Goal: Information Seeking & Learning: Learn about a topic

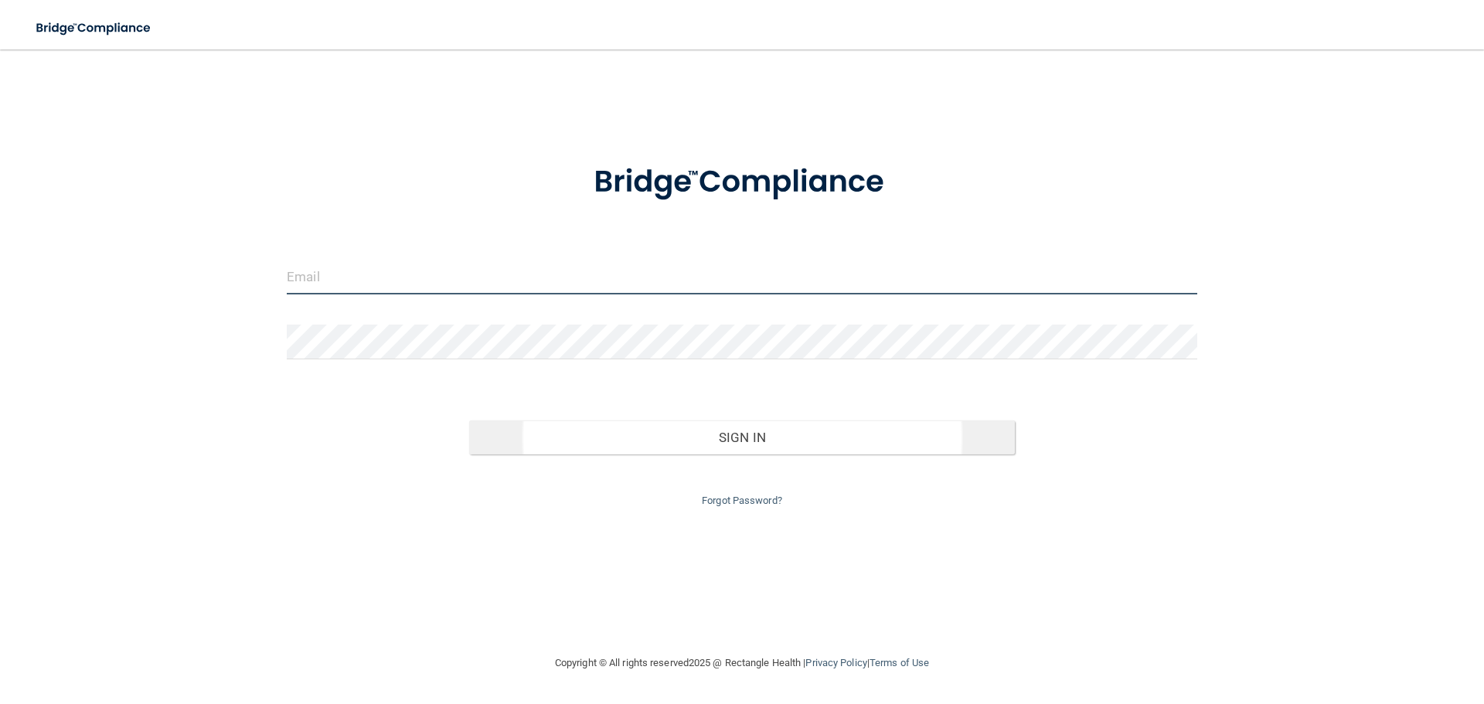
type input "[EMAIL_ADDRESS][DOMAIN_NAME]"
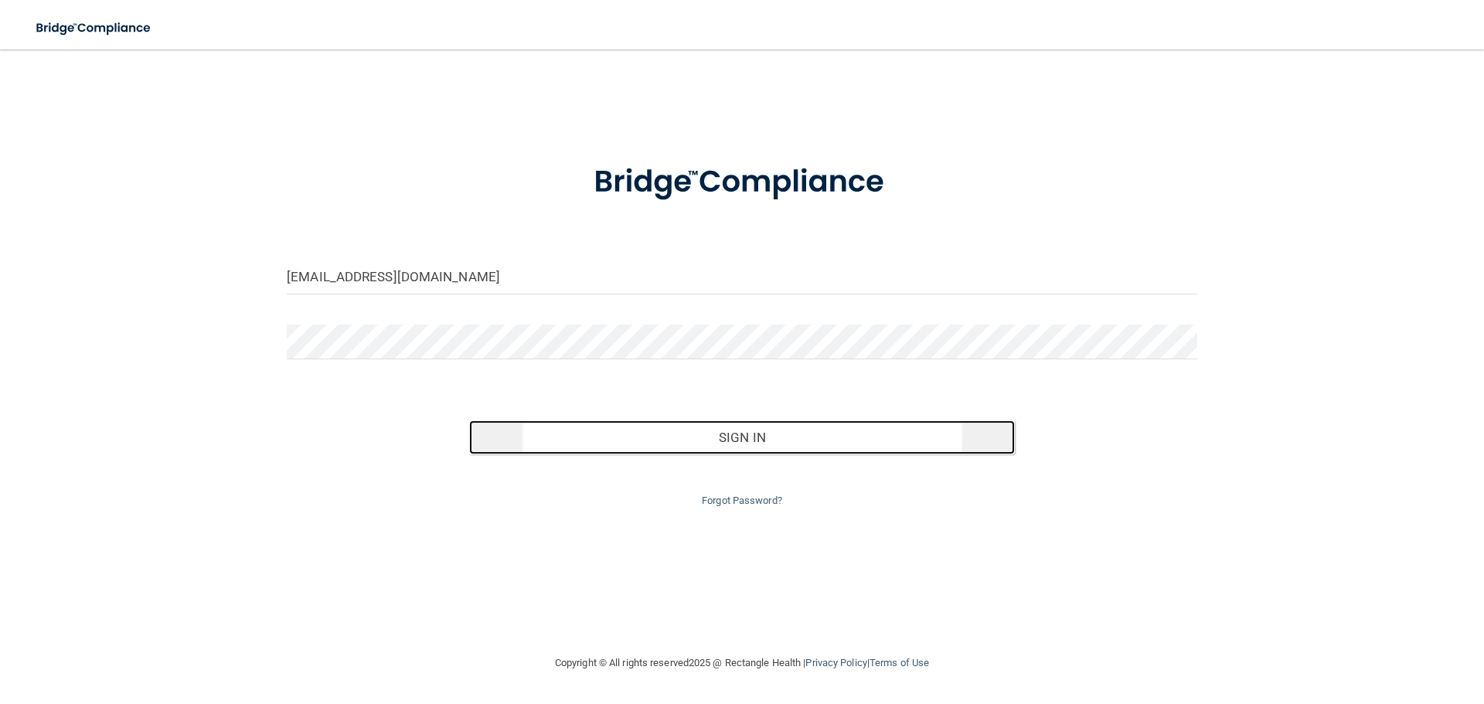
click at [699, 439] on button "Sign In" at bounding box center [742, 437] width 546 height 34
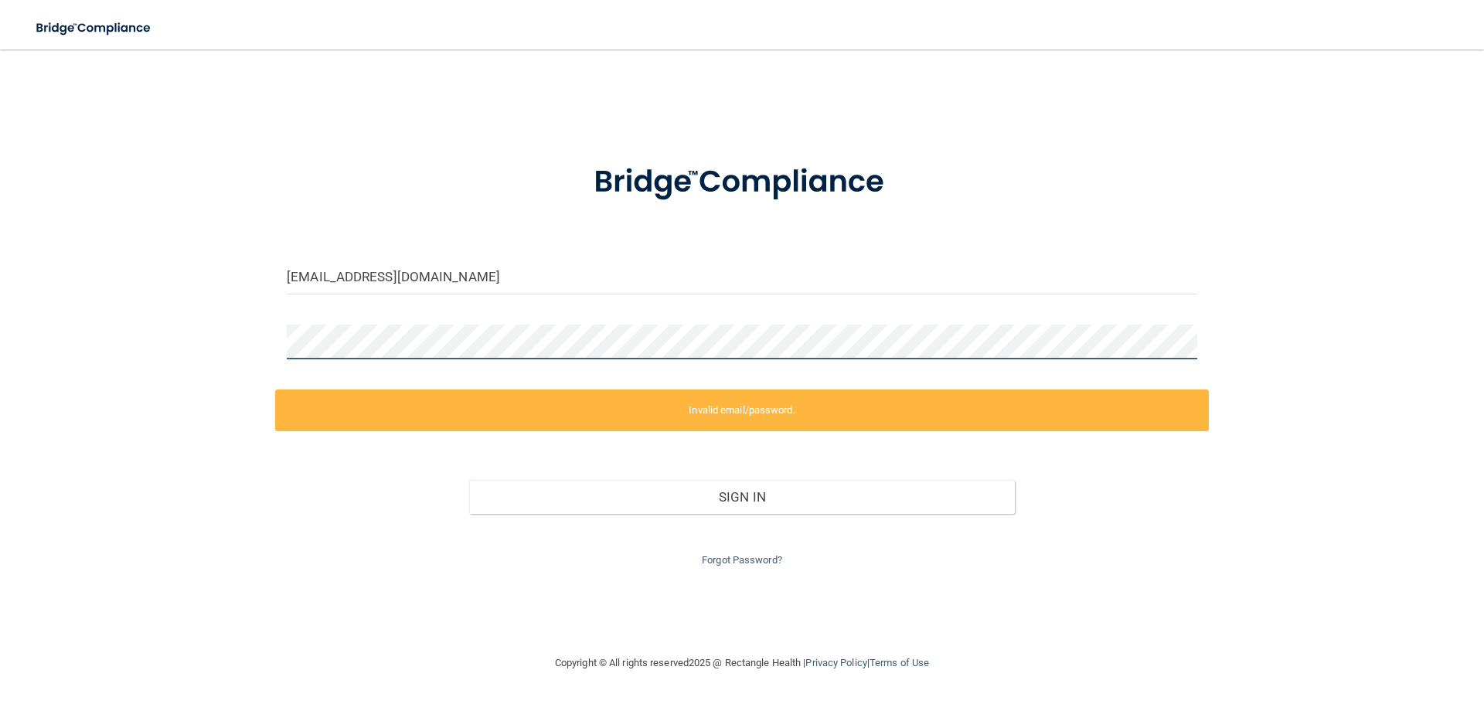
click at [0, 383] on html "Toggle navigation Manage My Enterprise Manage My Location grijalval94@gmail.com…" at bounding box center [742, 352] width 1484 height 704
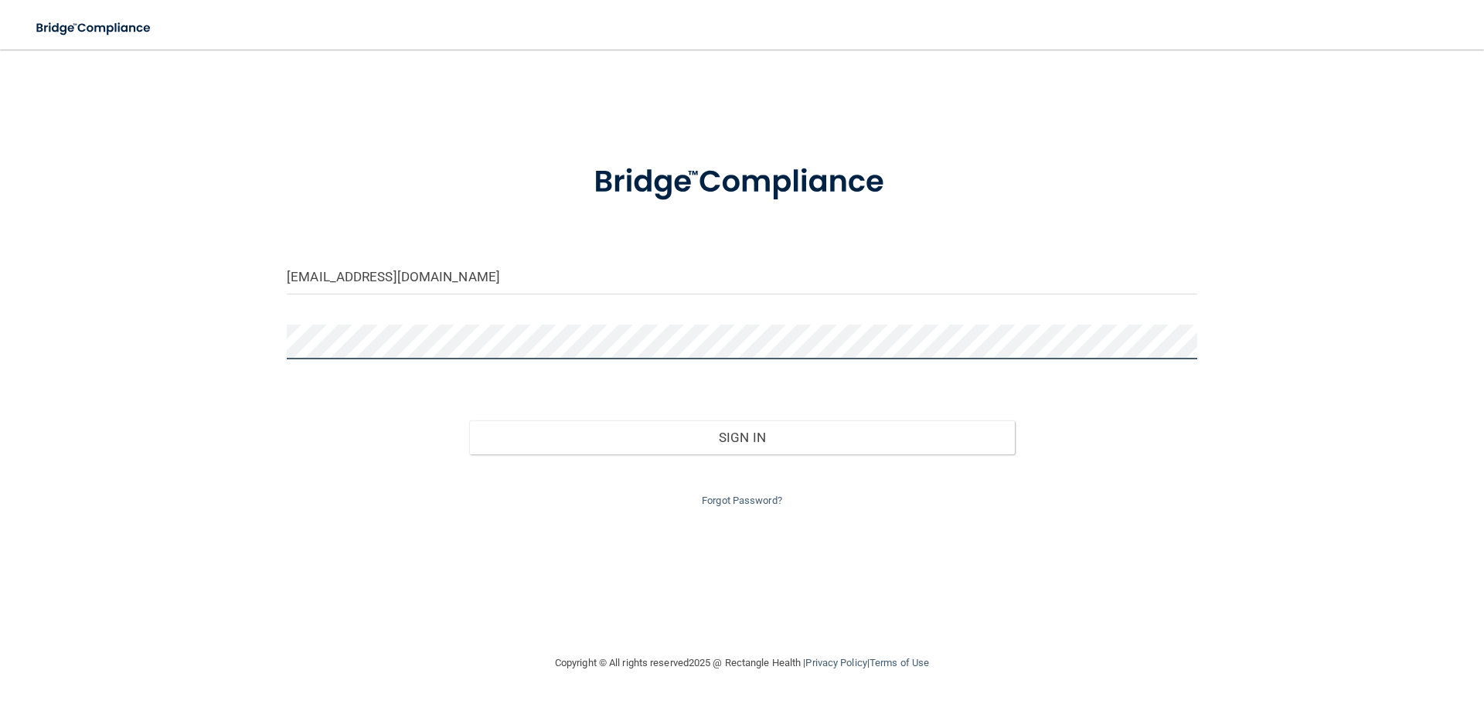
click at [469, 420] on button "Sign In" at bounding box center [742, 437] width 546 height 34
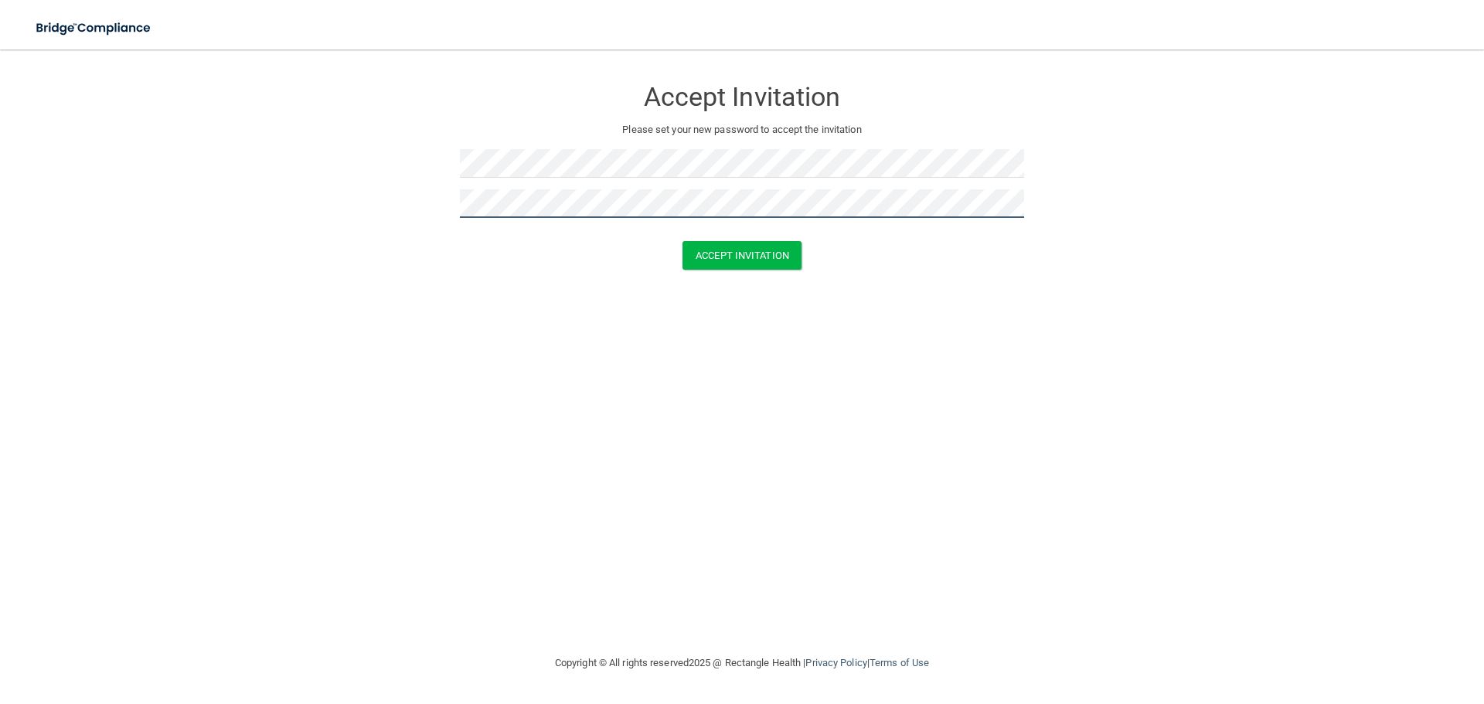
click at [682, 241] on button "Accept Invitation" at bounding box center [741, 255] width 119 height 29
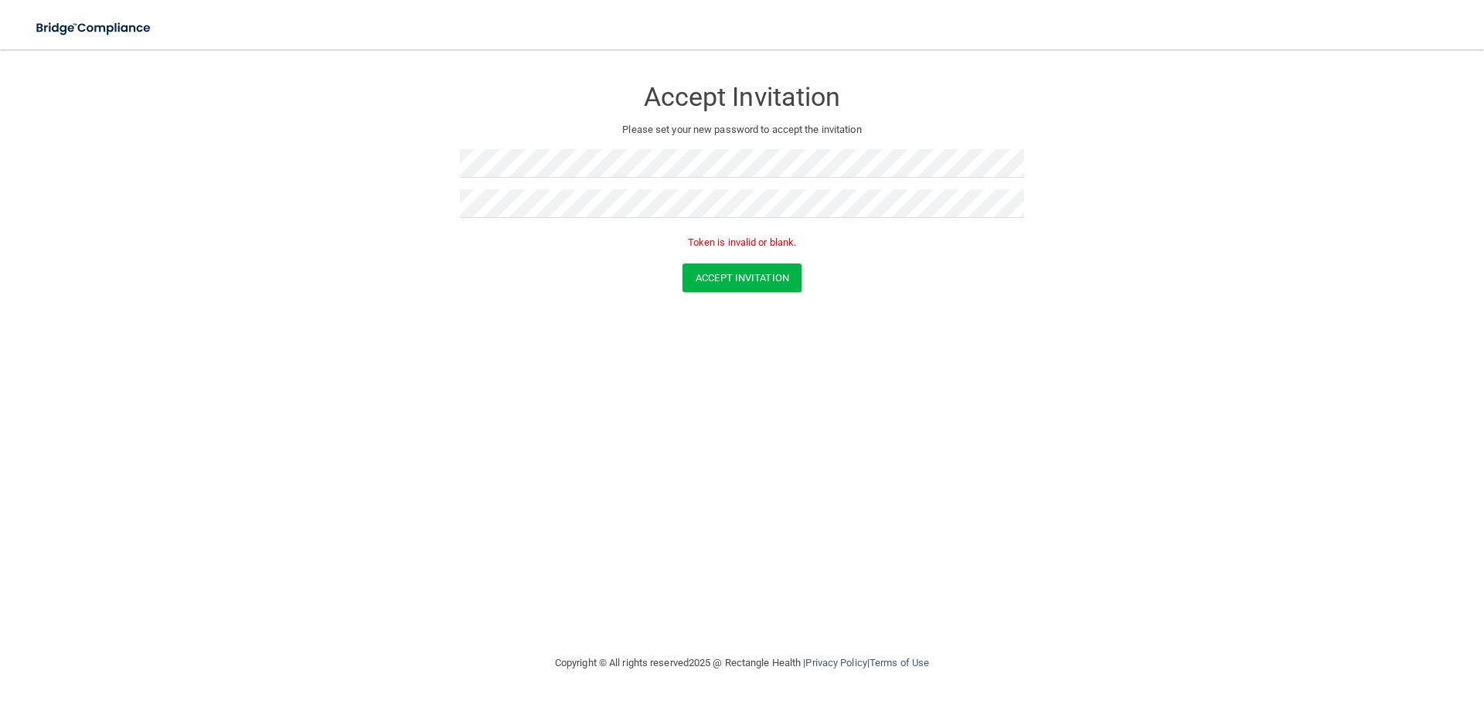
click at [1206, 426] on div "Accept Invitation Please set your new password to accept the invitation Token i…" at bounding box center [742, 351] width 1422 height 573
click at [228, 177] on form "Accept Invitation Please set your new password to accept the invitation Token i…" at bounding box center [742, 188] width 1422 height 246
click at [772, 275] on button "Accept Invitation" at bounding box center [741, 278] width 119 height 29
click at [427, 508] on div "Accept Invitation Please set your new password to accept the invitation Token i…" at bounding box center [742, 351] width 1422 height 573
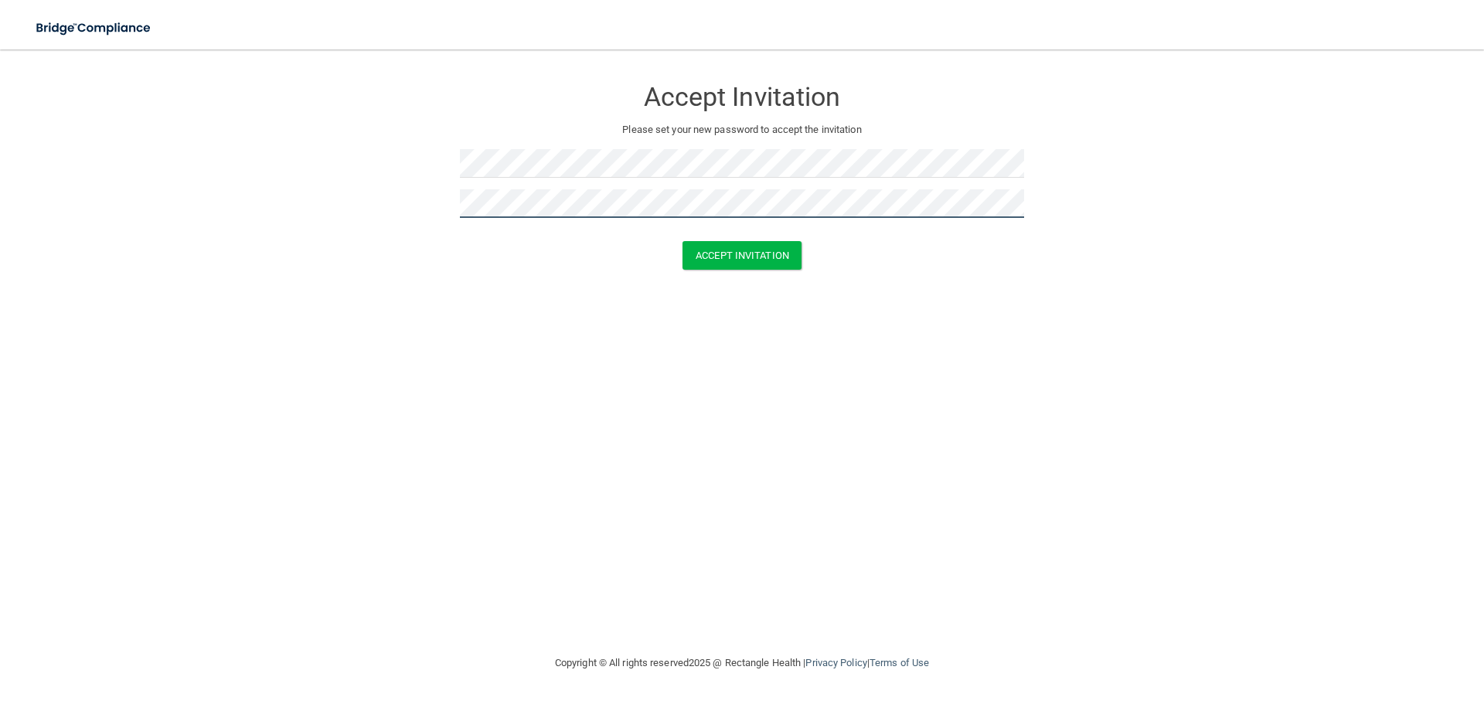
click at [682, 241] on button "Accept Invitation" at bounding box center [741, 255] width 119 height 29
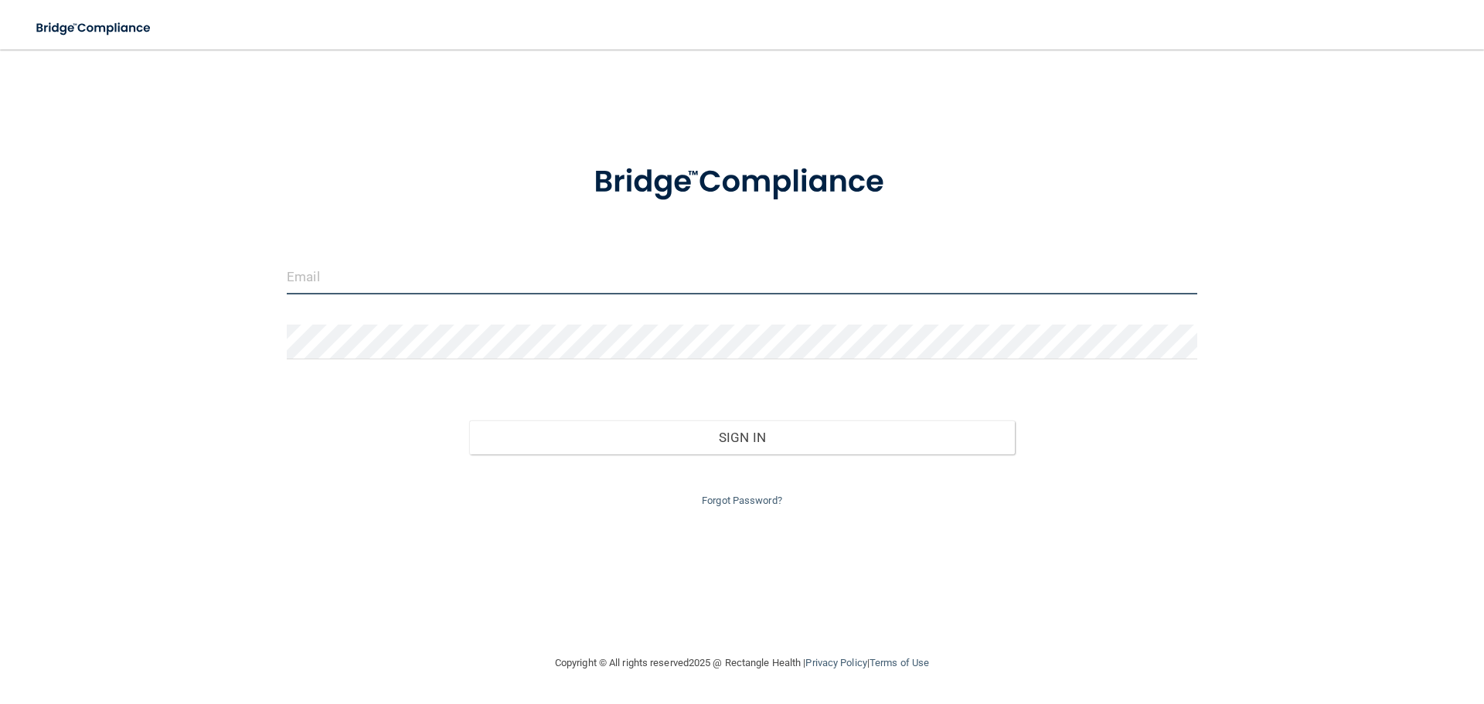
type input "[EMAIL_ADDRESS][DOMAIN_NAME]"
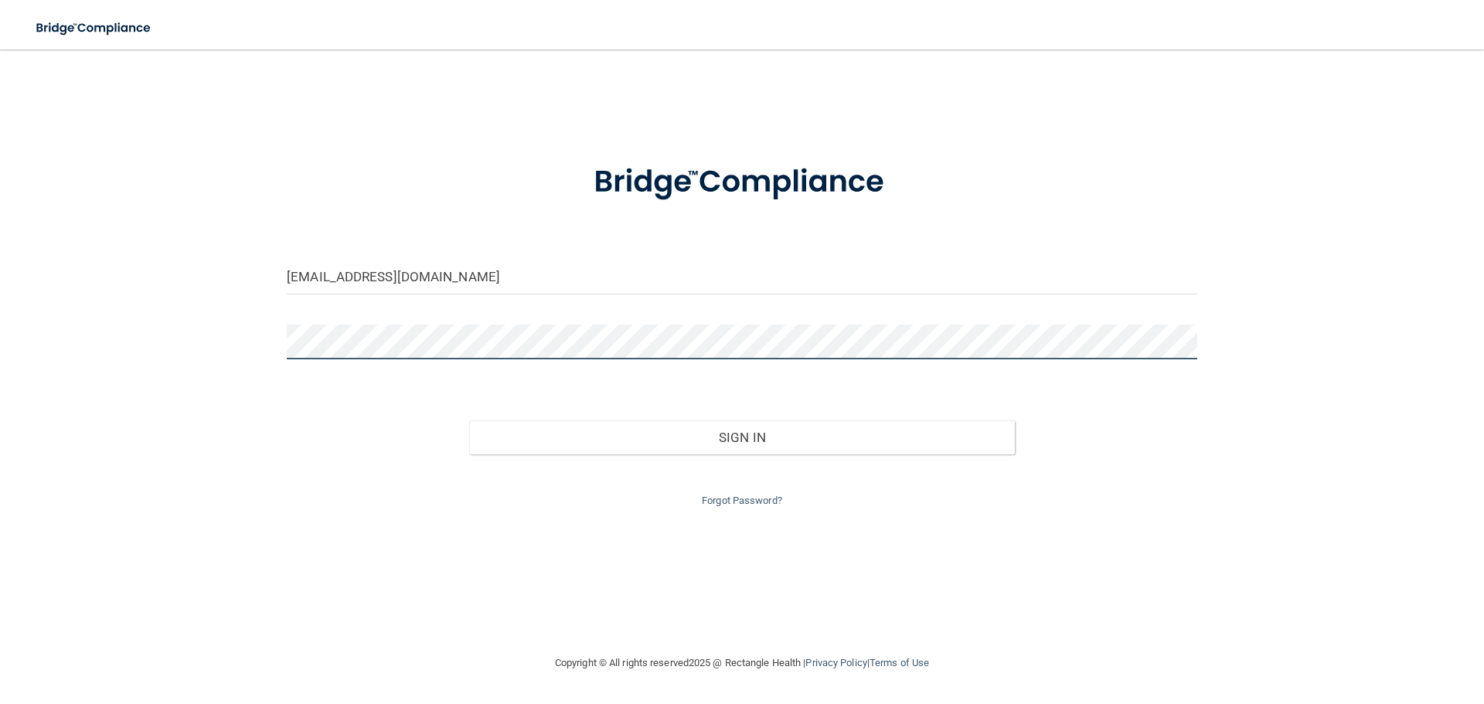
click at [0, 330] on html "Toggle navigation Manage My Enterprise Manage My Location grijalval94@gmail.com…" at bounding box center [742, 352] width 1484 height 704
click at [469, 420] on button "Sign In" at bounding box center [742, 437] width 546 height 34
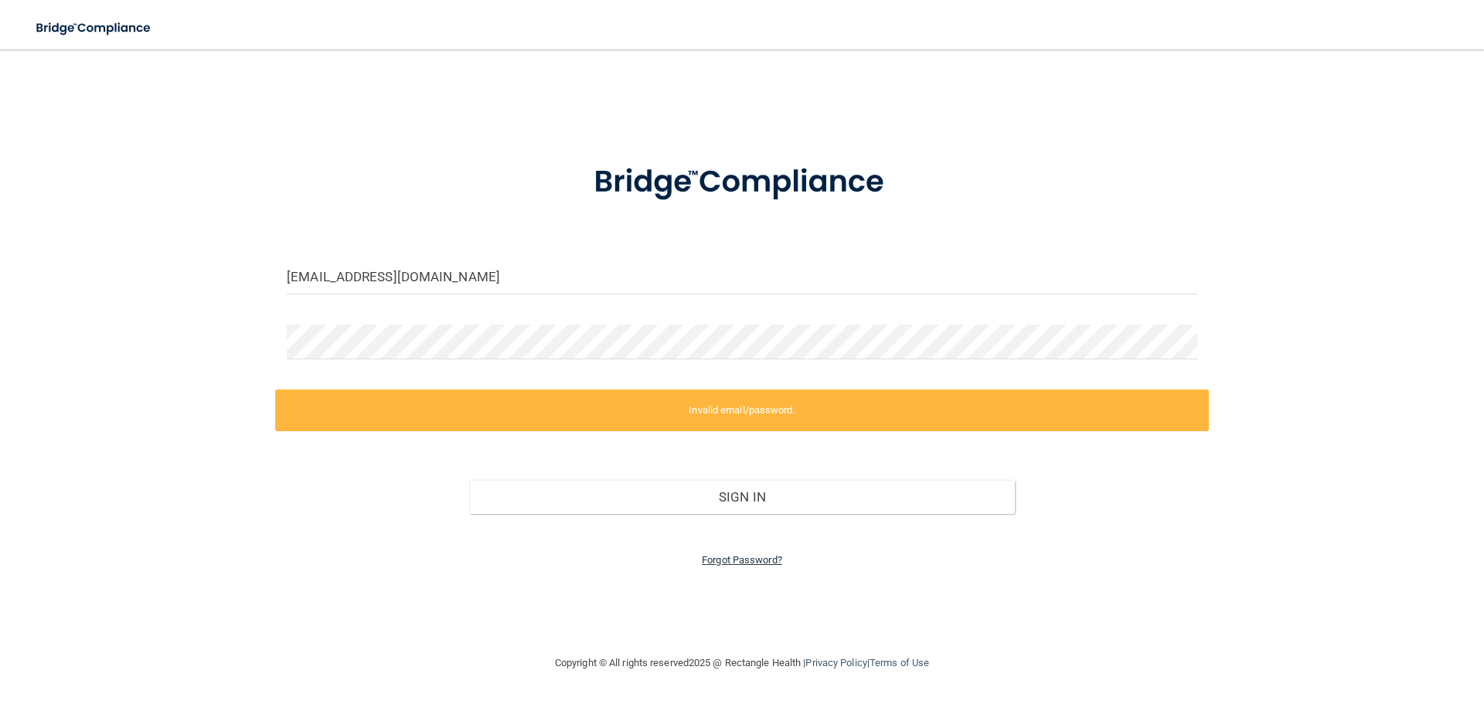
click at [730, 561] on link "Forgot Password?" at bounding box center [742, 560] width 80 height 12
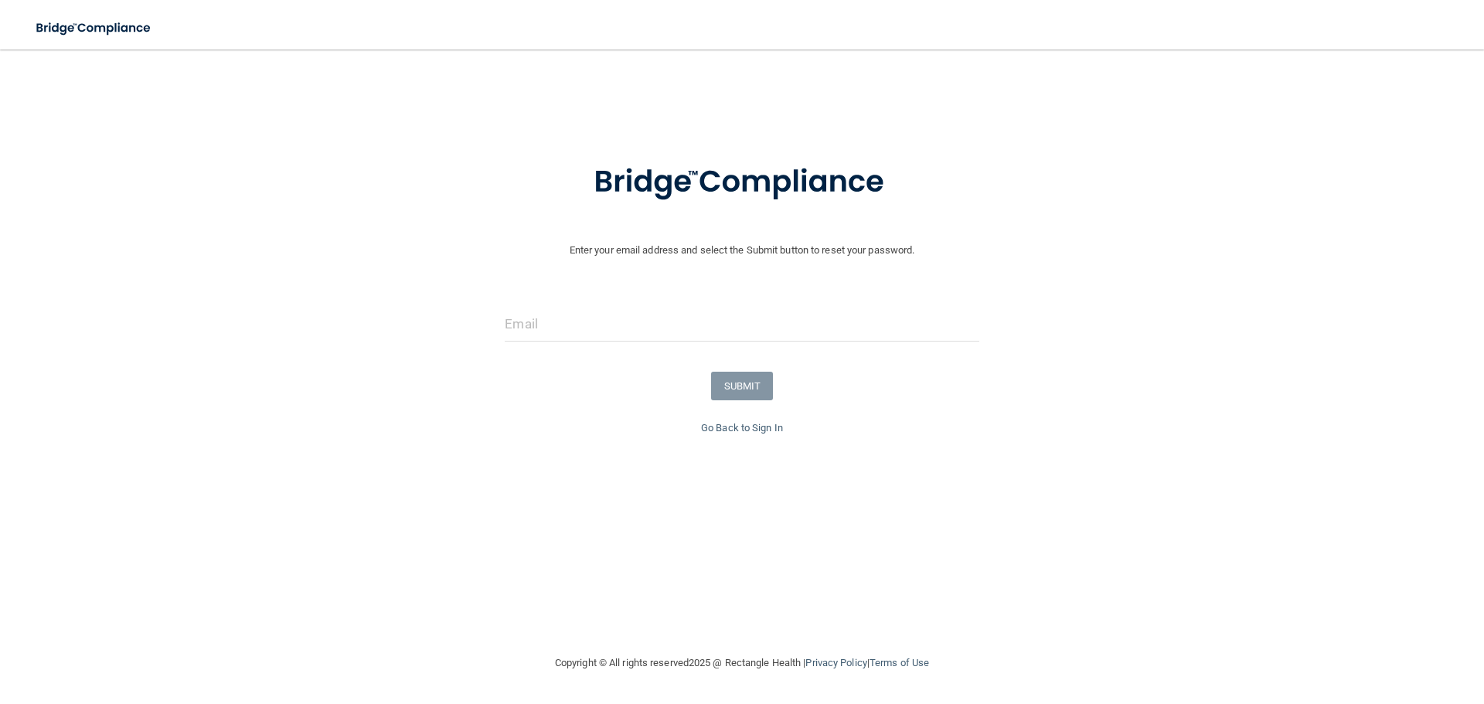
click at [555, 349] on div at bounding box center [741, 330] width 497 height 46
click at [537, 328] on input "email" at bounding box center [742, 324] width 474 height 35
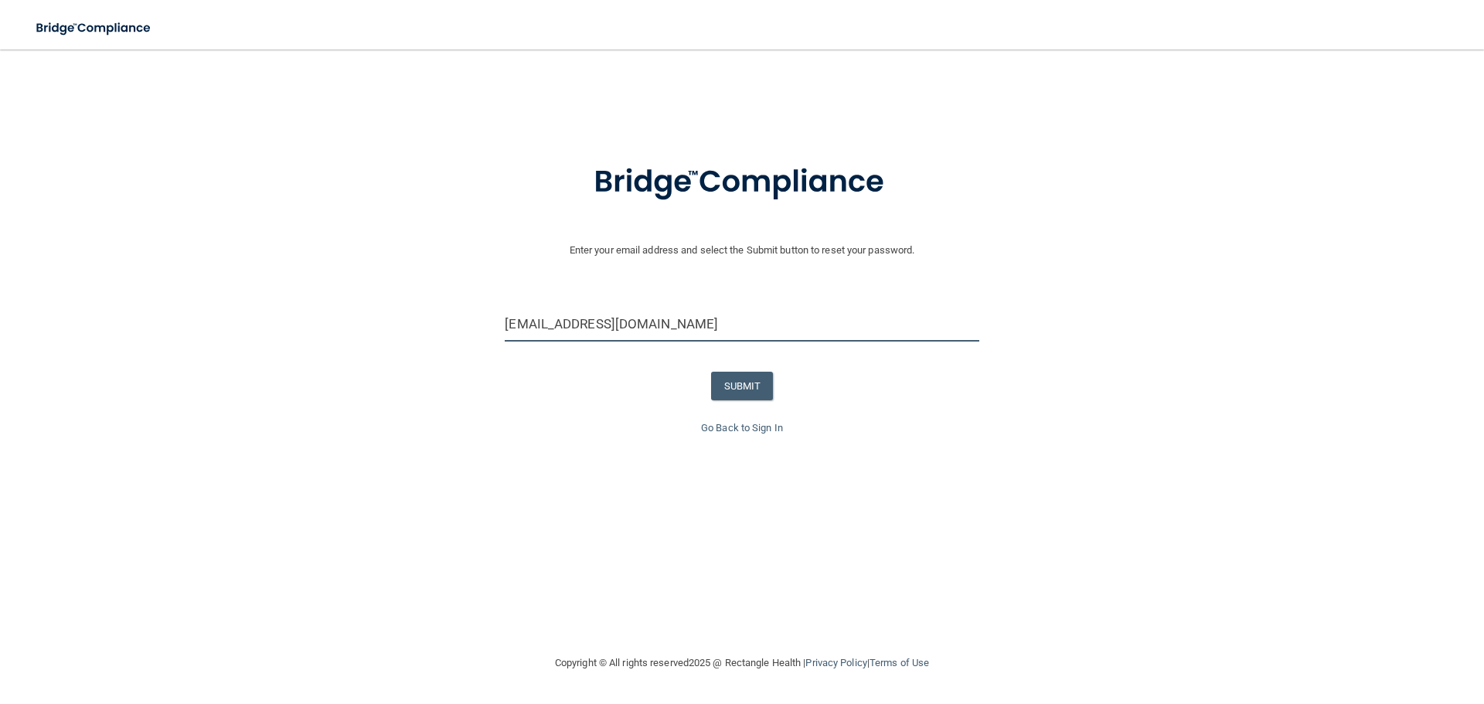
type input "[EMAIL_ADDRESS][DOMAIN_NAME]"
click at [770, 390] on button "SUBMIT" at bounding box center [742, 386] width 63 height 29
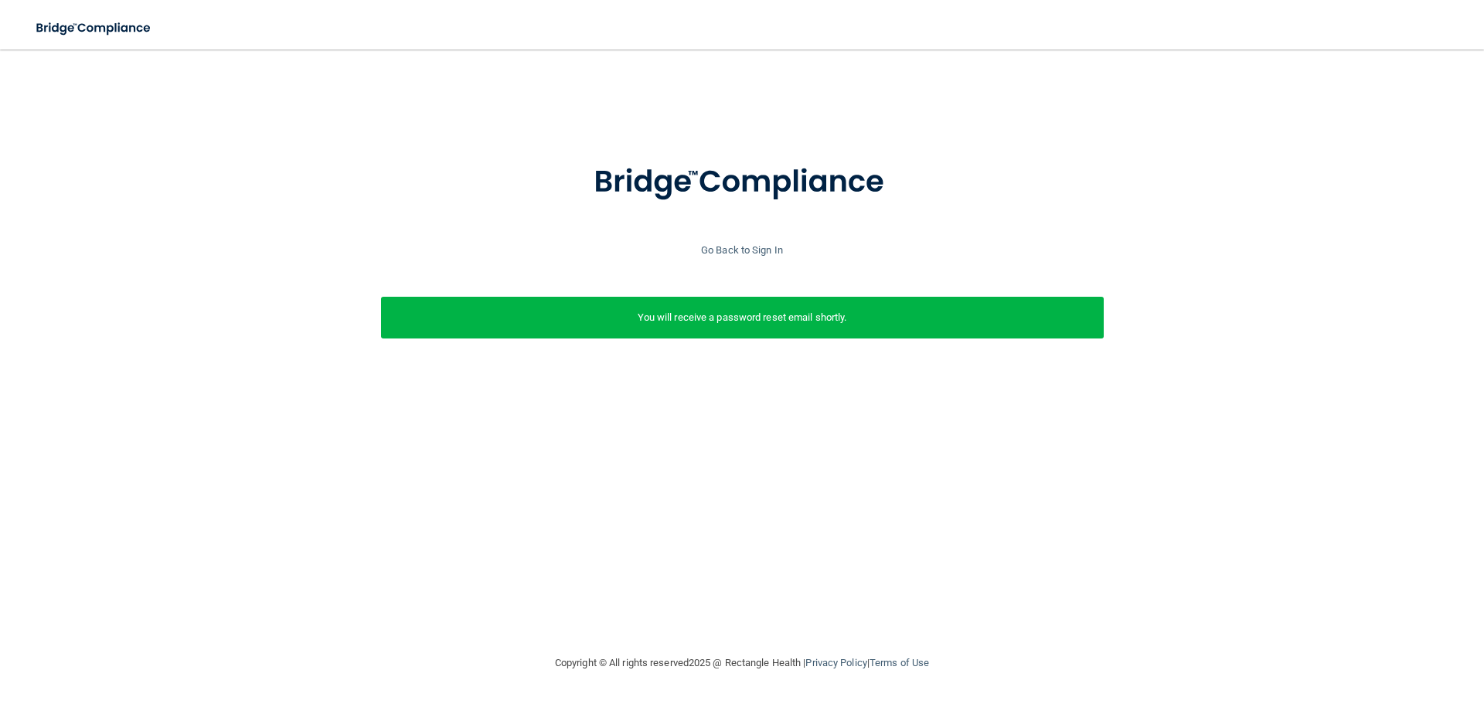
drag, startPoint x: 686, startPoint y: 323, endPoint x: 697, endPoint y: 322, distance: 10.8
click at [687, 322] on p "You will receive a password reset email shortly." at bounding box center [742, 317] width 699 height 19
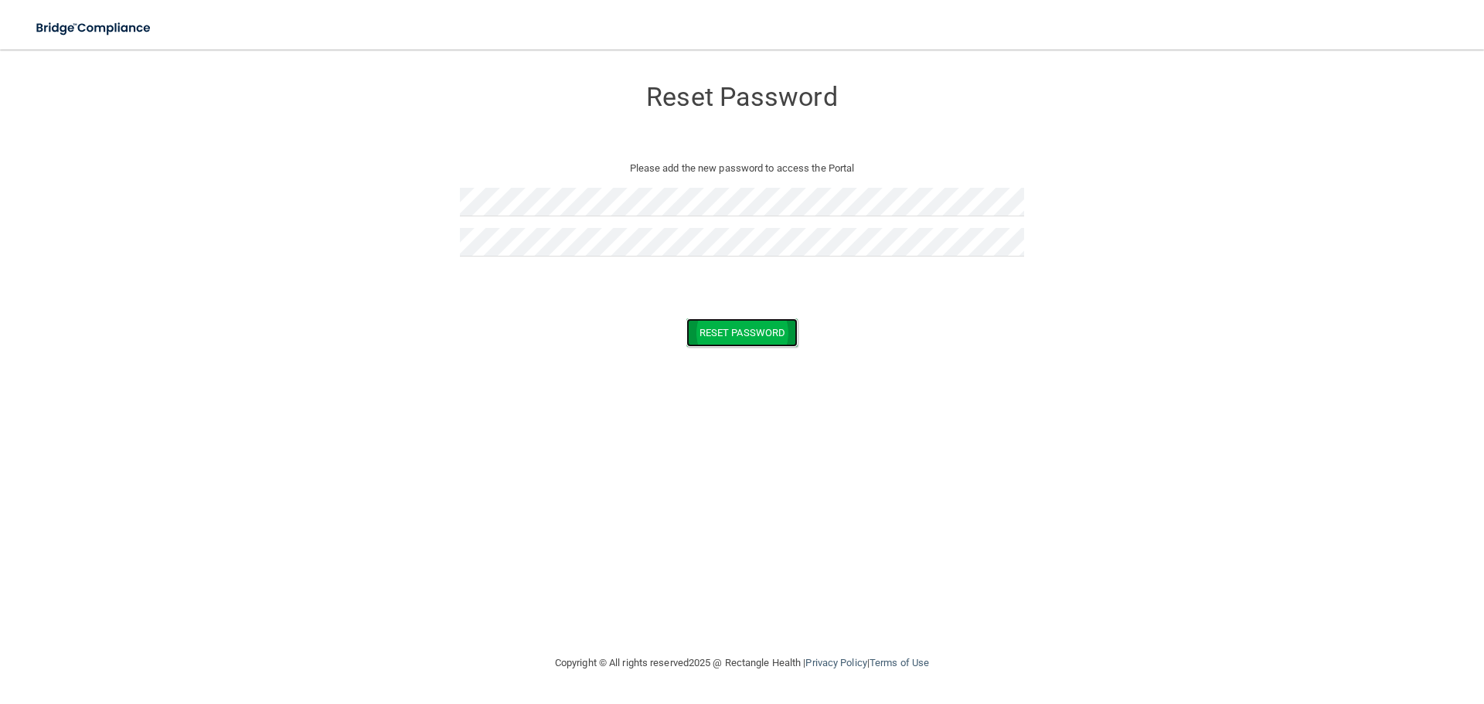
click at [733, 328] on button "Reset Password" at bounding box center [741, 332] width 111 height 29
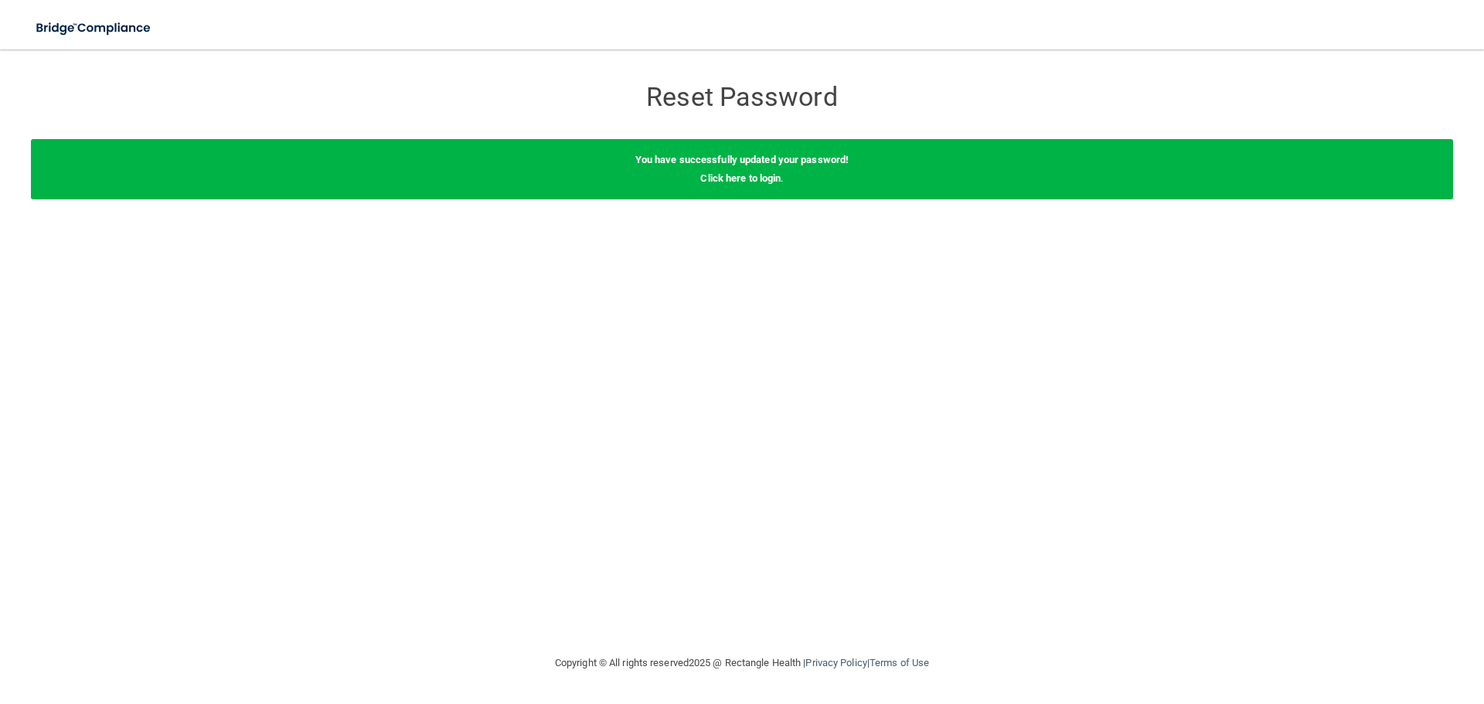
click at [743, 185] on div "You have successfully updated your password! Click here to login ." at bounding box center [742, 169] width 1422 height 60
click at [734, 173] on link "Click here to login" at bounding box center [740, 178] width 80 height 12
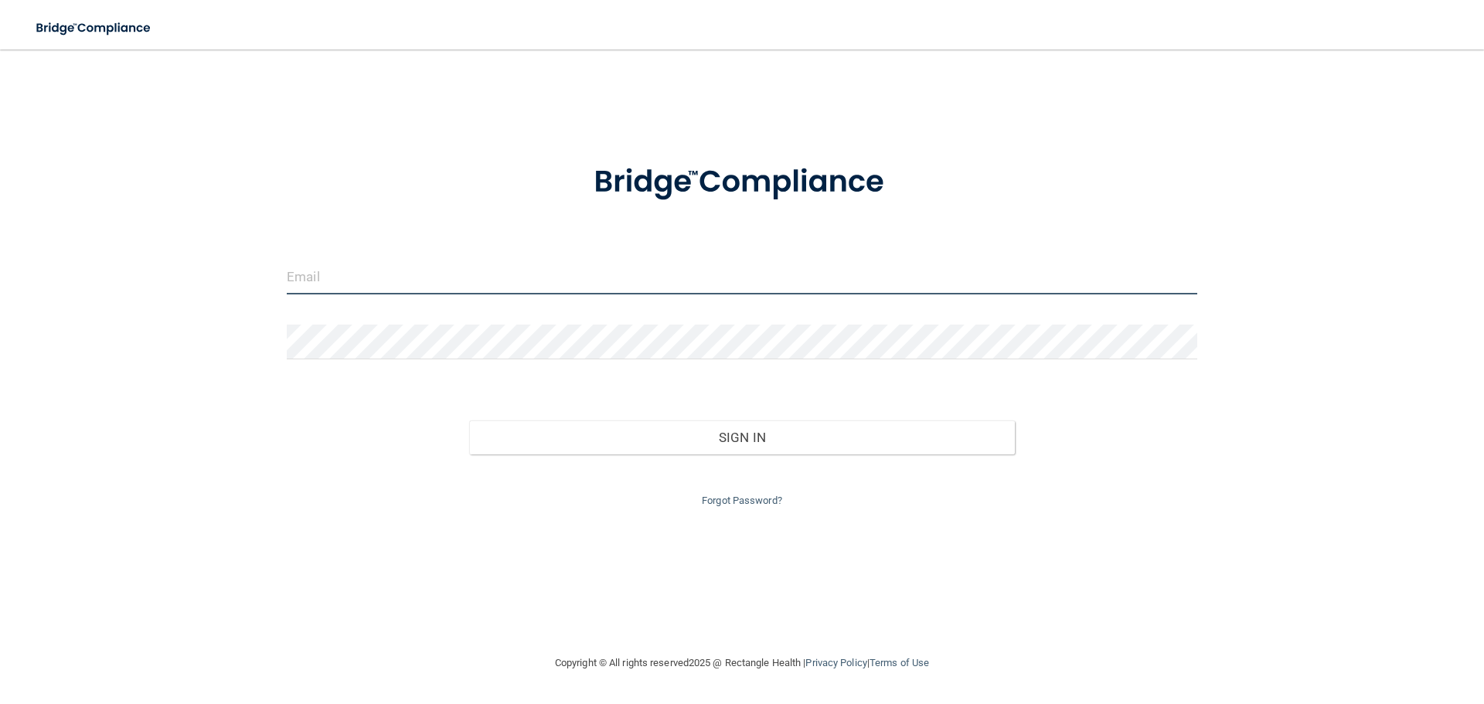
type input "[EMAIL_ADDRESS][DOMAIN_NAME]"
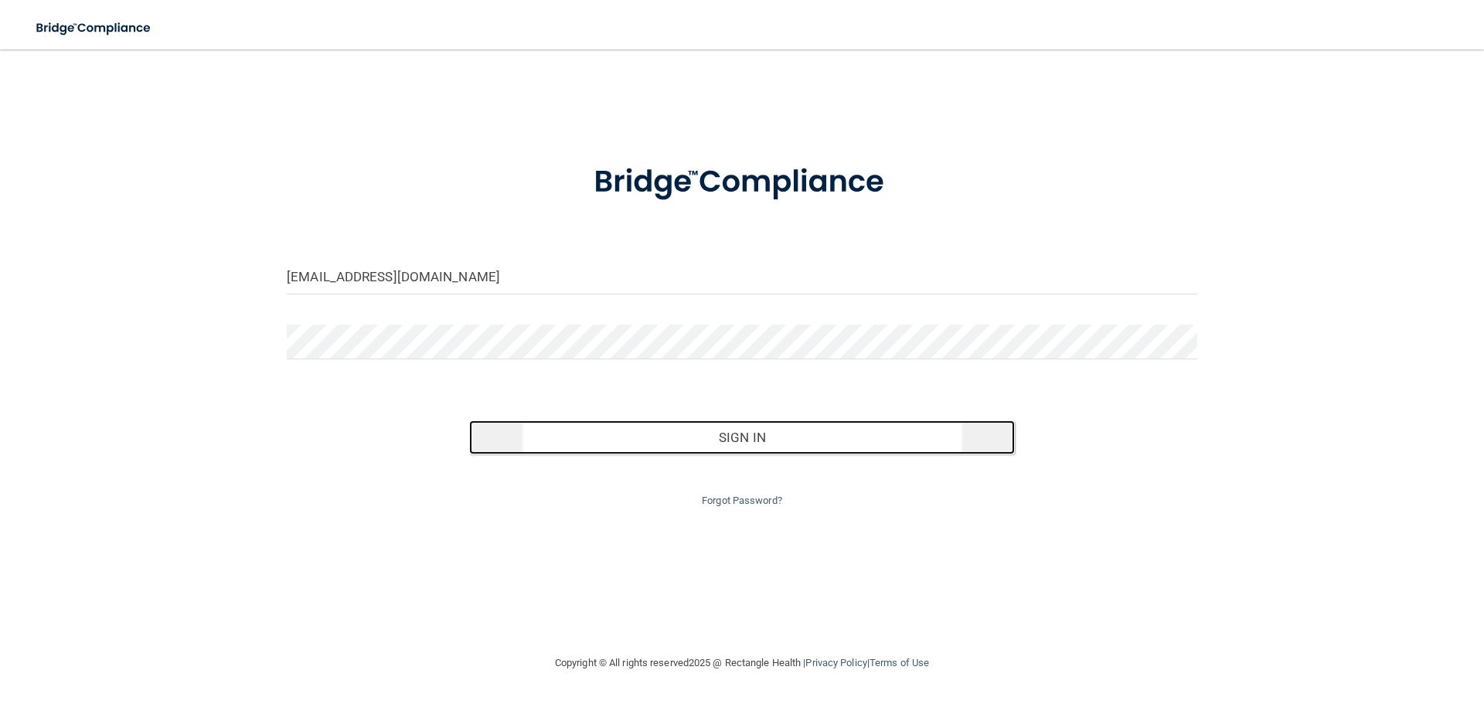
click at [736, 442] on button "Sign In" at bounding box center [742, 437] width 546 height 34
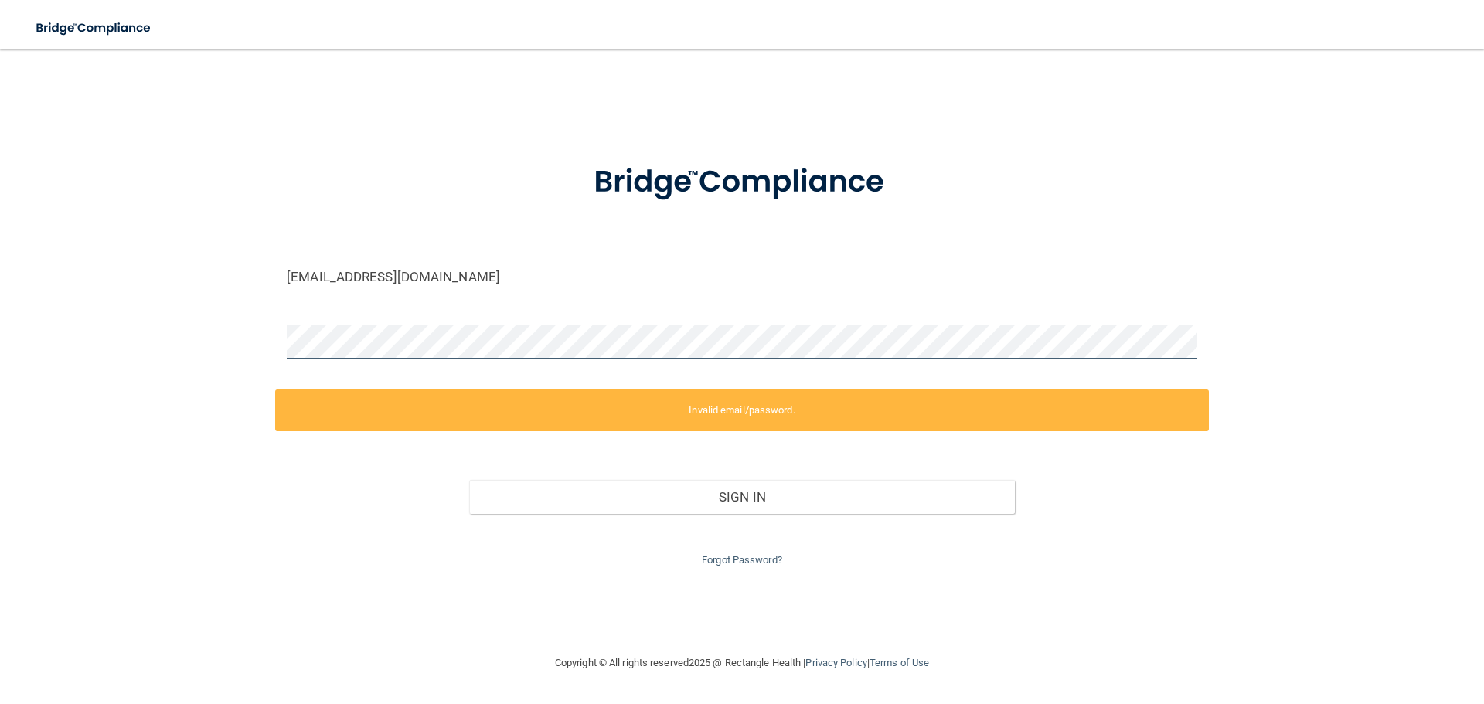
click at [0, 315] on html "Toggle navigation Manage My Enterprise Manage My Location grijalval94@gmail.com…" at bounding box center [742, 352] width 1484 height 704
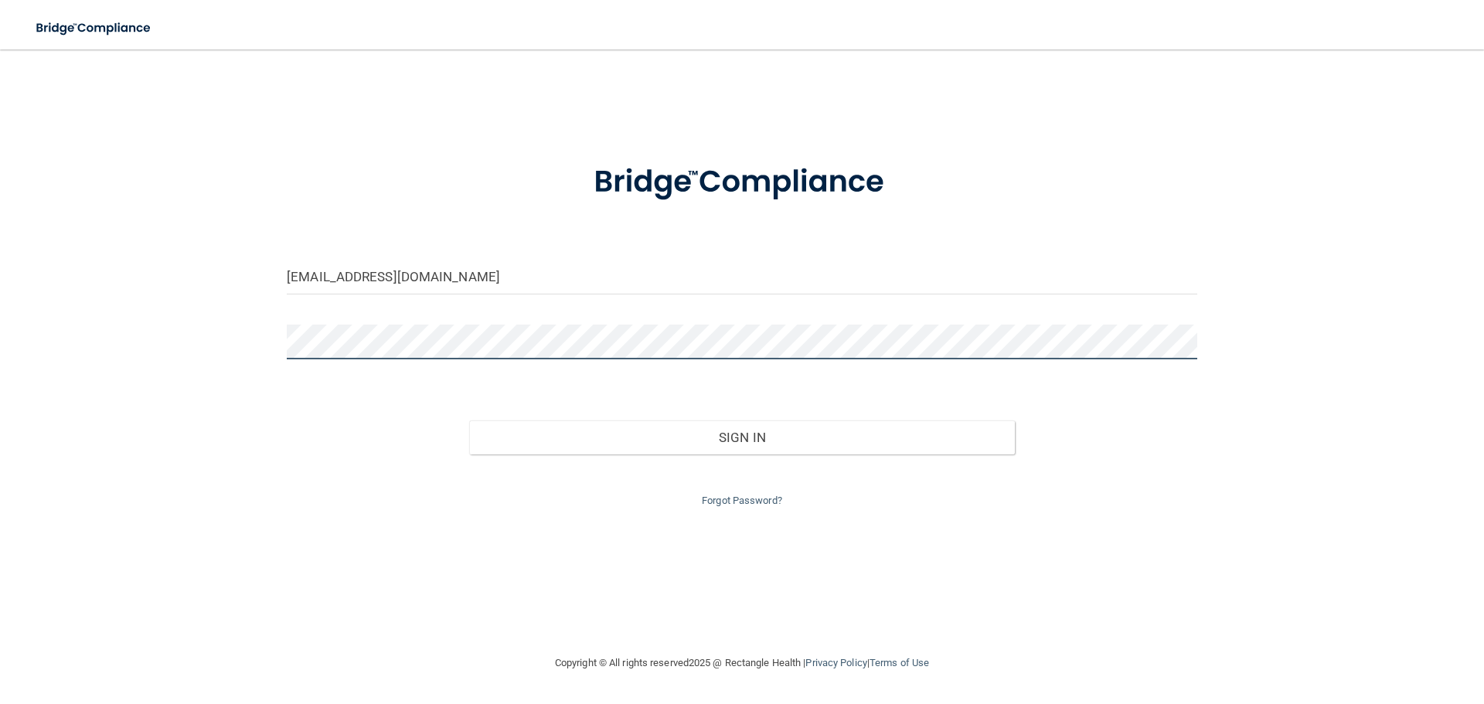
click at [469, 420] on button "Sign In" at bounding box center [742, 437] width 546 height 34
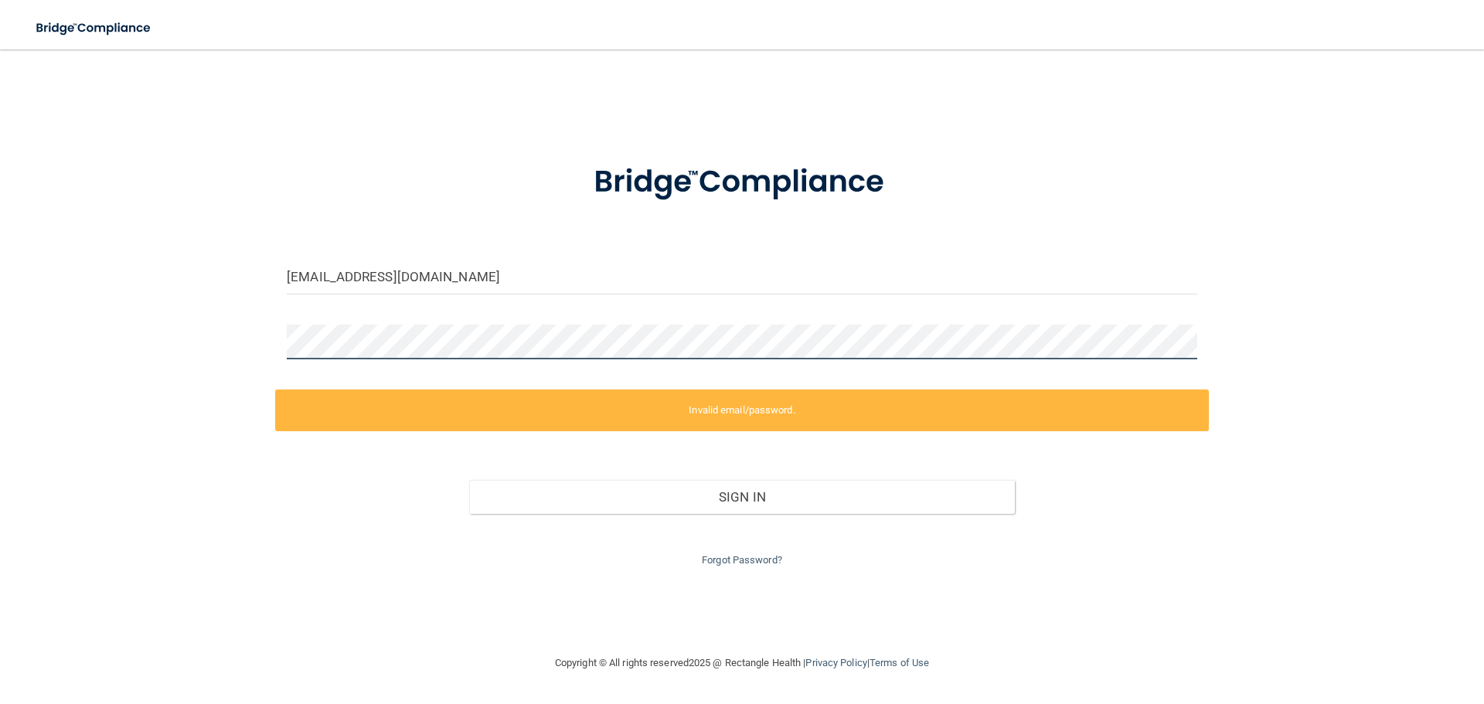
click at [0, 345] on html "Toggle navigation Manage My Enterprise Manage My Location grijalval94@gmail.com…" at bounding box center [742, 352] width 1484 height 704
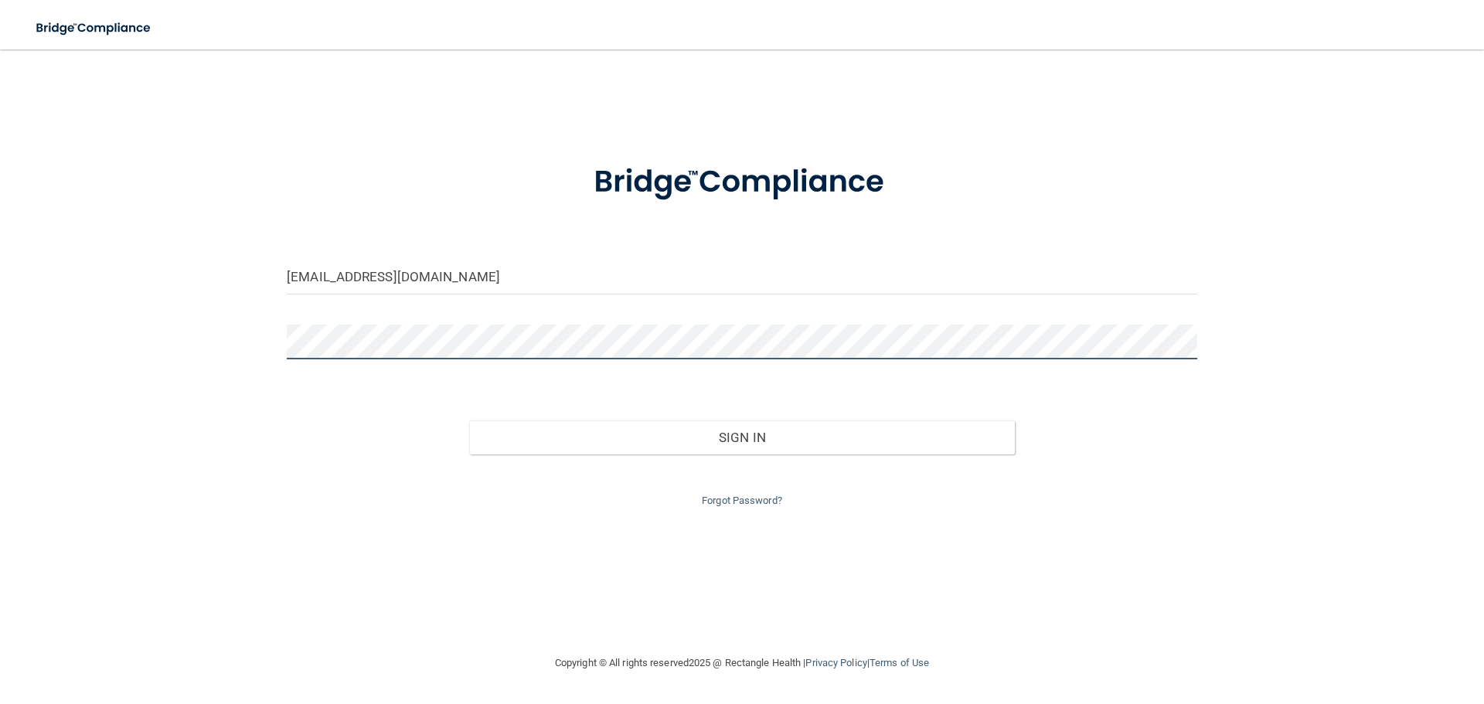
click at [469, 420] on button "Sign In" at bounding box center [742, 437] width 546 height 34
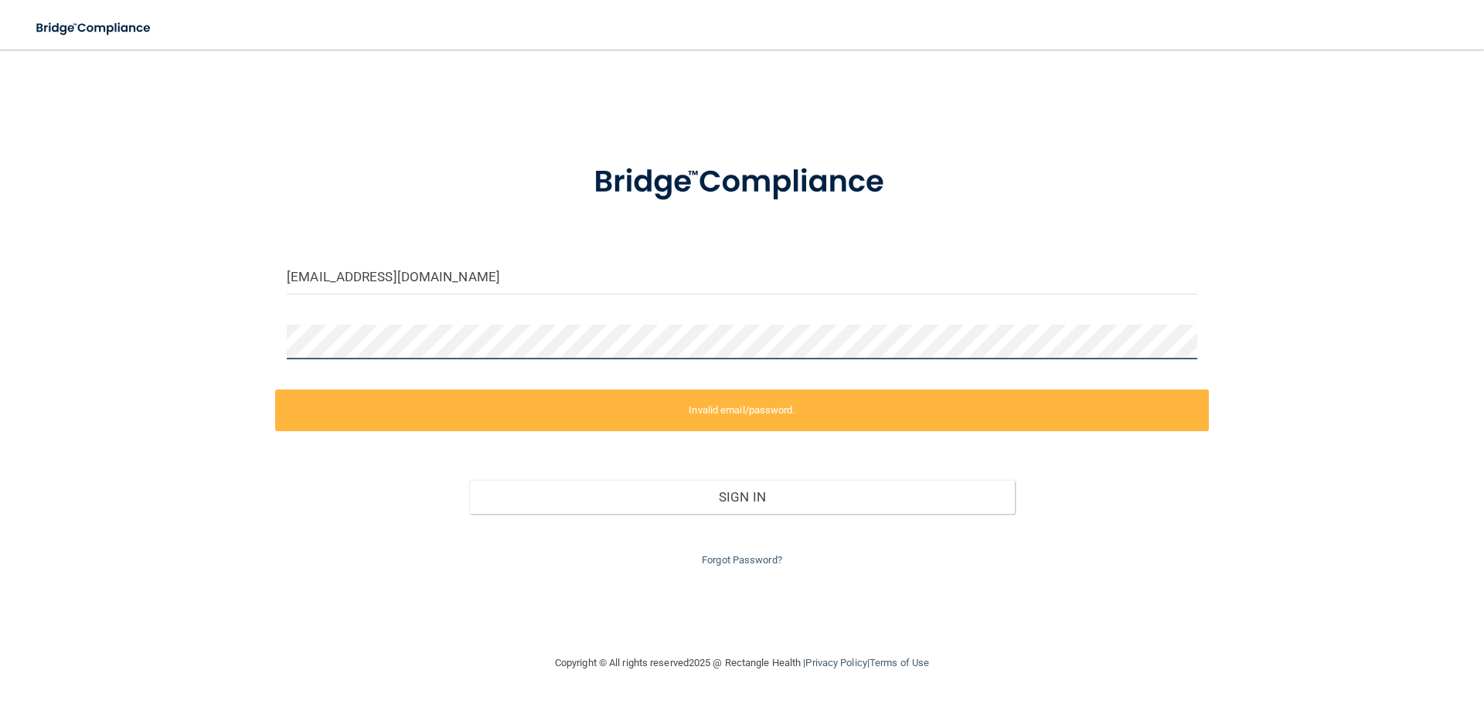
click at [92, 343] on div "grijalval94@gmail.com Invalid email/password. You don't have permission to acce…" at bounding box center [742, 351] width 1422 height 573
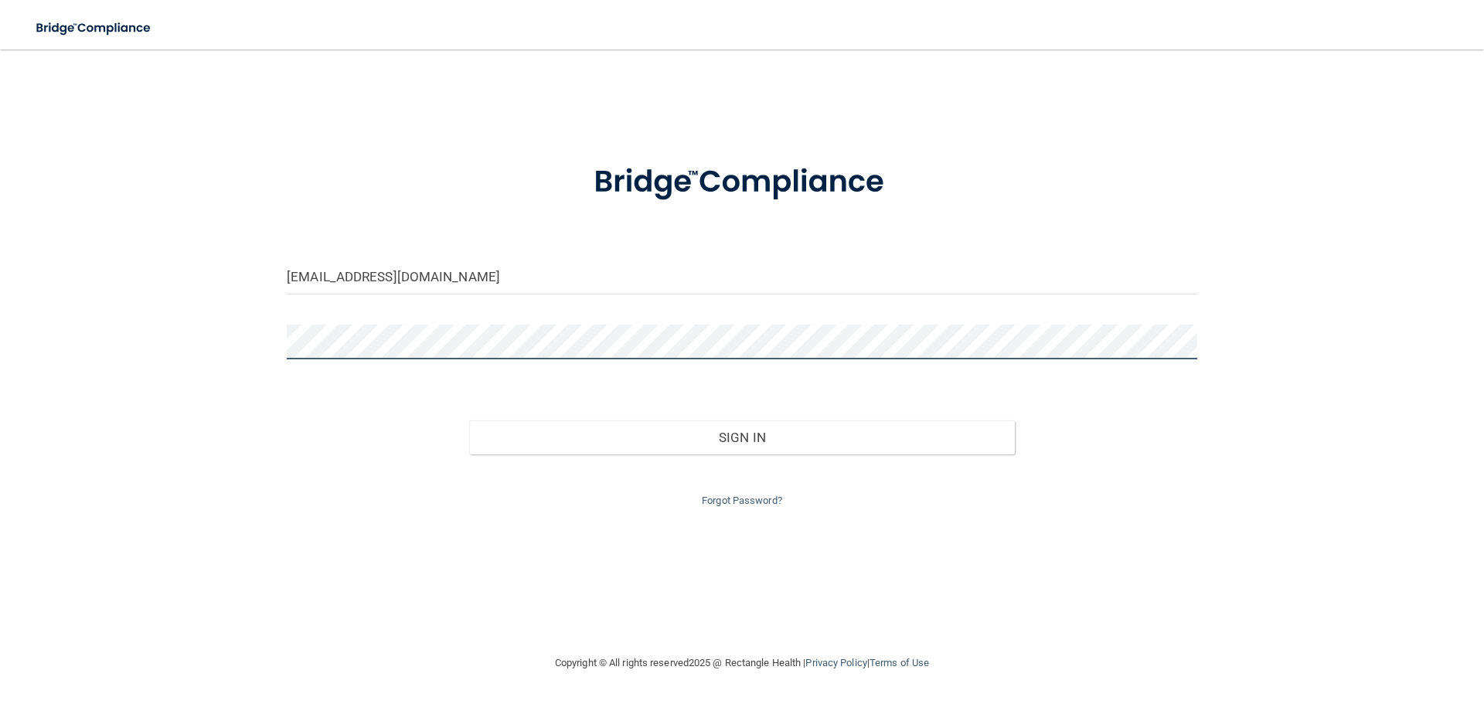
click at [469, 420] on button "Sign In" at bounding box center [742, 437] width 546 height 34
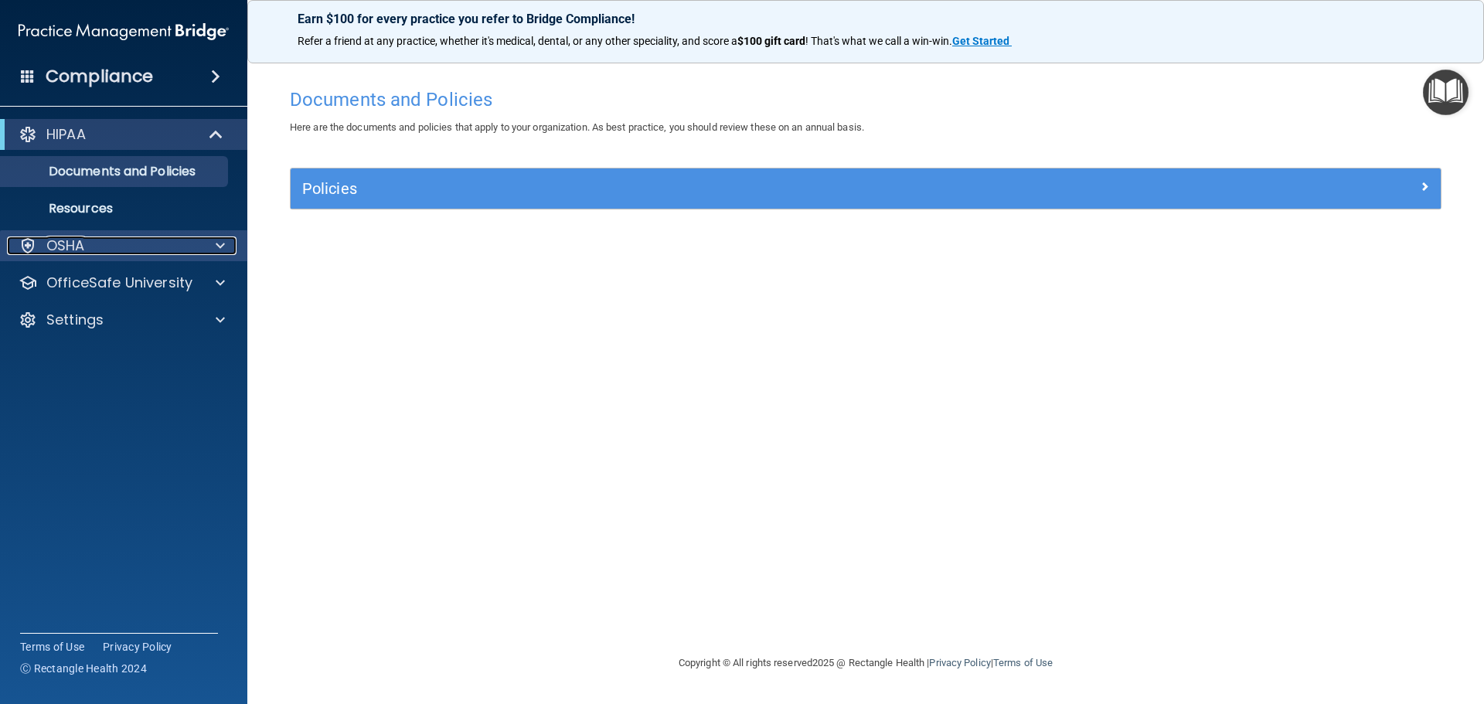
click at [97, 236] on div "OSHA" at bounding box center [103, 245] width 192 height 19
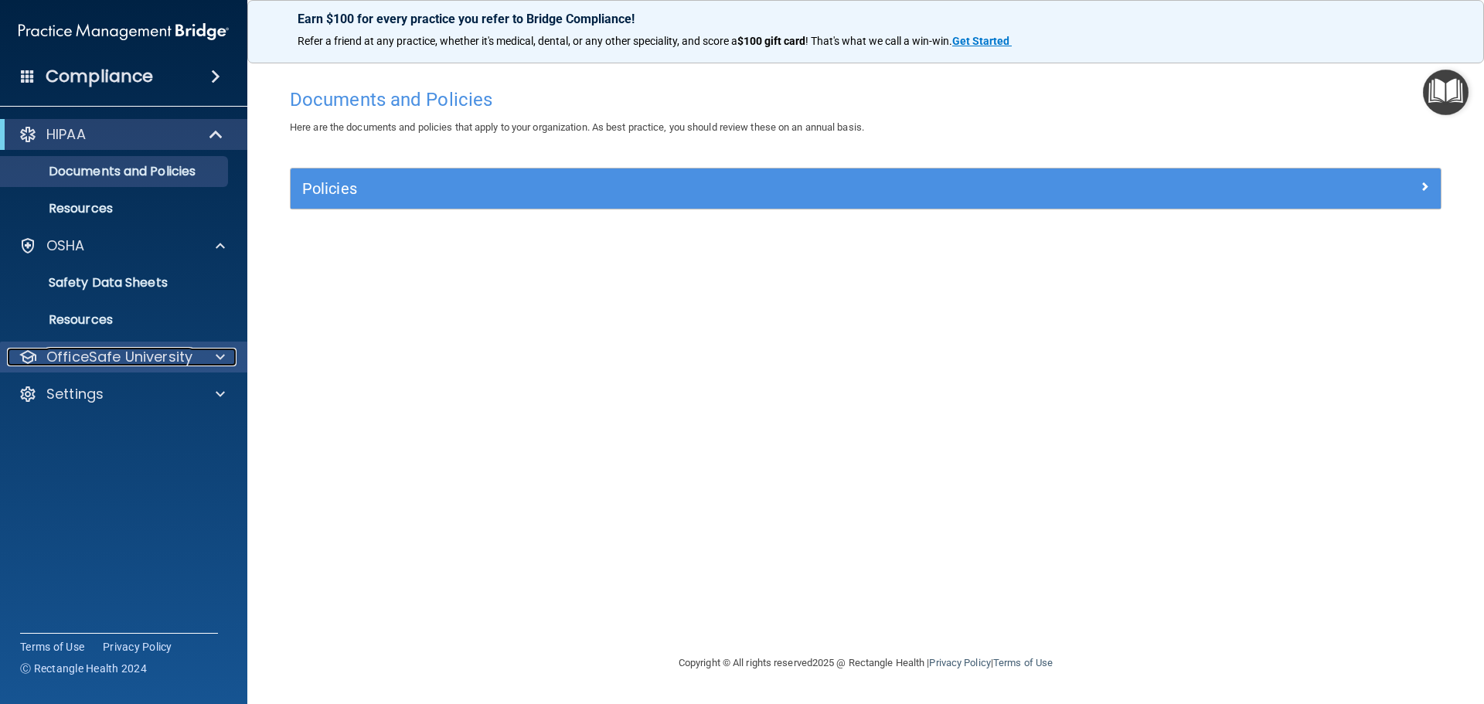
click at [122, 362] on p "OfficeSafe University" at bounding box center [119, 357] width 146 height 19
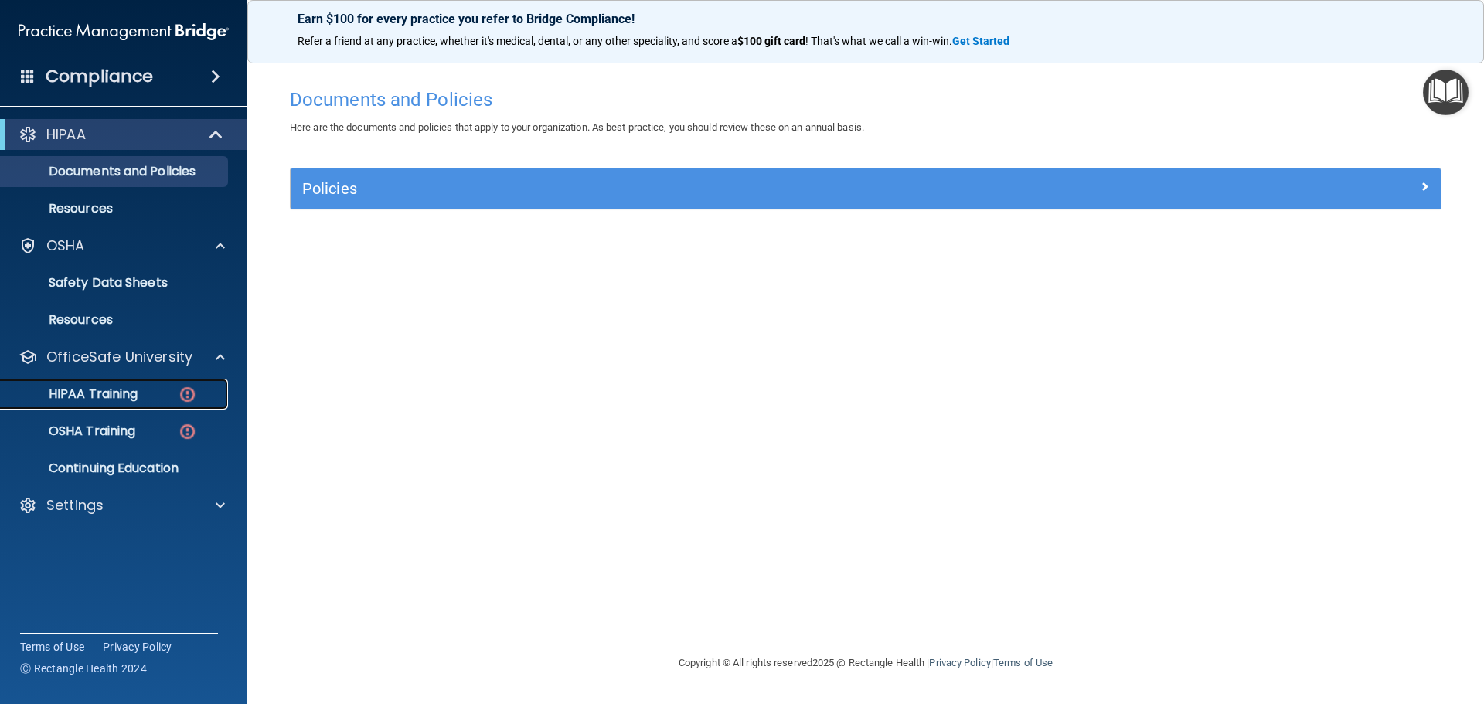
click at [115, 403] on link "HIPAA Training" at bounding box center [106, 394] width 243 height 31
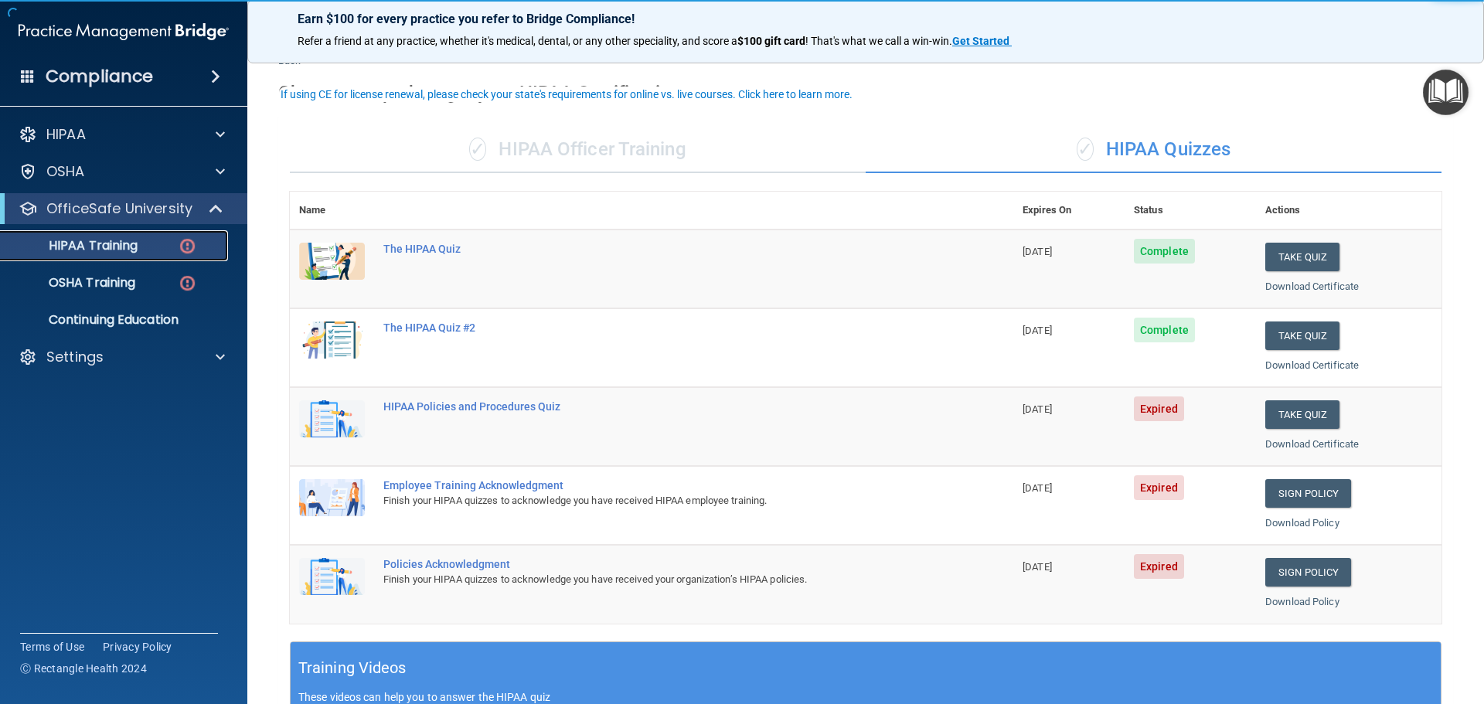
scroll to position [77, 0]
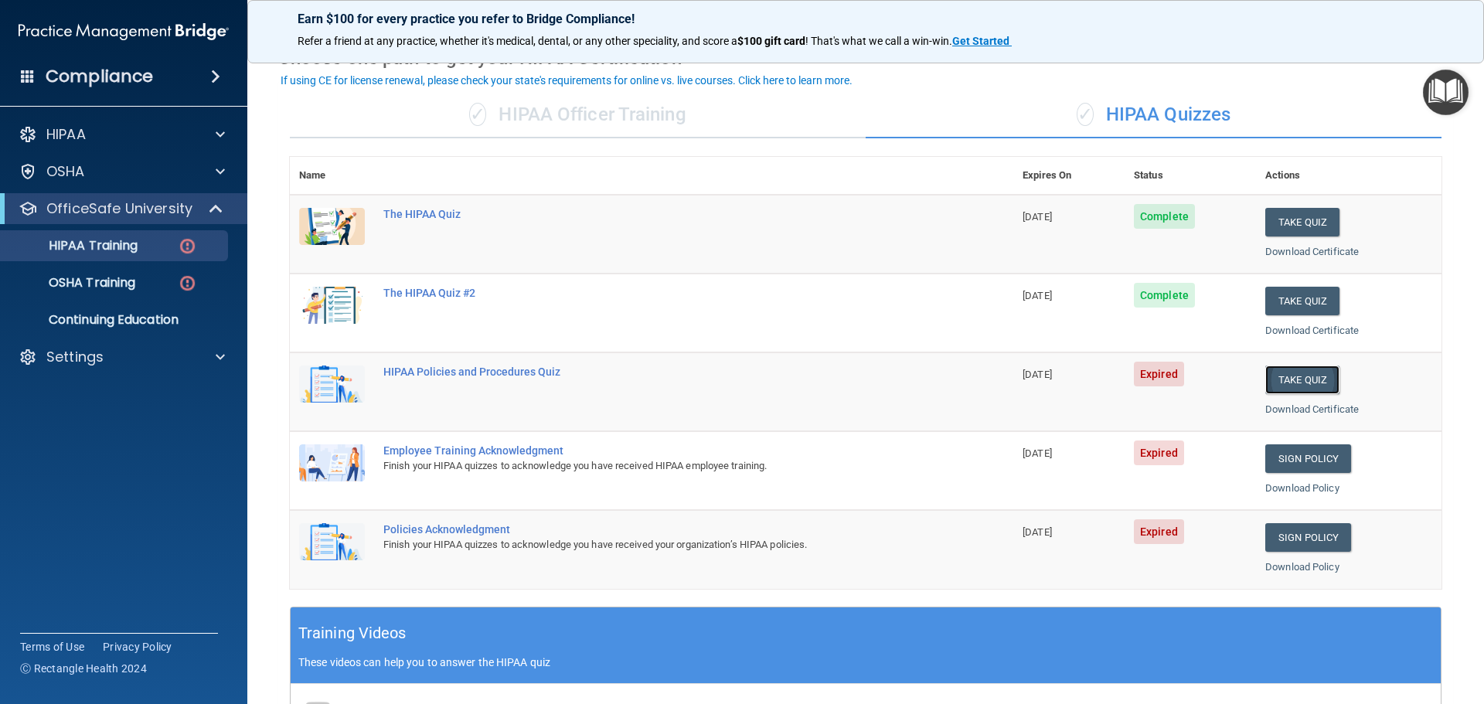
click at [1303, 380] on button "Take Quiz" at bounding box center [1302, 380] width 74 height 29
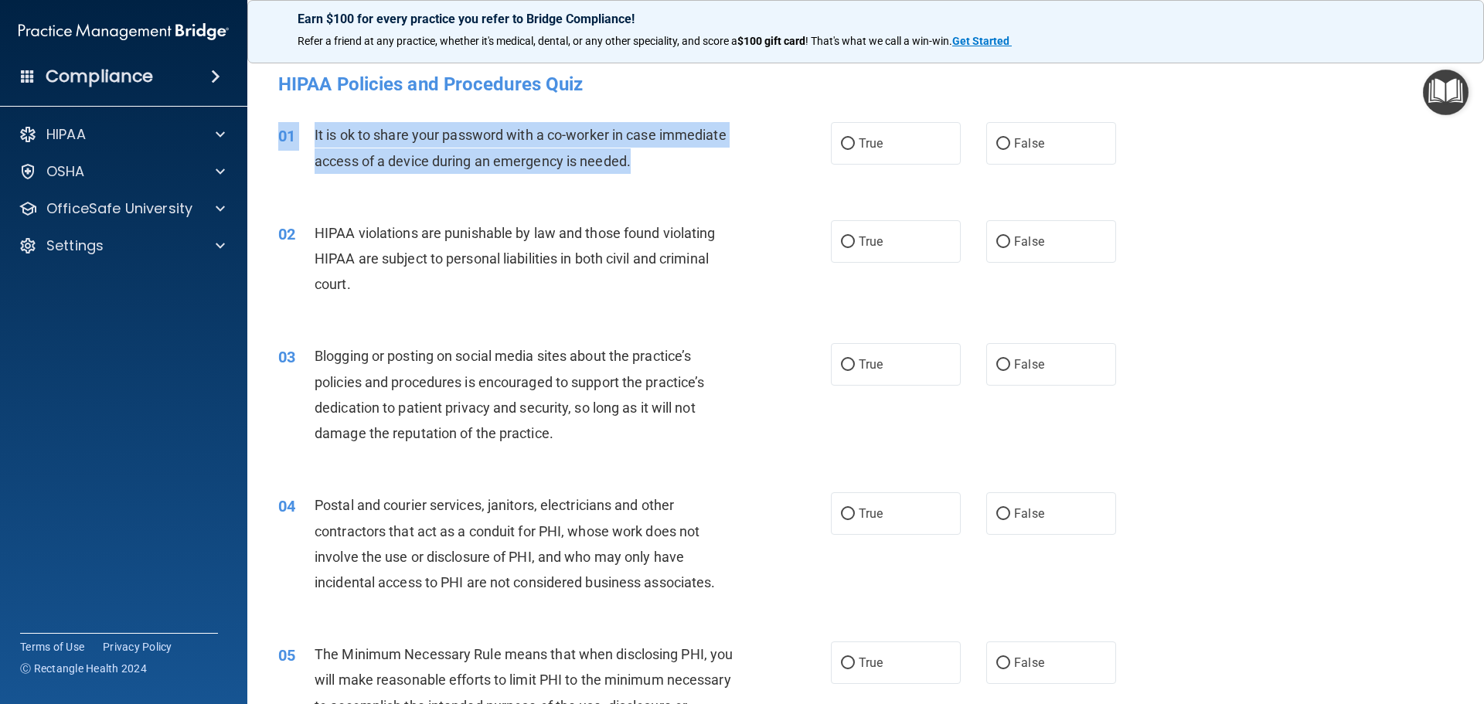
drag, startPoint x: 676, startPoint y: 159, endPoint x: 276, endPoint y: 121, distance: 402.2
click at [276, 121] on div "01 It is ok to share your password with a co-worker in case immediate access of…" at bounding box center [866, 151] width 1198 height 97
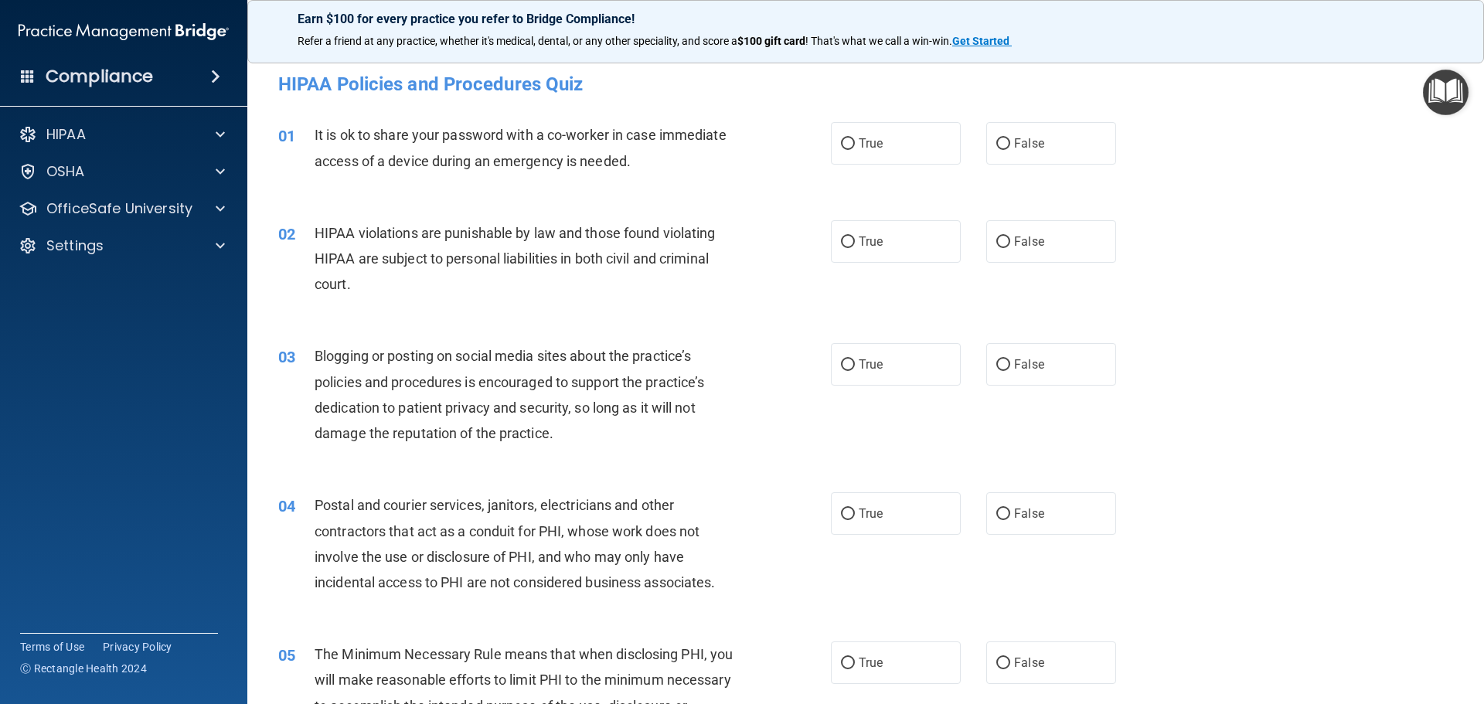
drag, startPoint x: 276, startPoint y: 121, endPoint x: 285, endPoint y: 121, distance: 9.3
click at [277, 121] on div "01 It is ok to share your password with a co-worker in case immediate access of…" at bounding box center [866, 151] width 1198 height 97
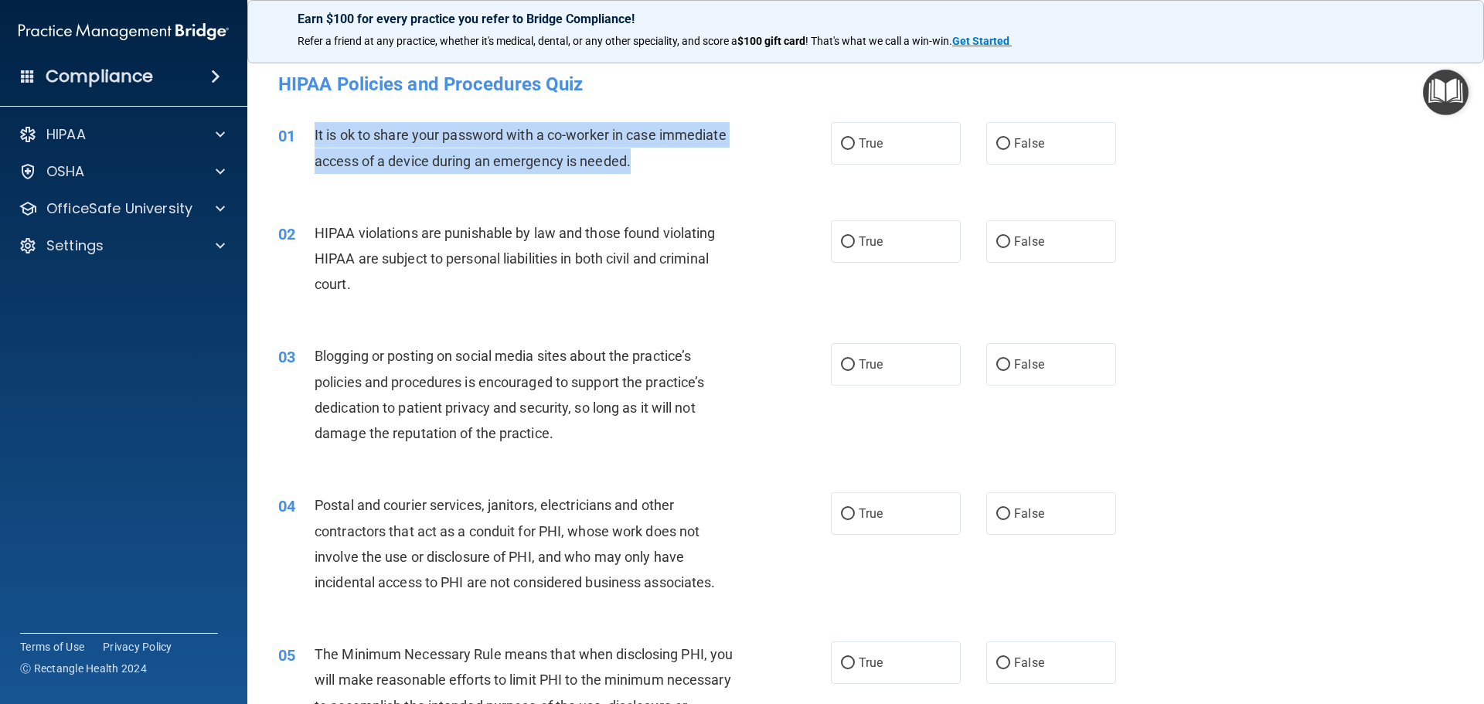
drag, startPoint x: 306, startPoint y: 134, endPoint x: 633, endPoint y: 169, distance: 328.7
click at [633, 169] on div "01 It is ok to share your password with a co-worker in case immediate access of…" at bounding box center [554, 151] width 599 height 59
click at [657, 155] on div "It is ok to share your password with a co-worker in case immediate access of a …" at bounding box center [531, 147] width 432 height 51
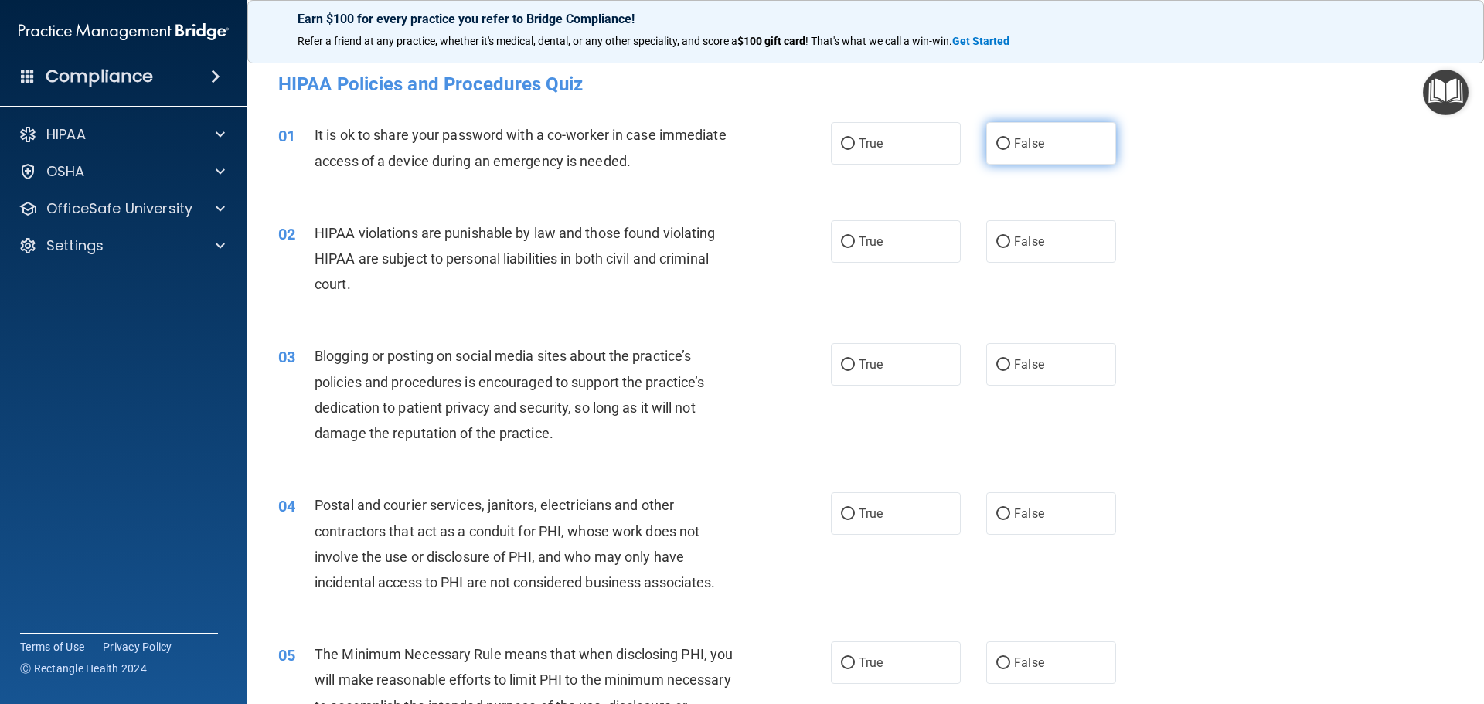
click at [1060, 156] on label "False" at bounding box center [1051, 143] width 130 height 43
click at [1010, 150] on input "False" at bounding box center [1003, 144] width 14 height 12
radio input "true"
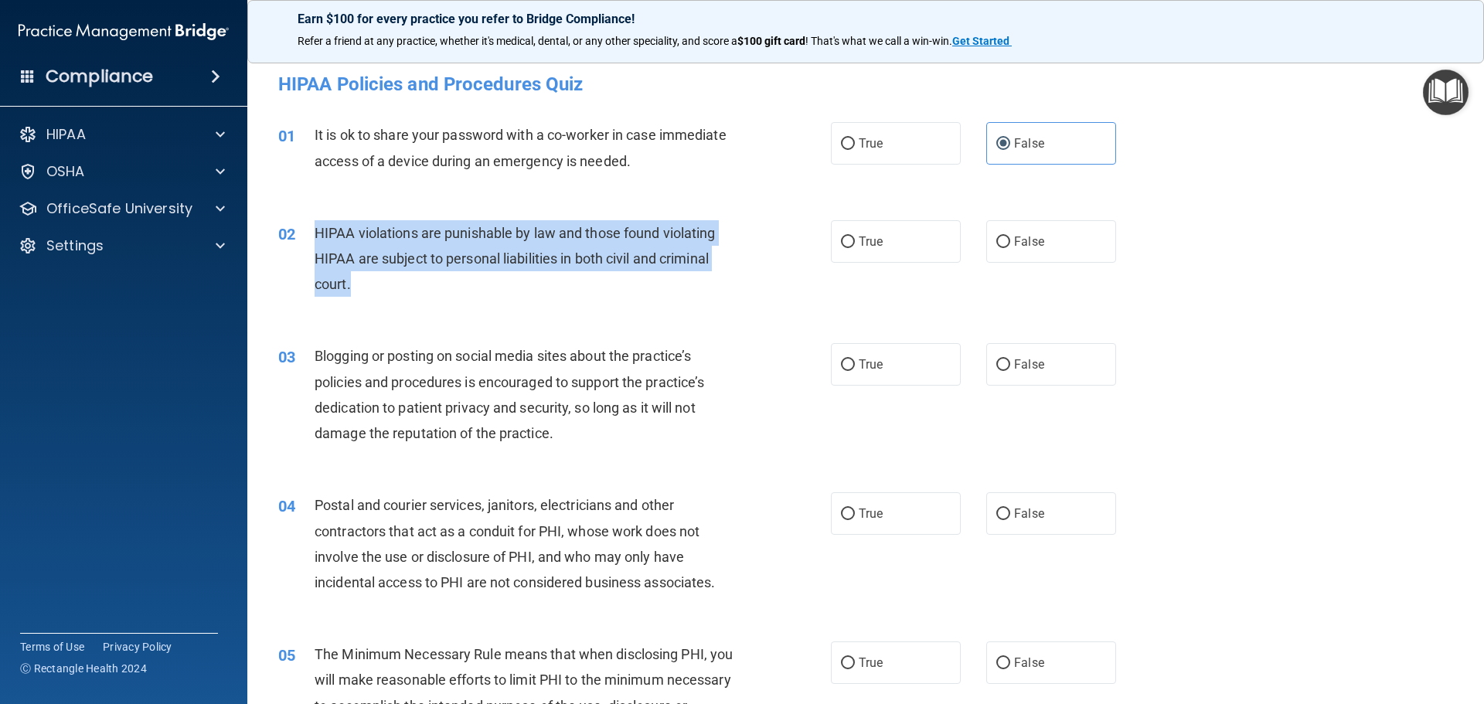
drag, startPoint x: 352, startPoint y: 283, endPoint x: 311, endPoint y: 220, distance: 74.8
click at [311, 220] on div "02 HIPAA violations are punishable by law and those found violating HIPAA are s…" at bounding box center [554, 262] width 599 height 85
copy div "HIPAA violations are punishable by law and those found violating HIPAA are subj…"
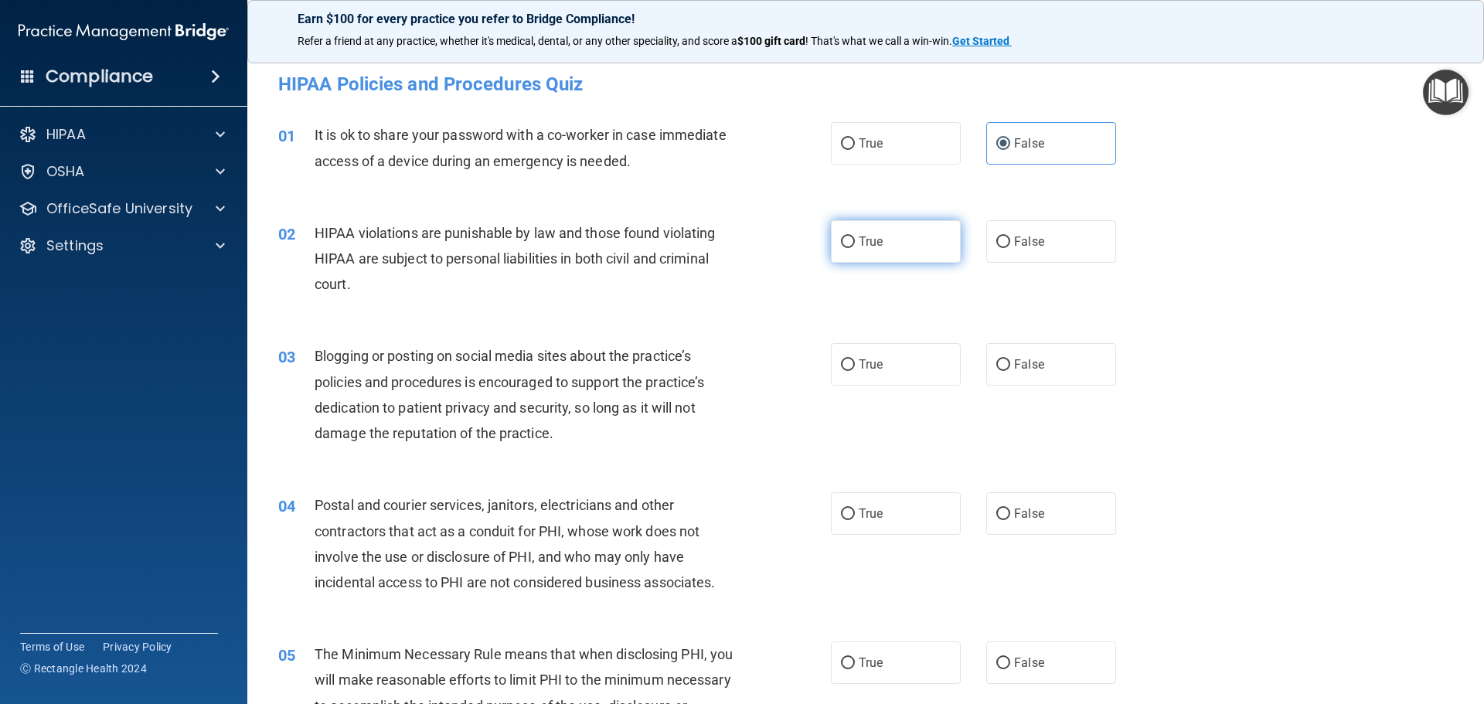
click at [873, 253] on label "True" at bounding box center [896, 241] width 130 height 43
click at [855, 248] on input "True" at bounding box center [848, 242] width 14 height 12
radio input "true"
drag, startPoint x: 643, startPoint y: 435, endPoint x: 613, endPoint y: 435, distance: 30.1
click at [645, 435] on div "Blogging or posting on social media sites about the practice’s policies and pro…" at bounding box center [531, 394] width 432 height 103
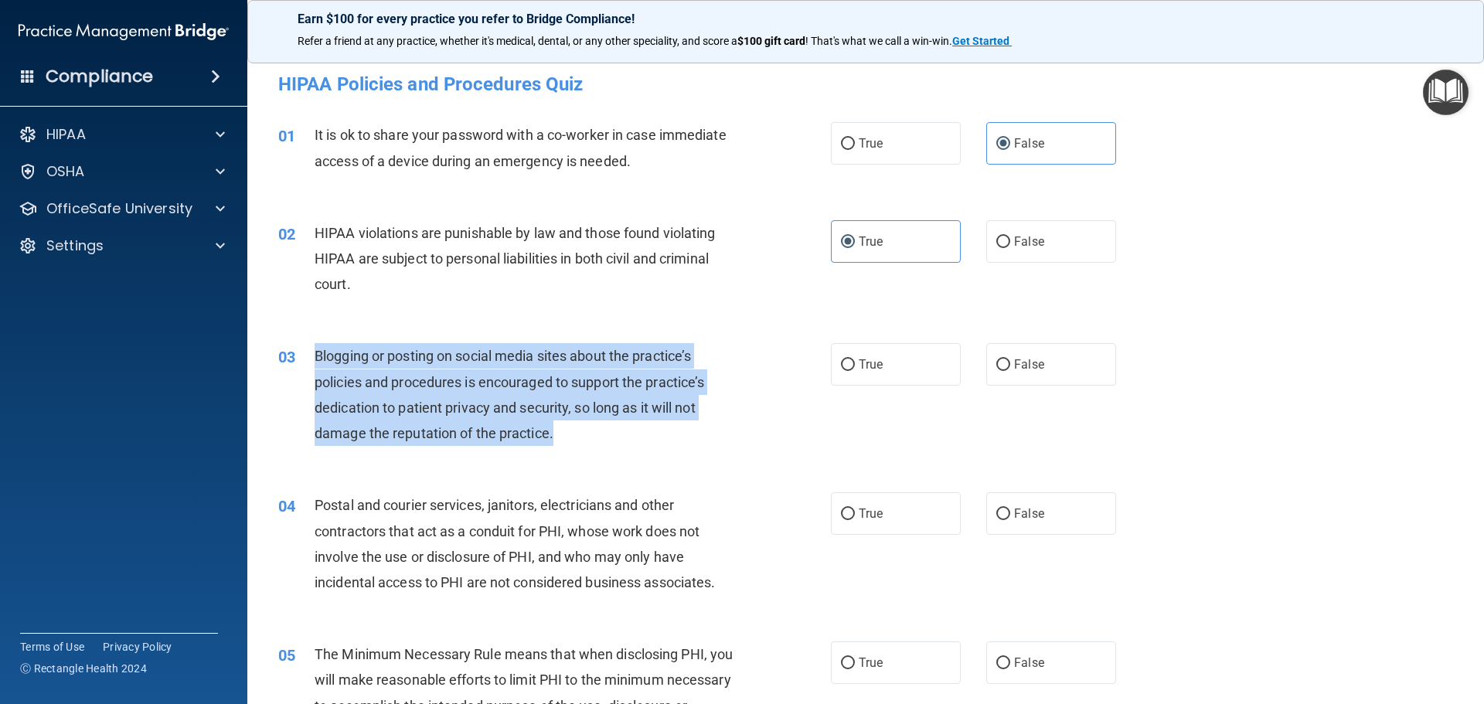
drag, startPoint x: 588, startPoint y: 429, endPoint x: 311, endPoint y: 353, distance: 287.6
click at [311, 353] on div "03 Blogging or posting on social media sites about the practice’s policies and …" at bounding box center [554, 398] width 599 height 111
copy div "Blogging or posting on social media sites about the practice’s policies and pro…"
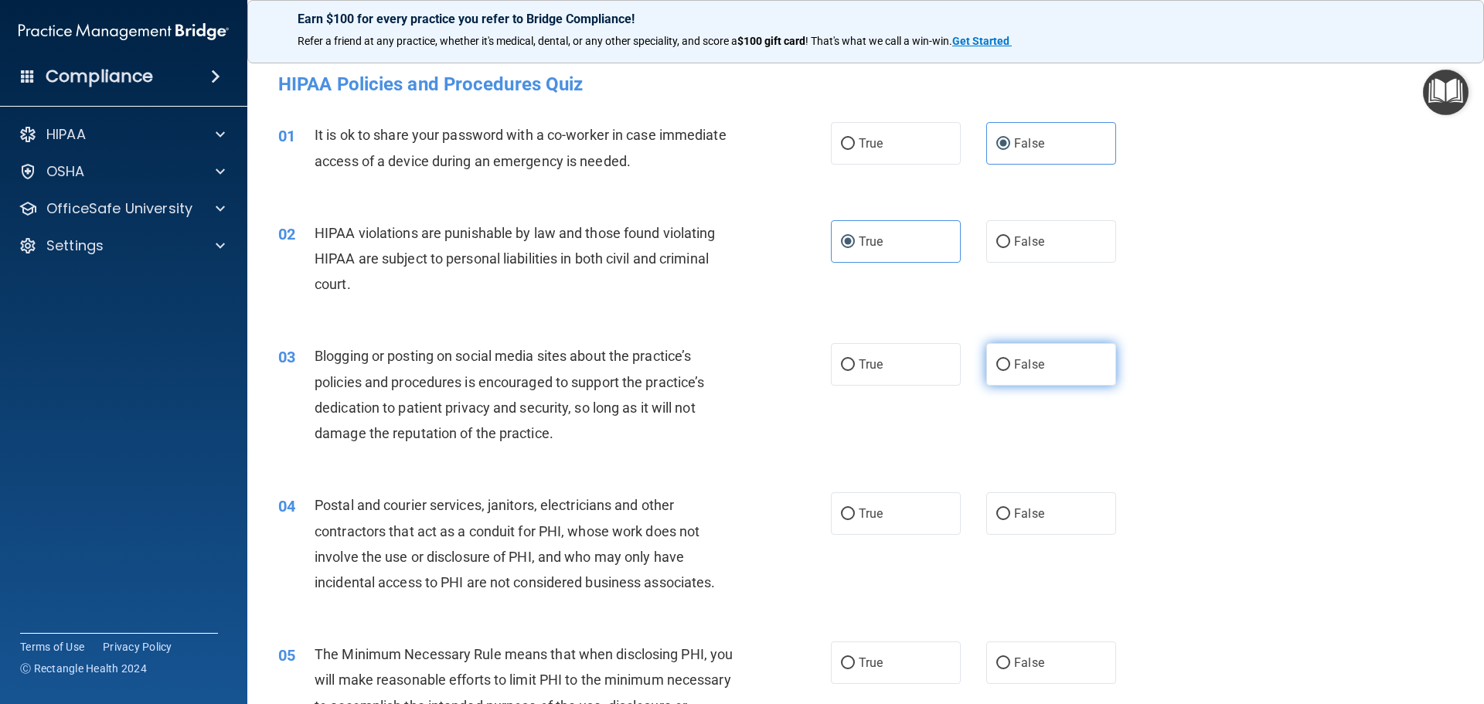
click at [1004, 369] on label "False" at bounding box center [1051, 364] width 130 height 43
click at [1004, 369] on input "False" at bounding box center [1003, 365] width 14 height 12
radio input "true"
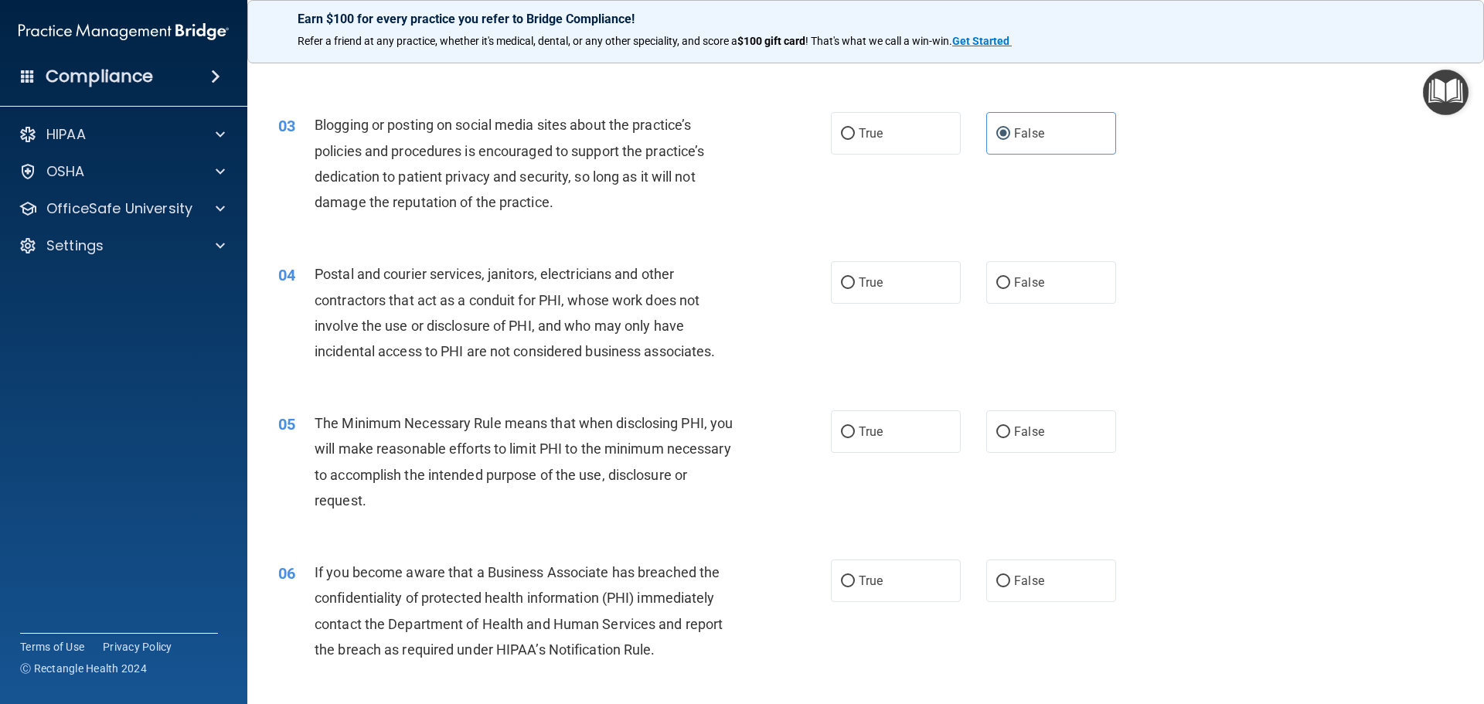
scroll to position [232, 0]
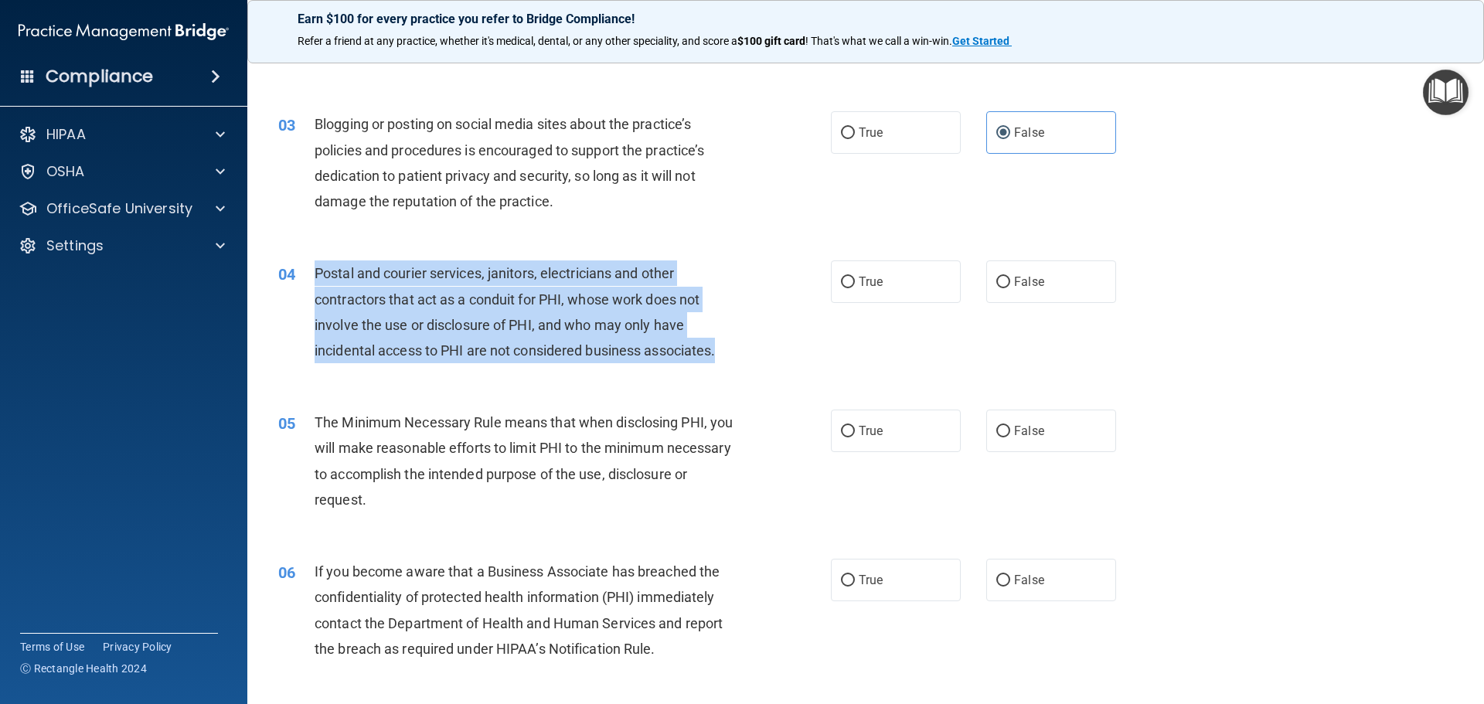
drag, startPoint x: 728, startPoint y: 349, endPoint x: 312, endPoint y: 264, distance: 424.5
click at [312, 264] on div "04 Postal and courier services, janitors, electricians and other contractors th…" at bounding box center [554, 315] width 599 height 111
copy div "Postal and courier services, janitors, electricians and other contractors that …"
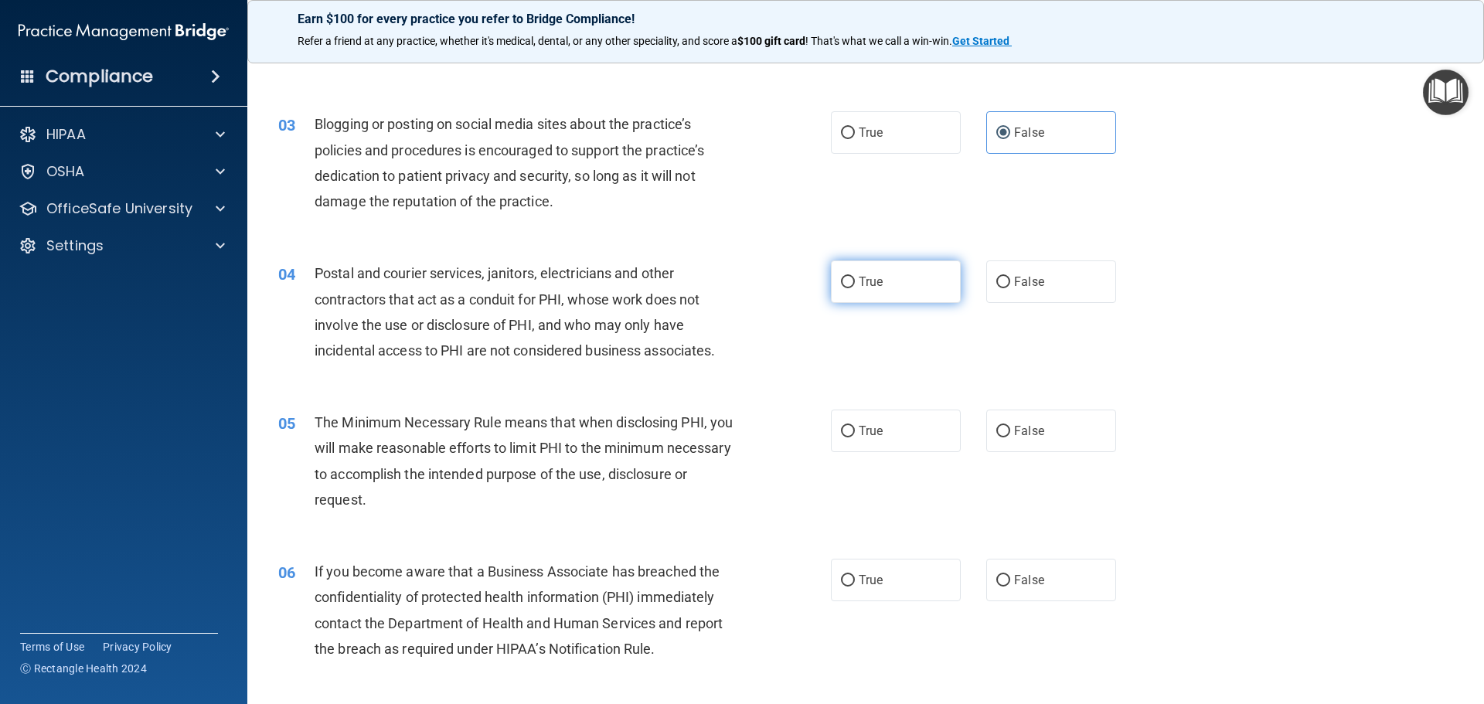
click at [900, 269] on label "True" at bounding box center [896, 281] width 130 height 43
click at [855, 277] on input "True" at bounding box center [848, 283] width 14 height 12
radio input "true"
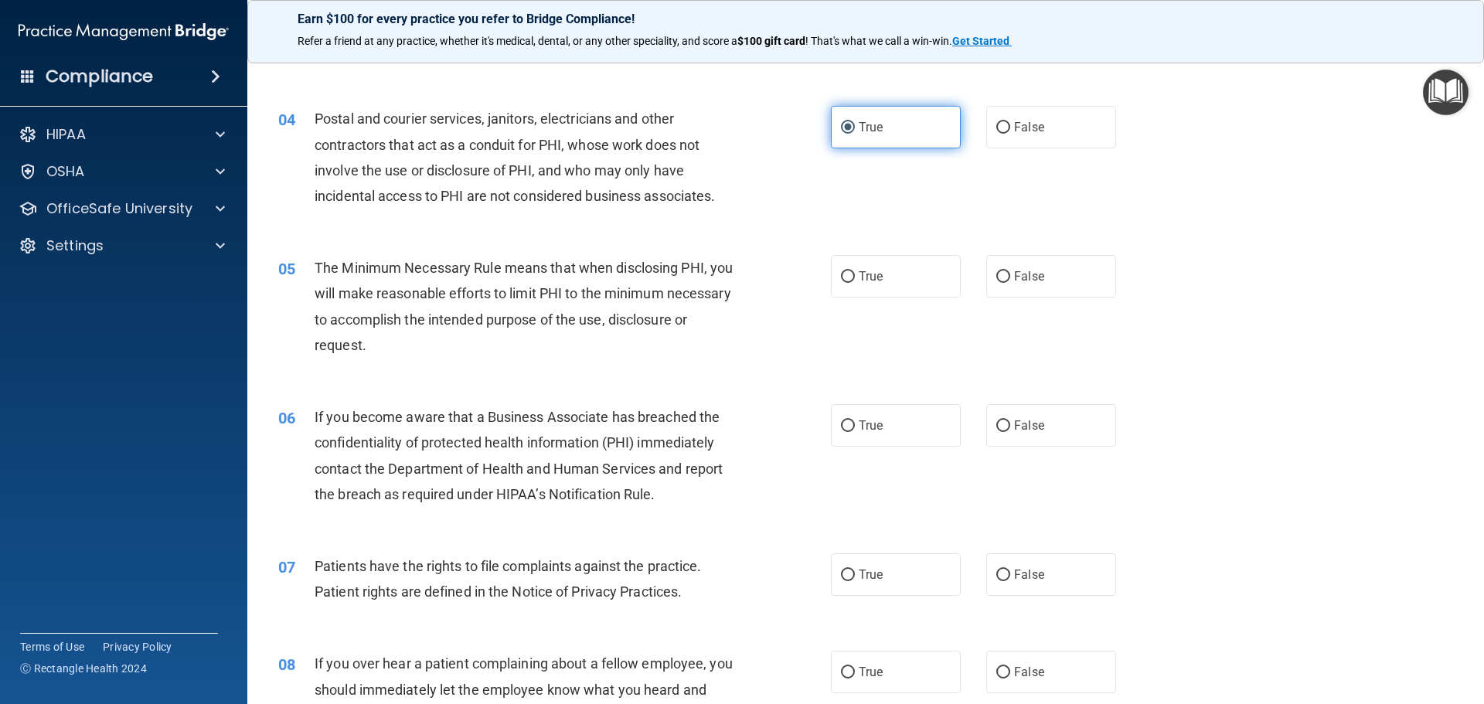
scroll to position [464, 0]
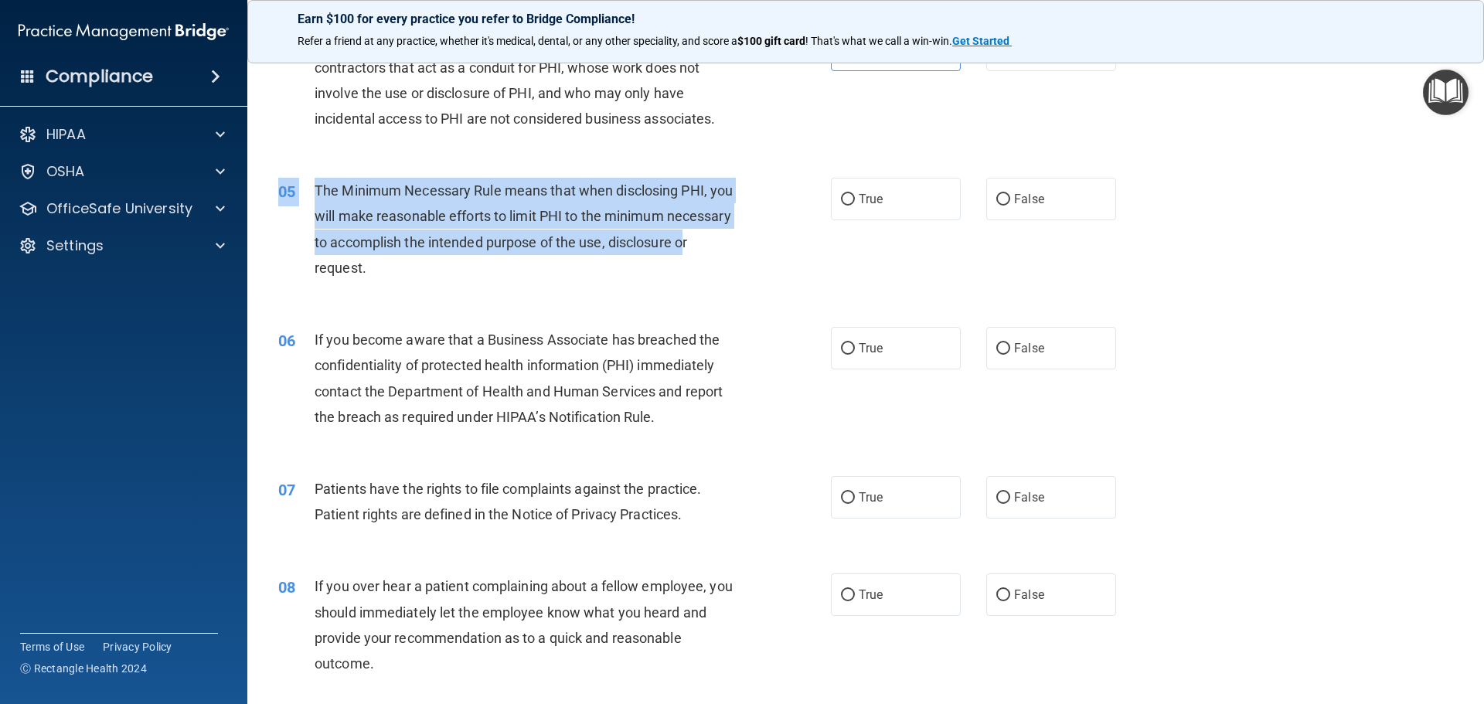
drag, startPoint x: 488, startPoint y: 293, endPoint x: 402, endPoint y: 265, distance: 90.9
click at [393, 264] on div "05 The Minimum Necessary Rule means that when disclosing PHI, you will make rea…" at bounding box center [866, 232] width 1198 height 149
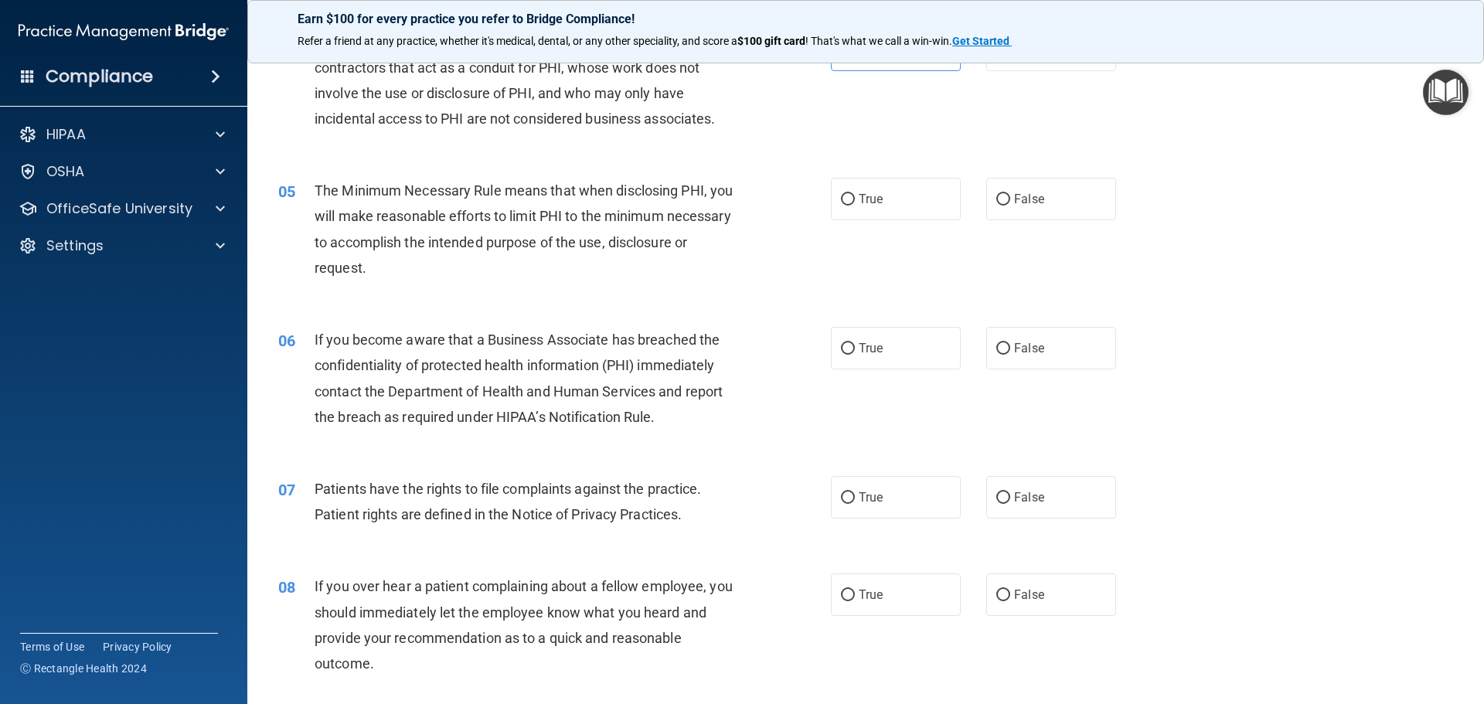
click at [486, 270] on div "The Minimum Necessary Rule means that when disclosing PHI, you will make reason…" at bounding box center [531, 229] width 432 height 103
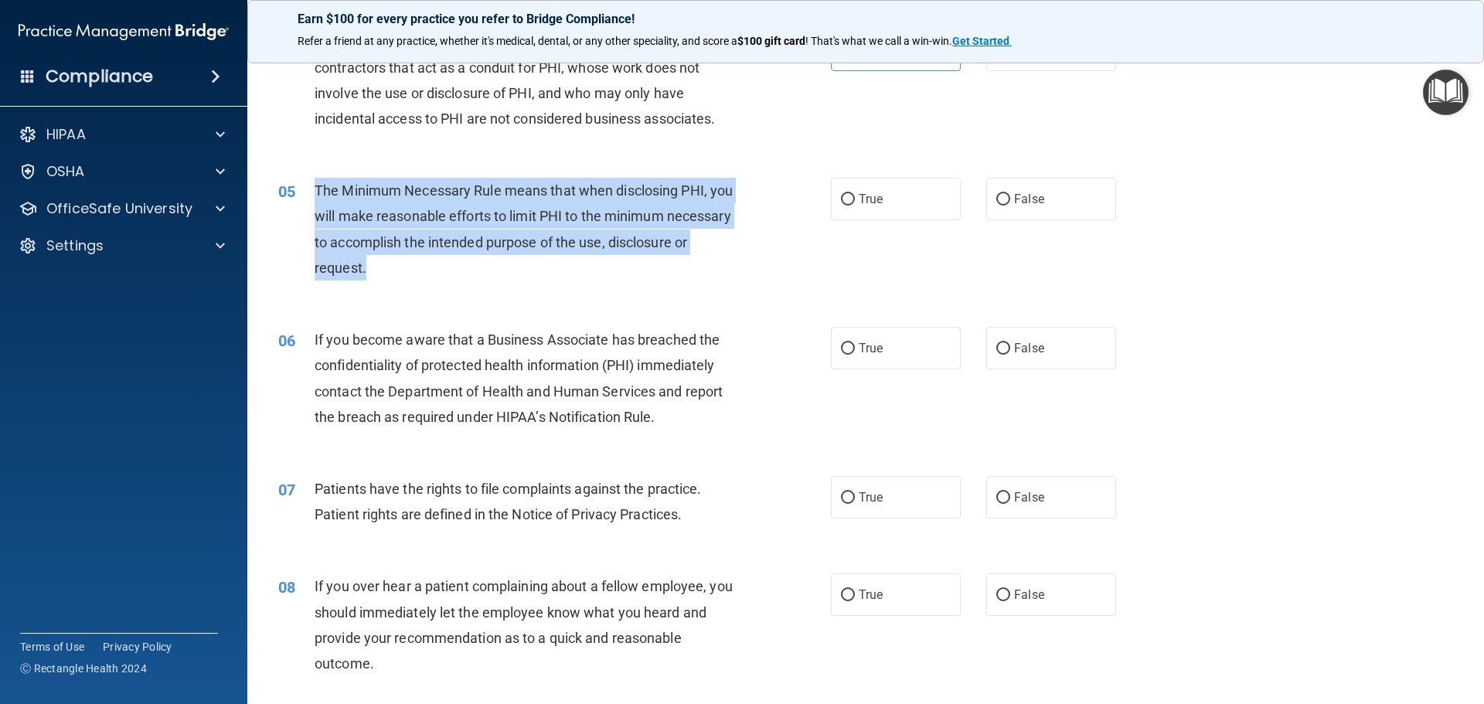
drag, startPoint x: 448, startPoint y: 272, endPoint x: 309, endPoint y: 186, distance: 163.4
click at [309, 186] on div "05 The Minimum Necessary Rule means that when disclosing PHI, you will make rea…" at bounding box center [554, 233] width 599 height 111
copy div "The Minimum Necessary Rule means that when disclosing PHI, you will make reason…"
click at [845, 343] on input "True" at bounding box center [848, 349] width 14 height 12
radio input "true"
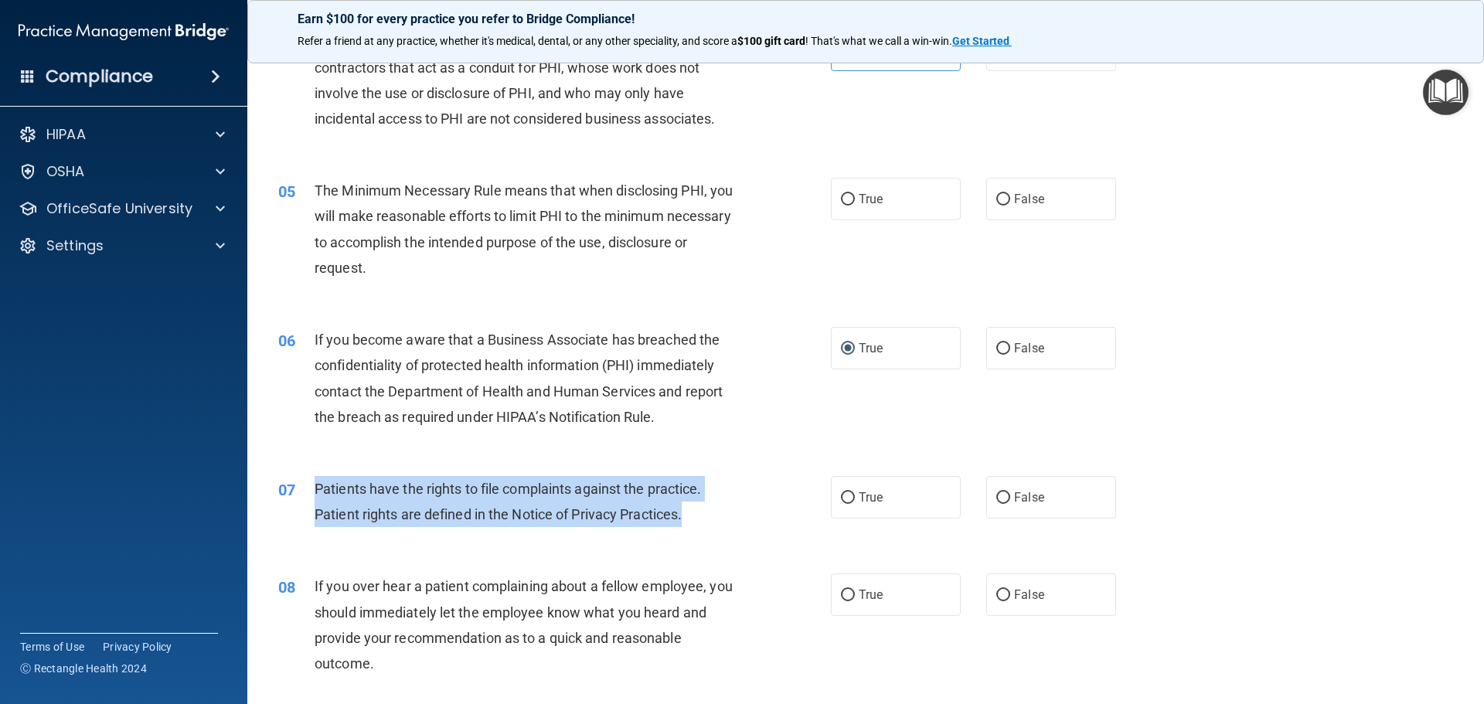
drag, startPoint x: 694, startPoint y: 518, endPoint x: 315, endPoint y: 495, distance: 380.1
click at [315, 495] on div "Patients have the rights to file complaints against the practice. Patient right…" at bounding box center [531, 501] width 432 height 51
copy span "Patients have the rights to file complaints against the practice. Patient right…"
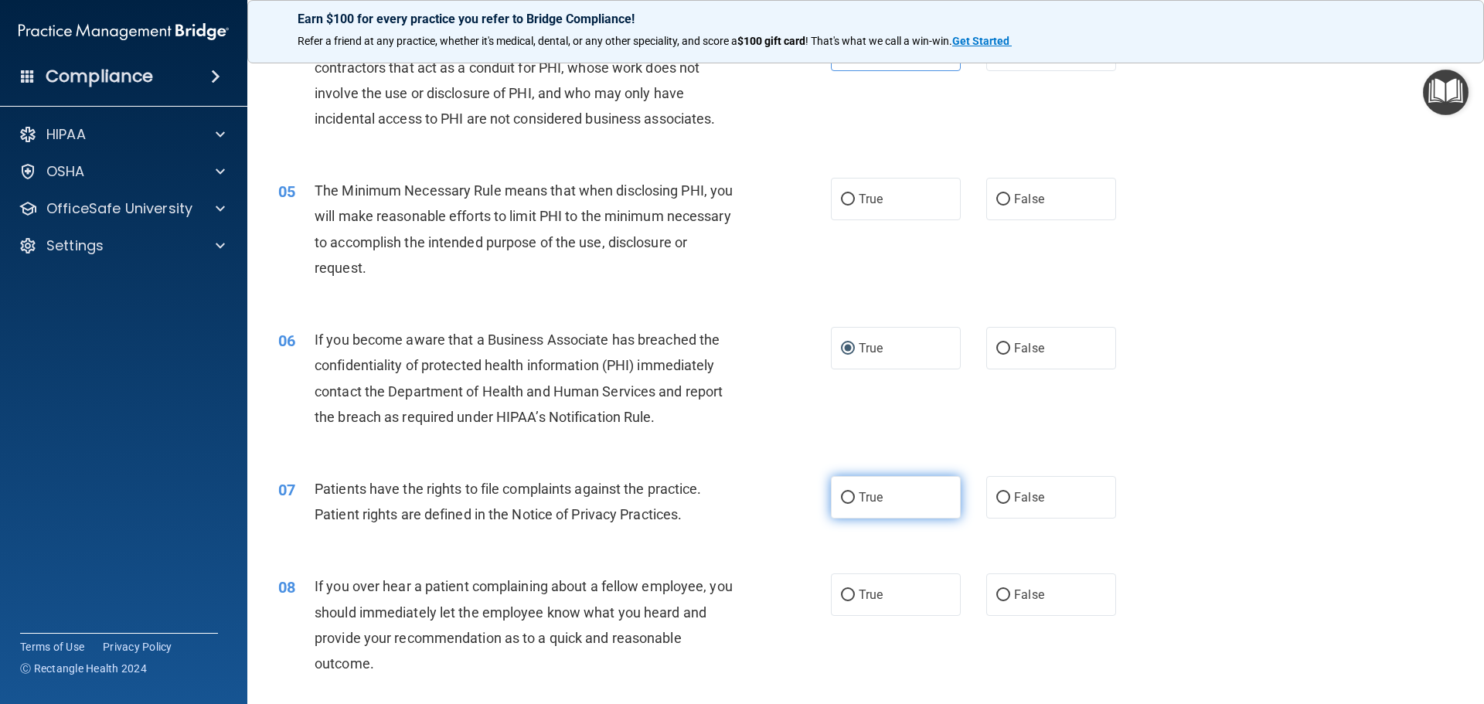
drag, startPoint x: 872, startPoint y: 498, endPoint x: 866, endPoint y: 481, distance: 18.1
click at [872, 498] on span "True" at bounding box center [871, 497] width 24 height 15
click at [855, 498] on input "True" at bounding box center [848, 498] width 14 height 12
radio input "true"
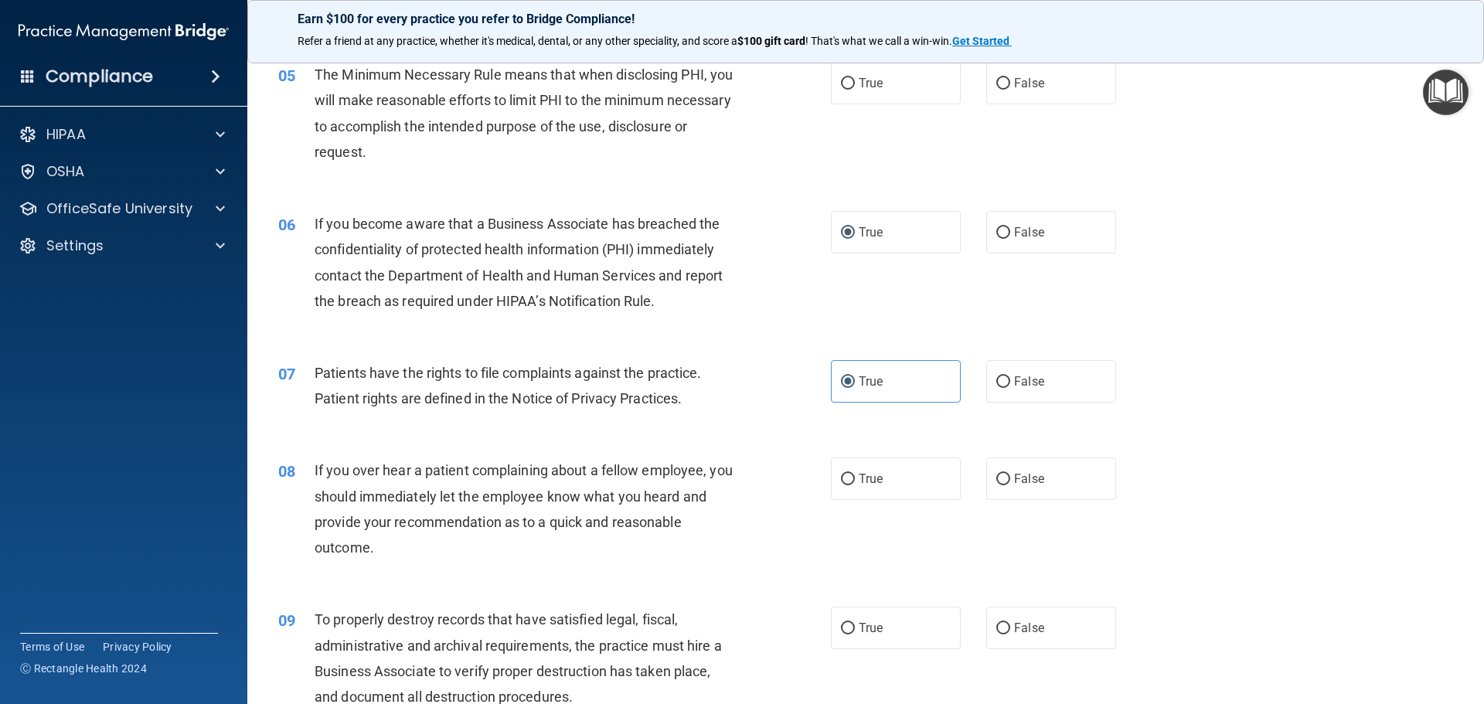
scroll to position [696, 0]
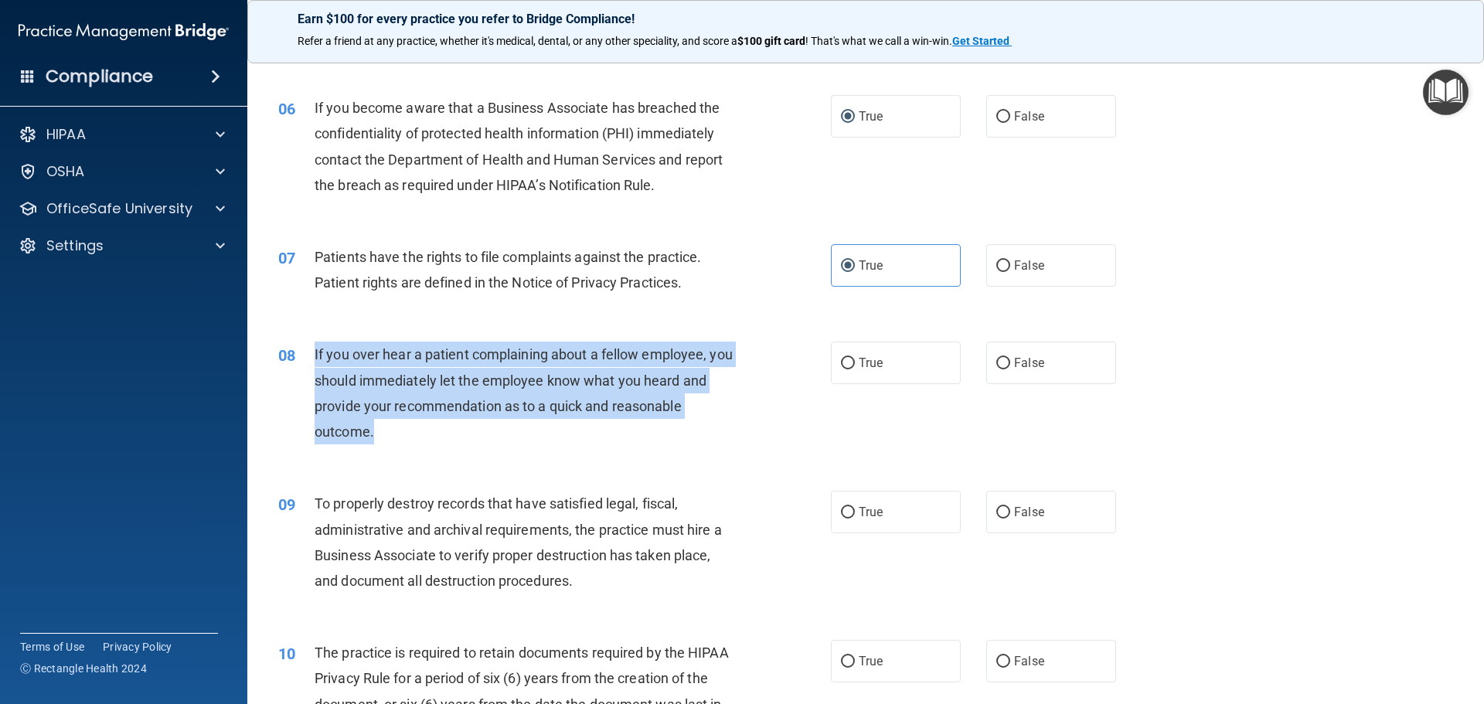
drag, startPoint x: 375, startPoint y: 431, endPoint x: 314, endPoint y: 356, distance: 96.7
click at [315, 356] on div "If you over hear a patient complaining about a fellow employee, you should imme…" at bounding box center [531, 393] width 432 height 103
copy span "If you over hear a patient complaining about a fellow employee, you should imme…"
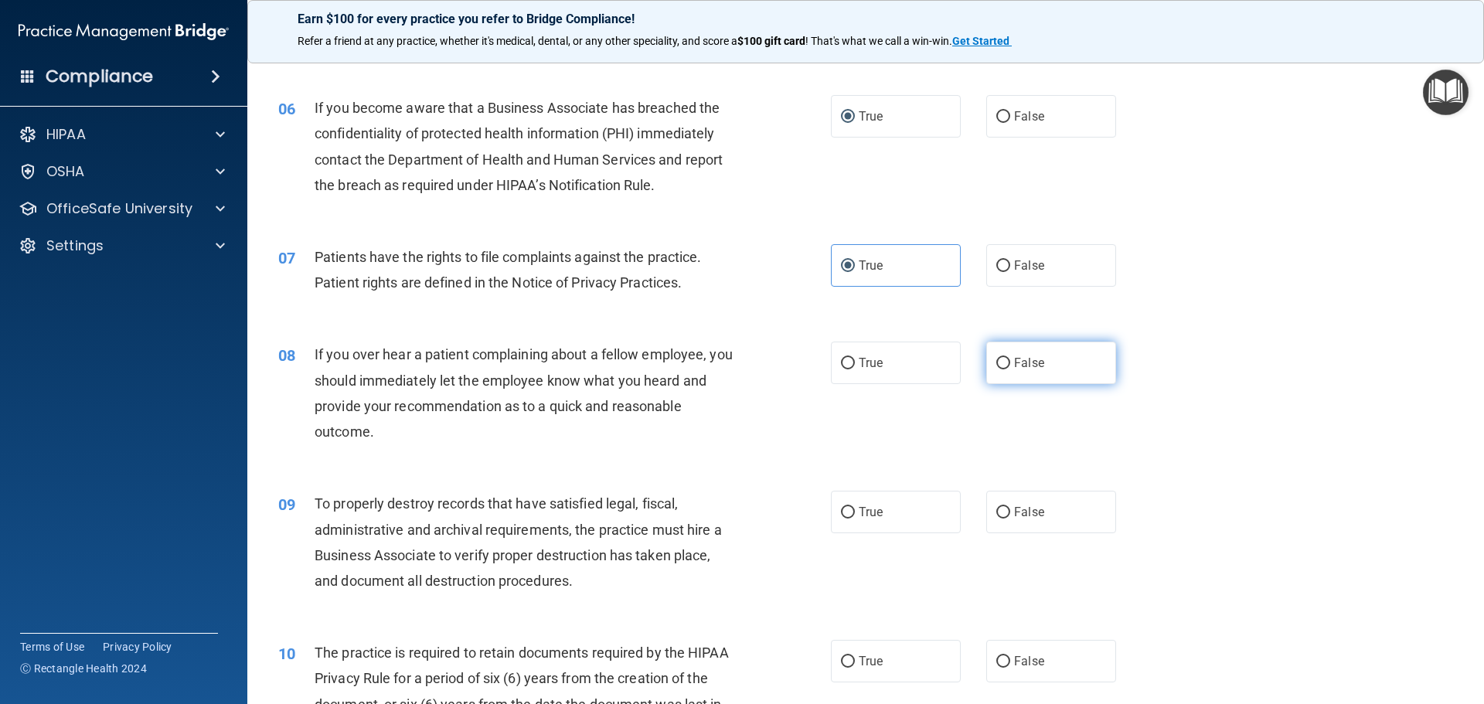
click at [1017, 374] on label "False" at bounding box center [1051, 363] width 130 height 43
click at [1010, 369] on input "False" at bounding box center [1003, 364] width 14 height 12
radio input "true"
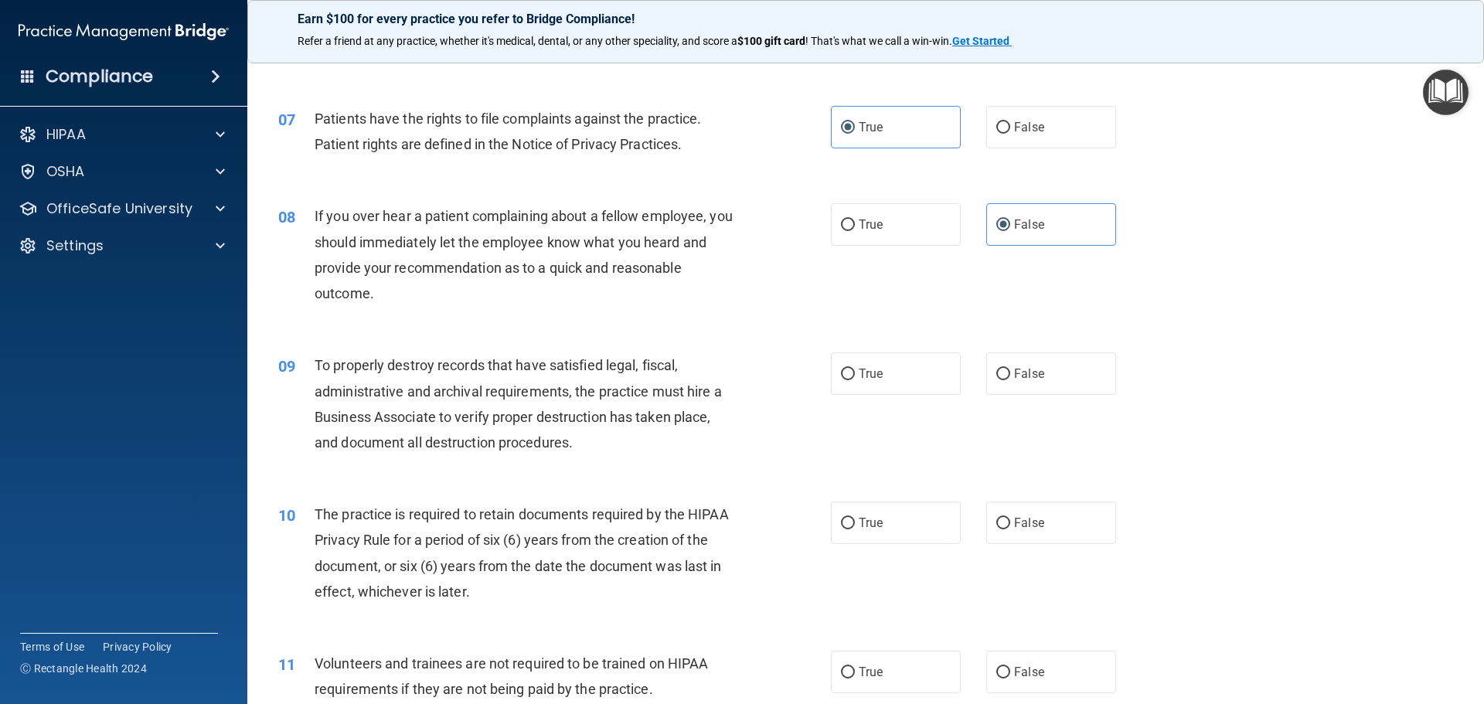
scroll to position [850, 0]
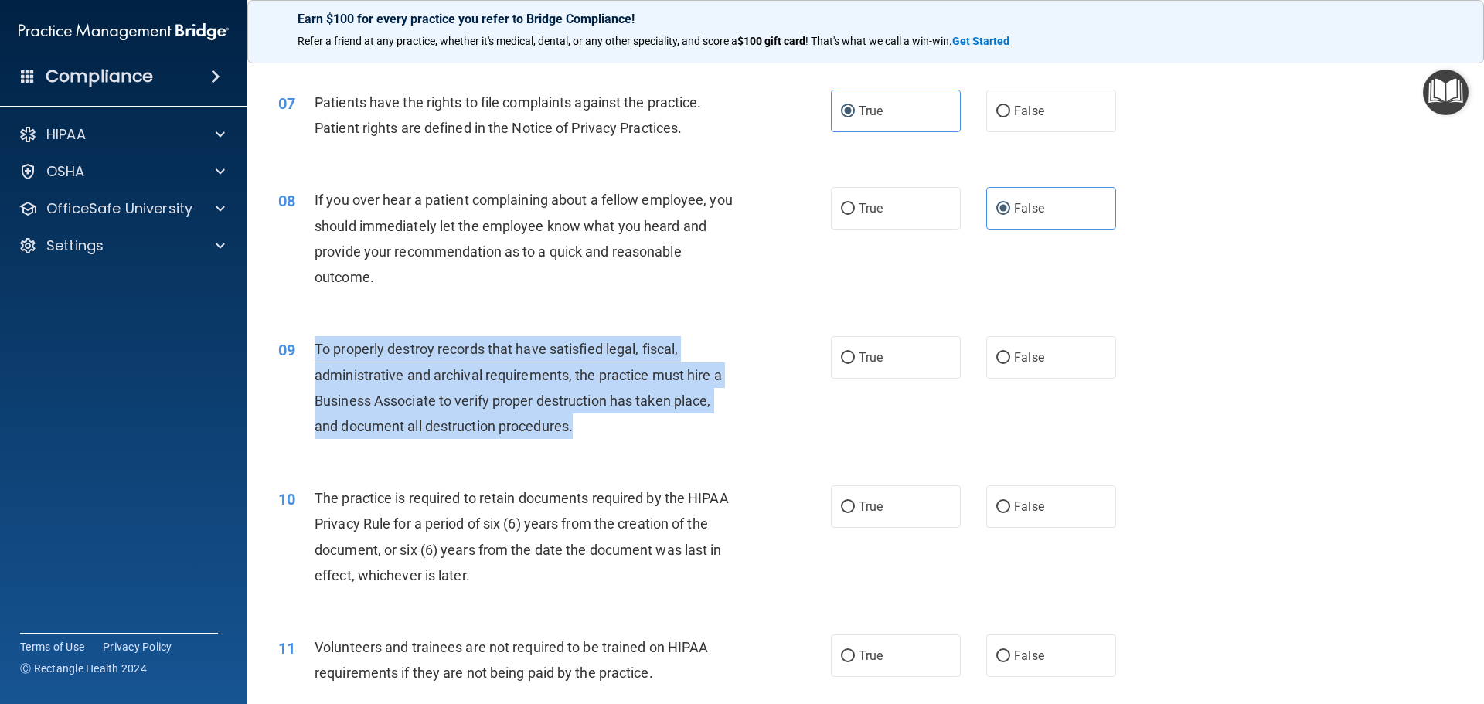
drag, startPoint x: 583, startPoint y: 424, endPoint x: 311, endPoint y: 342, distance: 284.3
click at [311, 342] on div "09 To properly destroy records that have satisfied legal, fiscal, administrativ…" at bounding box center [554, 391] width 599 height 111
copy div "To properly destroy records that have satisfied legal, fiscal, administrative a…"
click at [632, 427] on div "To properly destroy records that have satisfied legal, fiscal, administrative a…" at bounding box center [531, 387] width 432 height 103
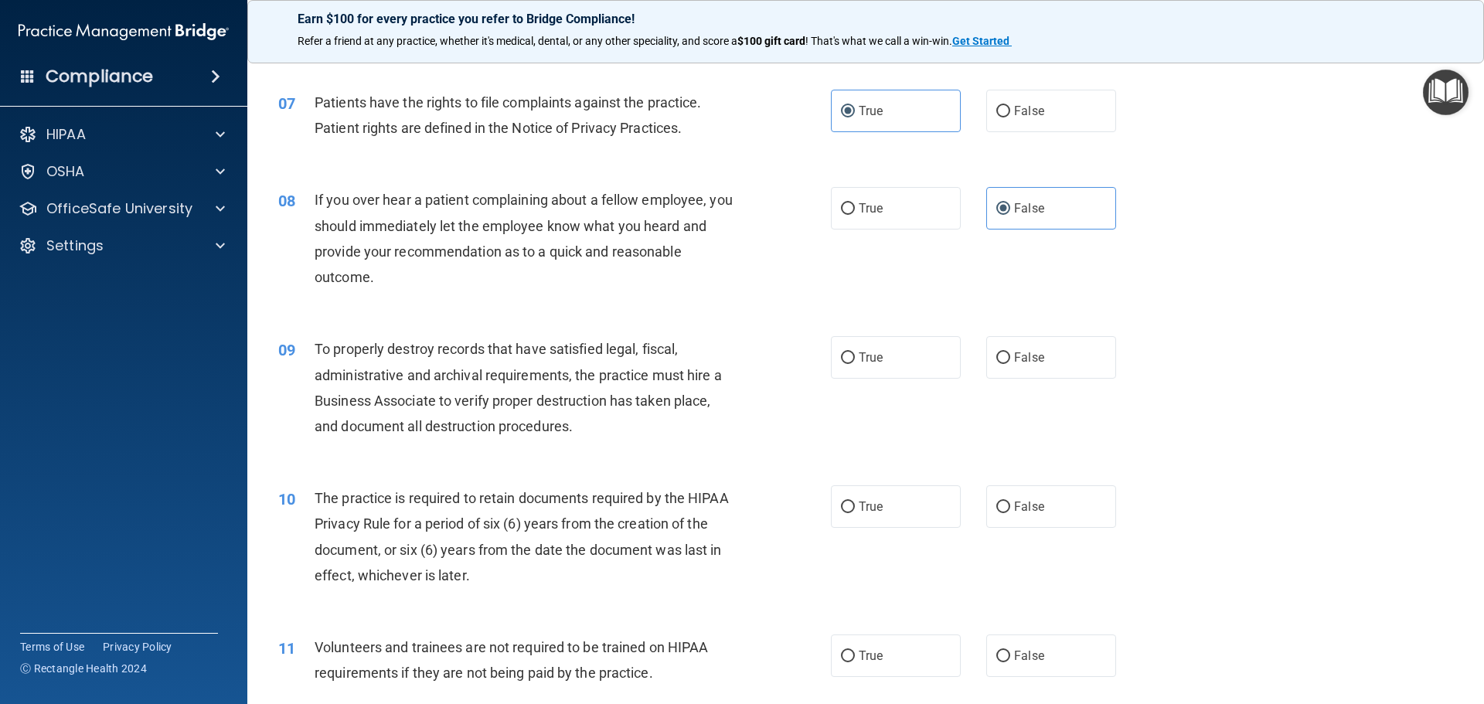
scroll to position [927, 0]
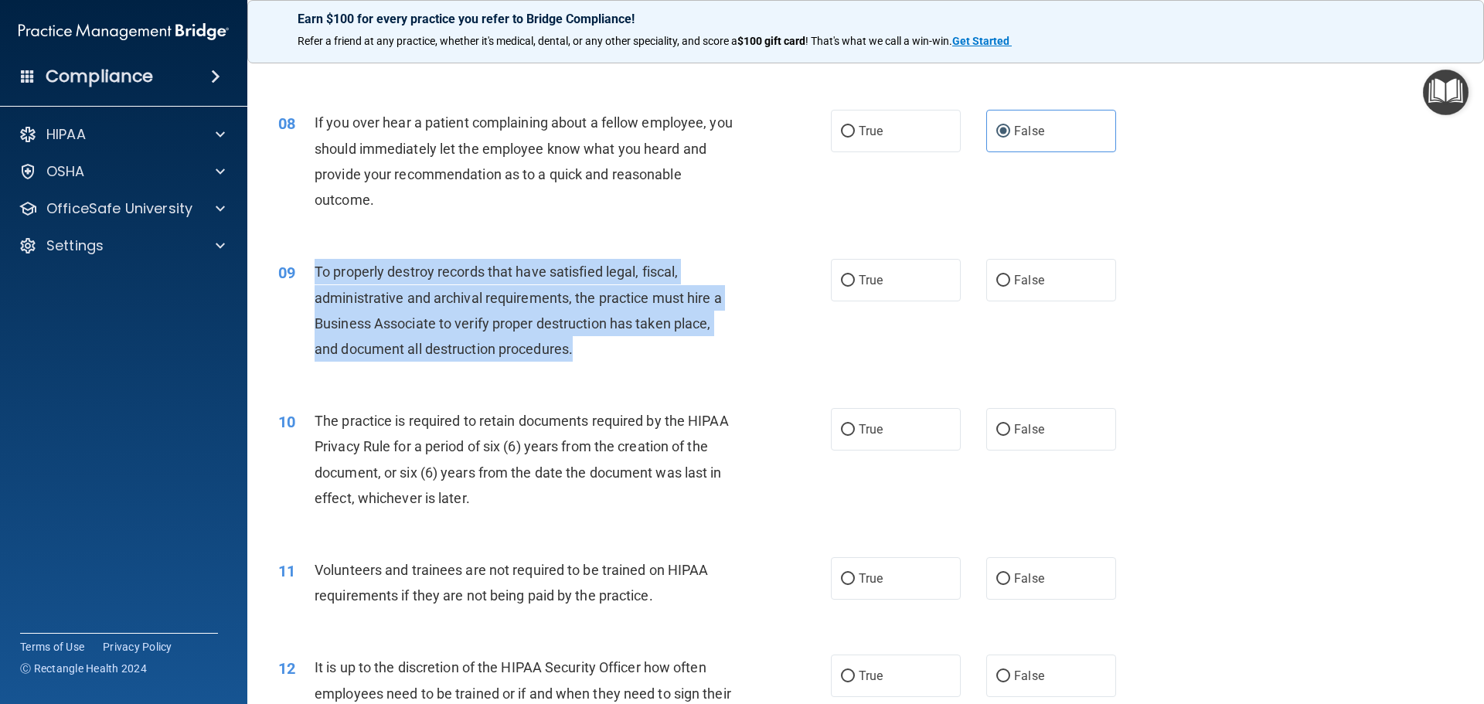
drag, startPoint x: 573, startPoint y: 352, endPoint x: 314, endPoint y: 280, distance: 268.9
click at [315, 280] on span "To properly destroy records that have satisfied legal, fiscal, administrative a…" at bounding box center [518, 311] width 407 height 94
copy span "To properly destroy records that have satisfied legal, fiscal, administrative a…"
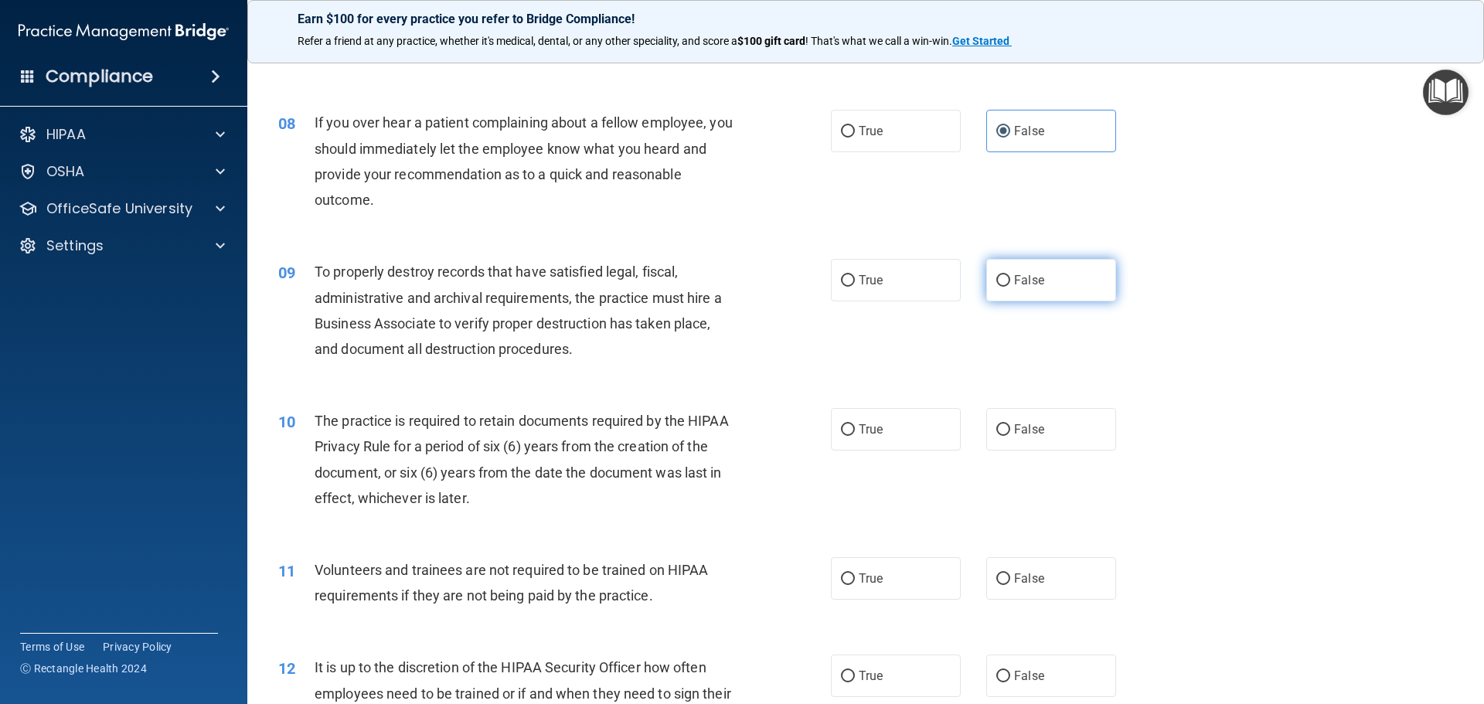
click at [1005, 269] on label "False" at bounding box center [1051, 280] width 130 height 43
click at [1005, 275] on input "False" at bounding box center [1003, 281] width 14 height 12
radio input "true"
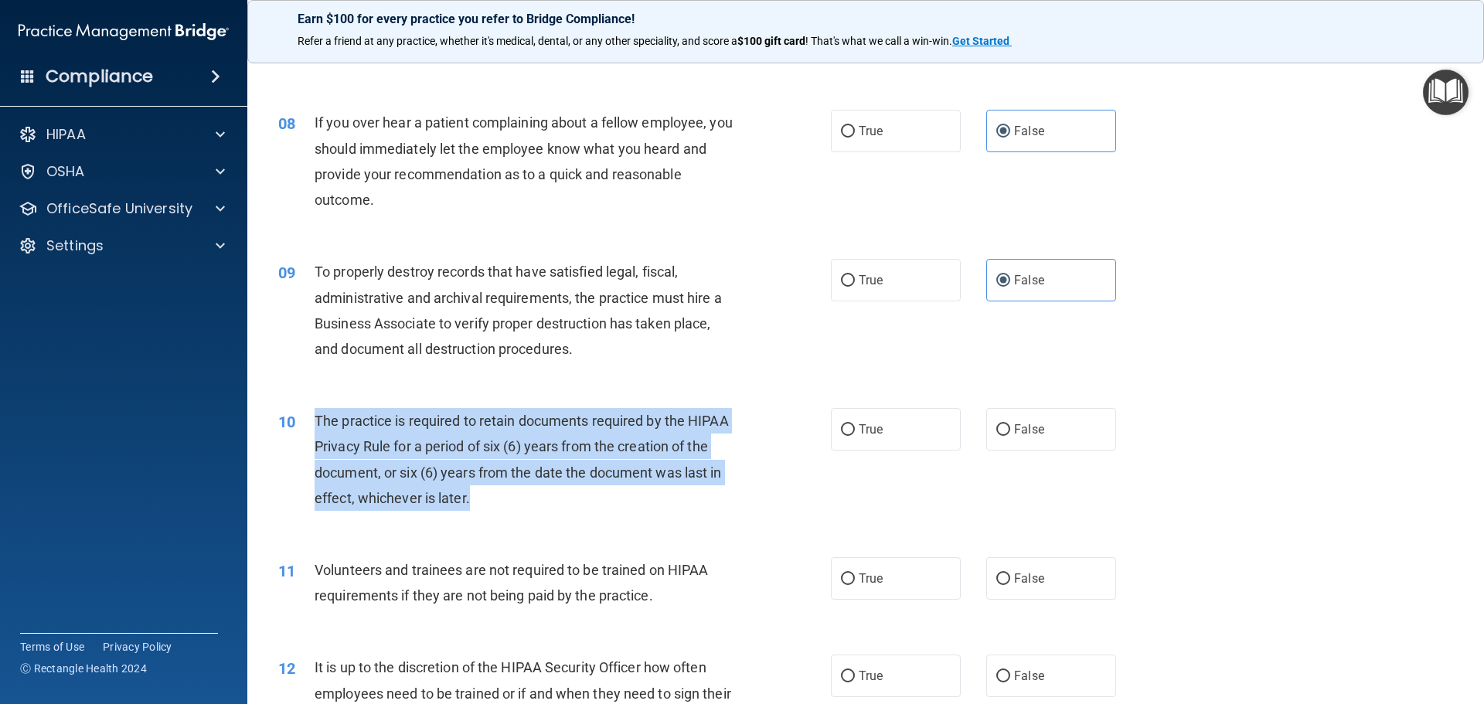
drag, startPoint x: 505, startPoint y: 500, endPoint x: 316, endPoint y: 431, distance: 200.7
click at [316, 431] on div "The practice is required to retain documents required by the HIPAA Privacy Rule…" at bounding box center [531, 459] width 432 height 103
copy span "The practice is required to retain documents required by the HIPAA Privacy Rule…"
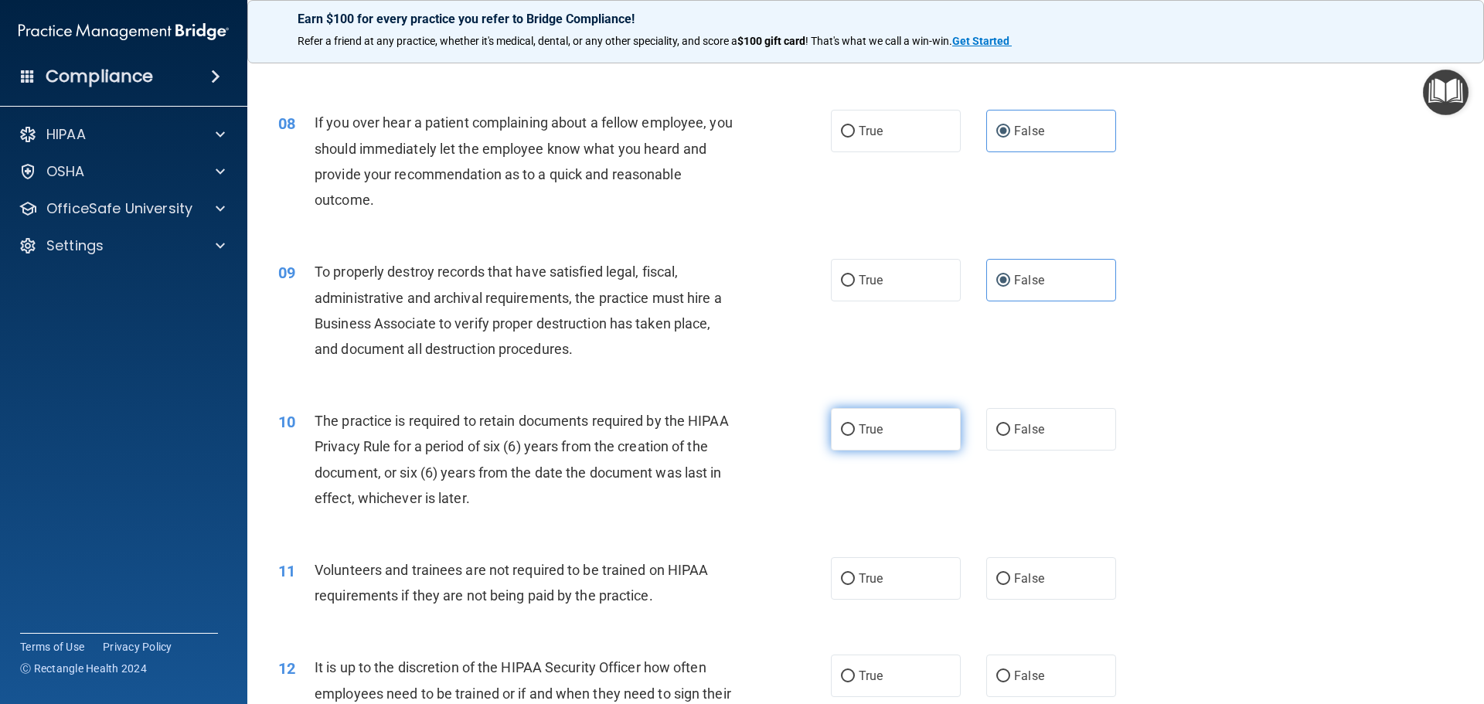
click at [880, 423] on label "True" at bounding box center [896, 429] width 130 height 43
click at [855, 424] on input "True" at bounding box center [848, 430] width 14 height 12
radio input "true"
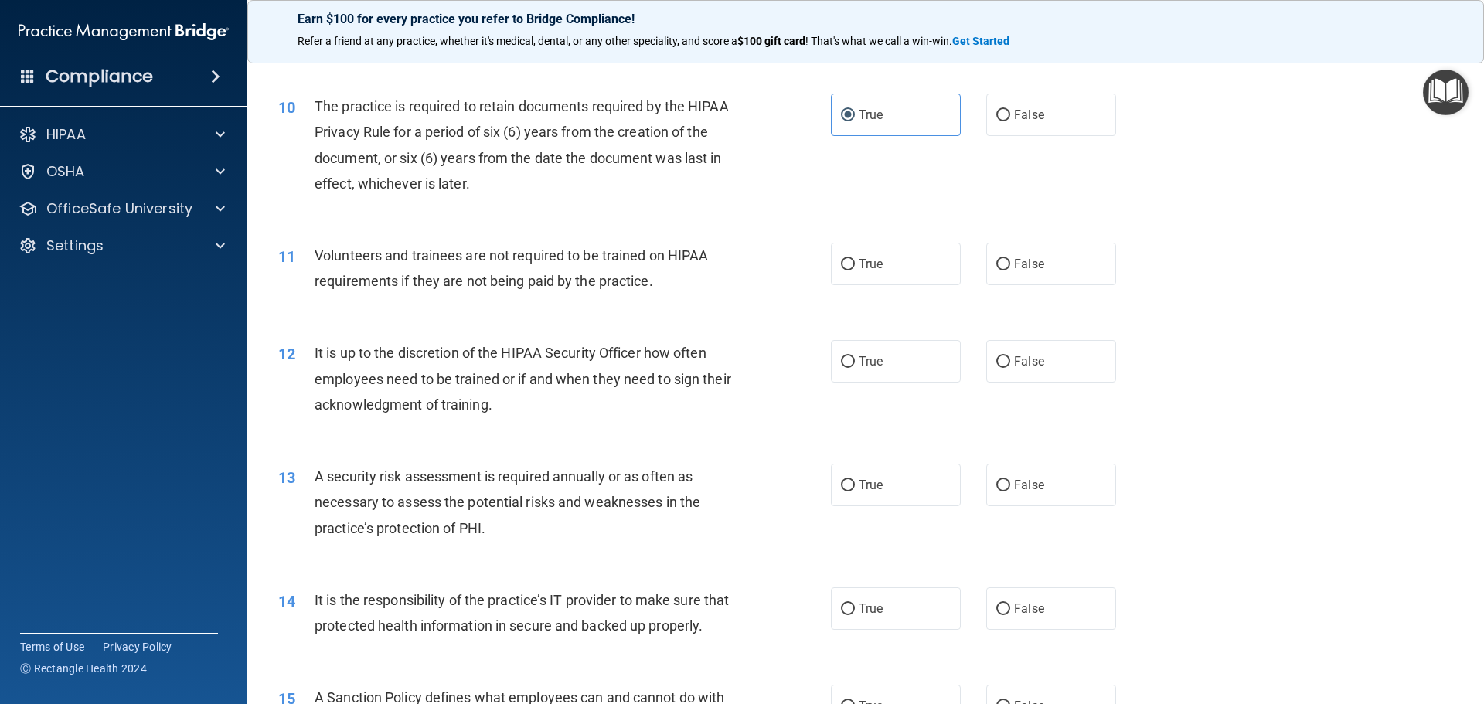
scroll to position [1314, 0]
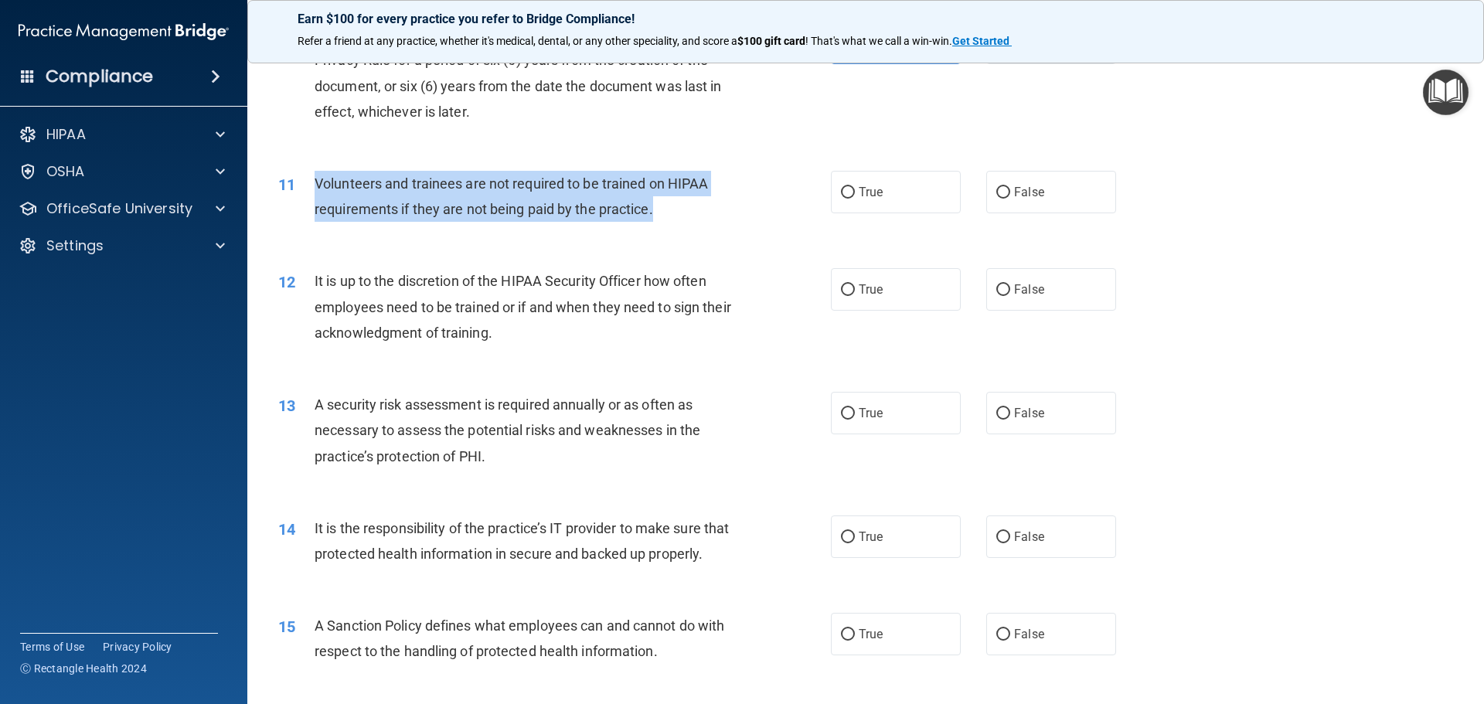
drag, startPoint x: 646, startPoint y: 213, endPoint x: 311, endPoint y: 184, distance: 336.7
click at [311, 184] on div "11 Volunteers and trainees are not required to be trained on HIPAA requirements…" at bounding box center [554, 200] width 599 height 59
copy div "Volunteers and trainees are not required to be trained on HIPAA requirements if…"
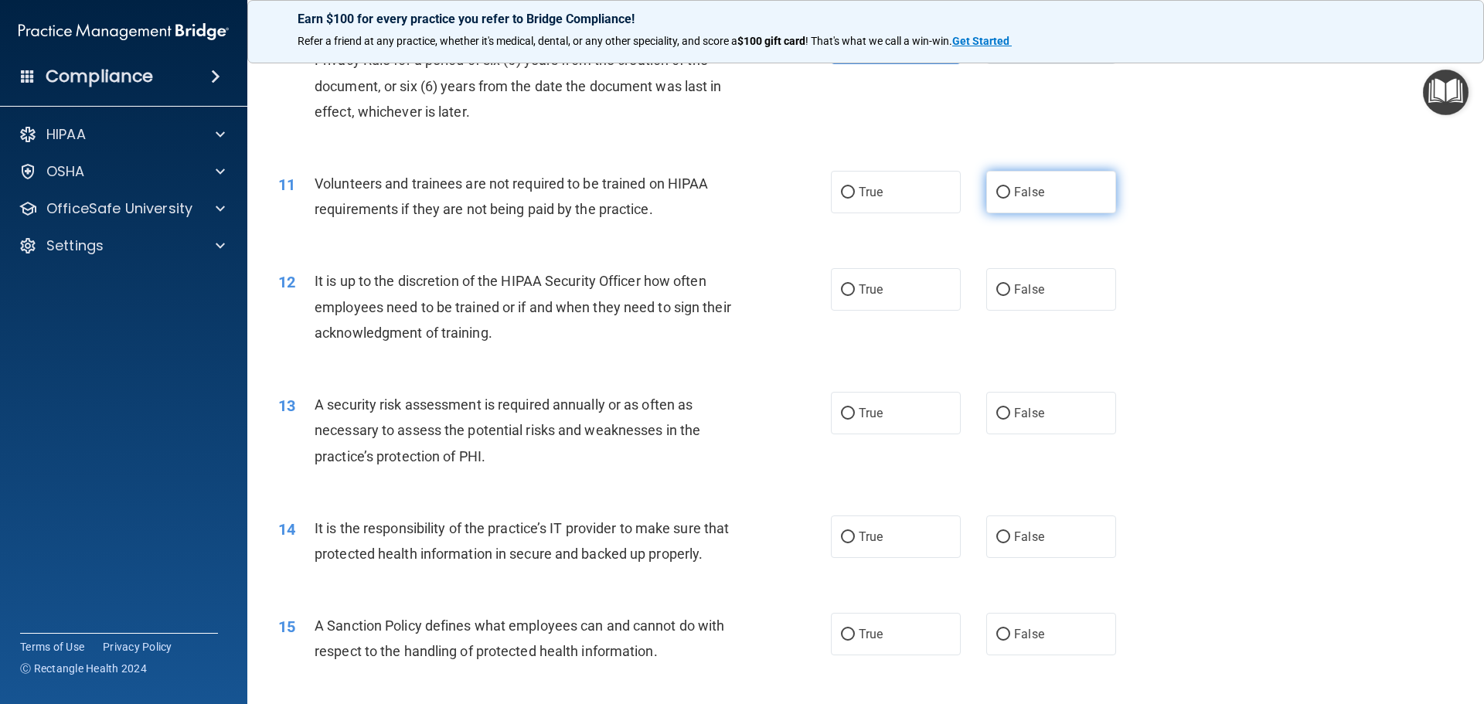
click at [1018, 202] on label "False" at bounding box center [1051, 192] width 130 height 43
click at [1010, 199] on input "False" at bounding box center [1003, 193] width 14 height 12
radio input "true"
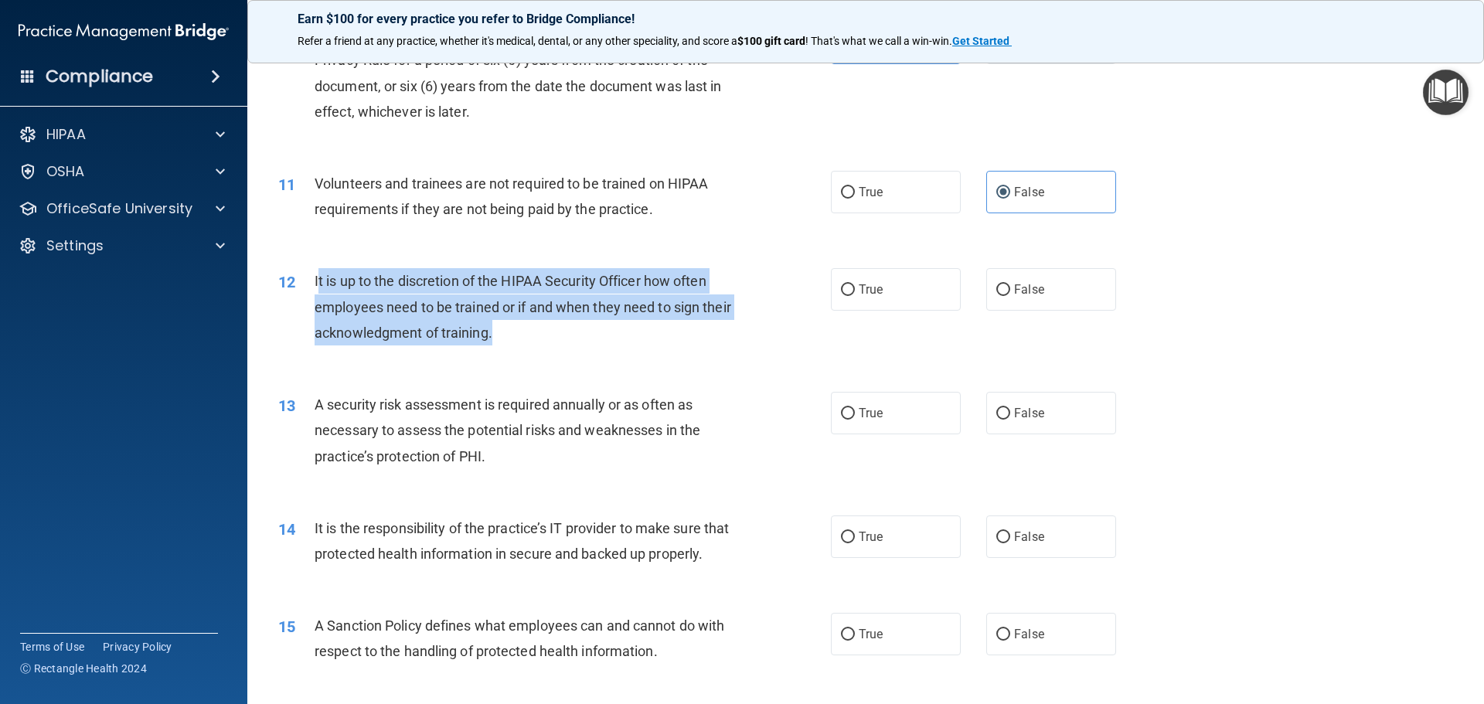
drag, startPoint x: 560, startPoint y: 331, endPoint x: 317, endPoint y: 281, distance: 248.4
click at [317, 281] on div "It is up to the discretion of the HIPAA Security Officer how often employees ne…" at bounding box center [531, 306] width 432 height 77
drag, startPoint x: 313, startPoint y: 277, endPoint x: 526, endPoint y: 333, distance: 220.6
click at [526, 333] on div "12 It is up to the discretion of the HIPAA Security Officer how often employees…" at bounding box center [554, 310] width 599 height 85
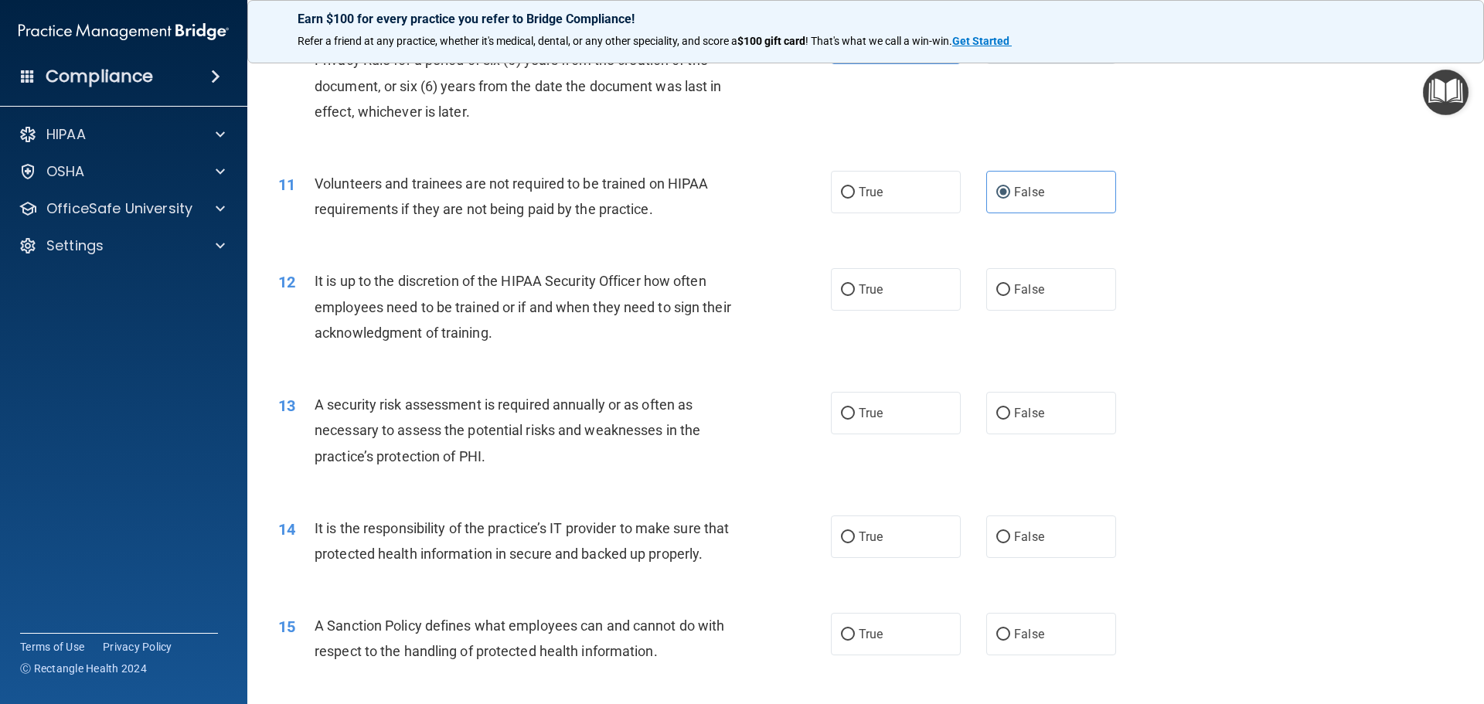
click at [607, 360] on div "12 It is up to the discretion of the HIPAA Security Officer how often employees…" at bounding box center [866, 311] width 1198 height 124
click at [842, 296] on input "True" at bounding box center [848, 290] width 14 height 12
radio input "true"
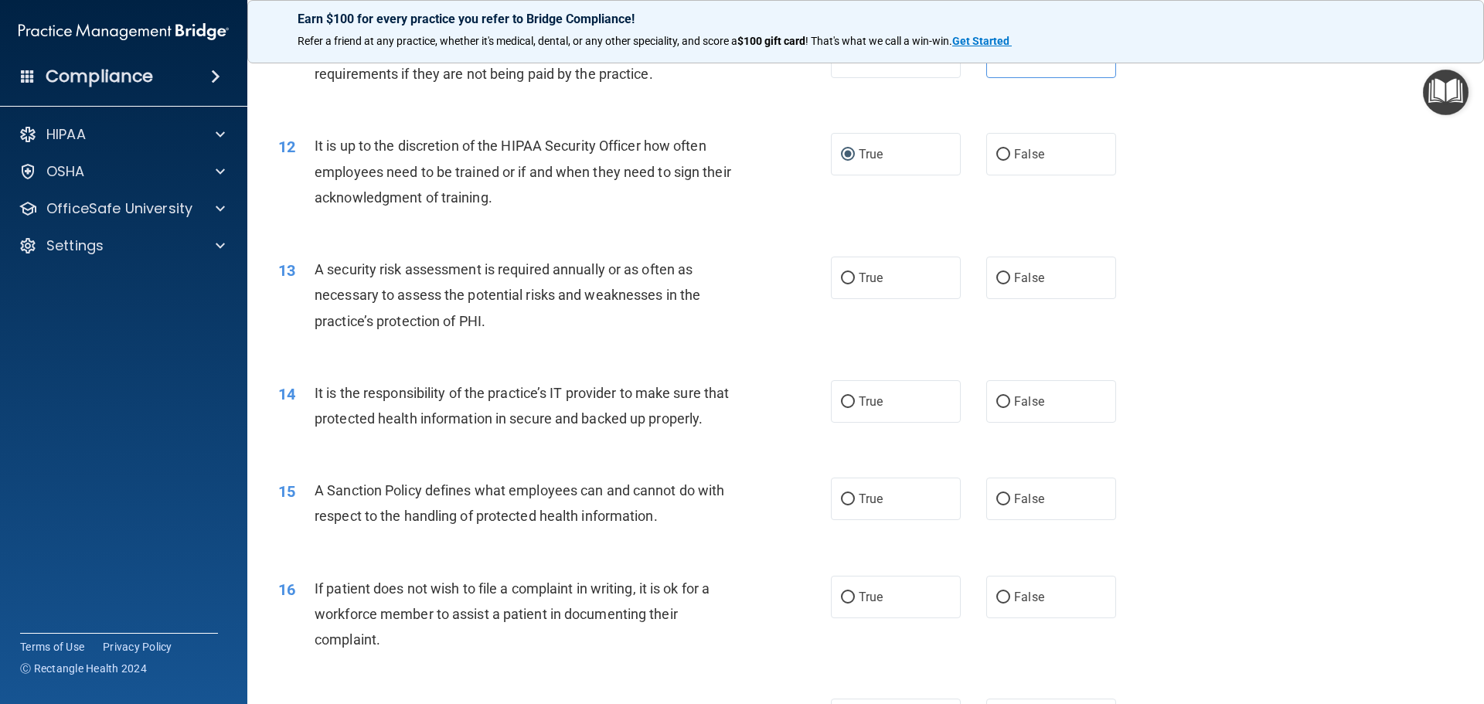
scroll to position [1468, 0]
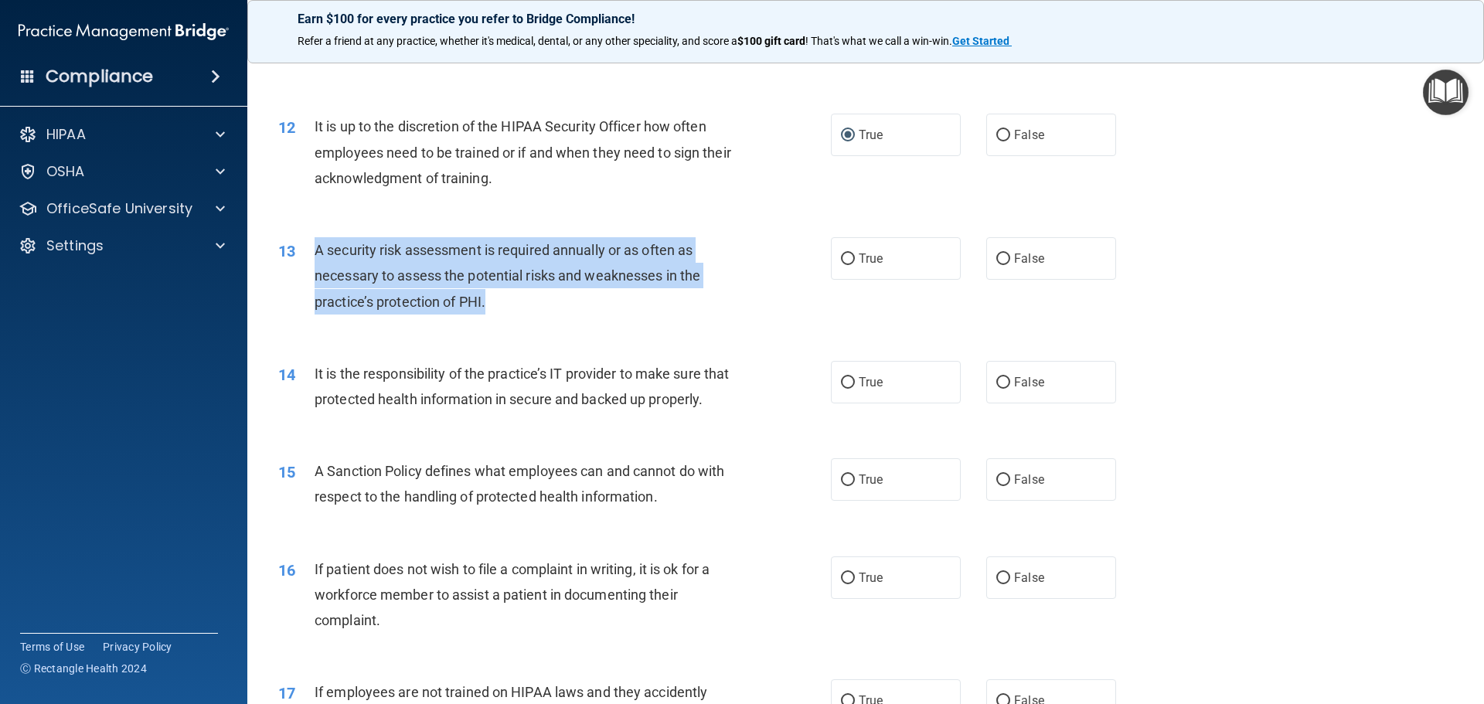
drag, startPoint x: 498, startPoint y: 311, endPoint x: 315, endPoint y: 252, distance: 192.6
click at [315, 252] on div "A security risk assessment is required annually or as often as necessary to ass…" at bounding box center [531, 275] width 432 height 77
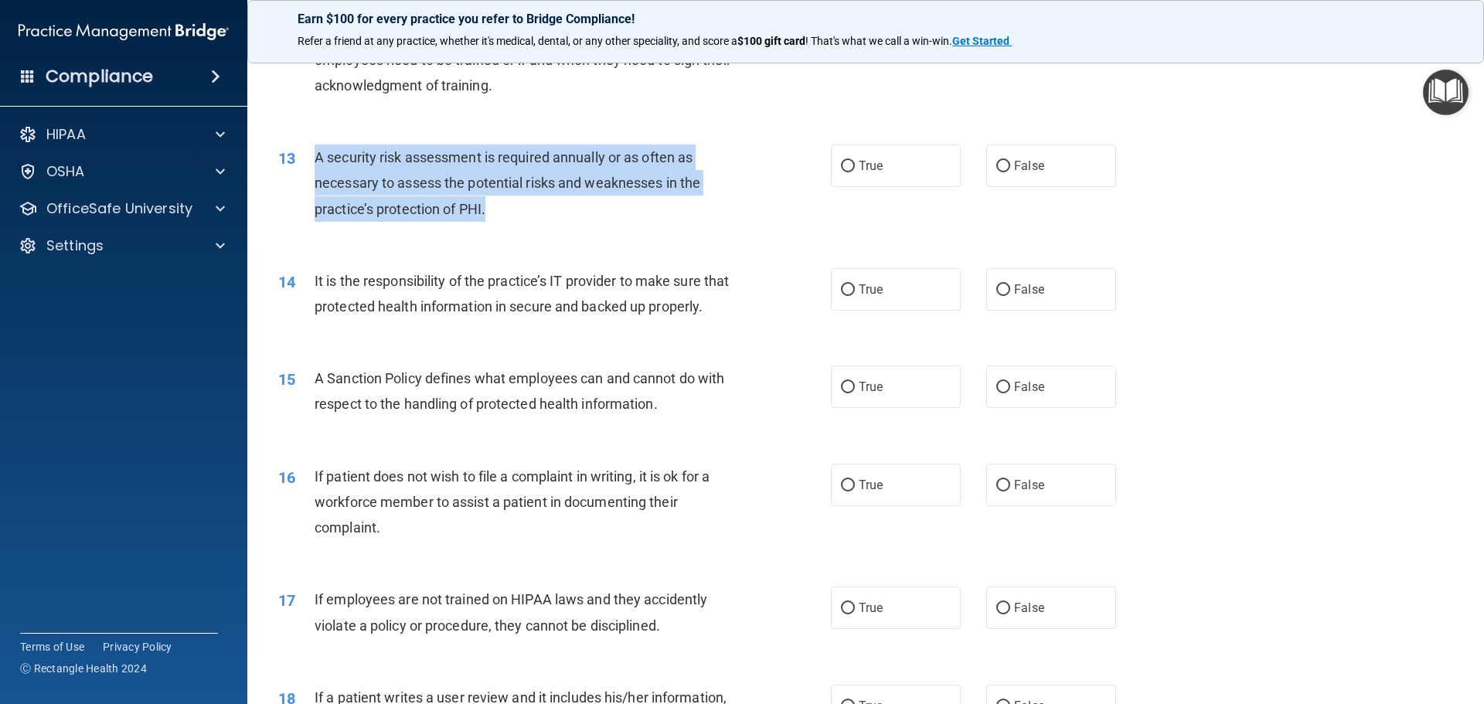
scroll to position [1700, 0]
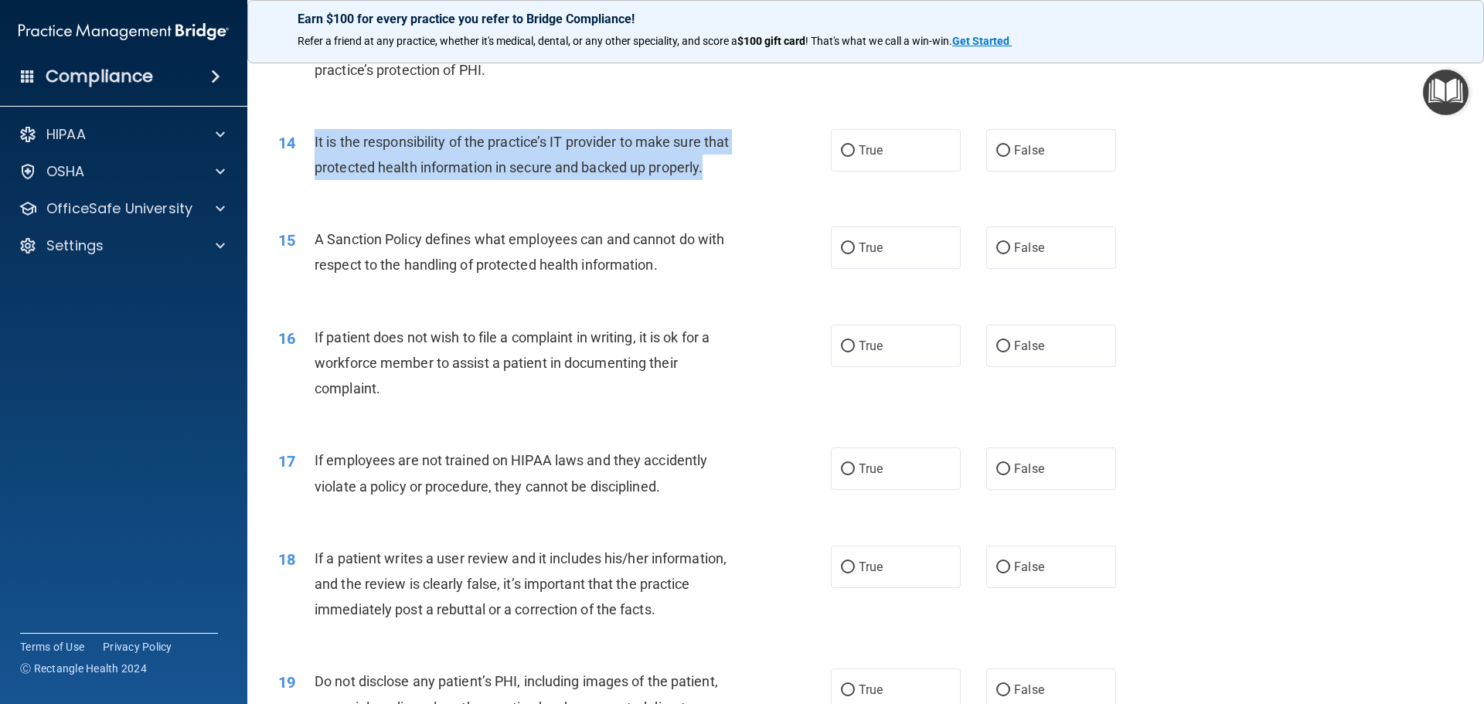
drag, startPoint x: 393, startPoint y: 200, endPoint x: 307, endPoint y: 141, distance: 104.0
click at [307, 141] on div "14 It is the responsibility of the practice’s IT provider to make sure that pro…" at bounding box center [554, 158] width 599 height 59
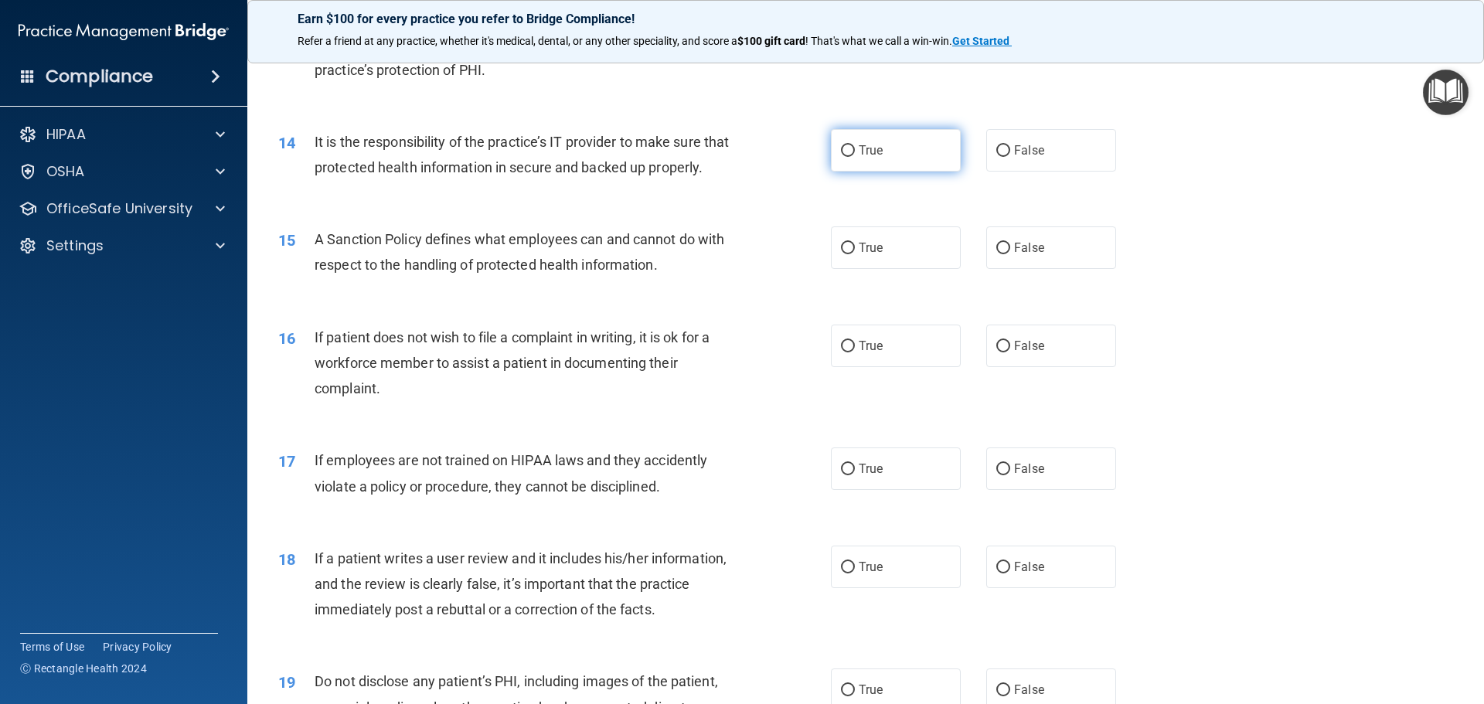
drag, startPoint x: 879, startPoint y: 151, endPoint x: 881, endPoint y: 160, distance: 8.6
click at [880, 159] on label "True" at bounding box center [896, 150] width 130 height 43
click at [855, 157] on input "True" at bounding box center [848, 151] width 14 height 12
radio input "true"
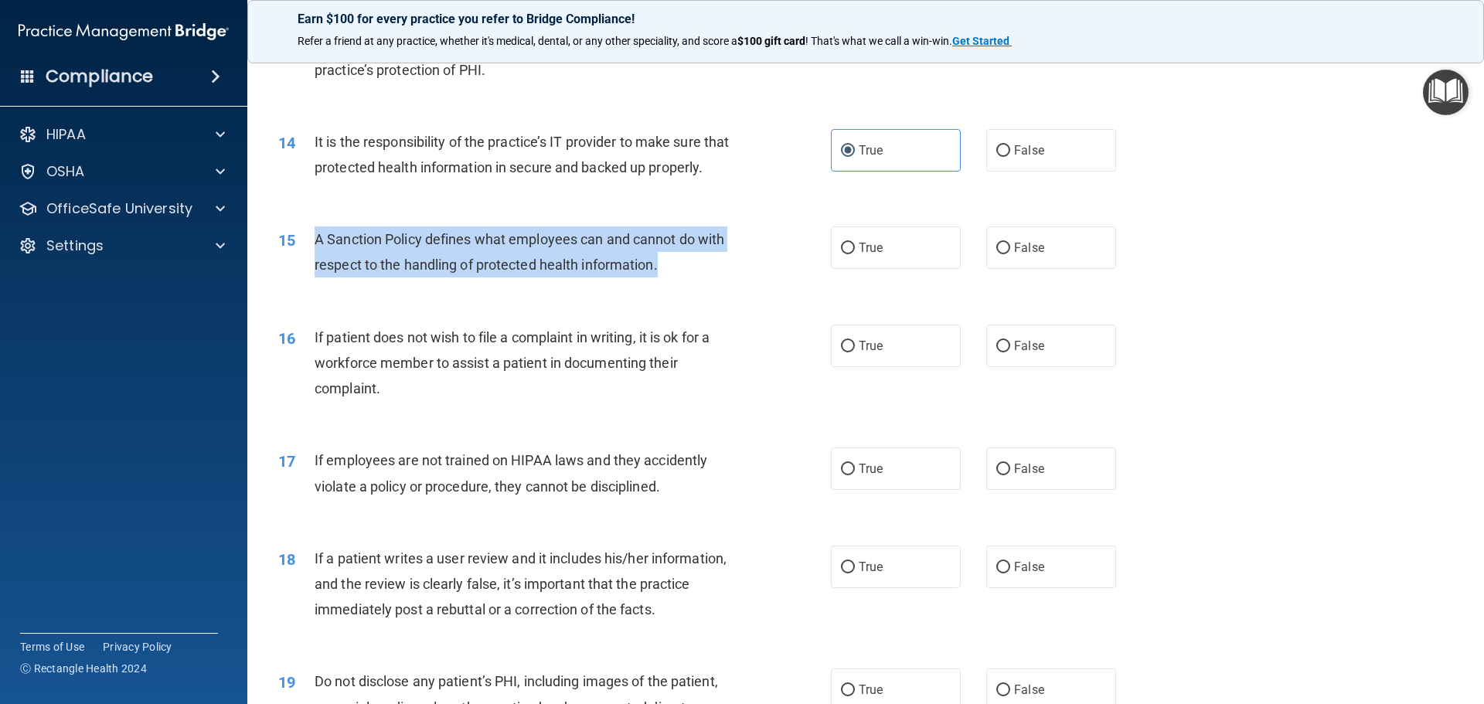
drag, startPoint x: 685, startPoint y: 292, endPoint x: 306, endPoint y: 260, distance: 380.0
click at [306, 260] on div "15 A Sanction Policy defines what employees can and cannot do with respect to t…" at bounding box center [554, 255] width 599 height 59
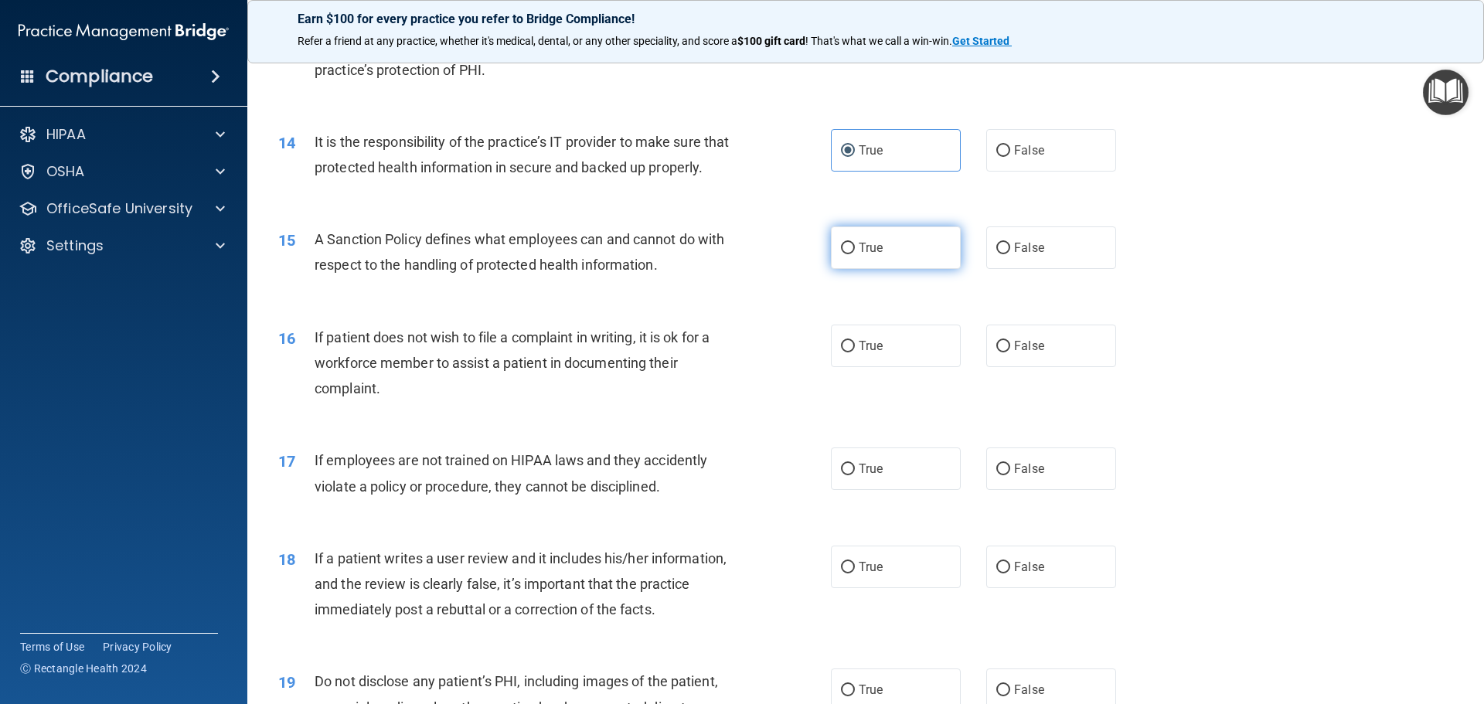
click at [869, 269] on label "True" at bounding box center [896, 247] width 130 height 43
click at [855, 254] on input "True" at bounding box center [848, 249] width 14 height 12
radio input "true"
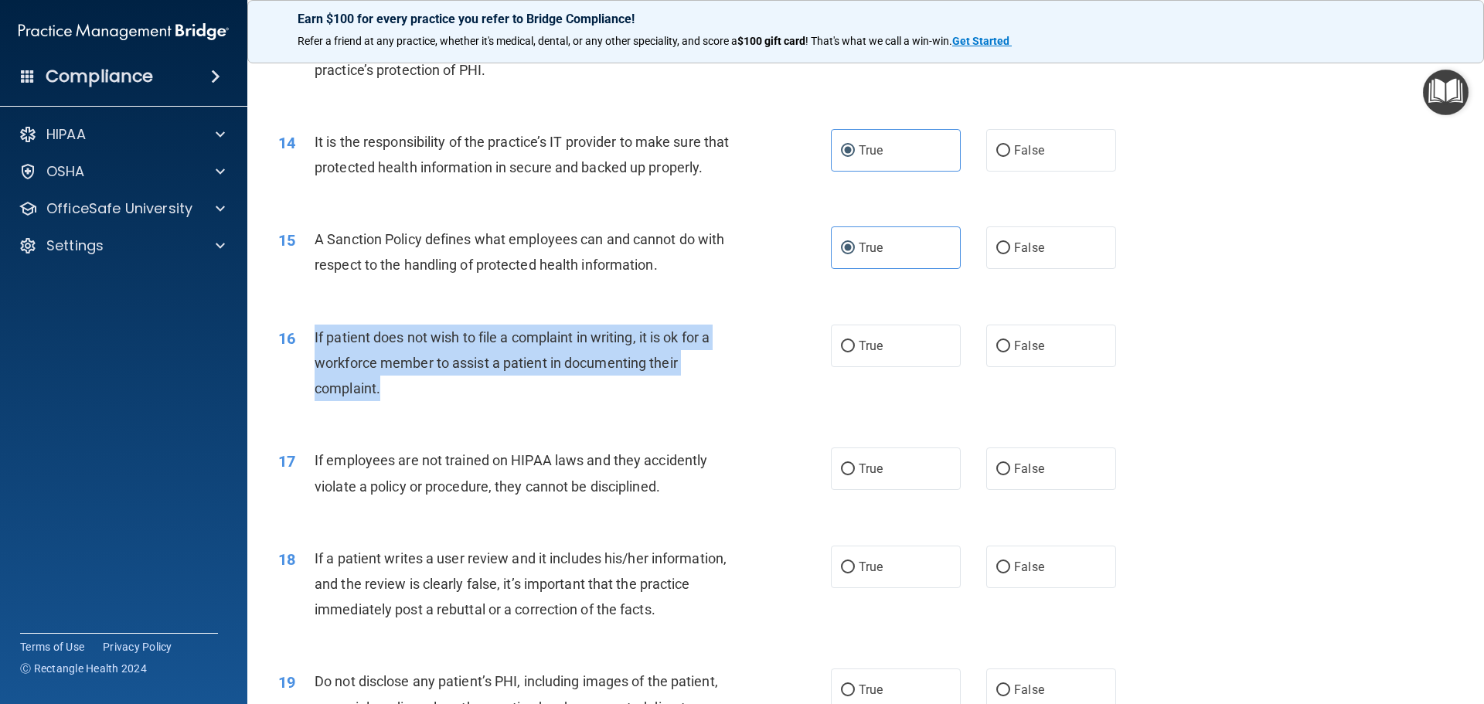
drag, startPoint x: 398, startPoint y: 406, endPoint x: 309, endPoint y: 368, distance: 96.9
click at [309, 368] on div "16 If patient does not wish to file a complaint in writing, it is ok for a work…" at bounding box center [554, 367] width 599 height 85
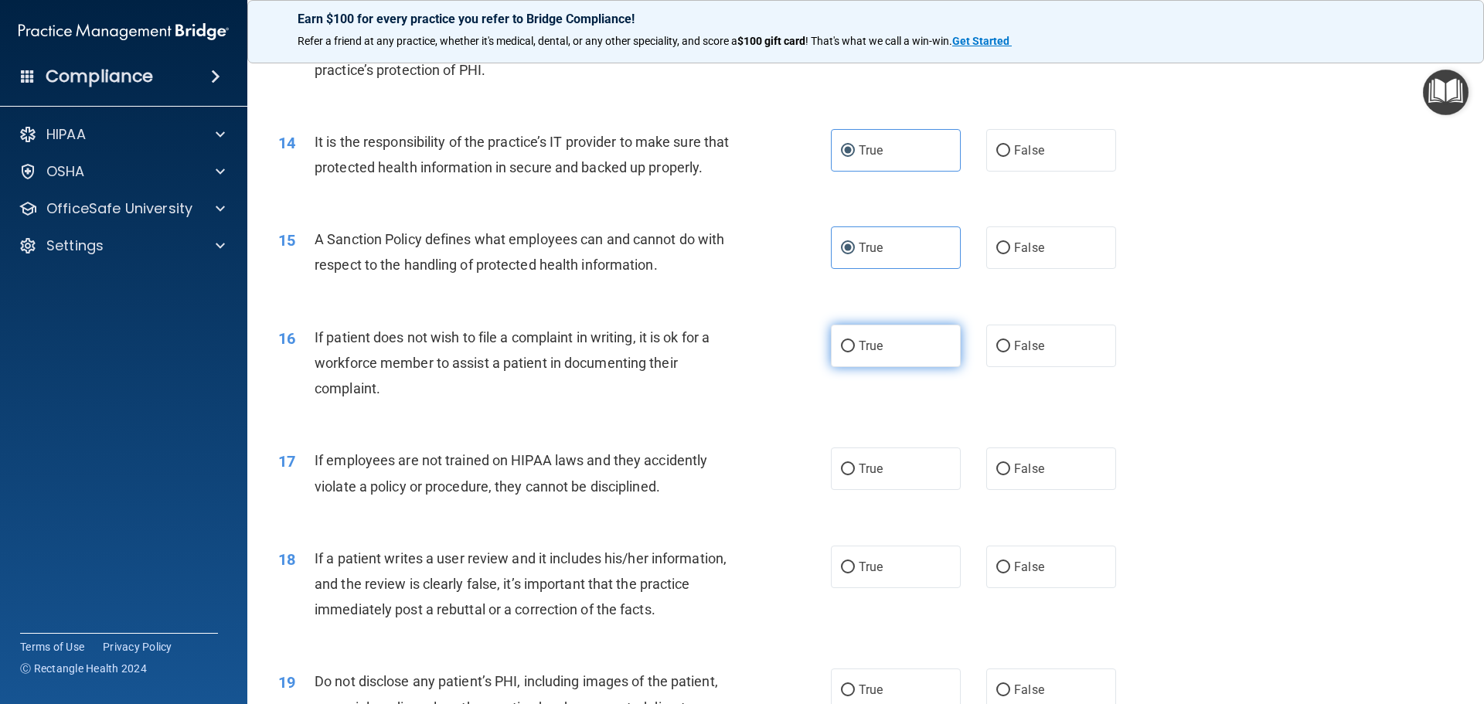
click at [863, 353] on span "True" at bounding box center [871, 345] width 24 height 15
click at [855, 352] on input "True" at bounding box center [848, 347] width 14 height 12
radio input "true"
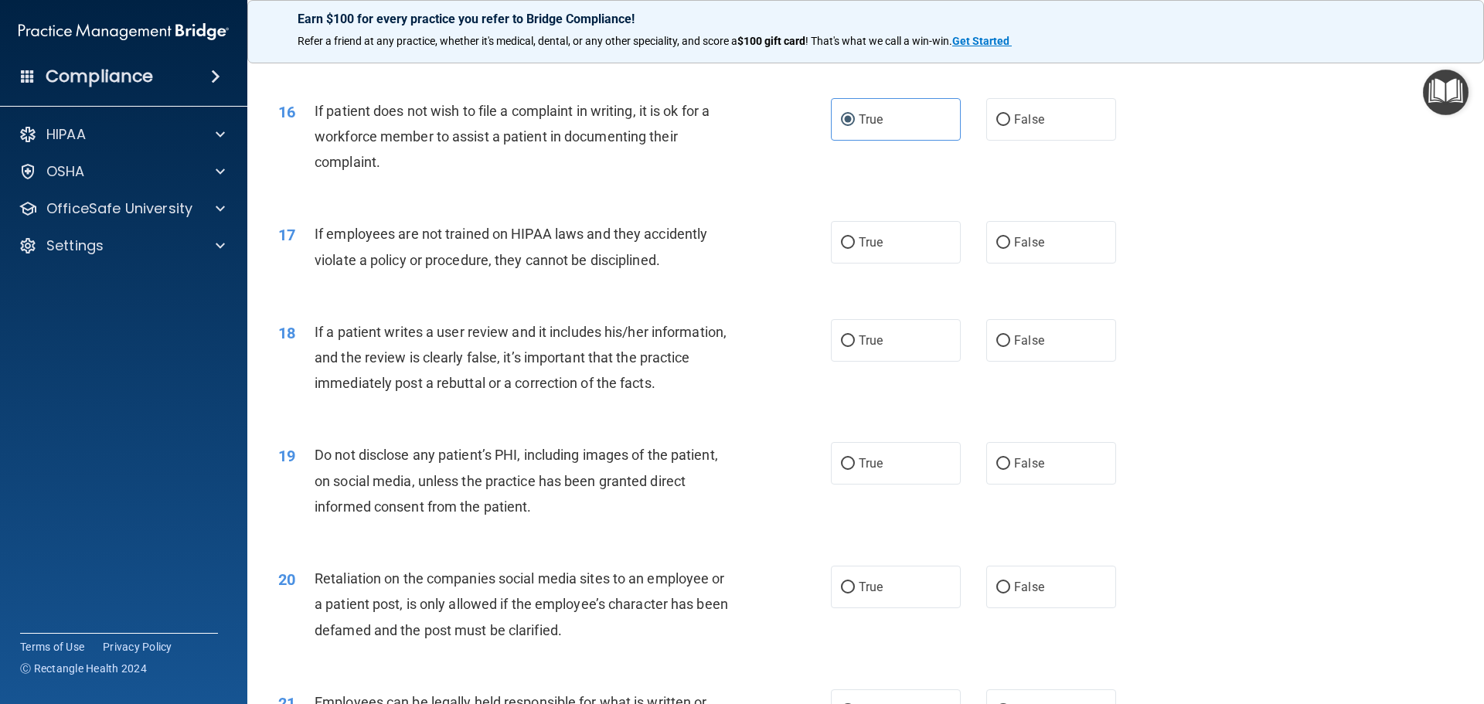
scroll to position [1932, 0]
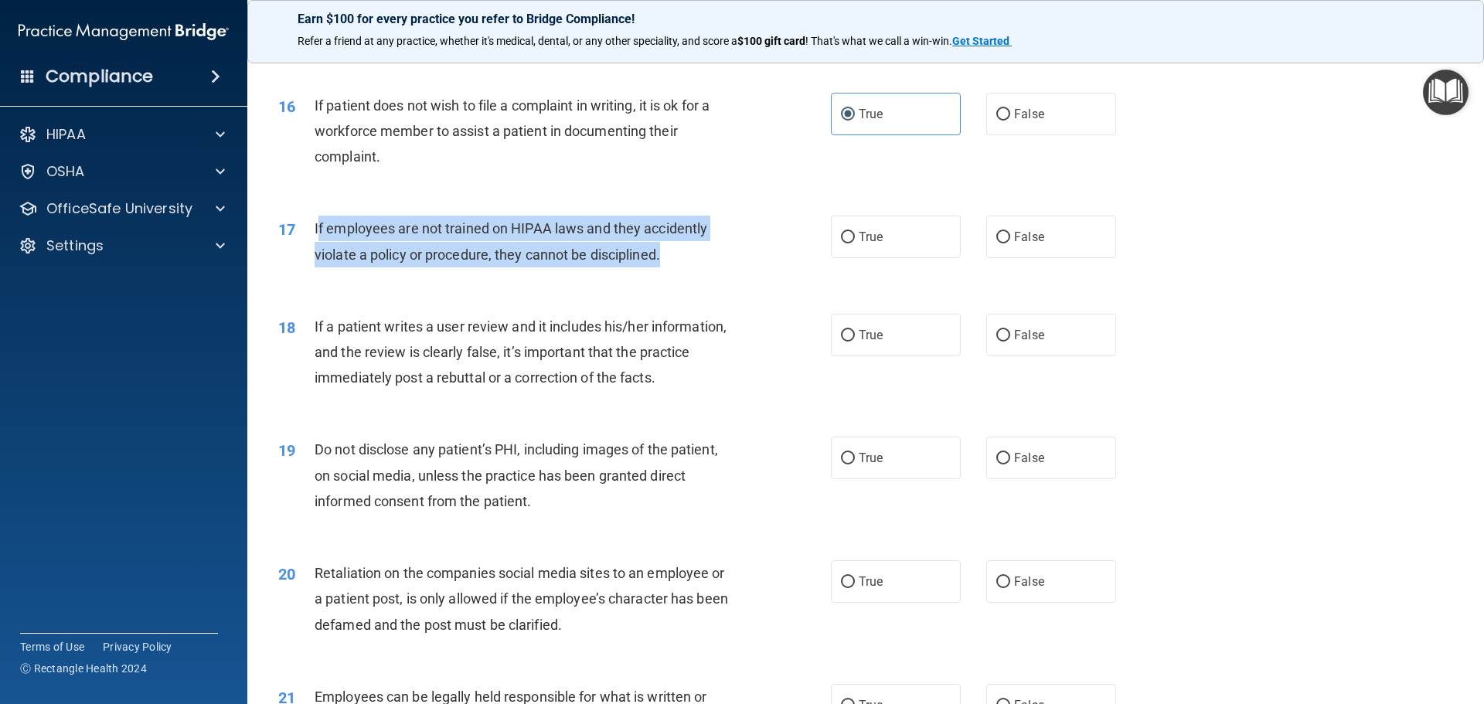
drag, startPoint x: 665, startPoint y: 287, endPoint x: 318, endPoint y: 261, distance: 347.9
click at [318, 261] on div "If employees are not trained on HIPAA laws and they accidently violate a policy…" at bounding box center [531, 241] width 432 height 51
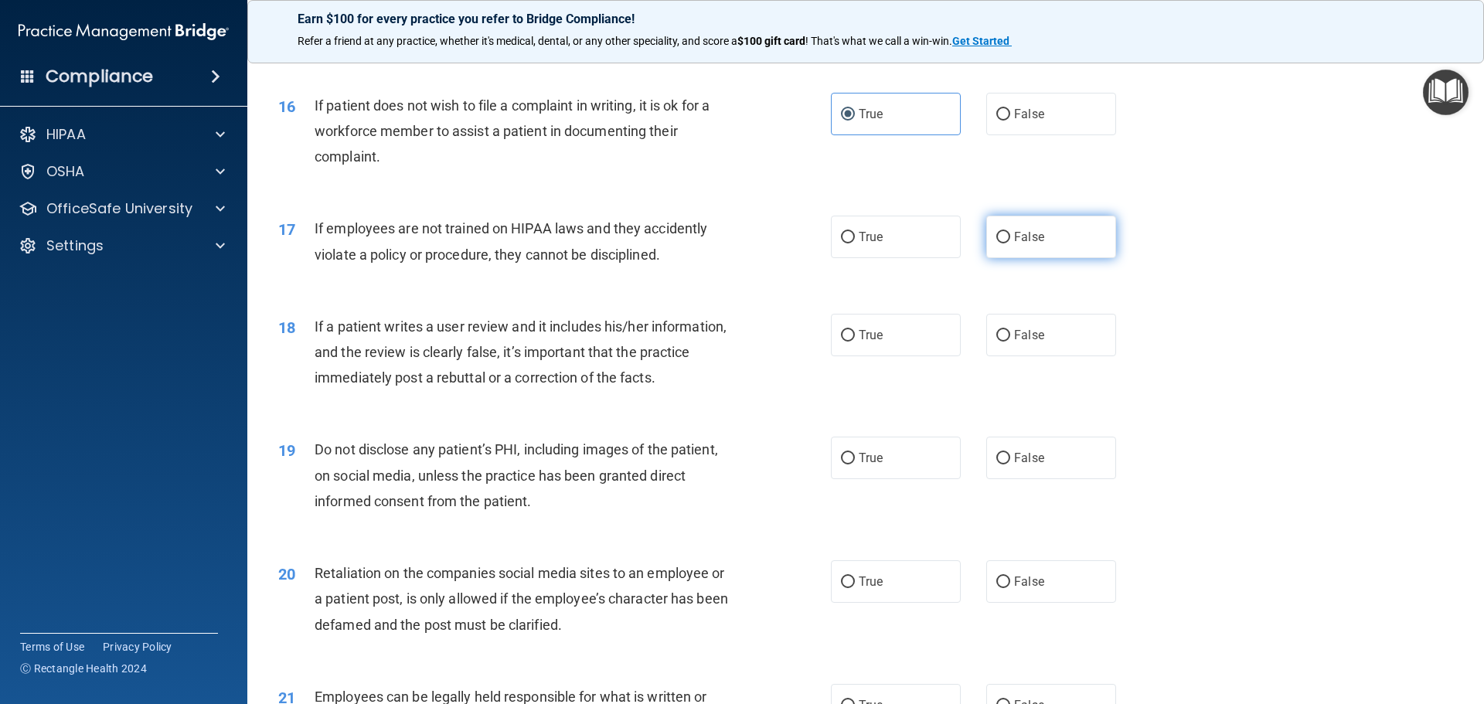
click at [1025, 244] on span "False" at bounding box center [1029, 237] width 30 height 15
click at [1010, 243] on input "False" at bounding box center [1003, 238] width 14 height 12
radio input "true"
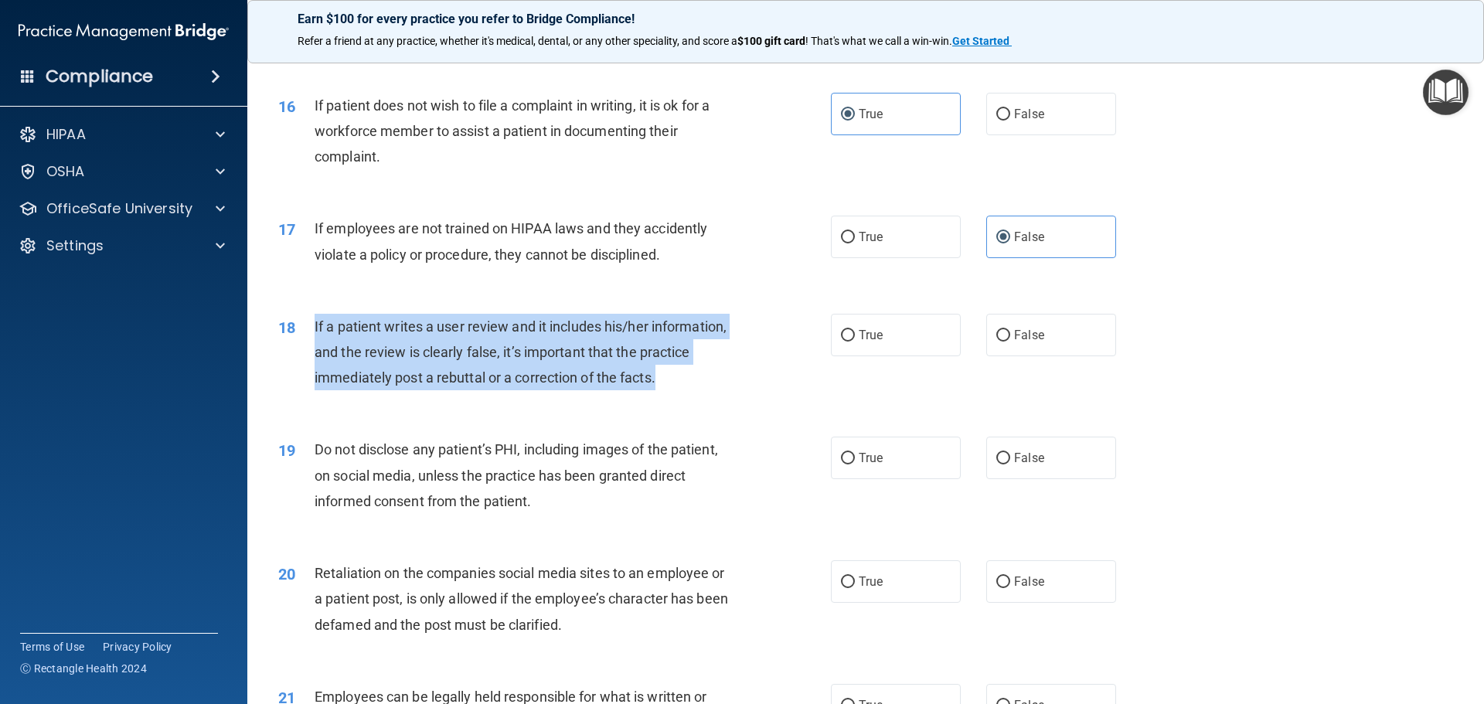
drag, startPoint x: 665, startPoint y: 405, endPoint x: 308, endPoint y: 355, distance: 359.8
click at [308, 355] on div "18 If a patient writes a user review and it includes his/her information, and t…" at bounding box center [554, 356] width 599 height 85
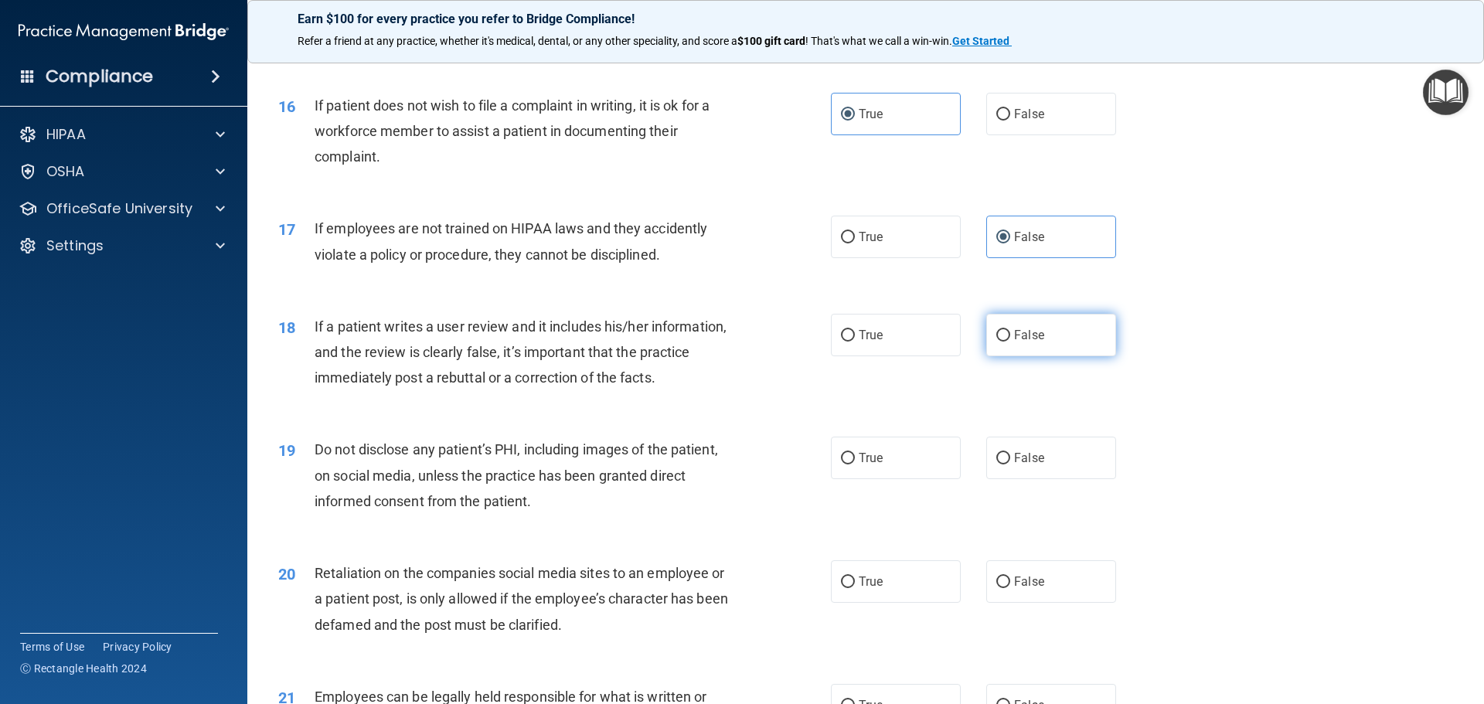
click at [1069, 356] on label "False" at bounding box center [1051, 335] width 130 height 43
click at [1010, 342] on input "False" at bounding box center [1003, 336] width 14 height 12
radio input "true"
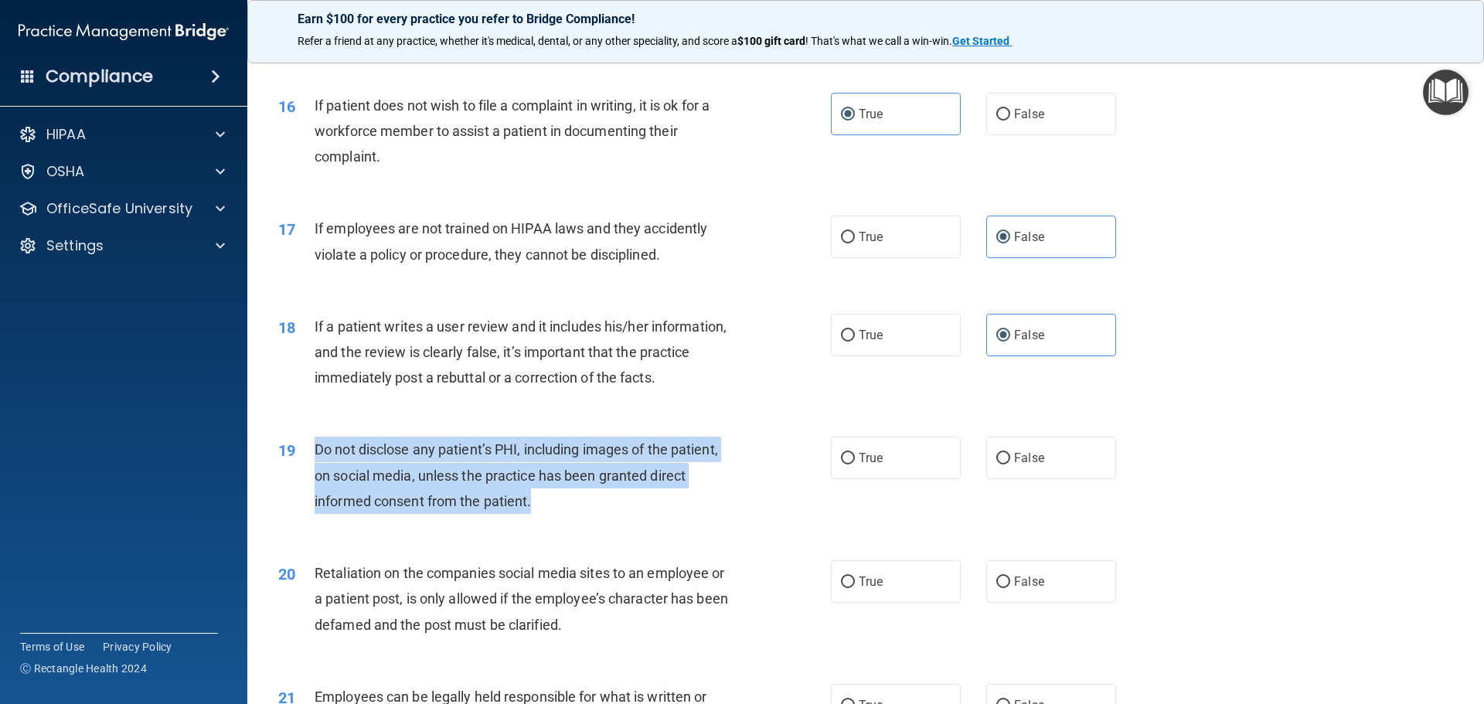
drag, startPoint x: 542, startPoint y: 525, endPoint x: 318, endPoint y: 478, distance: 229.0
click at [318, 478] on div "Do not disclose any patient’s PHI, including images of the patient, on social m…" at bounding box center [531, 475] width 432 height 77
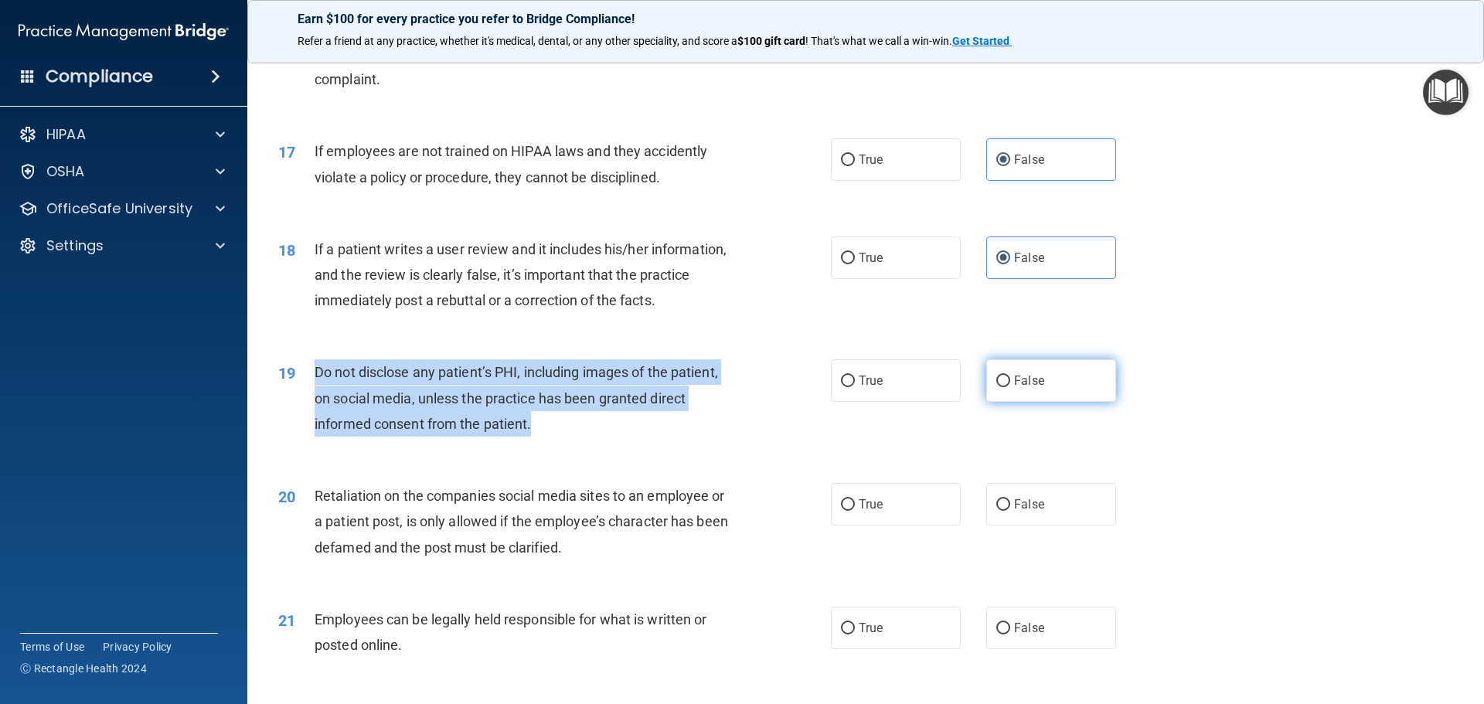
click at [998, 387] on input "False" at bounding box center [1003, 382] width 14 height 12
radio input "true"
click at [998, 387] on input "False" at bounding box center [1003, 382] width 14 height 12
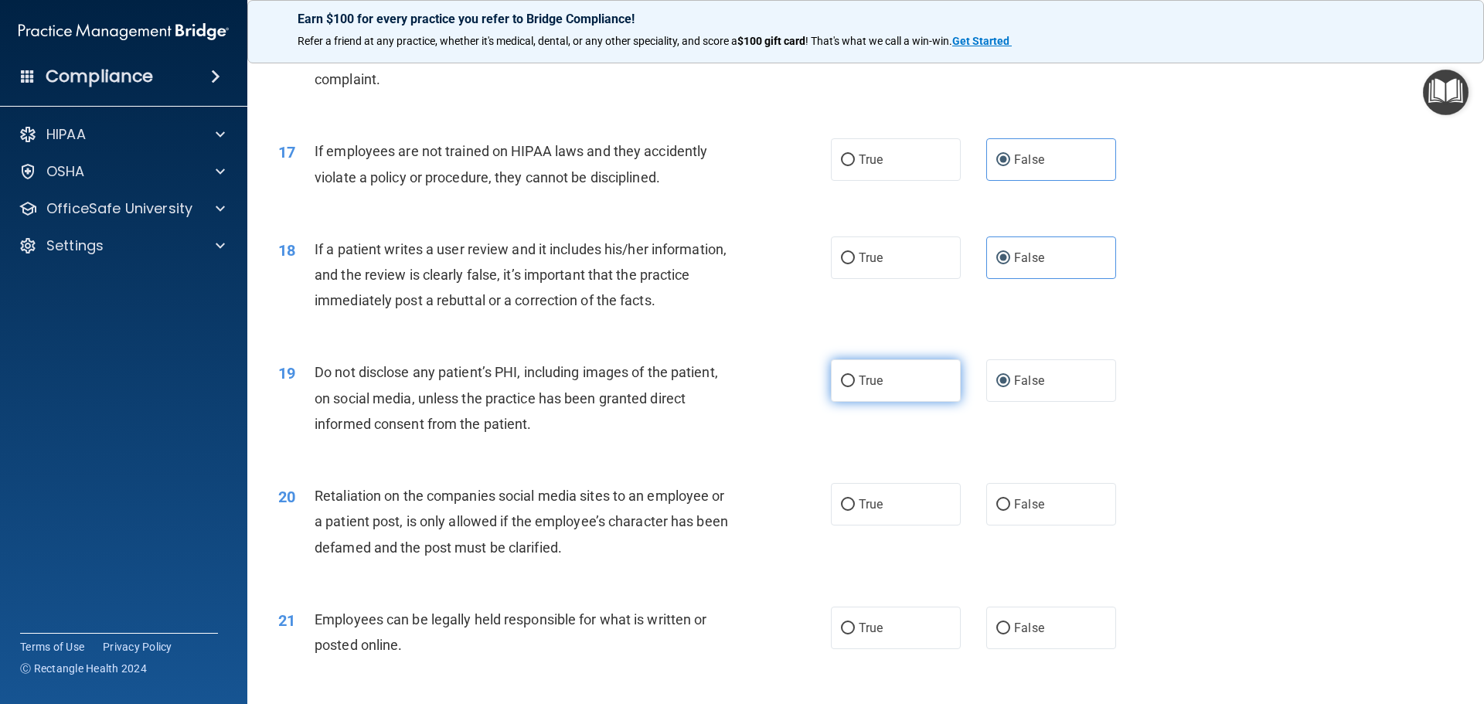
click at [848, 400] on label "True" at bounding box center [896, 380] width 130 height 43
click at [848, 387] on input "True" at bounding box center [848, 382] width 14 height 12
radio input "true"
radio input "false"
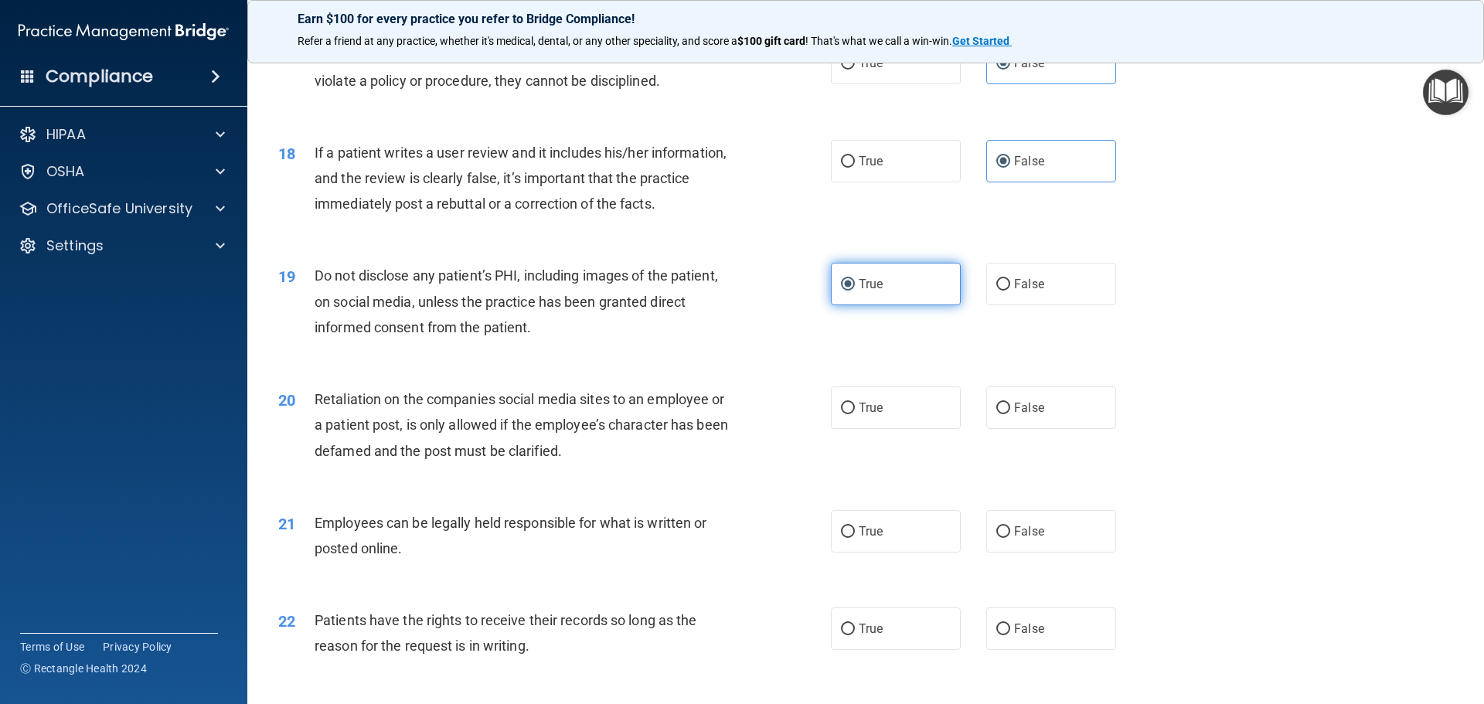
scroll to position [2241, 0]
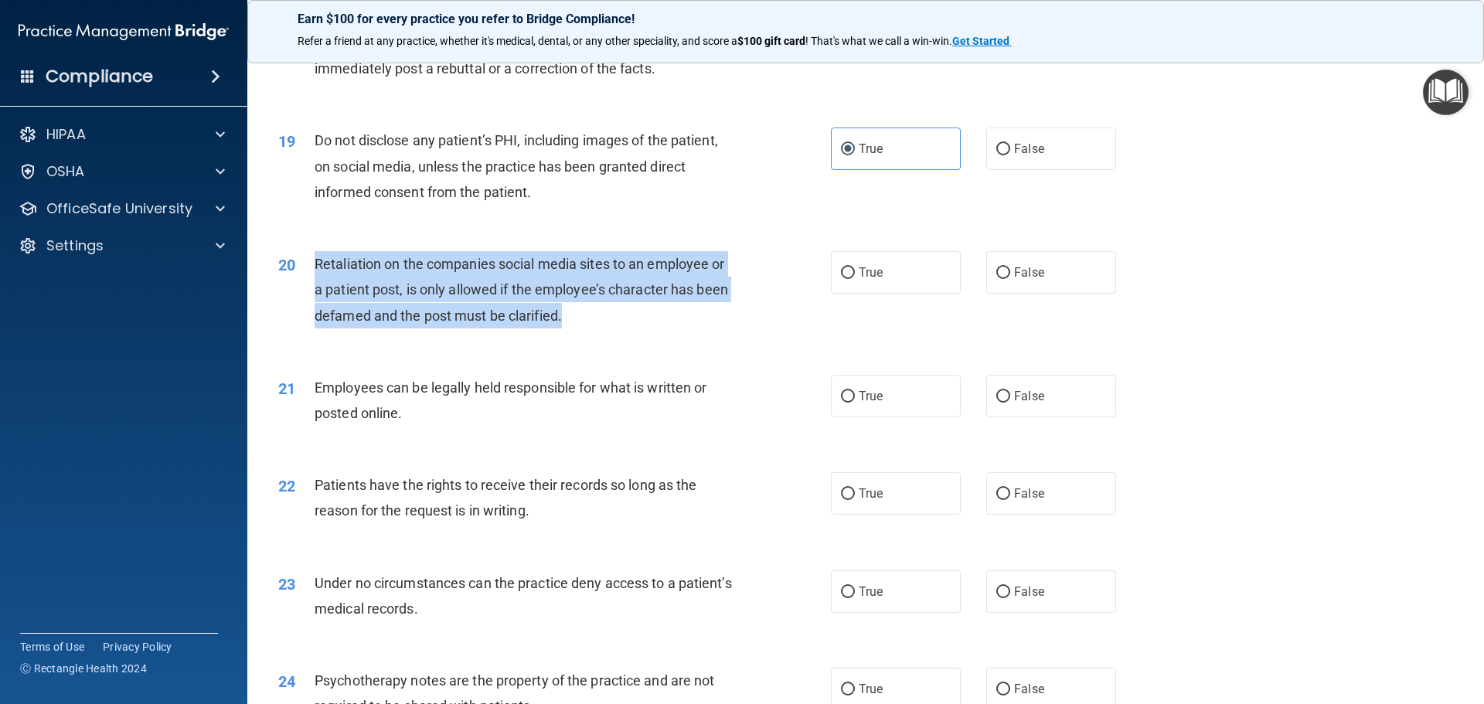
drag, startPoint x: 580, startPoint y: 347, endPoint x: 318, endPoint y: 284, distance: 268.8
click at [318, 284] on div "Retaliation on the companies social media sites to an employee or a patient pos…" at bounding box center [531, 289] width 432 height 77
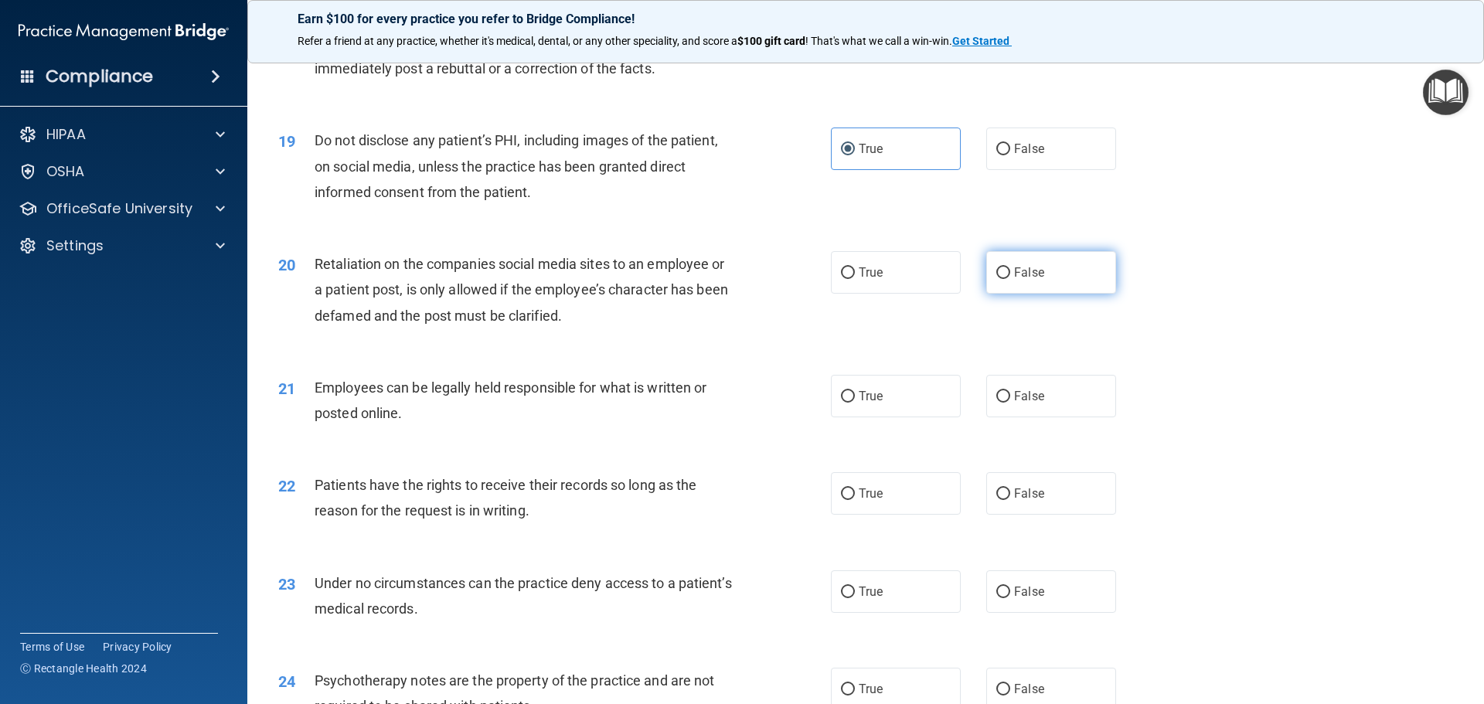
click at [1024, 280] on span "False" at bounding box center [1029, 272] width 30 height 15
click at [1010, 279] on input "False" at bounding box center [1003, 273] width 14 height 12
radio input "true"
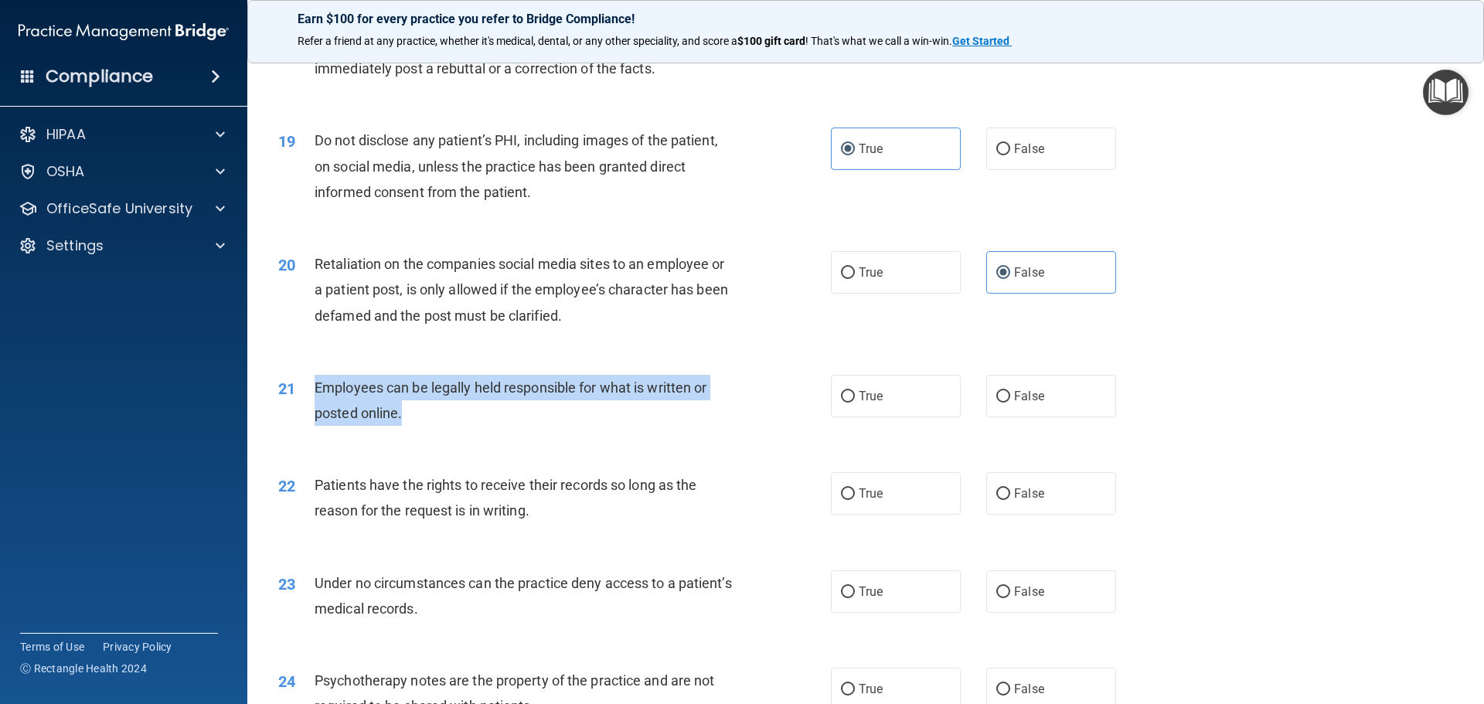
drag, startPoint x: 406, startPoint y: 436, endPoint x: 313, endPoint y: 412, distance: 96.5
click at [313, 412] on div "21 Employees can be legally held responsible for what is written or posted onli…" at bounding box center [554, 404] width 599 height 59
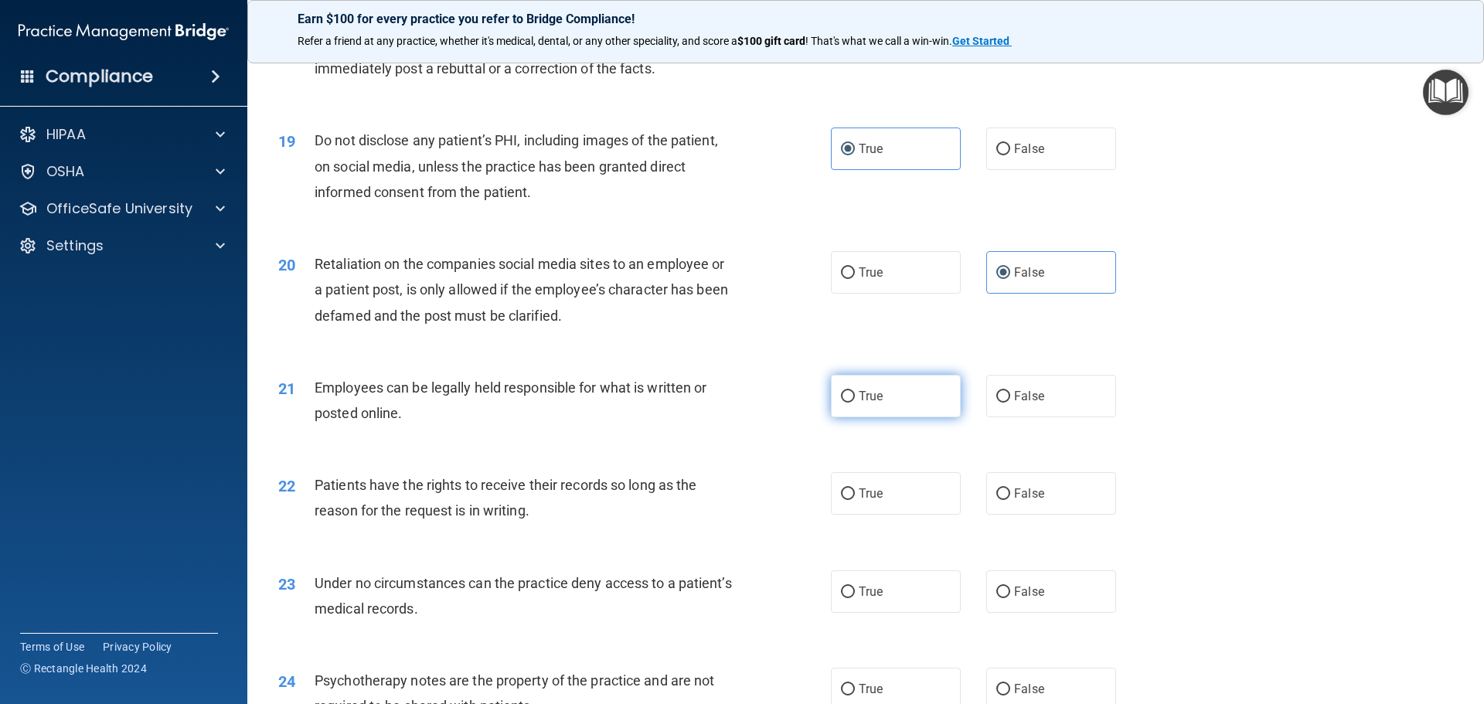
click at [863, 417] on label "True" at bounding box center [896, 396] width 130 height 43
click at [855, 403] on input "True" at bounding box center [848, 397] width 14 height 12
radio input "true"
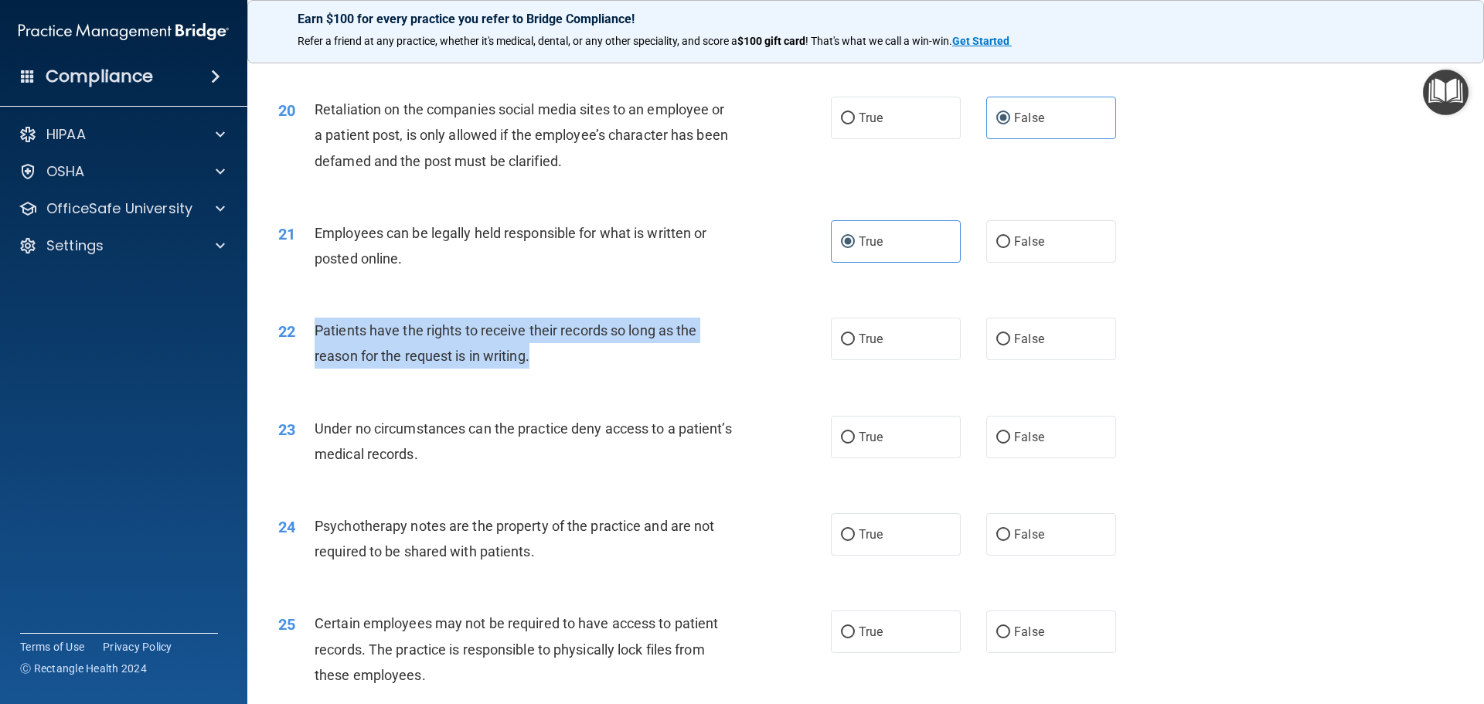
drag, startPoint x: 531, startPoint y: 392, endPoint x: 309, endPoint y: 358, distance: 224.4
click at [309, 358] on div "22 Patients have the rights to receive their records so long as the reason for …" at bounding box center [554, 347] width 599 height 59
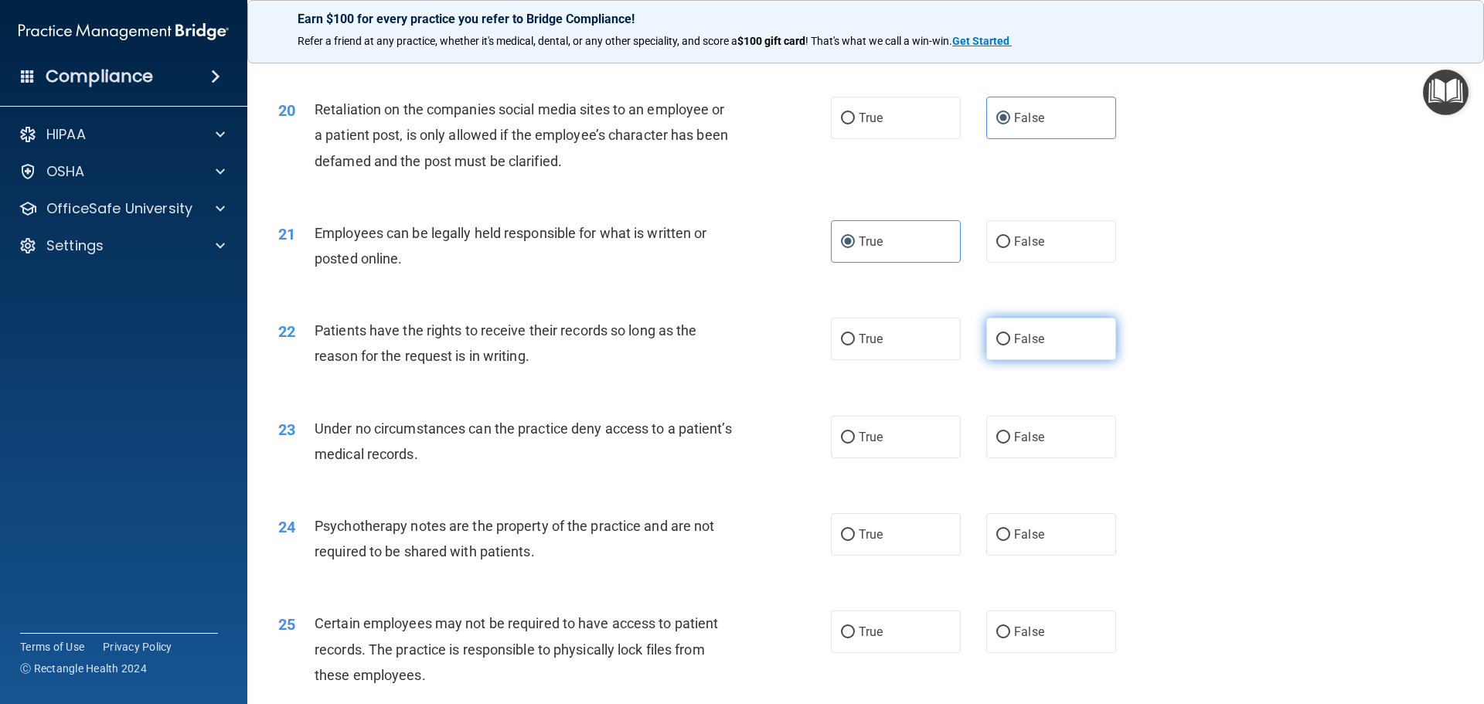
click at [1019, 352] on label "False" at bounding box center [1051, 339] width 130 height 43
click at [1010, 345] on input "False" at bounding box center [1003, 340] width 14 height 12
radio input "true"
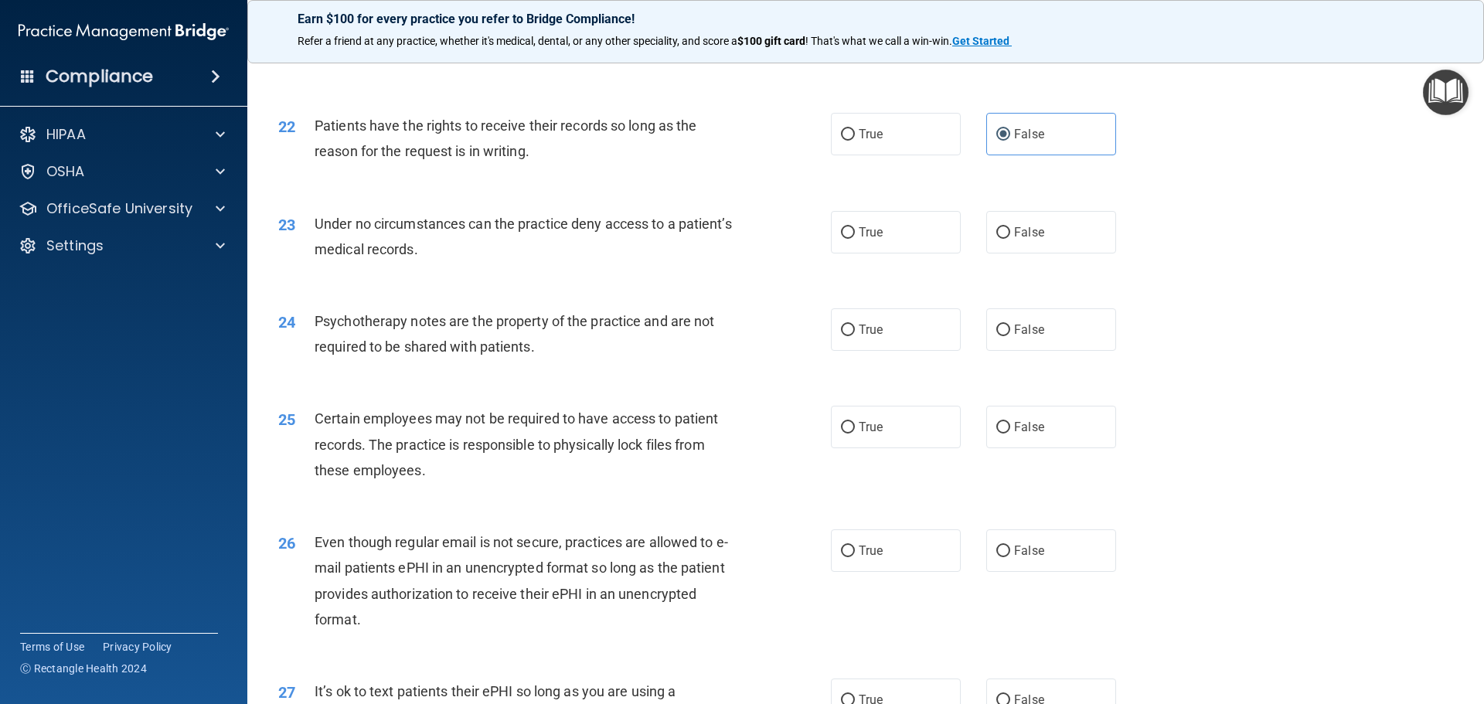
scroll to position [2627, 0]
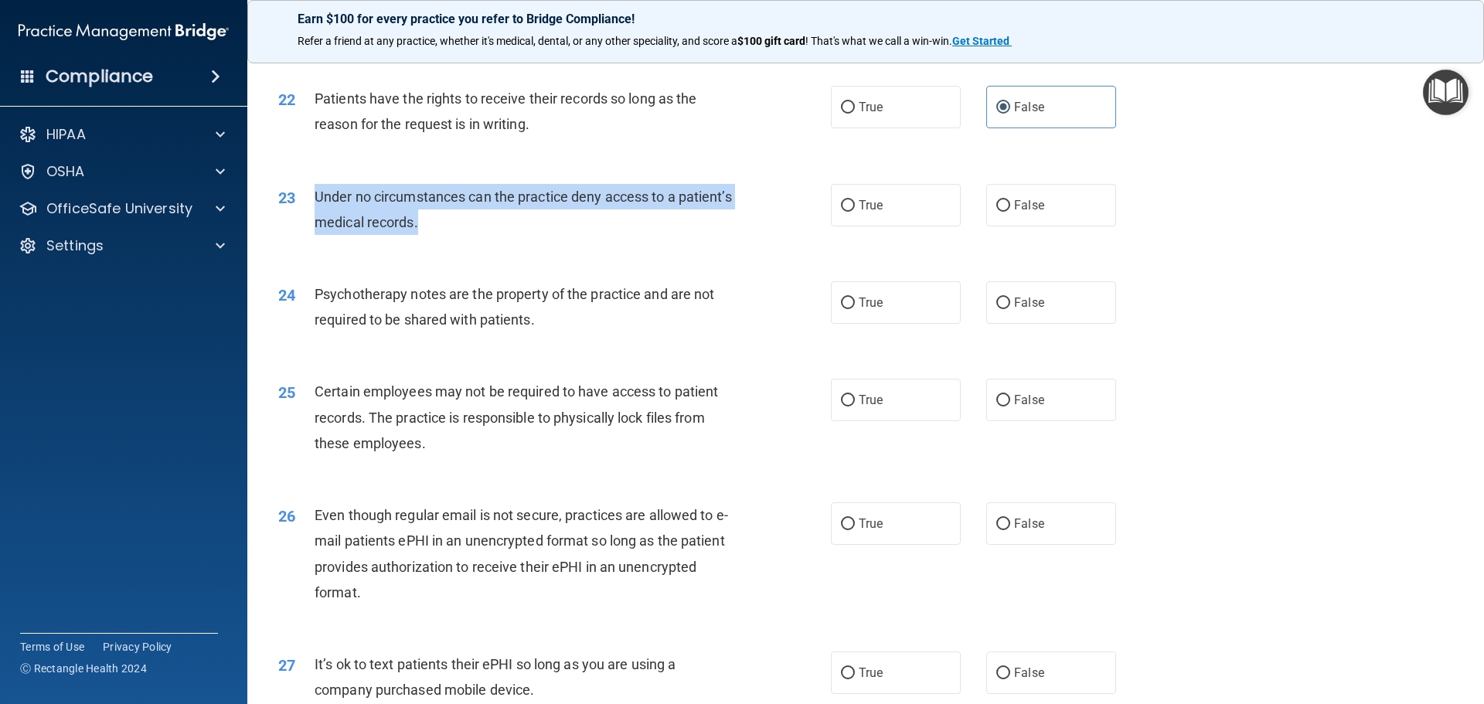
drag, startPoint x: 477, startPoint y: 253, endPoint x: 316, endPoint y: 210, distance: 166.3
click at [316, 210] on div "Under no circumstances can the practice deny access to a patient’s medical reco…" at bounding box center [531, 209] width 432 height 51
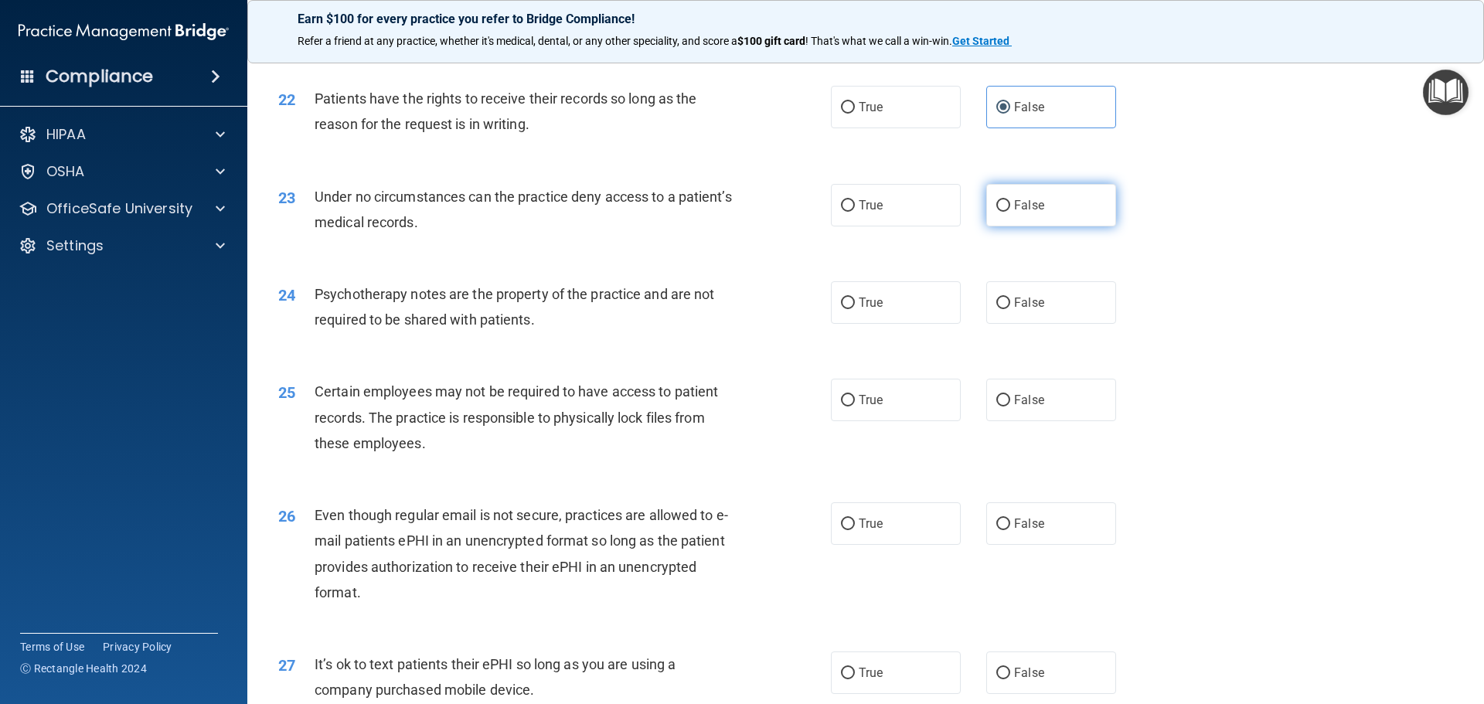
click at [1040, 223] on label "False" at bounding box center [1051, 205] width 130 height 43
click at [1010, 212] on input "False" at bounding box center [1003, 206] width 14 height 12
radio input "true"
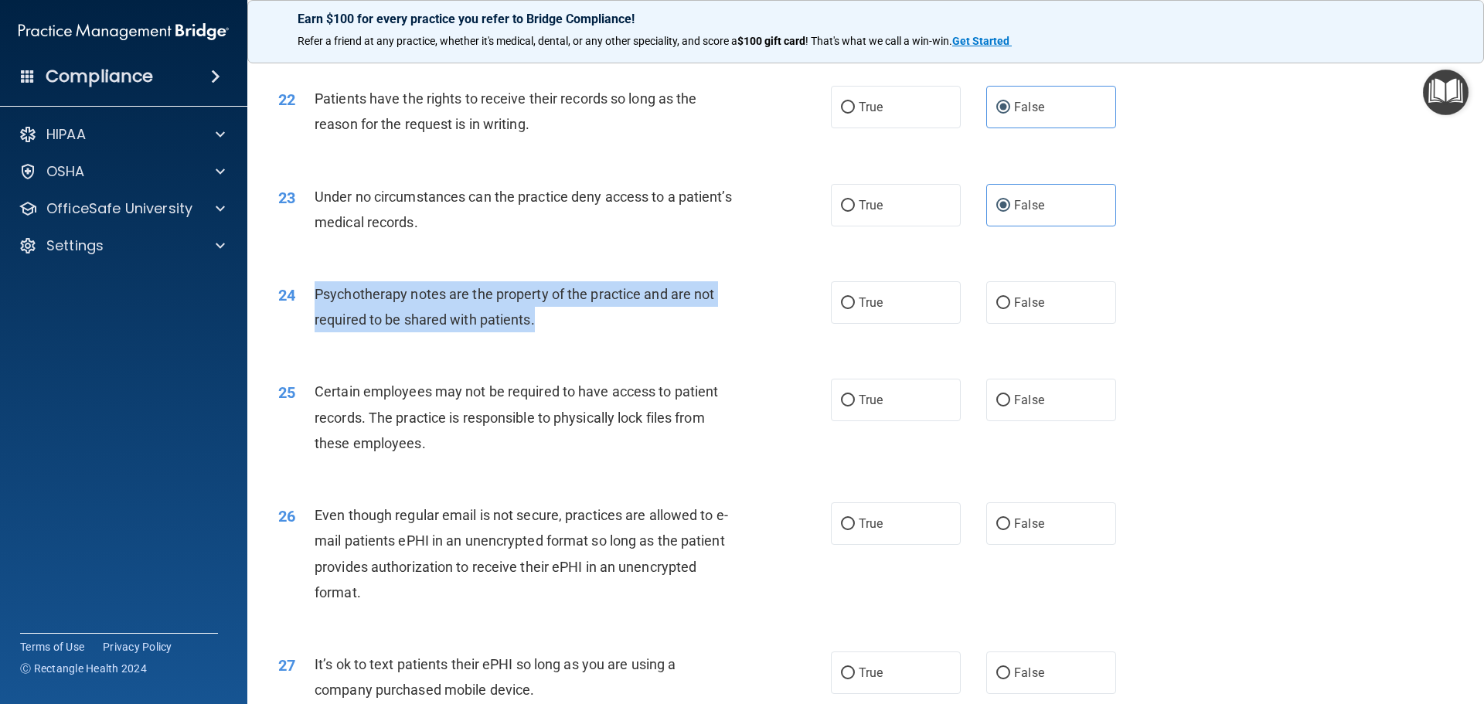
drag, startPoint x: 558, startPoint y: 356, endPoint x: 305, endPoint y: 328, distance: 254.3
click at [305, 328] on div "24 Psychotherapy notes are the property of the practice and are not required to…" at bounding box center [554, 310] width 599 height 59
click at [996, 309] on input "False" at bounding box center [1003, 304] width 14 height 12
radio input "true"
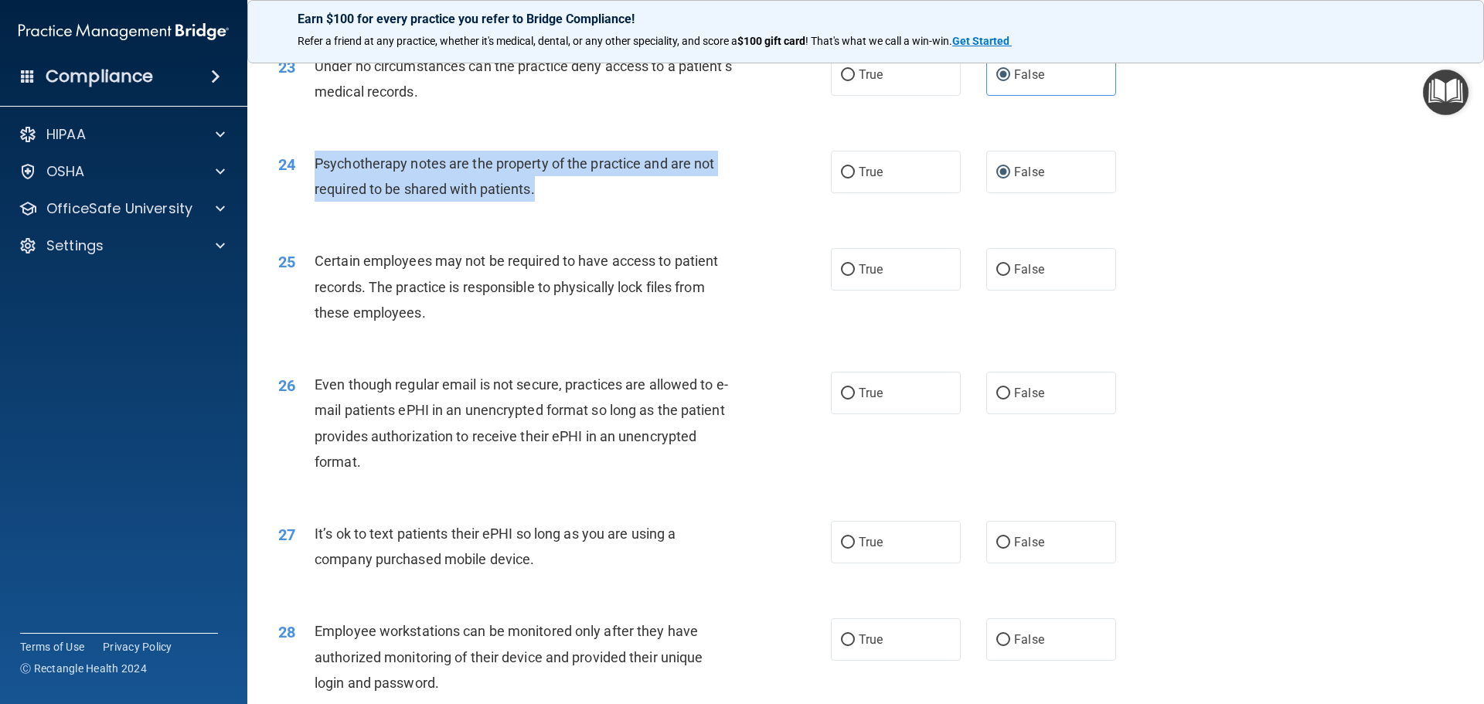
scroll to position [2782, 0]
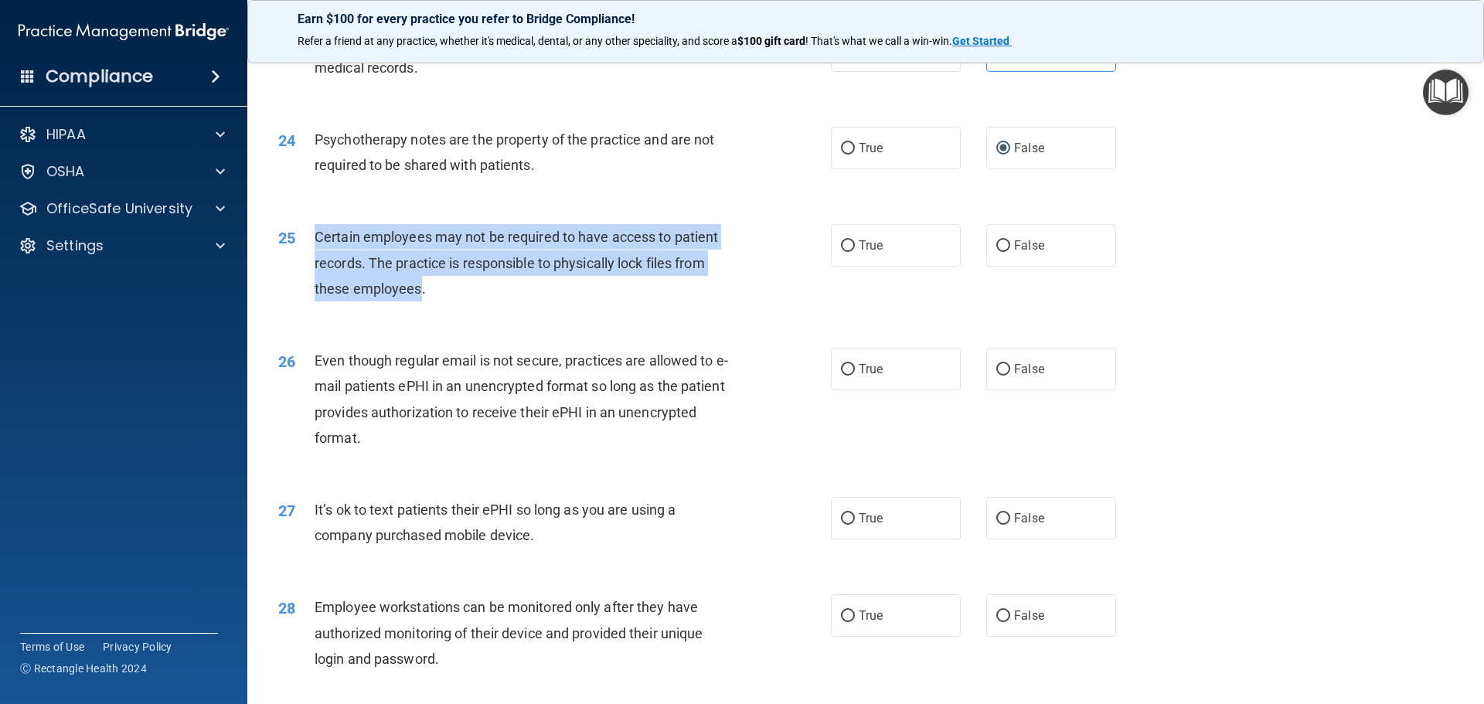
drag, startPoint x: 421, startPoint y: 311, endPoint x: 308, endPoint y: 256, distance: 125.5
click at [308, 256] on div "25 Certain employees may not be required to have access to patient records. The…" at bounding box center [554, 266] width 599 height 85
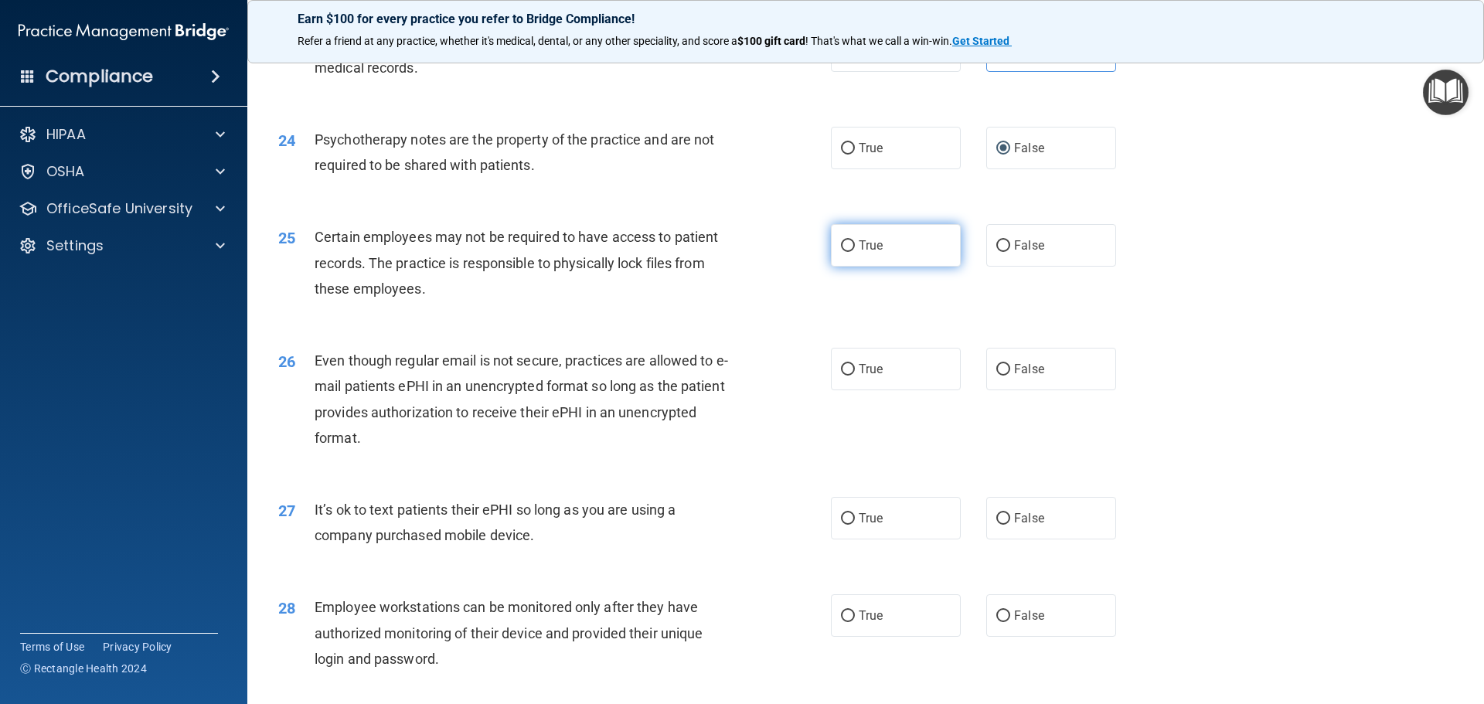
click at [907, 266] on label "True" at bounding box center [896, 245] width 130 height 43
click at [855, 252] on input "True" at bounding box center [848, 246] width 14 height 12
radio input "true"
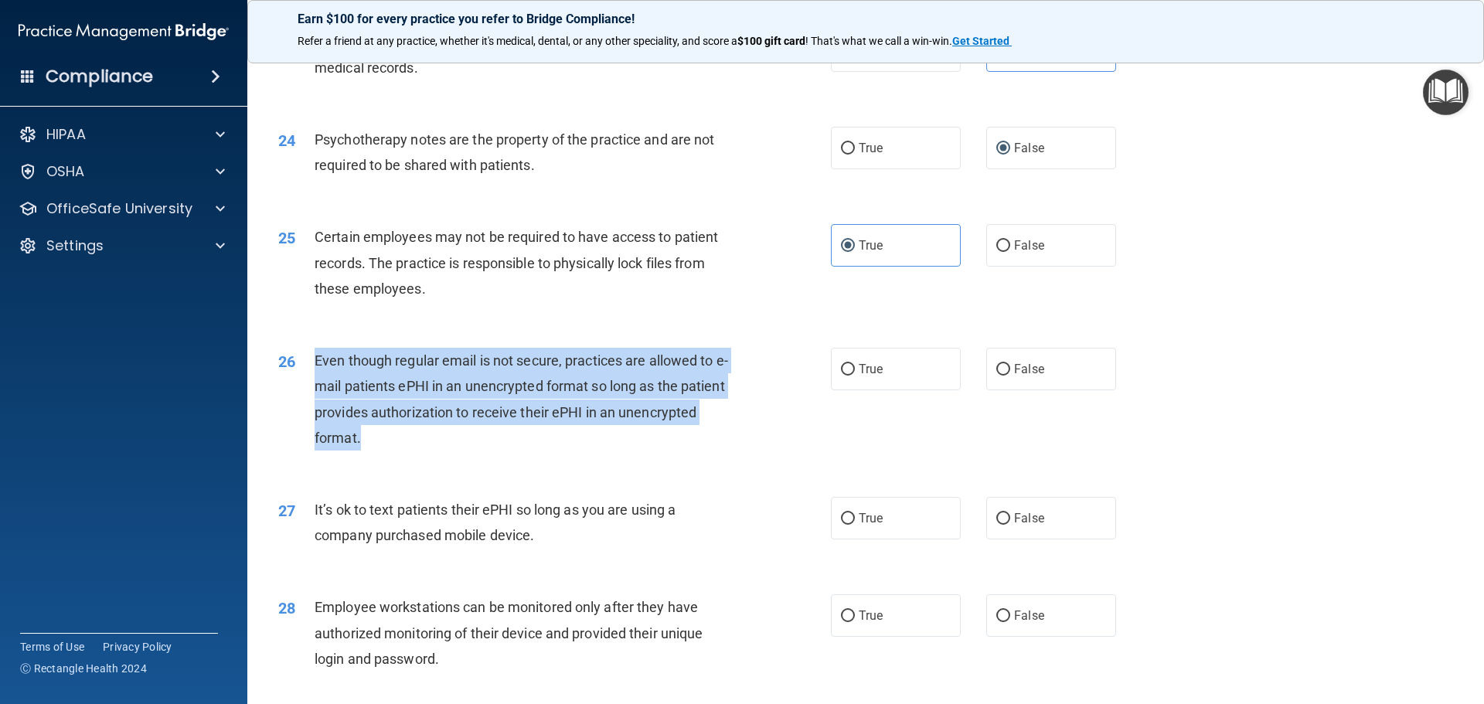
drag, startPoint x: 359, startPoint y: 472, endPoint x: 313, endPoint y: 393, distance: 91.5
click at [313, 393] on div "26 Even though regular email is not secure, practices are allowed to e-mail pat…" at bounding box center [554, 403] width 599 height 111
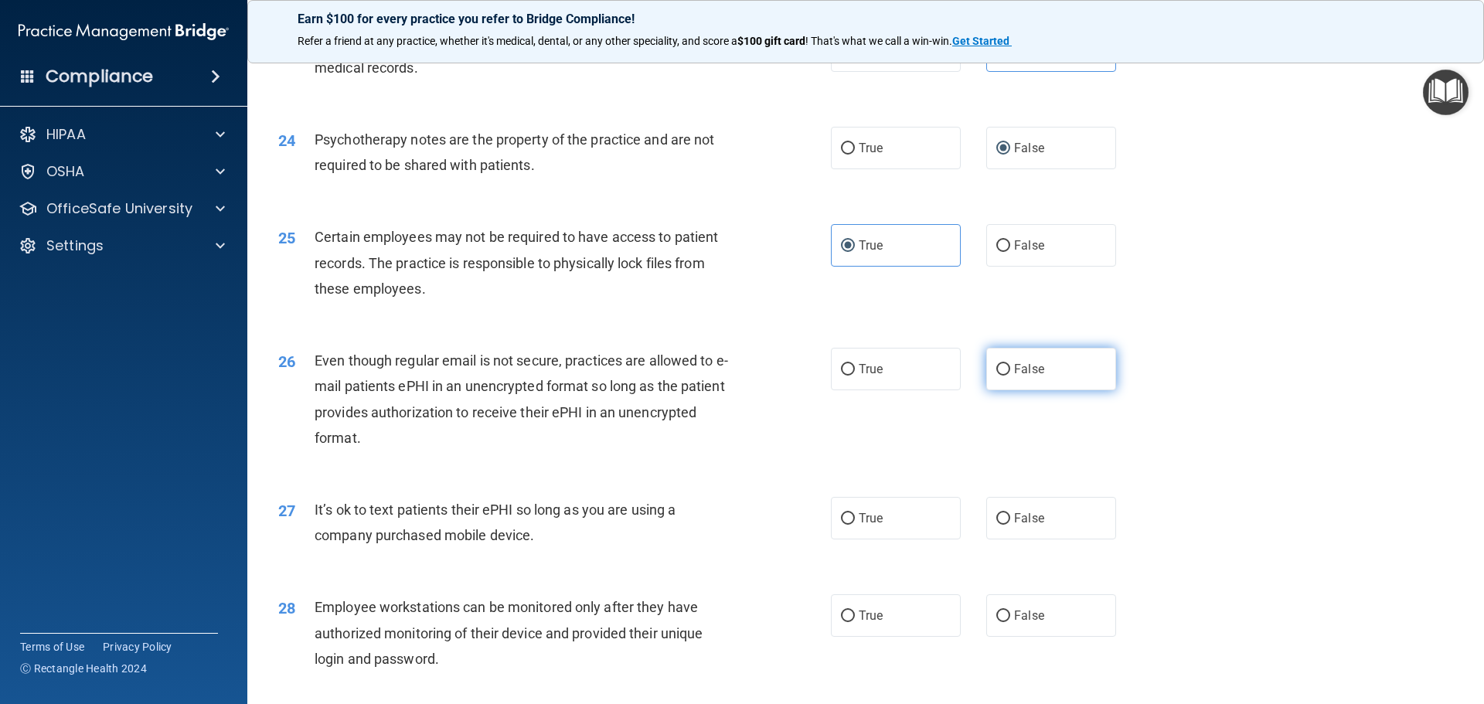
click at [1005, 390] on label "False" at bounding box center [1051, 369] width 130 height 43
click at [1005, 376] on input "False" at bounding box center [1003, 370] width 14 height 12
radio input "true"
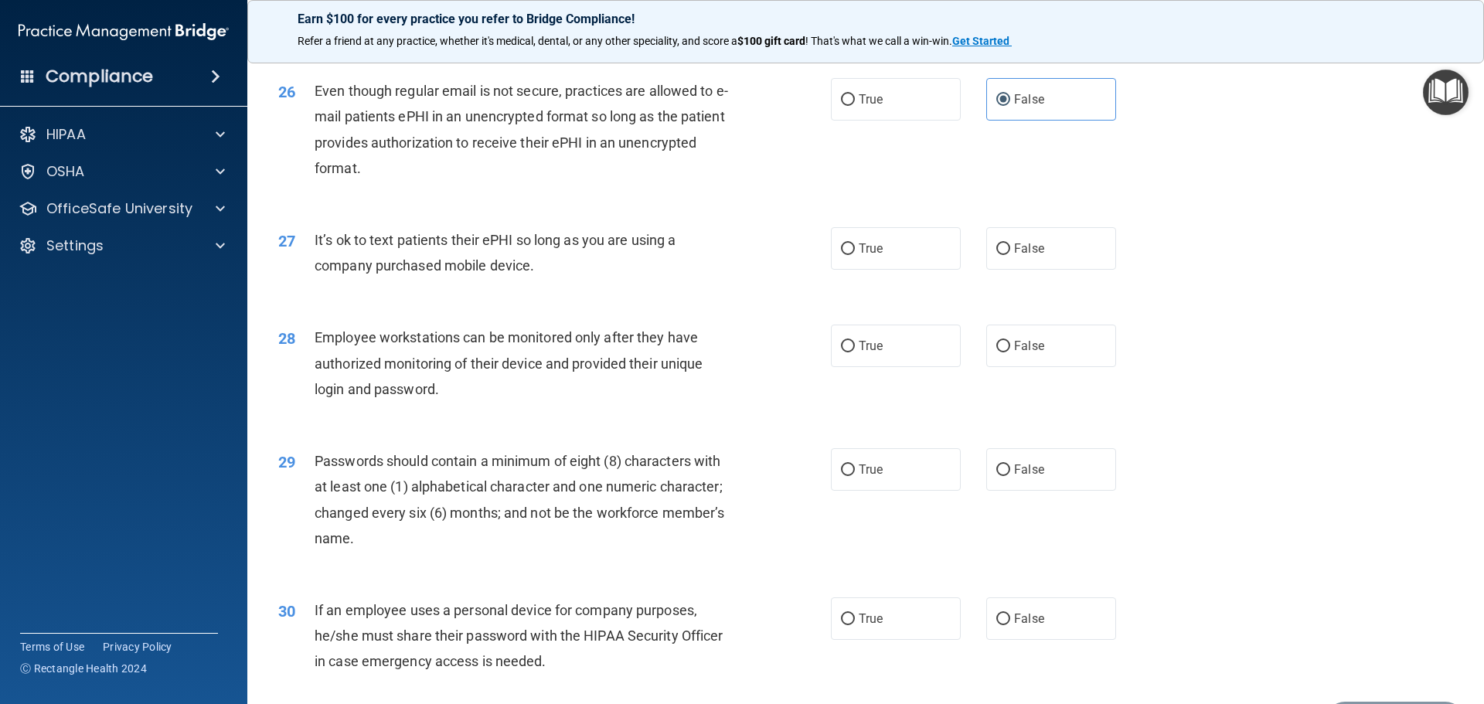
scroll to position [3168, 0]
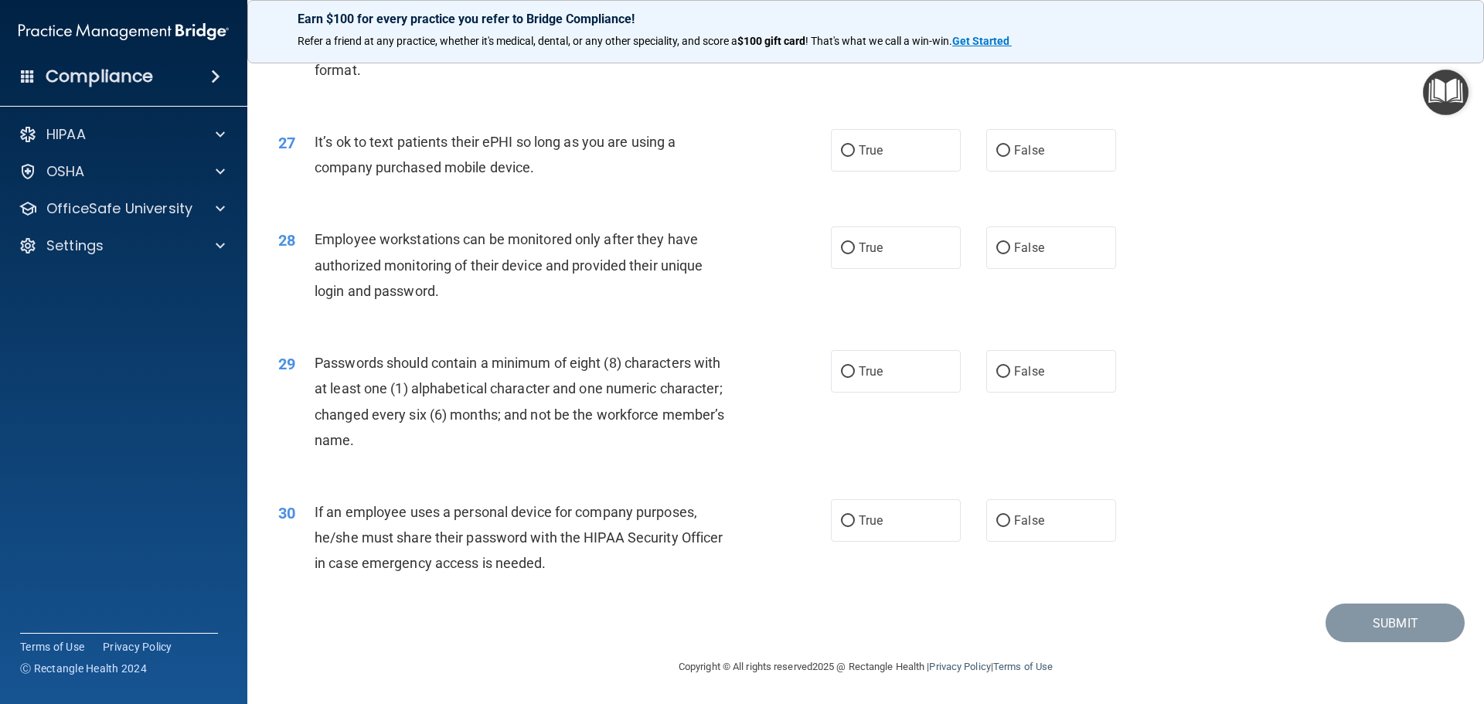
drag, startPoint x: 540, startPoint y: 183, endPoint x: 307, endPoint y: 155, distance: 235.1
click at [307, 155] on div "27 It’s ok to text patients their ePHI so long as you are using a company purch…" at bounding box center [554, 158] width 599 height 59
click at [970, 160] on div "True False" at bounding box center [986, 150] width 311 height 43
click at [996, 157] on input "False" at bounding box center [1003, 151] width 14 height 12
radio input "true"
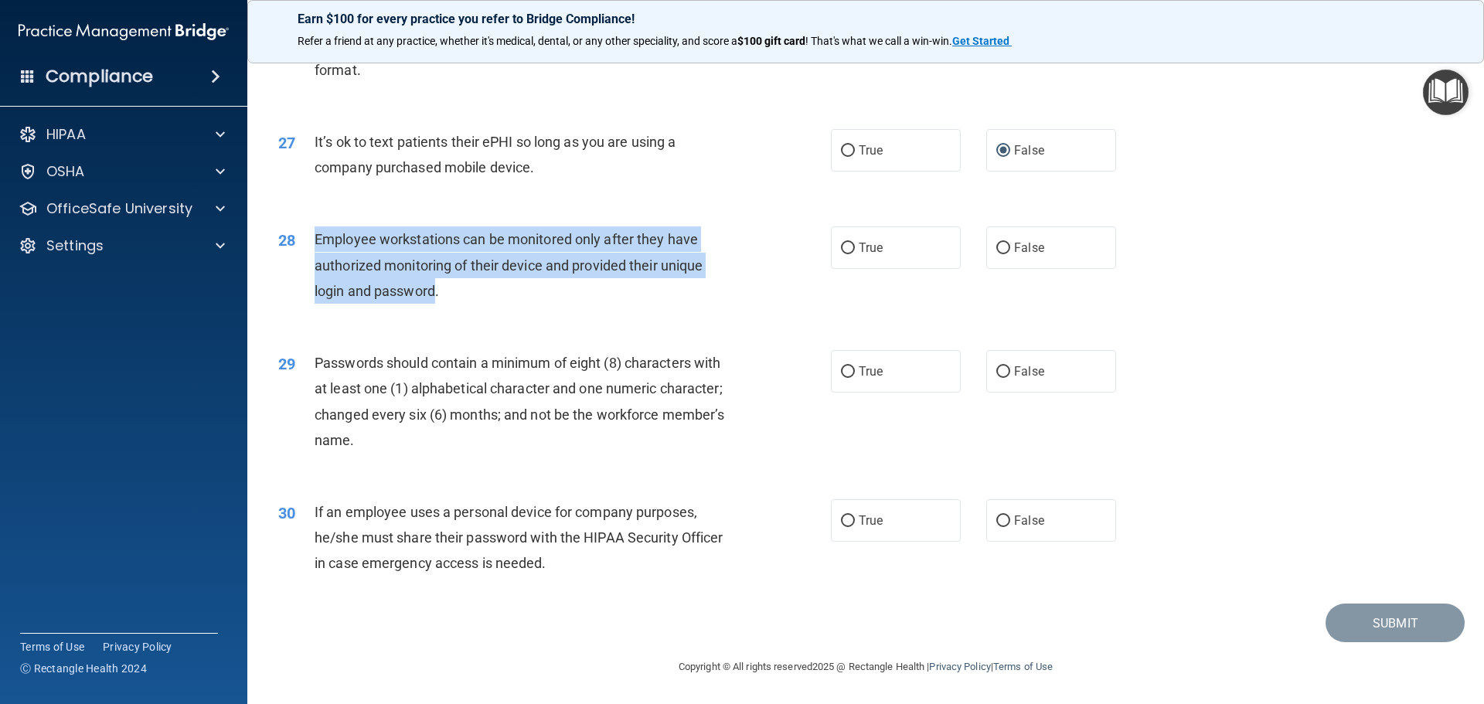
drag, startPoint x: 437, startPoint y: 304, endPoint x: 312, endPoint y: 247, distance: 136.6
click at [312, 247] on div "28 Employee workstations can be monitored only after they have authorized monit…" at bounding box center [554, 268] width 599 height 85
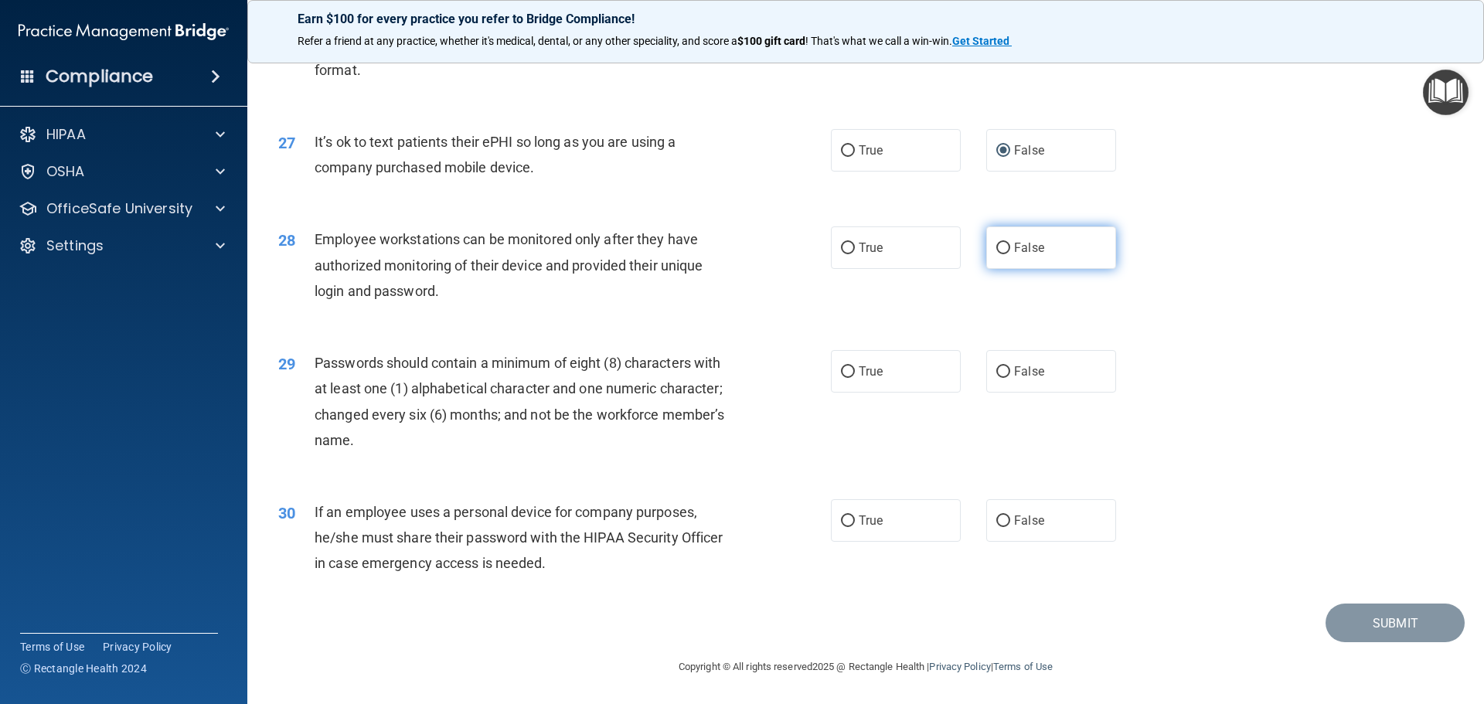
click at [1019, 255] on span "False" at bounding box center [1029, 247] width 30 height 15
click at [1010, 254] on input "False" at bounding box center [1003, 249] width 14 height 12
radio input "true"
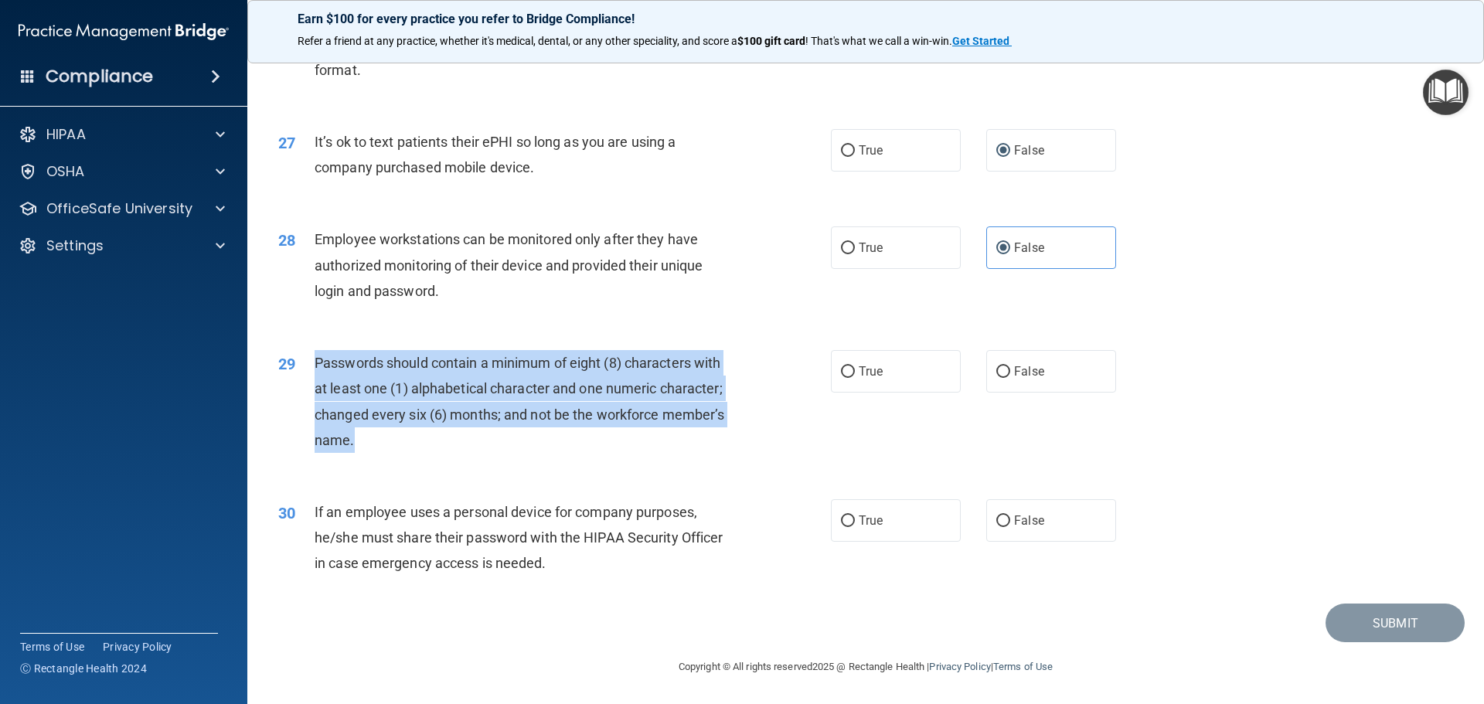
drag, startPoint x: 383, startPoint y: 455, endPoint x: 308, endPoint y: 377, distance: 108.8
click at [308, 377] on div "29 Passwords should contain a minimum of eight (8) characters with at least one…" at bounding box center [554, 405] width 599 height 111
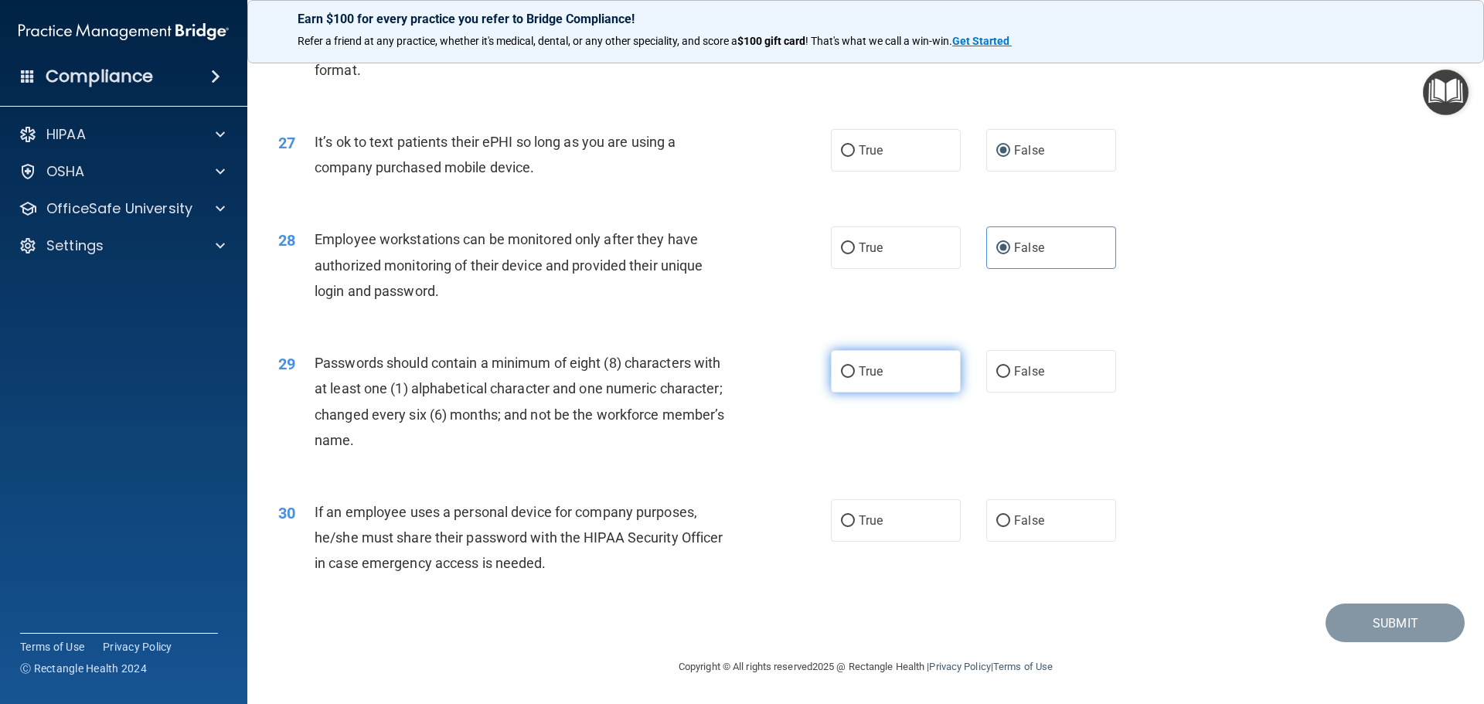
click at [874, 379] on span "True" at bounding box center [871, 371] width 24 height 15
click at [855, 378] on input "True" at bounding box center [848, 372] width 14 height 12
radio input "true"
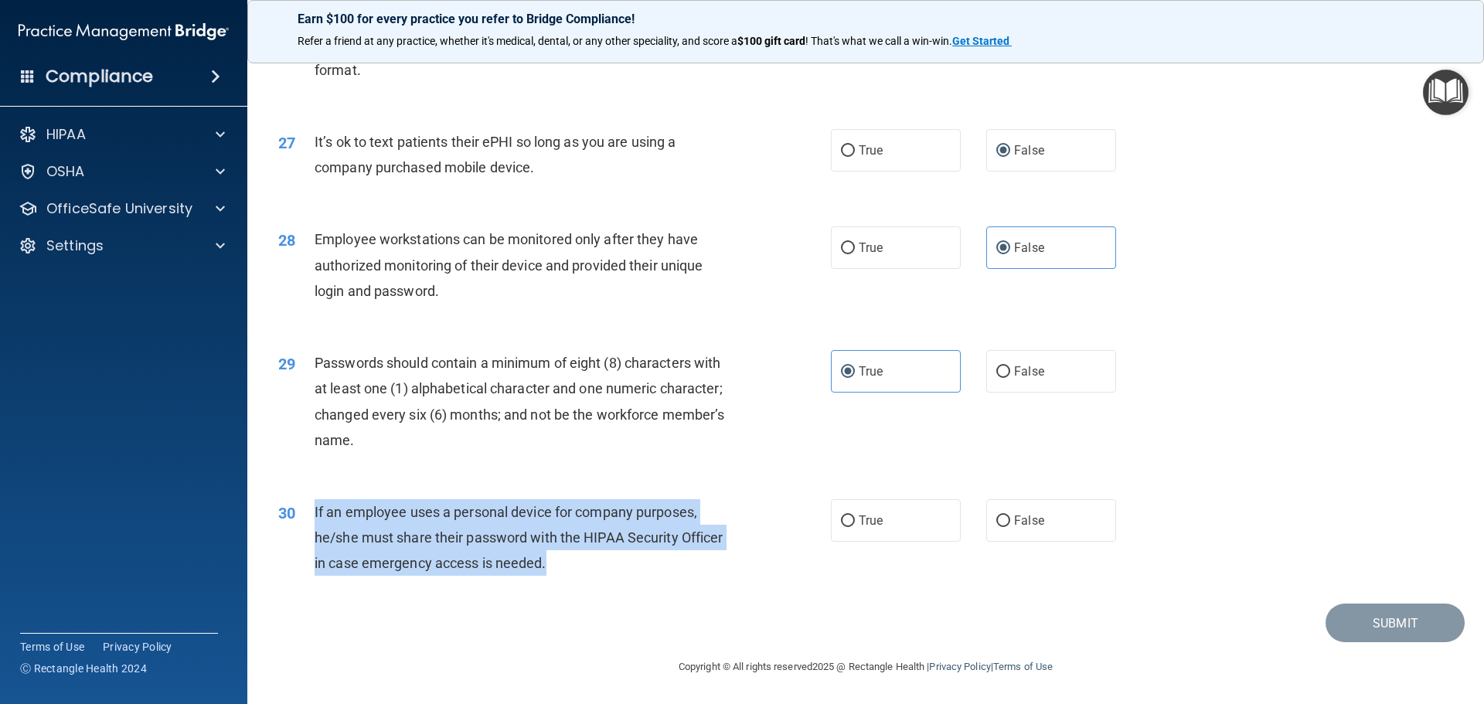
drag, startPoint x: 549, startPoint y: 568, endPoint x: 311, endPoint y: 518, distance: 243.3
click at [311, 518] on div "30 If an employee uses a personal device for company purposes, he/she must shar…" at bounding box center [554, 541] width 599 height 85
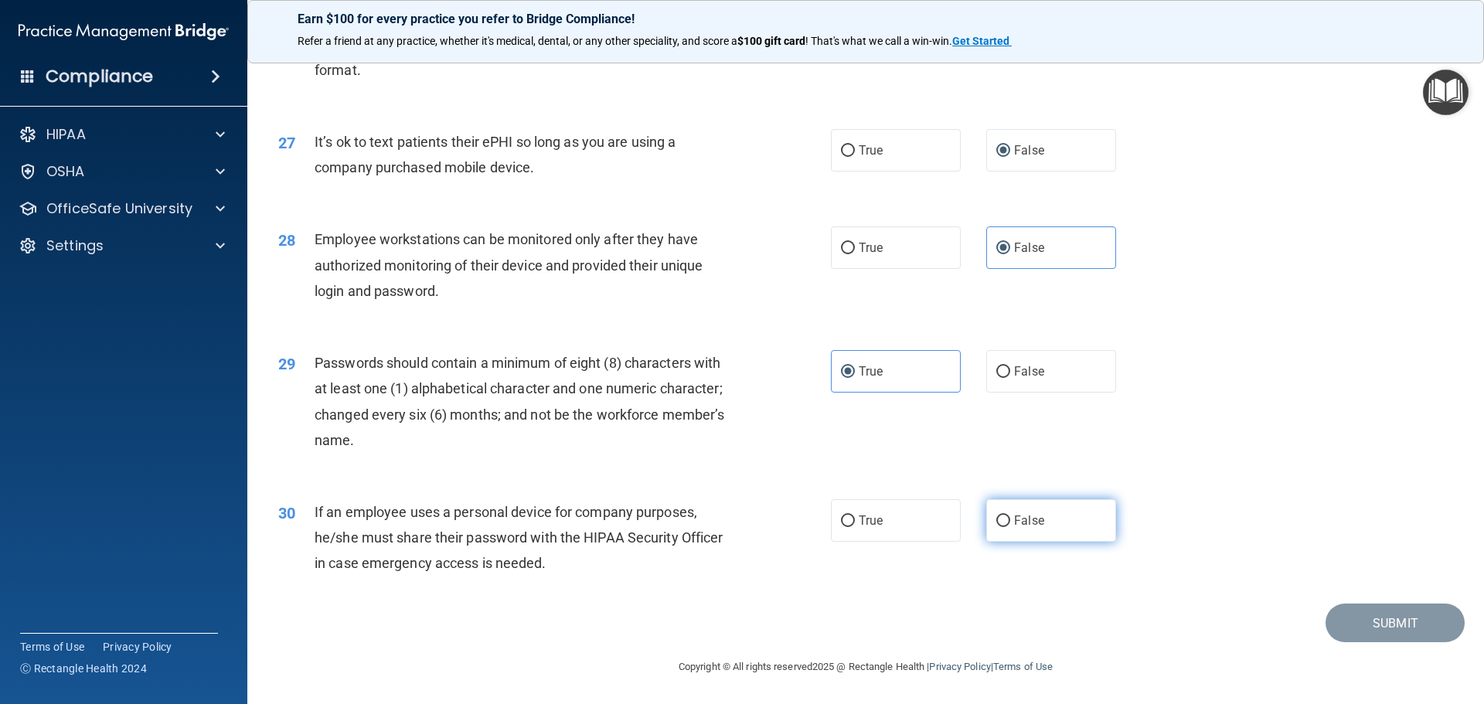
click at [986, 531] on label "False" at bounding box center [1051, 520] width 130 height 43
click at [996, 527] on input "False" at bounding box center [1003, 521] width 14 height 12
radio input "true"
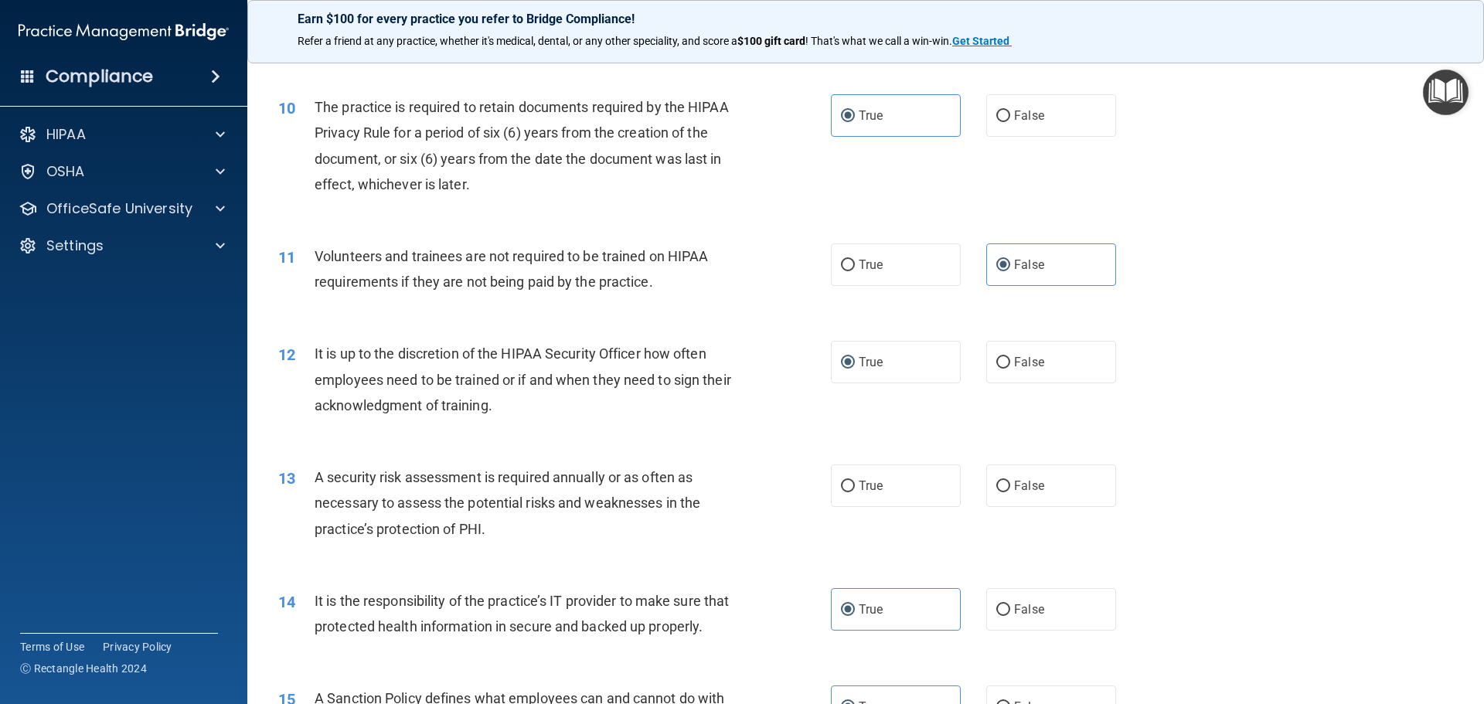
scroll to position [1243, 0]
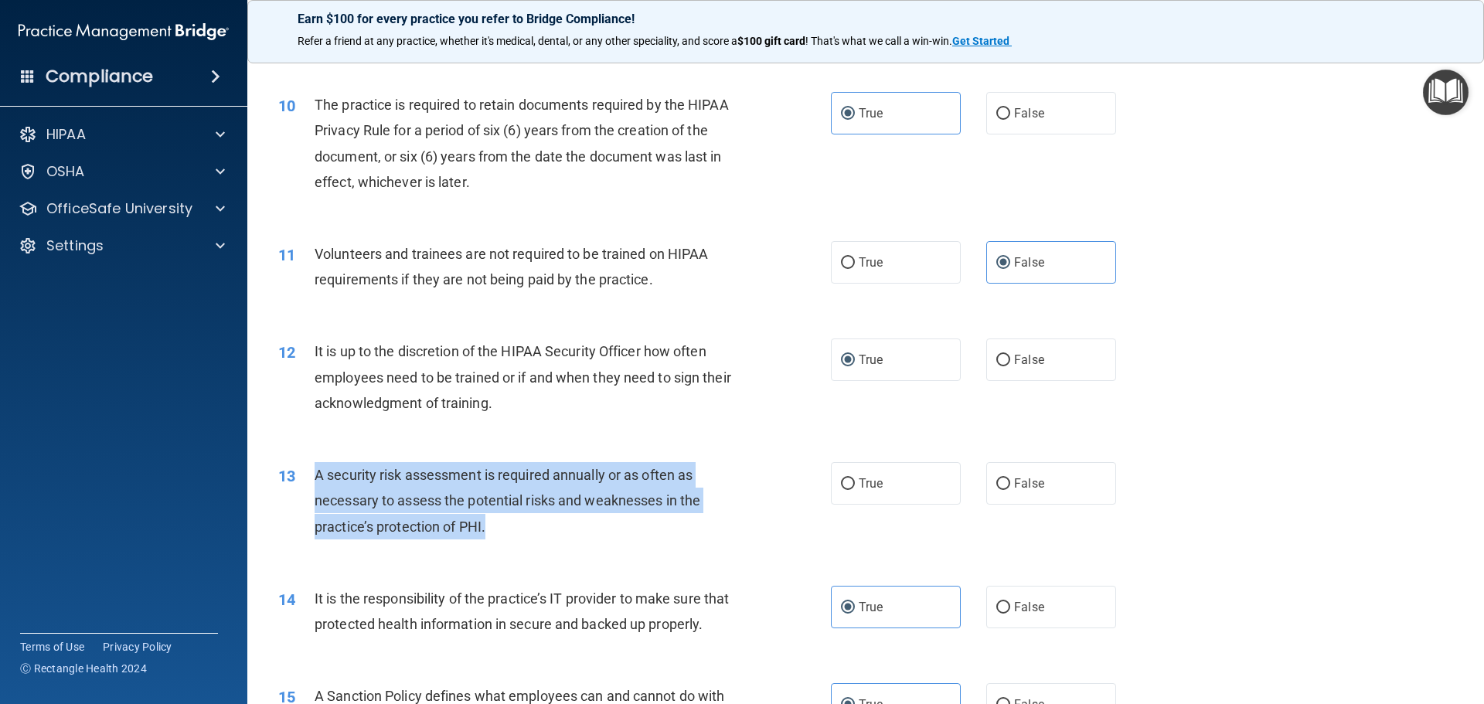
drag, startPoint x: 491, startPoint y: 522, endPoint x: 315, endPoint y: 479, distance: 182.2
click at [315, 479] on div "A security risk assessment is required annually or as often as necessary to ass…" at bounding box center [531, 500] width 432 height 77
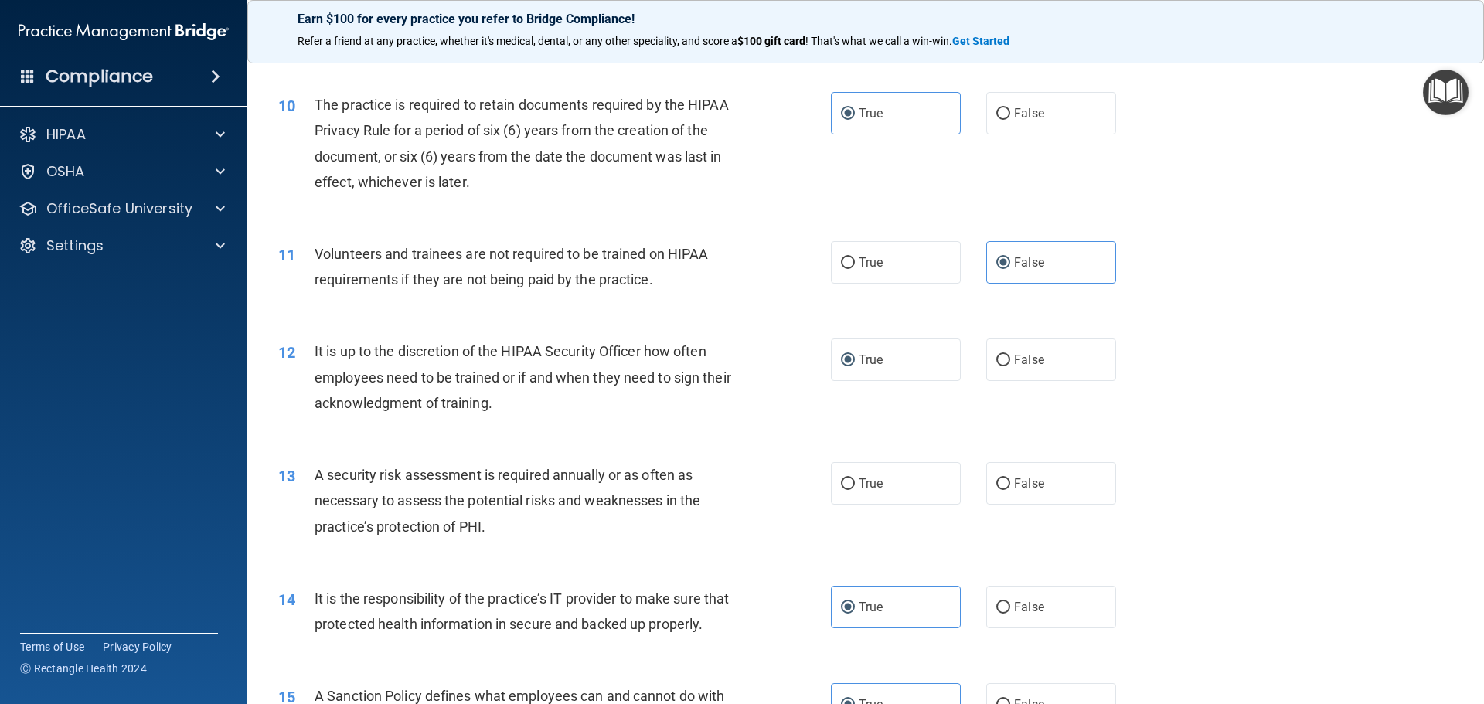
click at [848, 458] on div "13 A security risk assessment is required annually or as often as necessary to …" at bounding box center [866, 505] width 1198 height 124
click at [851, 466] on label "True" at bounding box center [896, 483] width 130 height 43
click at [851, 478] on input "True" at bounding box center [848, 484] width 14 height 12
radio input "true"
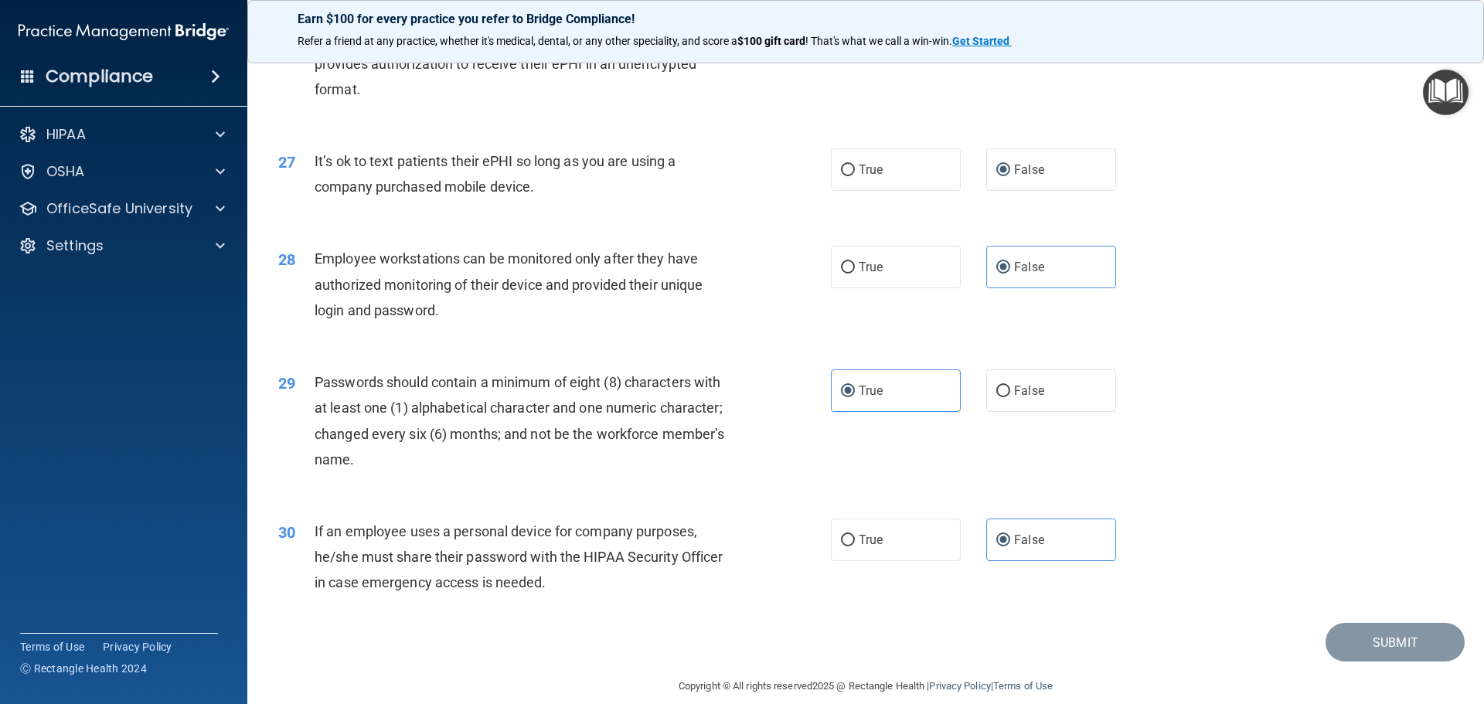
scroll to position [3175, 0]
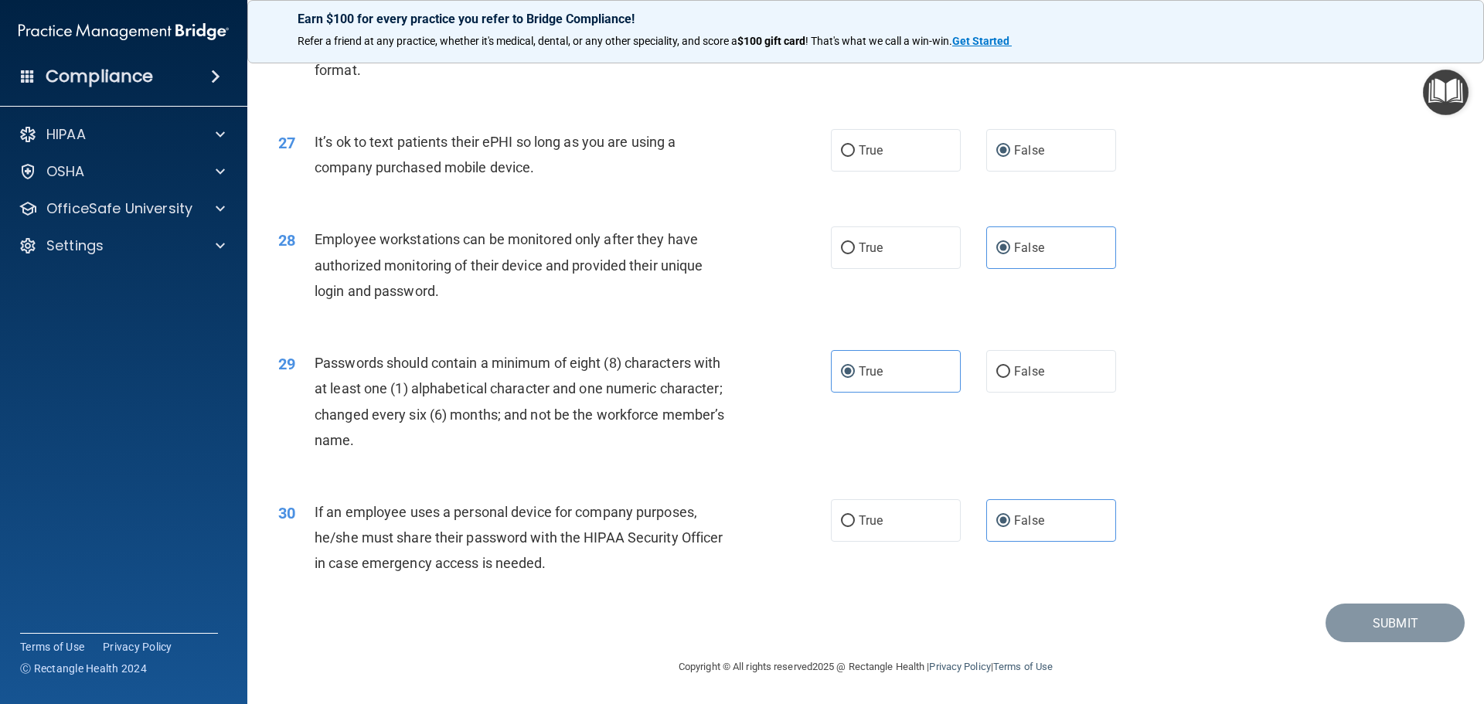
click at [1400, 645] on footer "Copyright © All rights reserved 2025 @ Rectangle Health | Privacy Policy | Term…" at bounding box center [865, 665] width 1175 height 46
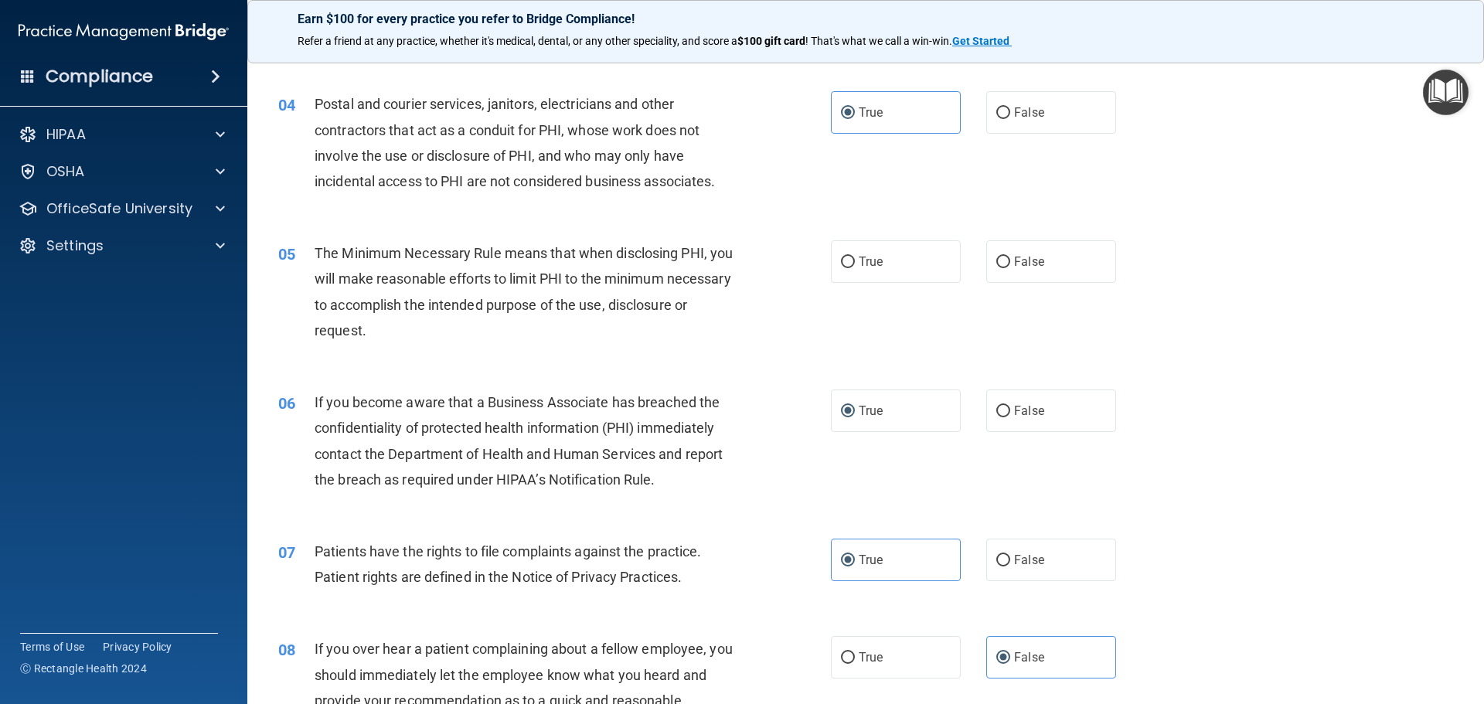
scroll to position [393, 0]
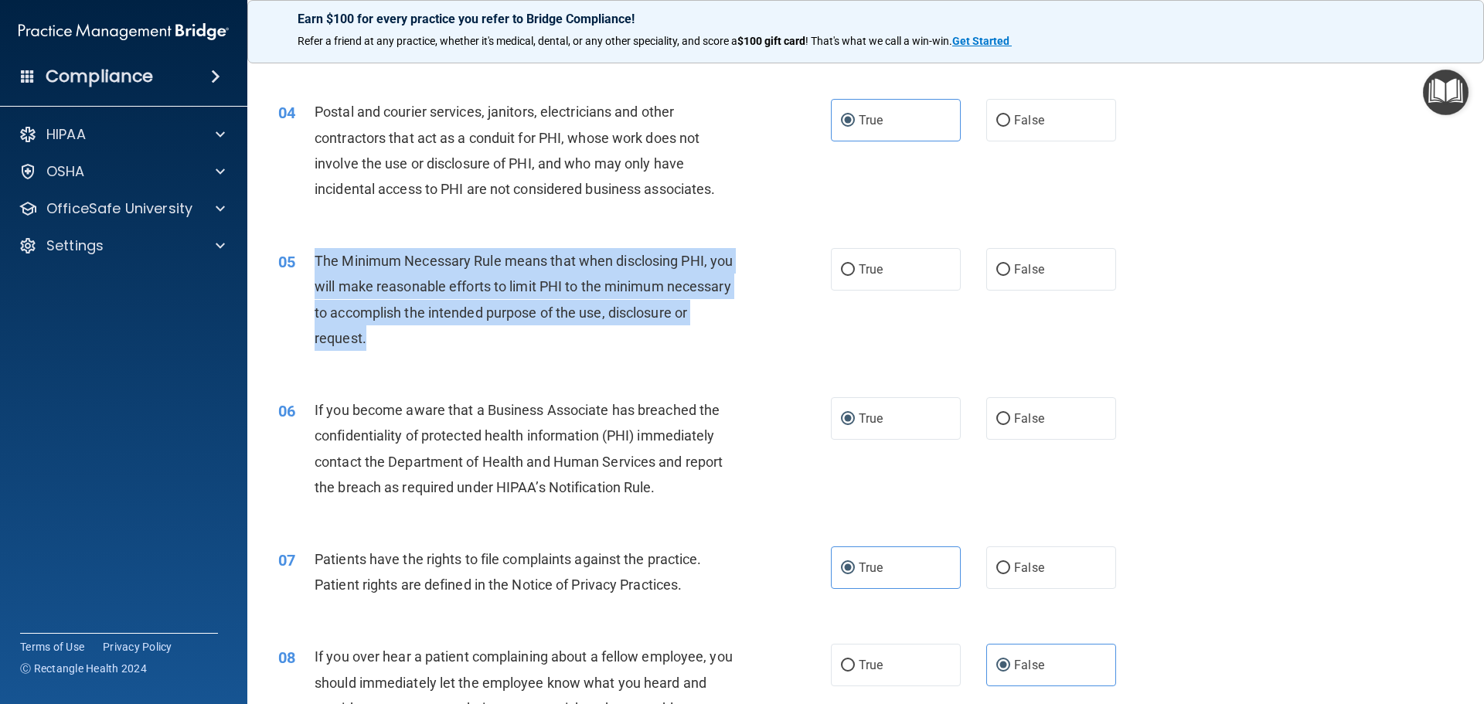
drag, startPoint x: 451, startPoint y: 328, endPoint x: 311, endPoint y: 259, distance: 155.2
click at [311, 259] on div "05 The Minimum Necessary Rule means that when disclosing PHI, you will make rea…" at bounding box center [554, 303] width 599 height 111
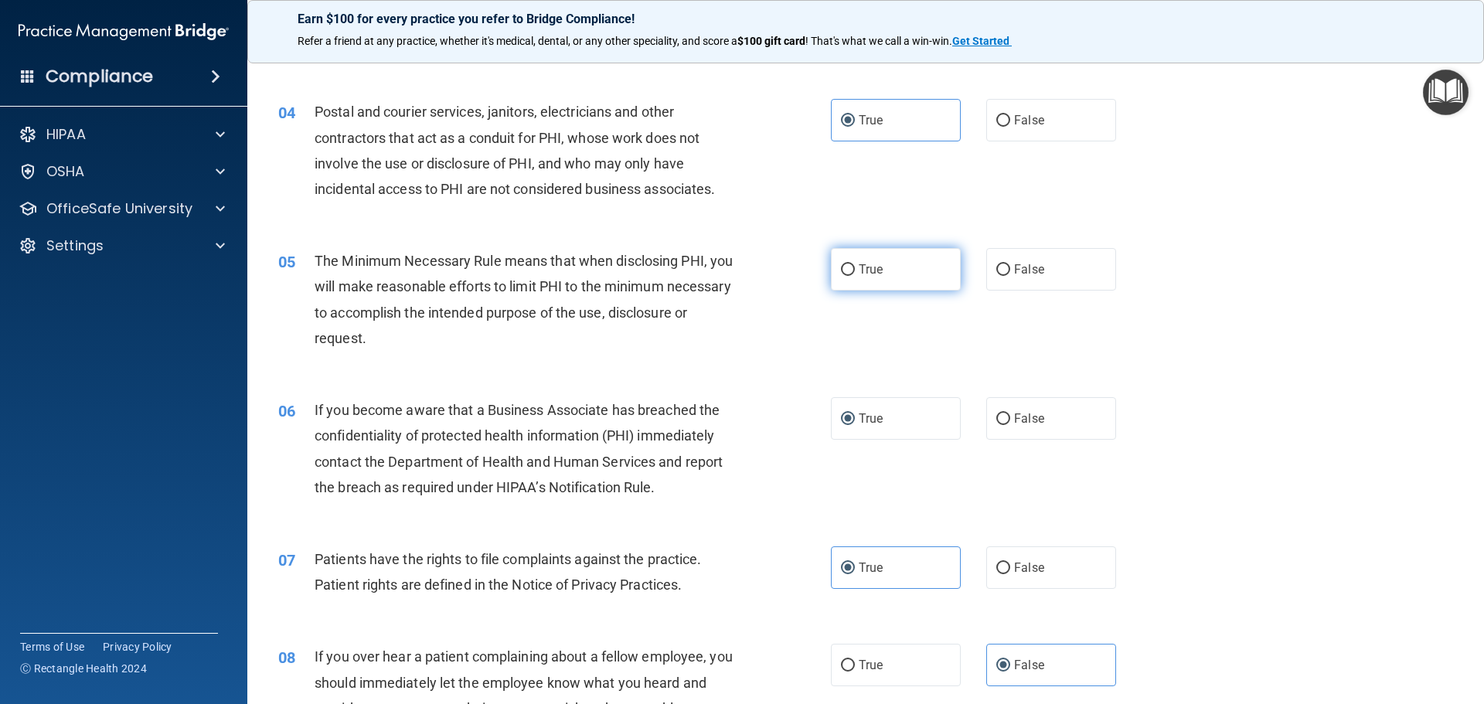
click at [910, 280] on label "True" at bounding box center [896, 269] width 130 height 43
click at [855, 276] on input "True" at bounding box center [848, 270] width 14 height 12
radio input "true"
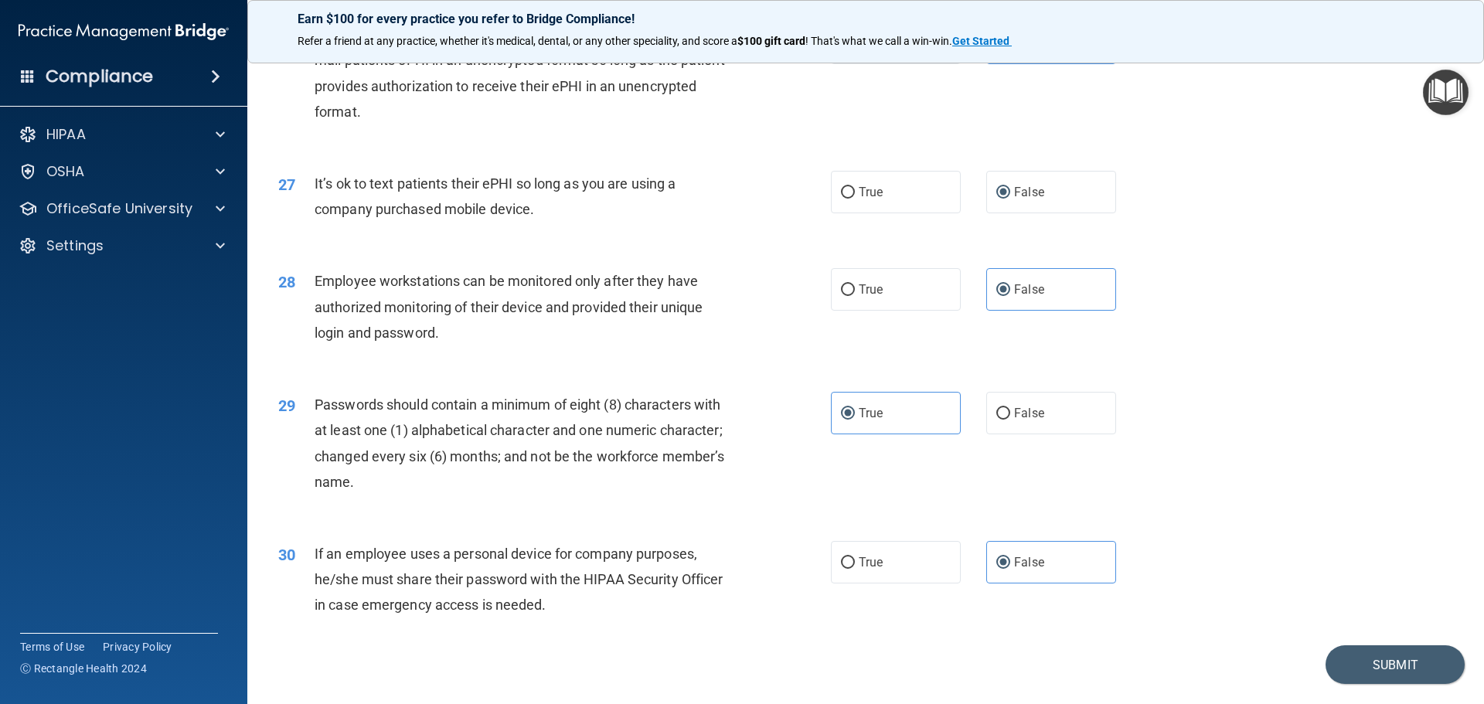
scroll to position [3175, 0]
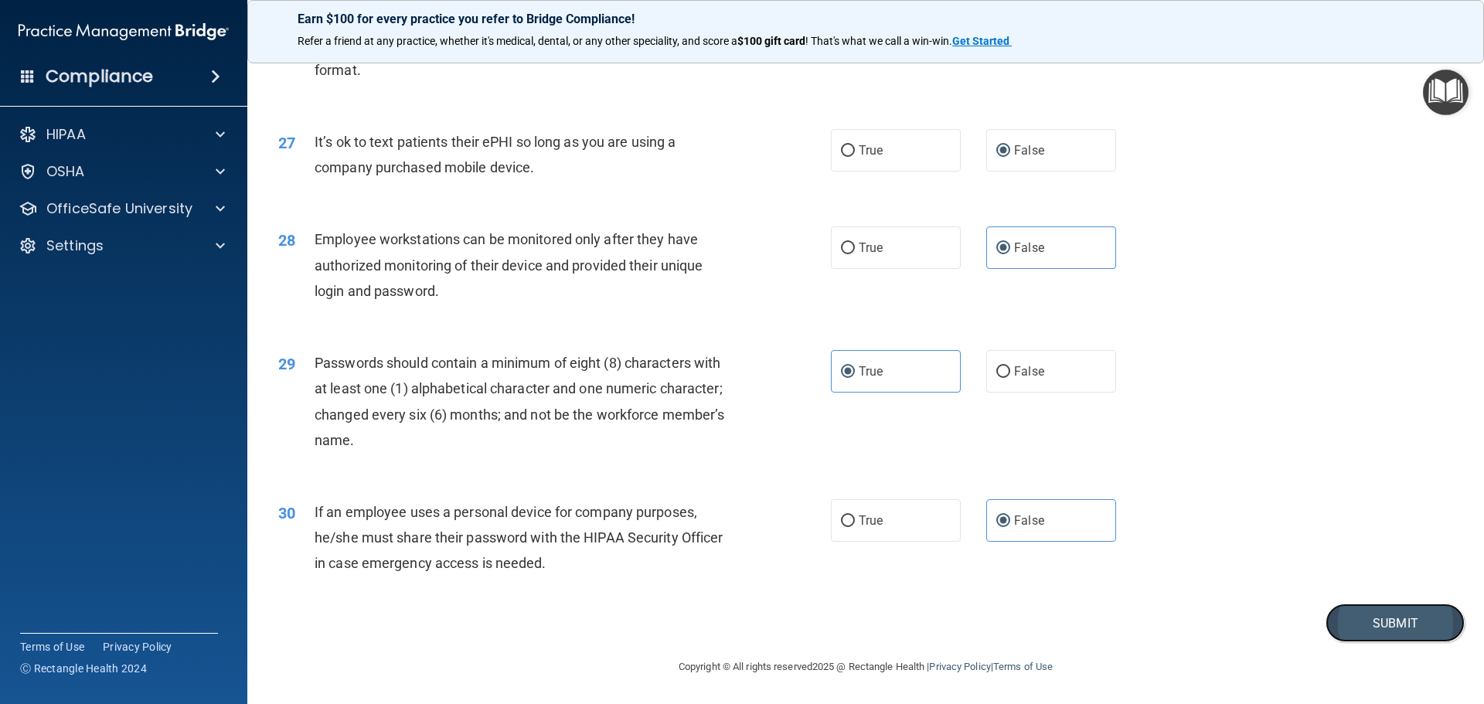
click at [1355, 606] on button "Submit" at bounding box center [1394, 623] width 139 height 39
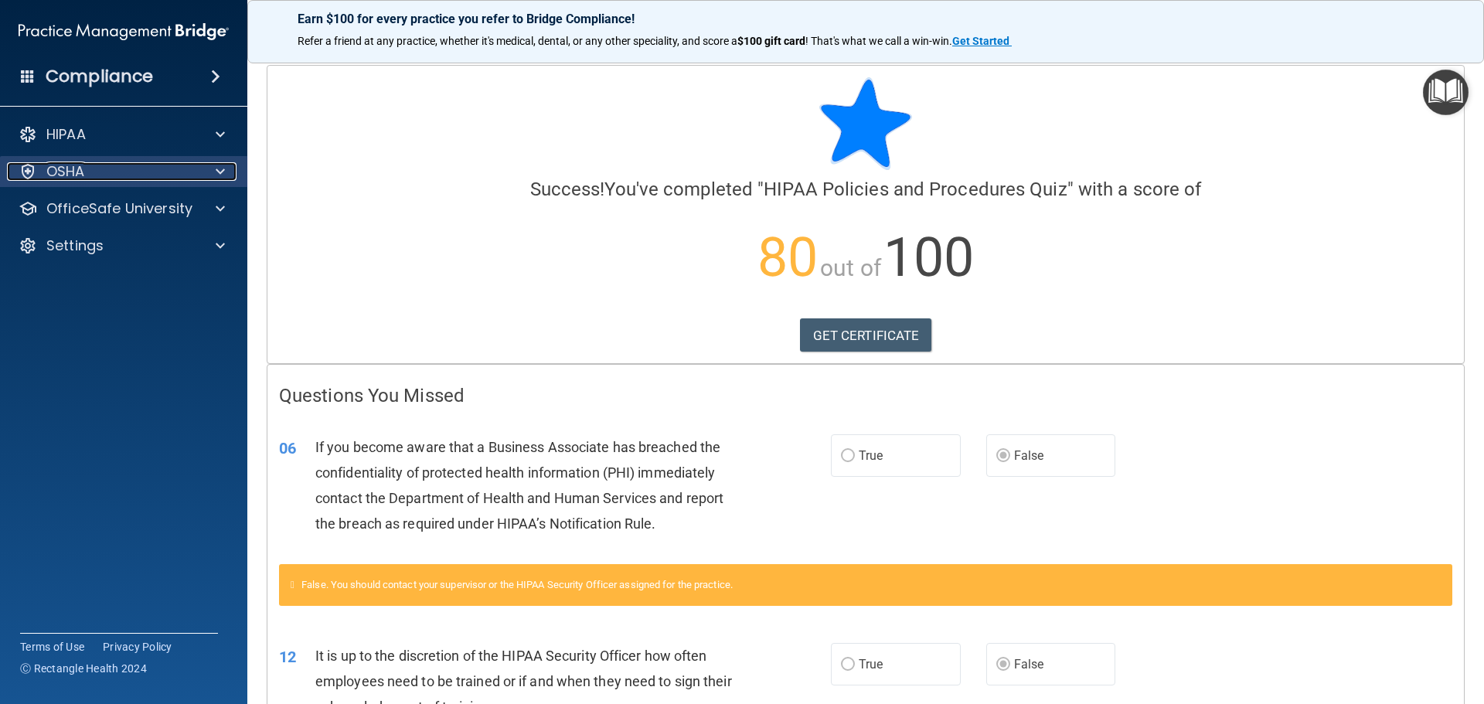
click at [130, 178] on div "OSHA" at bounding box center [103, 171] width 192 height 19
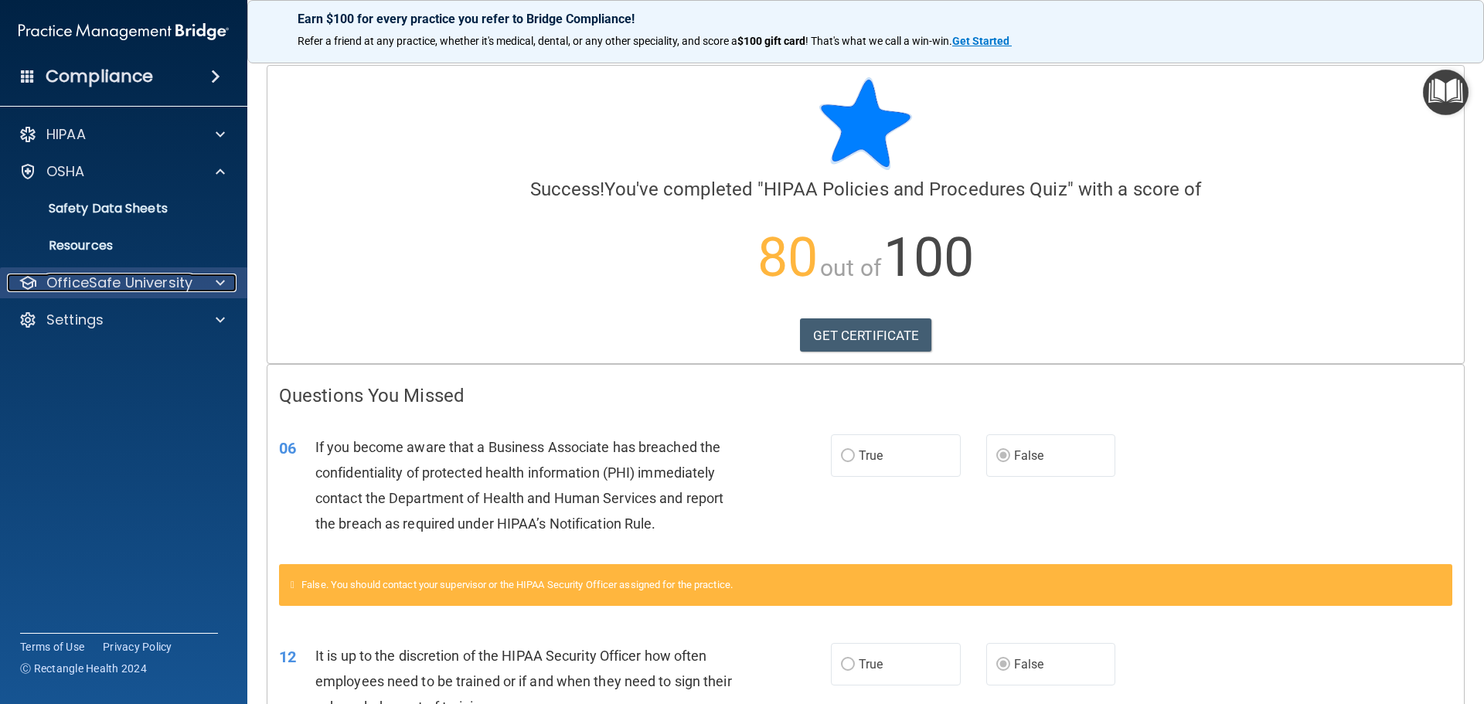
click at [185, 280] on p "OfficeSafe University" at bounding box center [119, 283] width 146 height 19
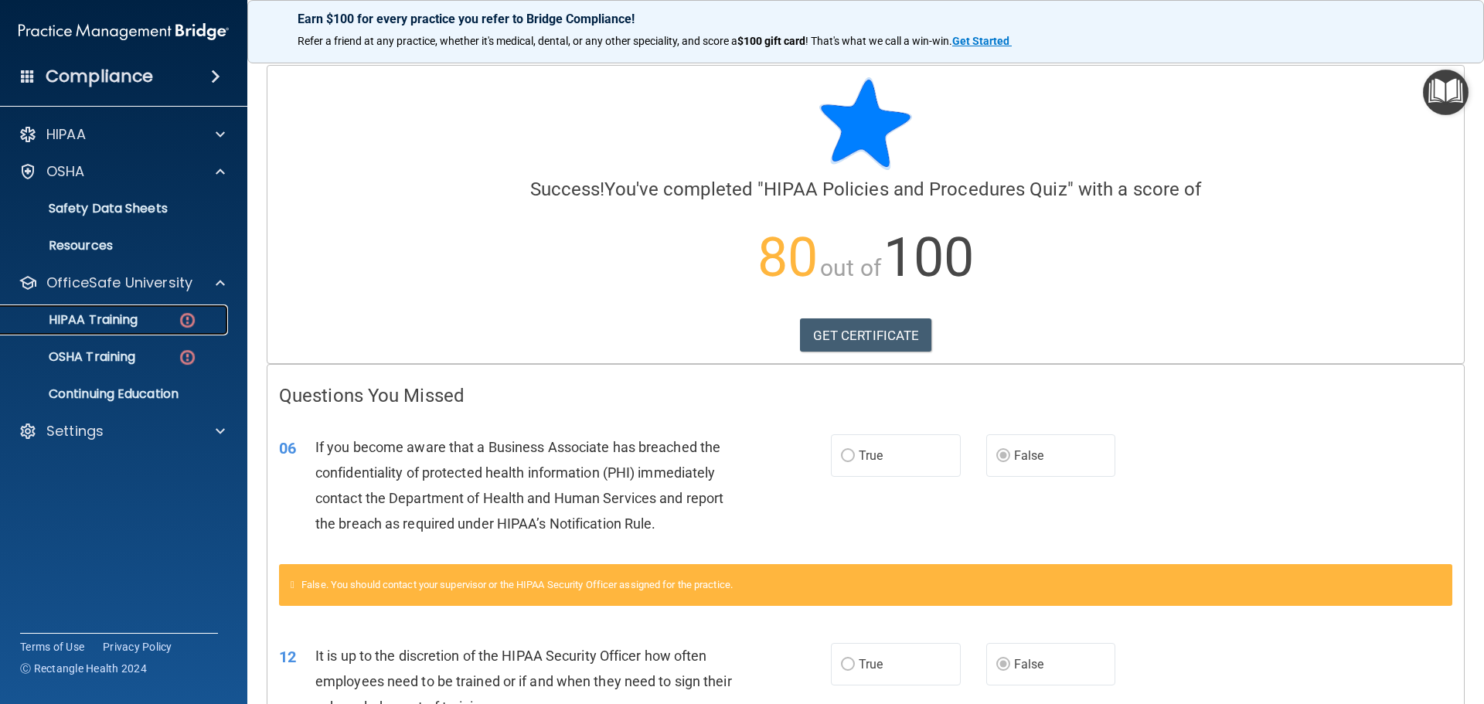
click at [166, 320] on div "HIPAA Training" at bounding box center [115, 319] width 211 height 15
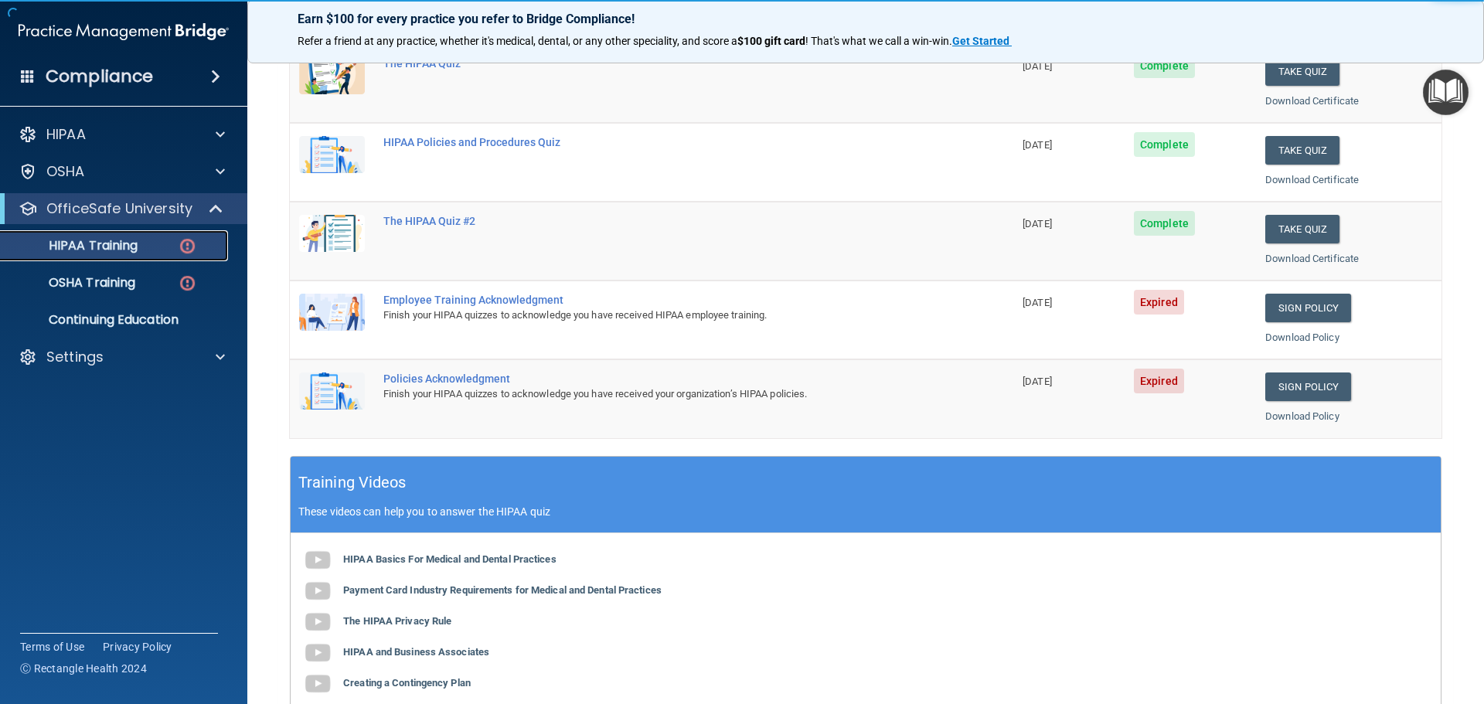
scroll to position [232, 0]
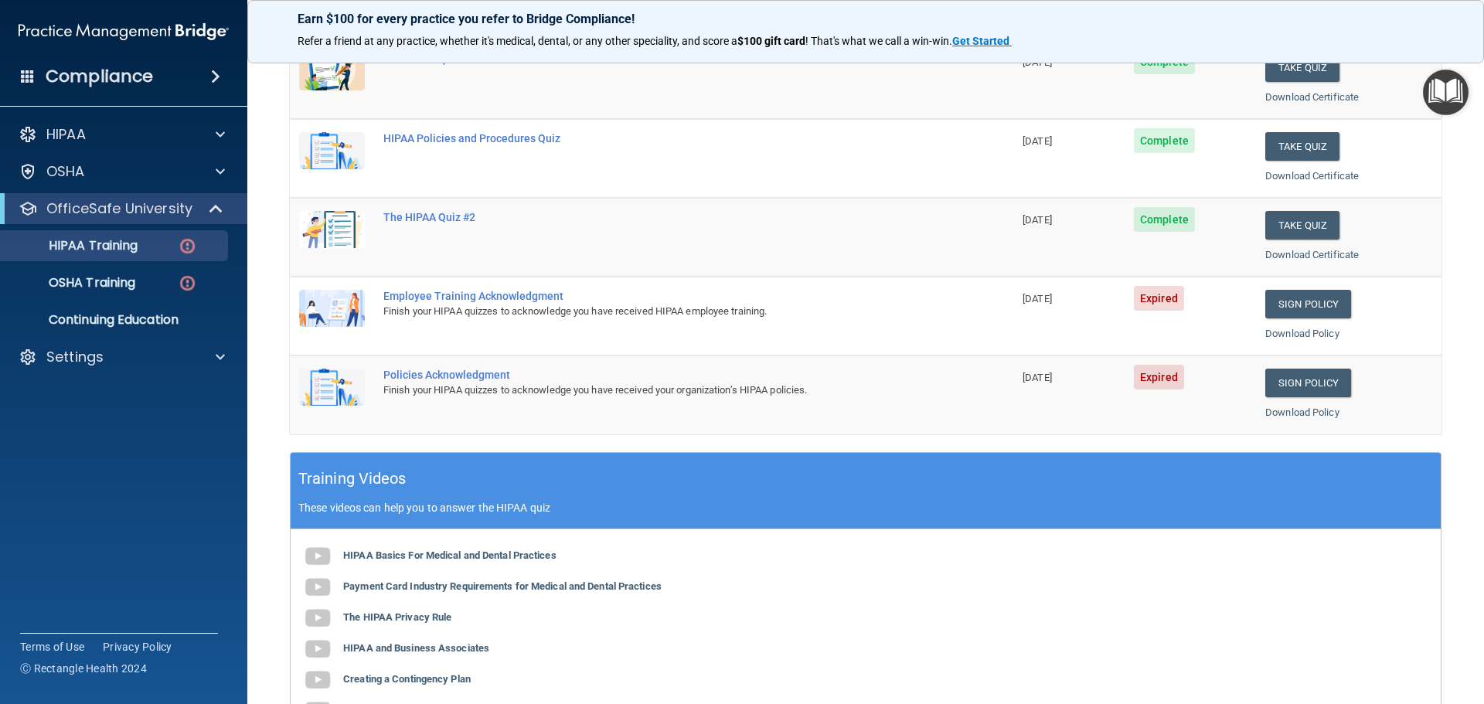
click at [423, 295] on div "Employee Training Acknowledgment" at bounding box center [659, 296] width 553 height 12
click at [335, 302] on img at bounding box center [332, 308] width 66 height 37
click at [1284, 300] on link "Sign Policy" at bounding box center [1308, 304] width 86 height 29
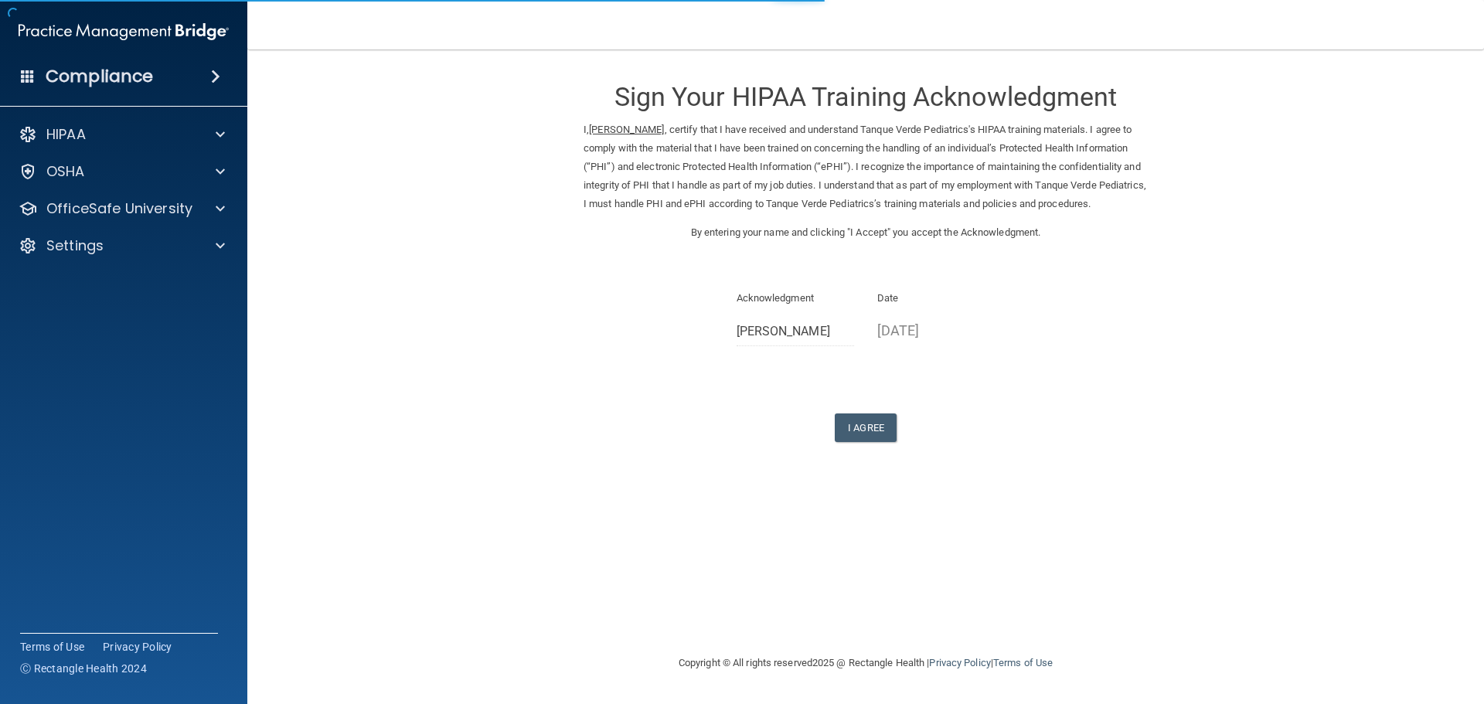
click at [865, 461] on form "Sign Your HIPAA Training Acknowledgment I, [PERSON_NAME] , certify that I have …" at bounding box center [865, 272] width 1175 height 414
click at [866, 442] on button "I Agree" at bounding box center [866, 427] width 62 height 29
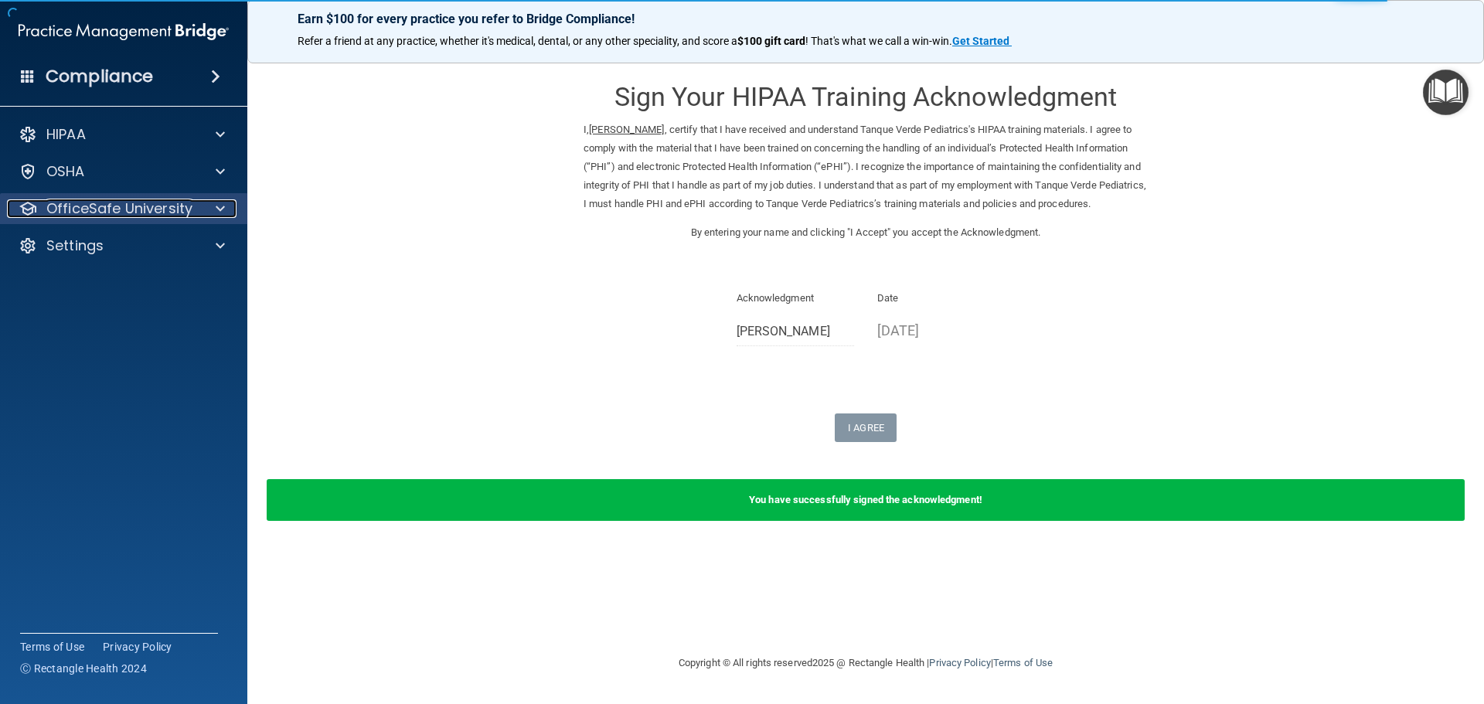
click at [124, 204] on p "OfficeSafe University" at bounding box center [119, 208] width 146 height 19
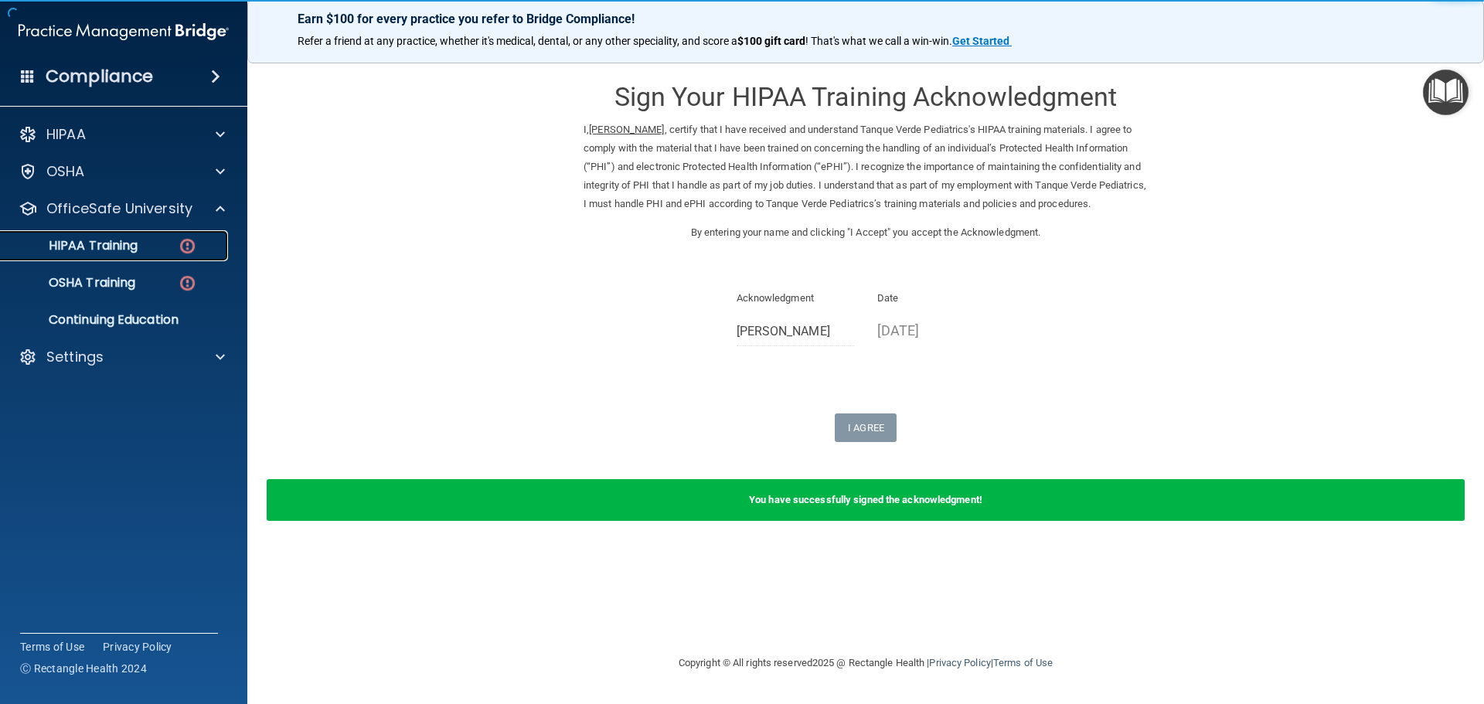
click at [168, 250] on div "HIPAA Training" at bounding box center [115, 245] width 211 height 15
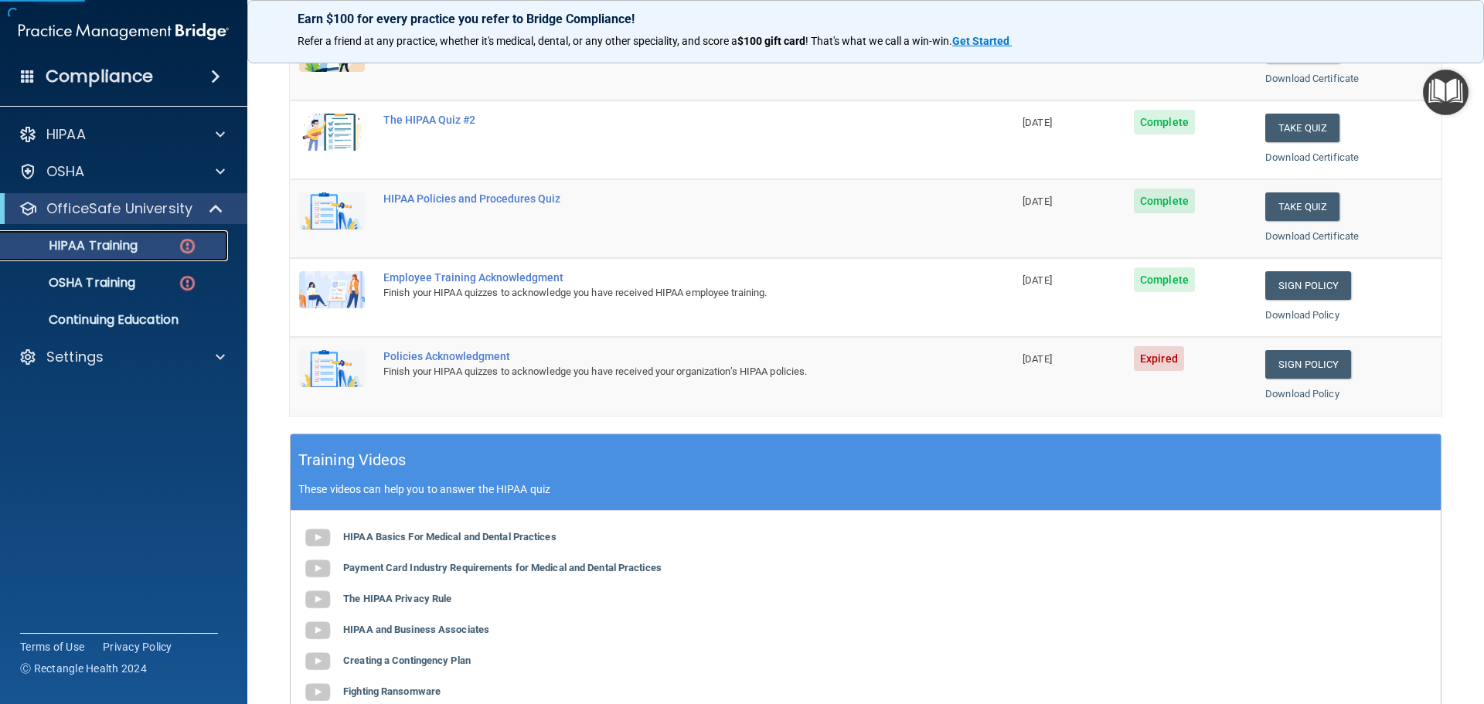
scroll to position [386, 0]
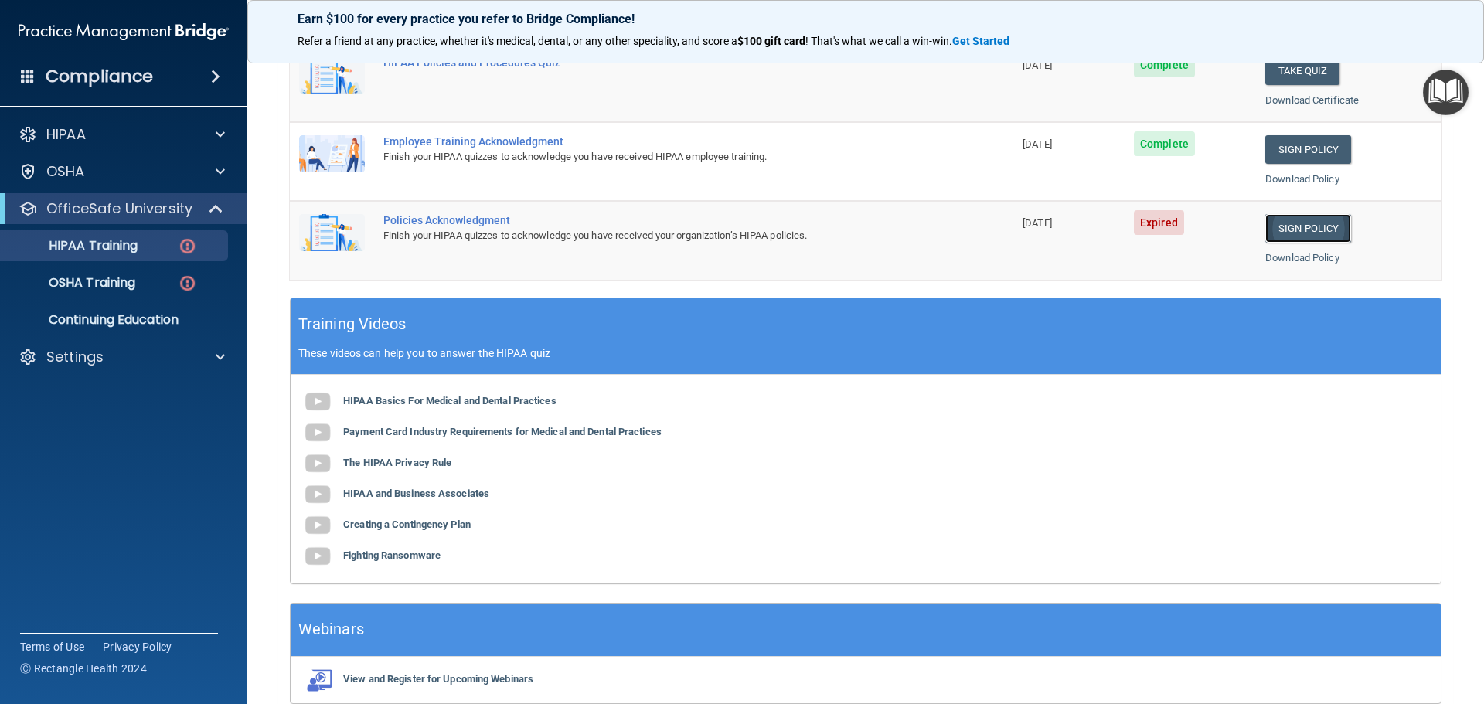
click at [1295, 232] on link "Sign Policy" at bounding box center [1308, 228] width 86 height 29
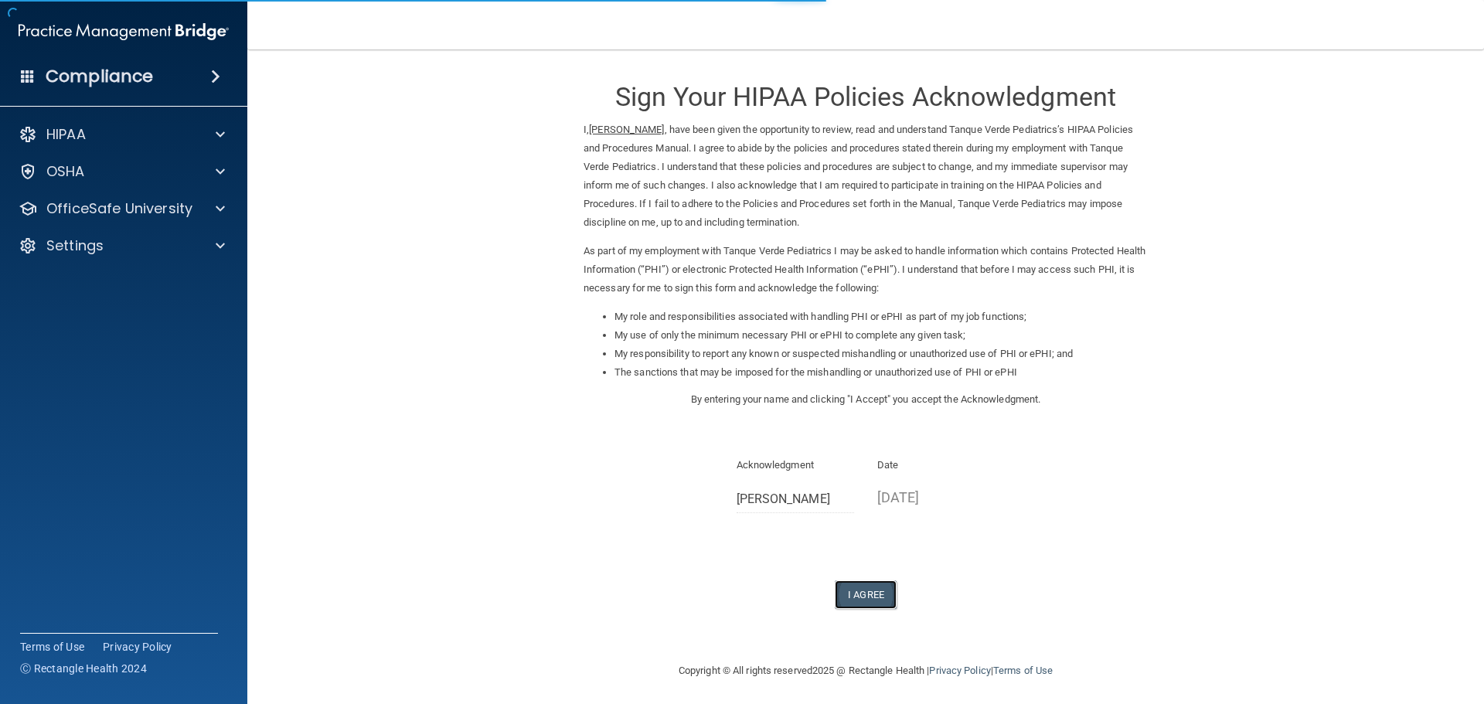
click at [877, 594] on button "I Agree" at bounding box center [866, 594] width 62 height 29
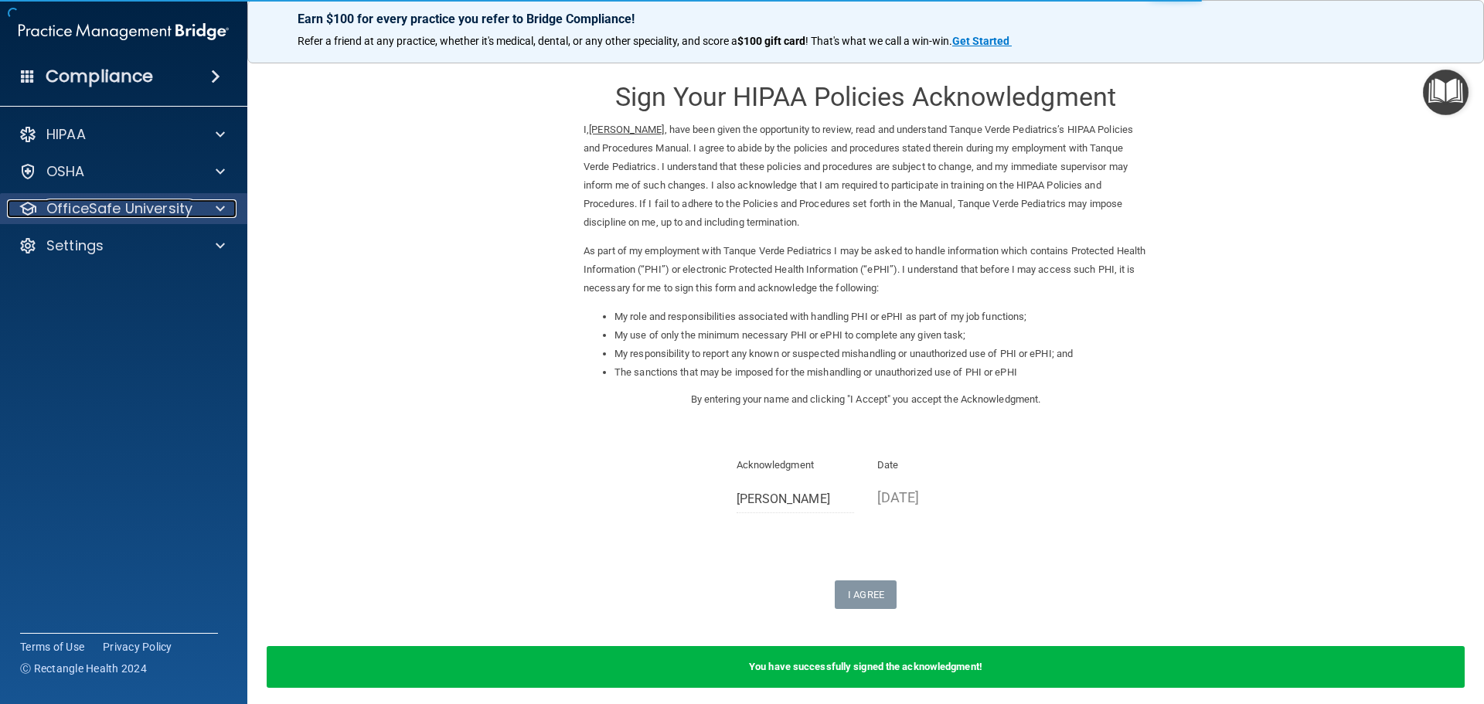
click at [110, 217] on p "OfficeSafe University" at bounding box center [119, 208] width 146 height 19
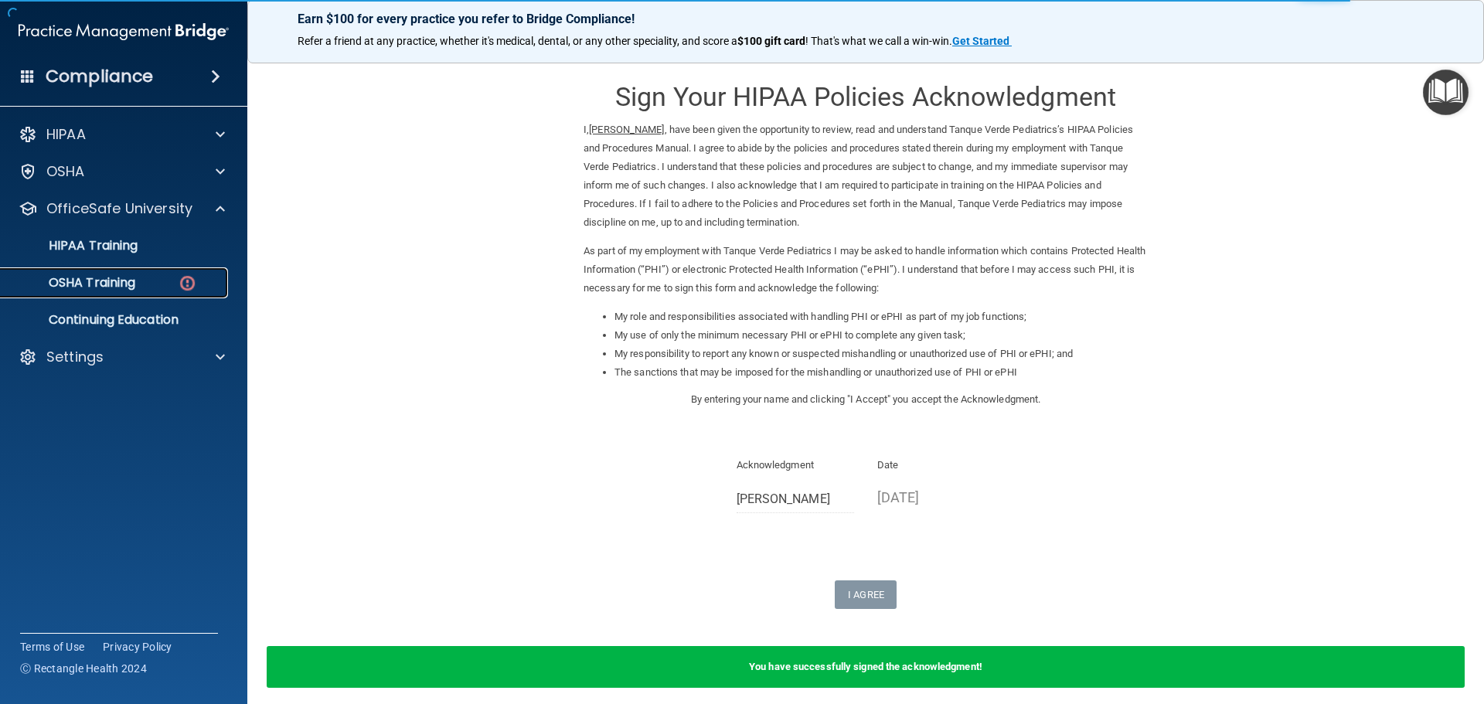
click at [185, 271] on link "OSHA Training" at bounding box center [106, 282] width 243 height 31
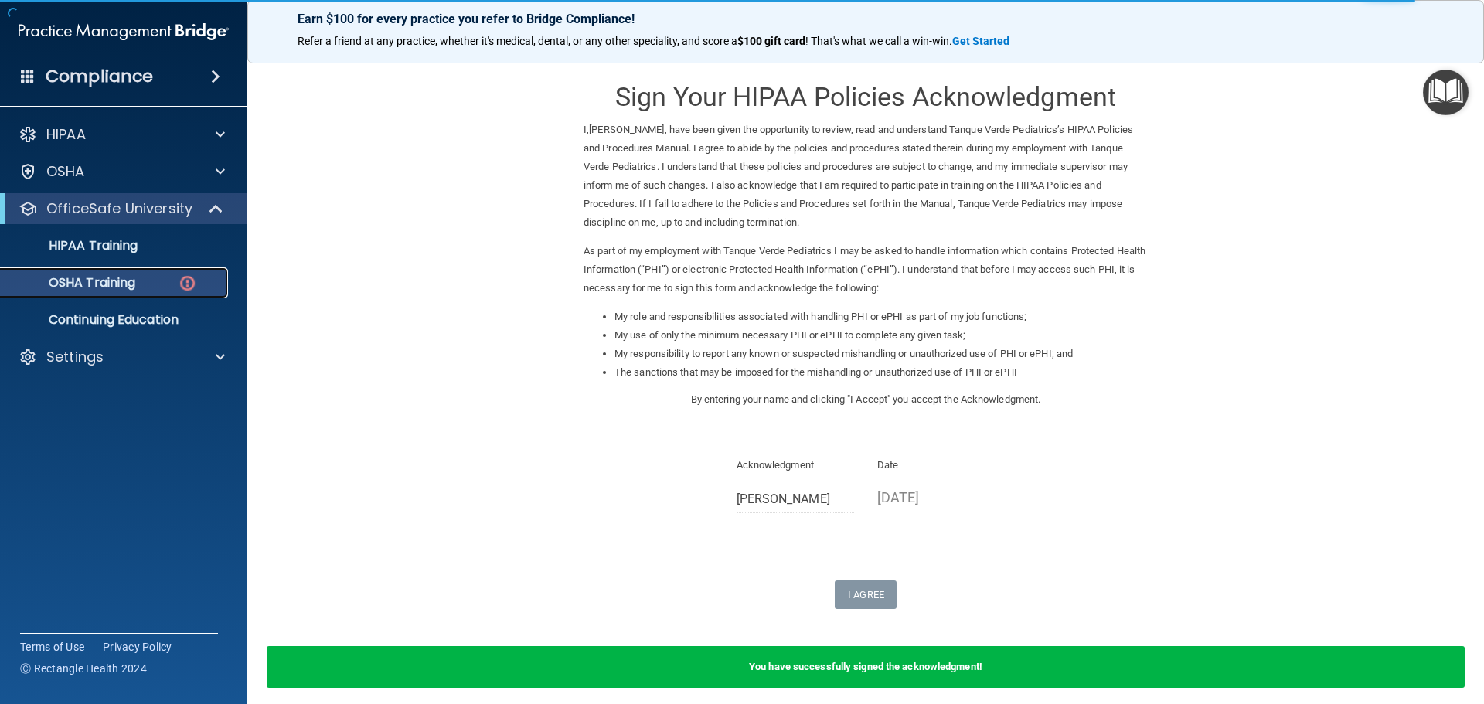
click at [106, 284] on p "OSHA Training" at bounding box center [72, 282] width 125 height 15
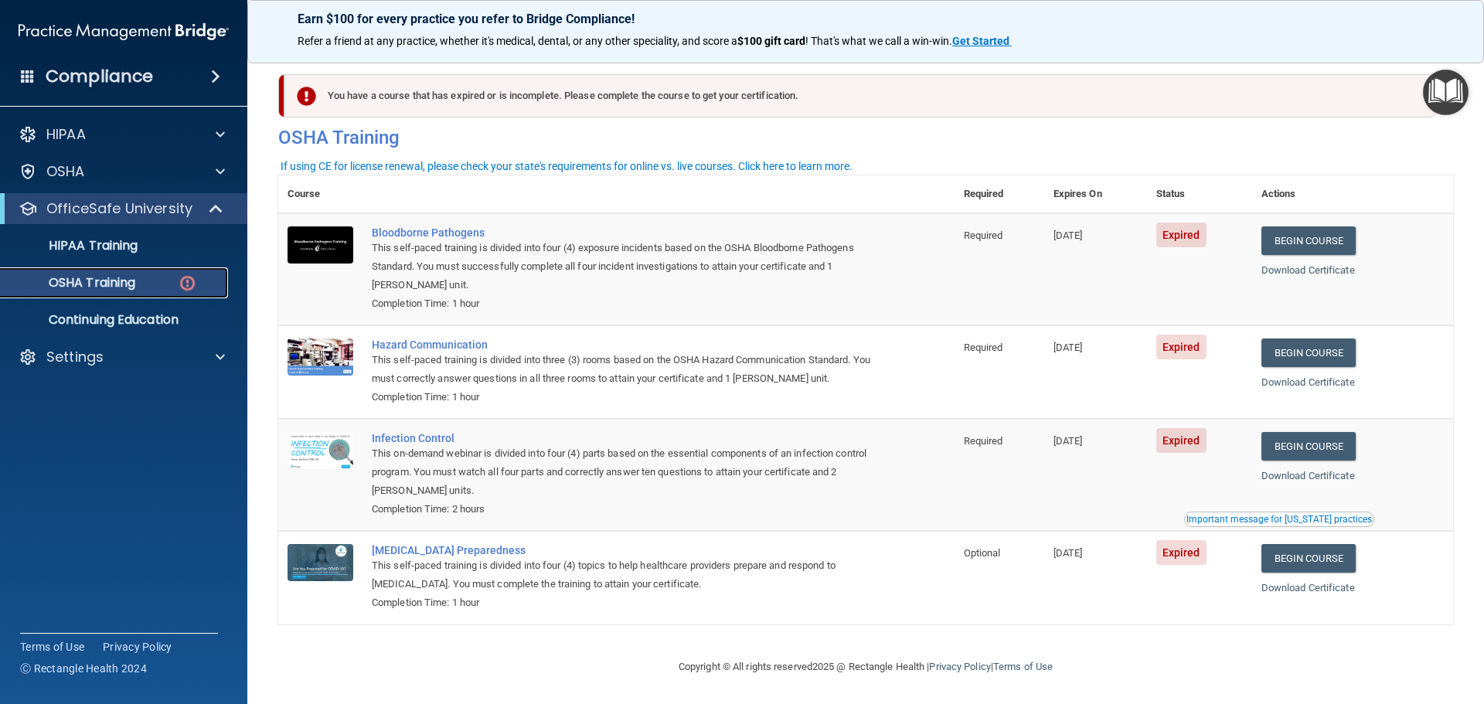
scroll to position [7, 0]
click at [1318, 241] on link "Begin Course" at bounding box center [1308, 240] width 94 height 29
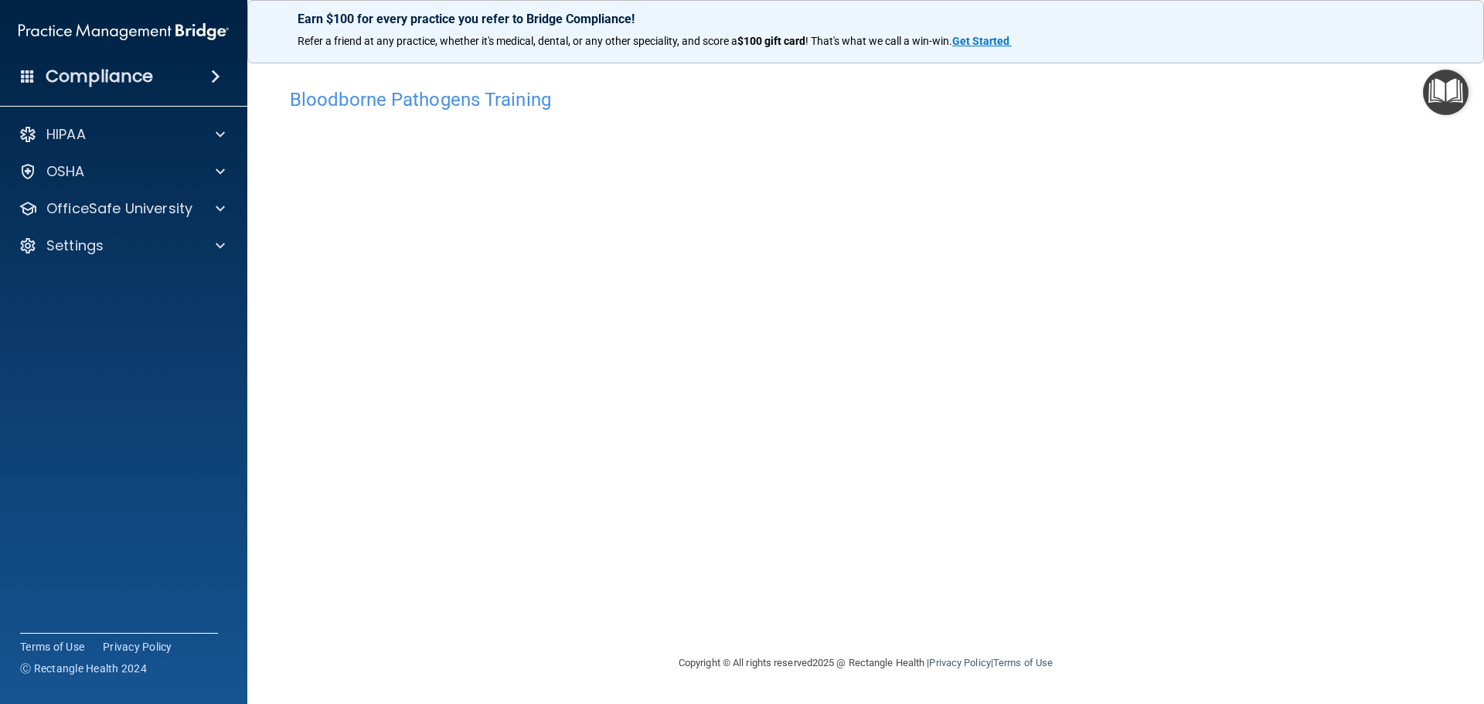
click at [1483, 311] on main "Bloodborne Pathogens Training This course doesn’t expire until 07/29/2025. Are …" at bounding box center [865, 376] width 1236 height 655
click at [181, 204] on p "OfficeSafe University" at bounding box center [119, 208] width 146 height 19
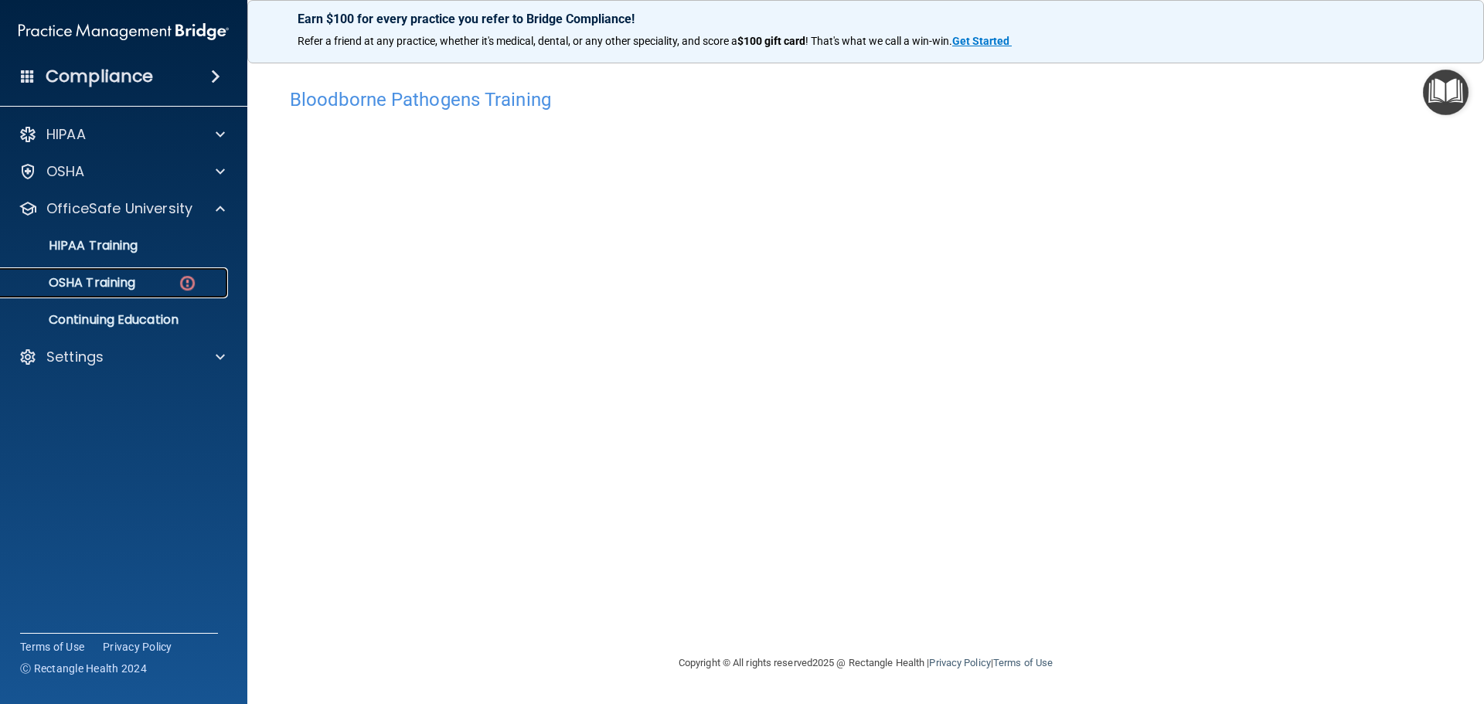
click at [168, 284] on div "OSHA Training" at bounding box center [115, 282] width 211 height 15
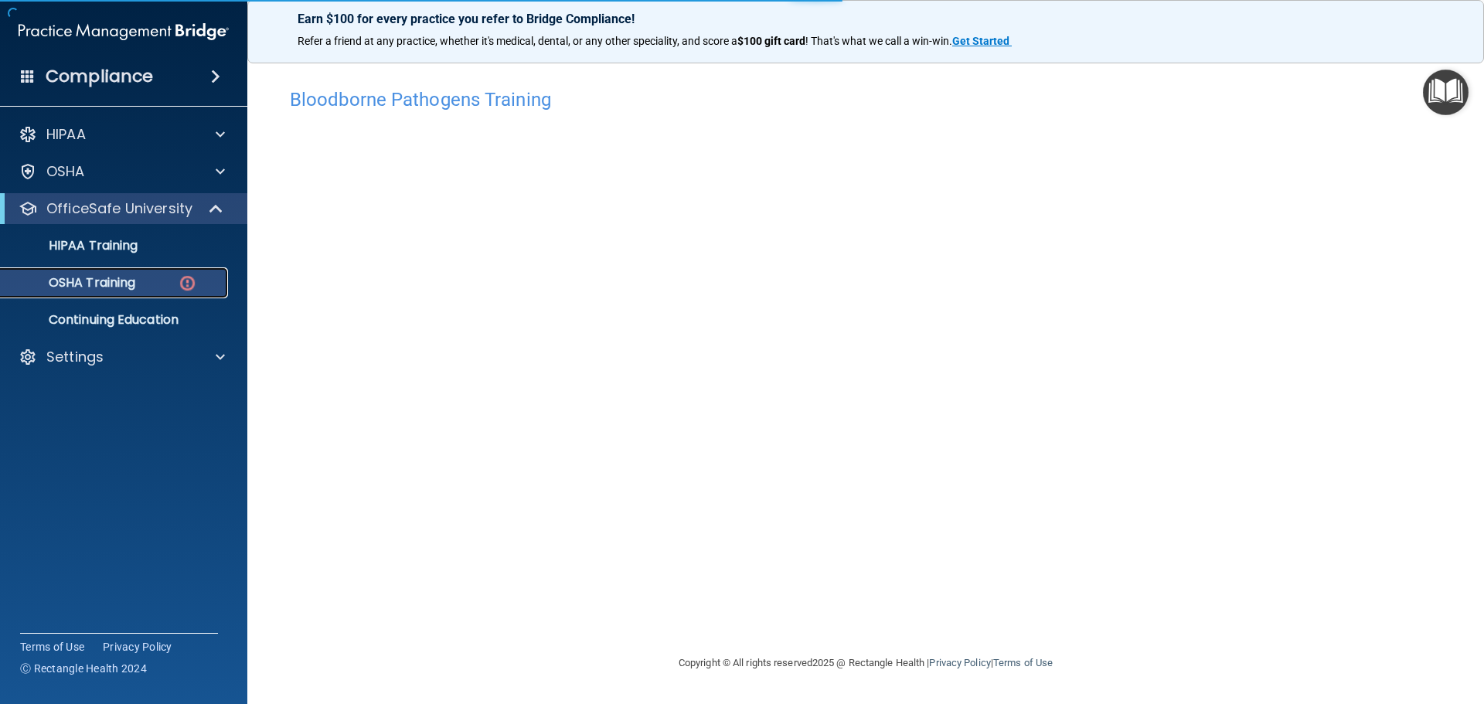
click at [125, 286] on p "OSHA Training" at bounding box center [72, 282] width 125 height 15
click at [125, 285] on p "OSHA Training" at bounding box center [72, 282] width 125 height 15
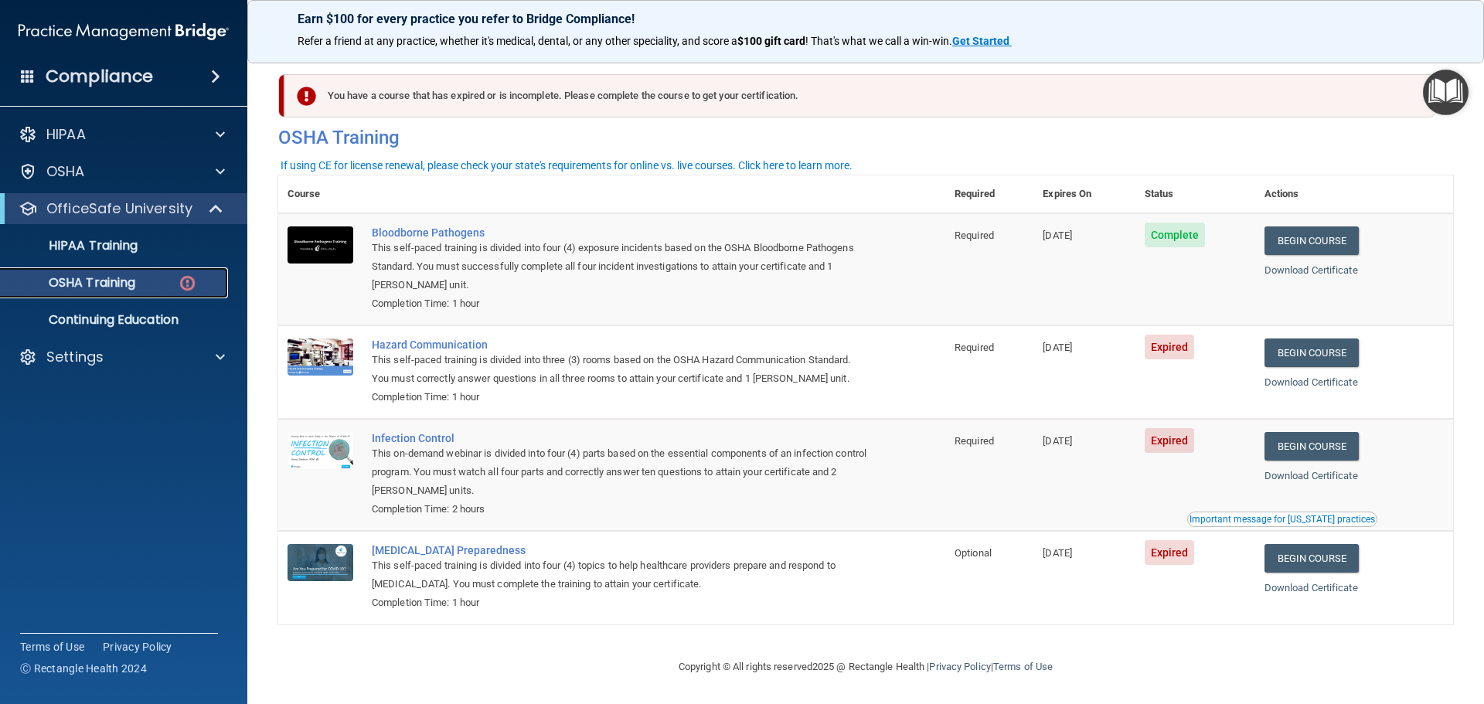
scroll to position [7, 0]
click at [1290, 349] on link "Begin Course" at bounding box center [1311, 352] width 94 height 29
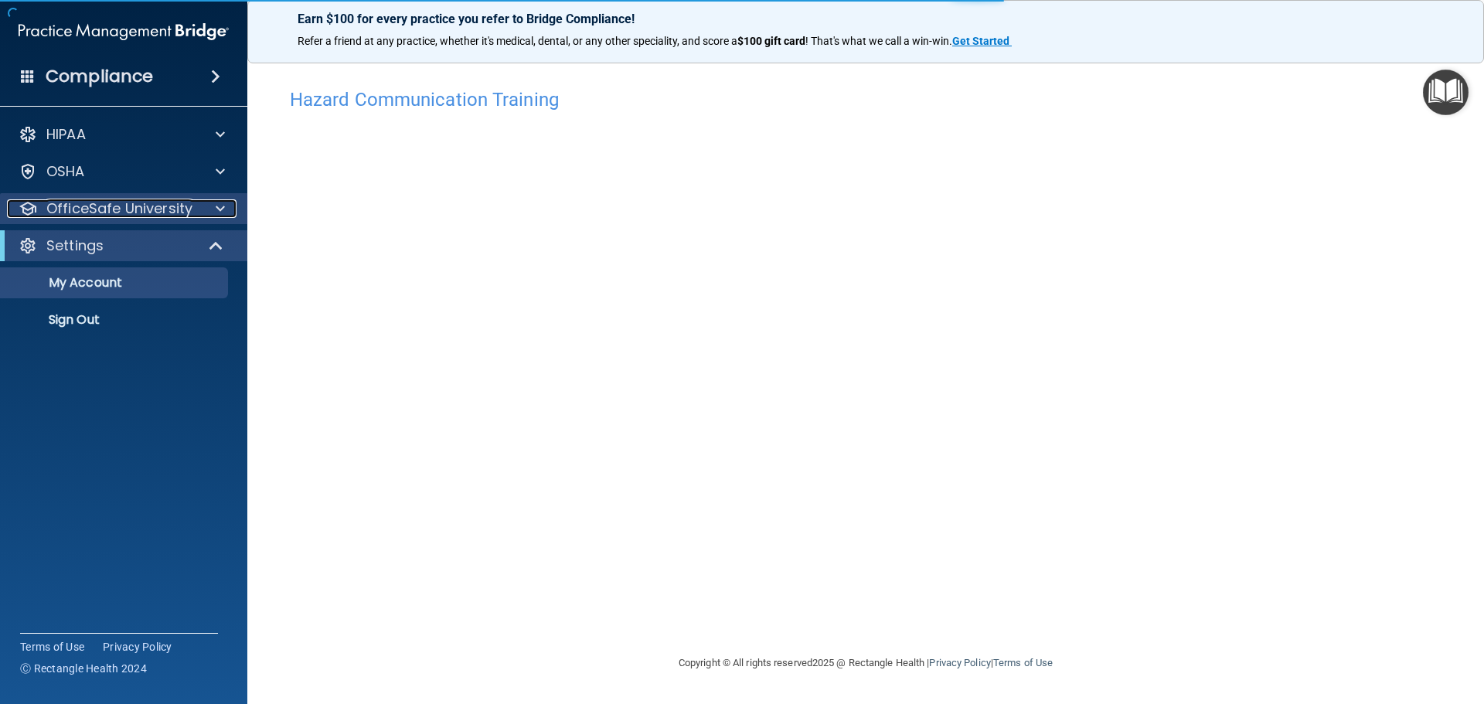
click at [143, 213] on p "OfficeSafe University" at bounding box center [119, 208] width 146 height 19
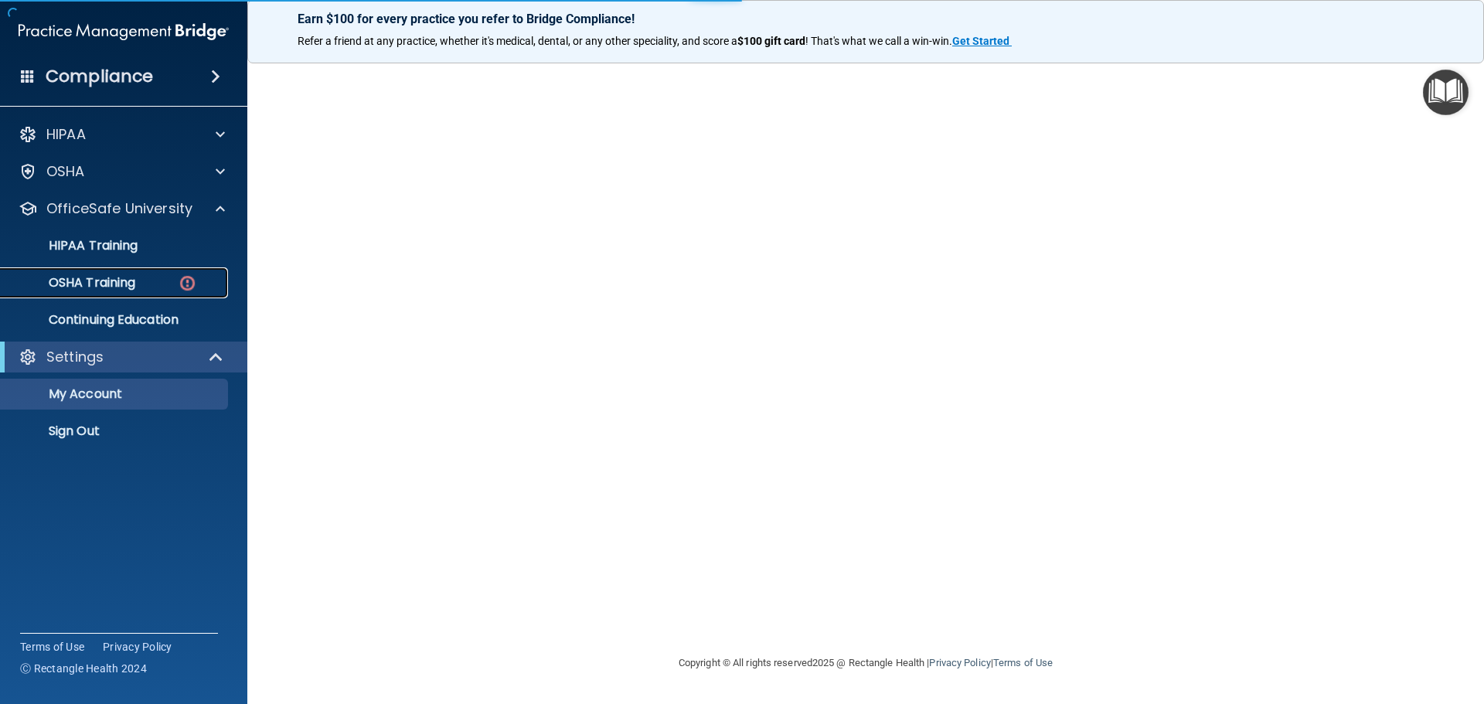
click at [176, 277] on div "OSHA Training" at bounding box center [115, 282] width 211 height 15
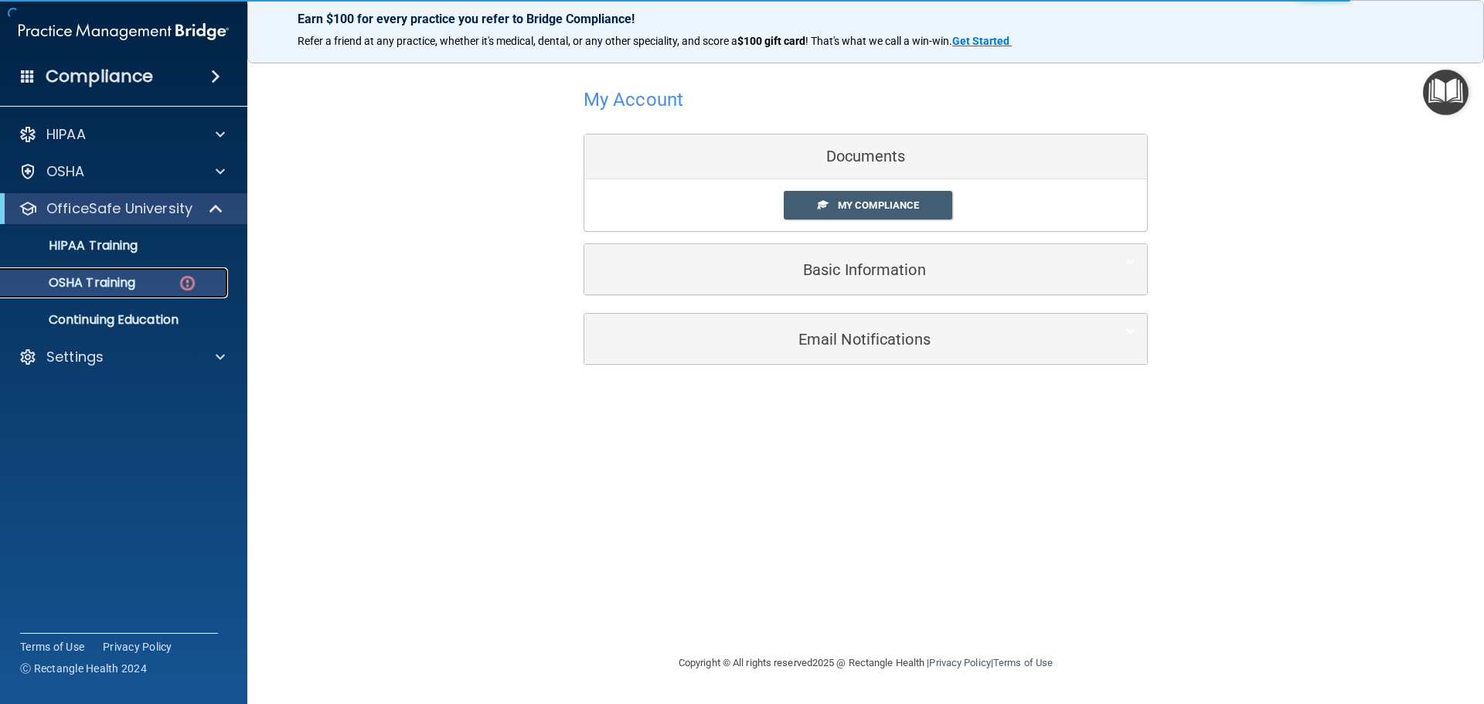
click at [70, 281] on p "OSHA Training" at bounding box center [72, 282] width 125 height 15
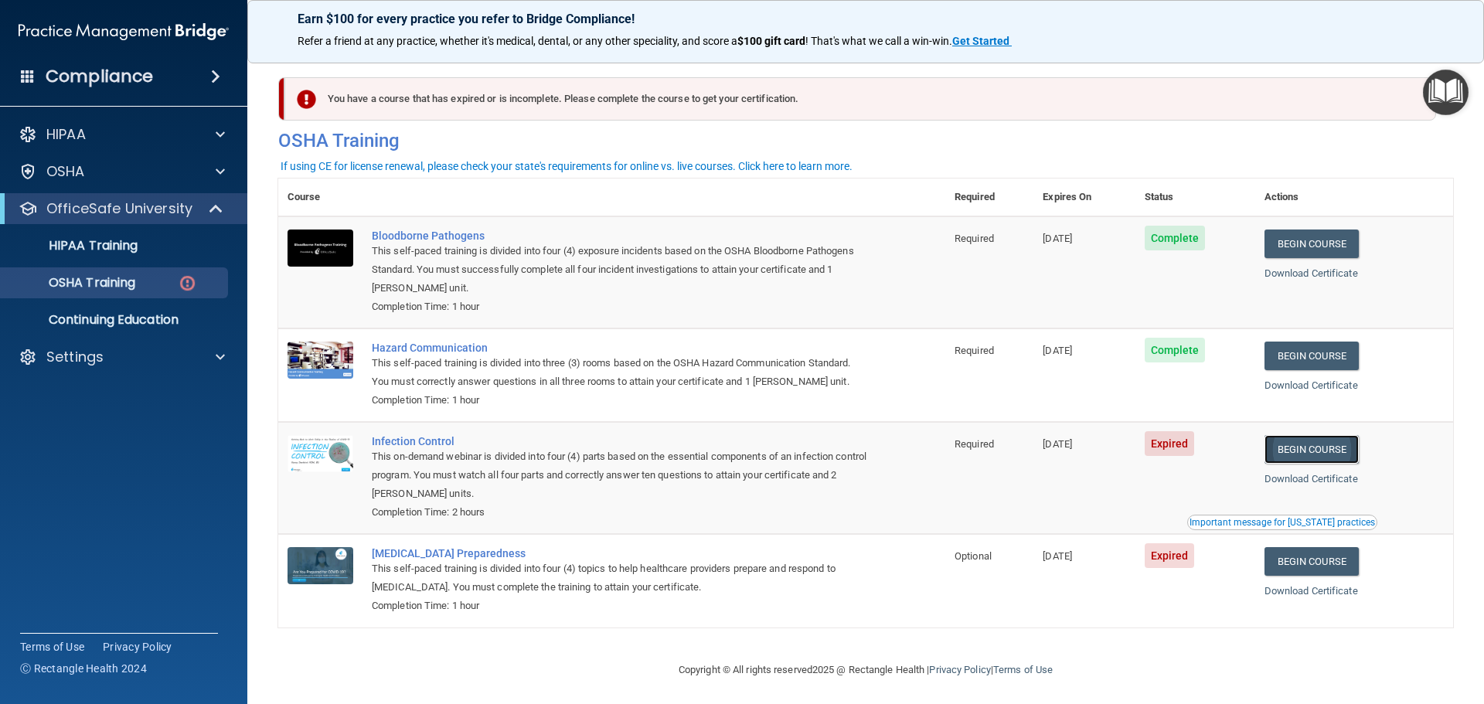
click at [1318, 453] on link "Begin Course" at bounding box center [1311, 449] width 94 height 29
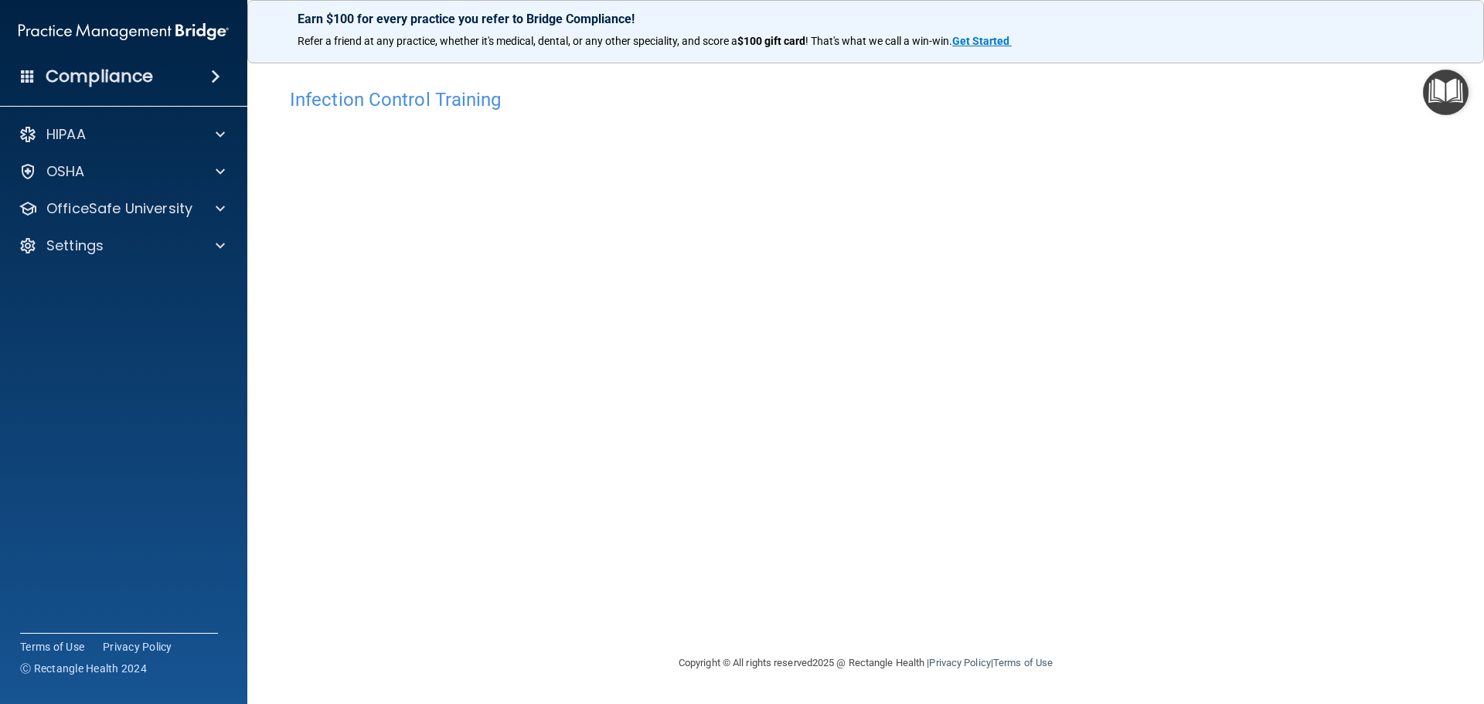
click at [1143, 464] on div "Infection Control Training This course doesn’t expire until [DATE]. Are you sur…" at bounding box center [865, 366] width 1175 height 573
click at [99, 213] on p "OfficeSafe University" at bounding box center [119, 208] width 146 height 19
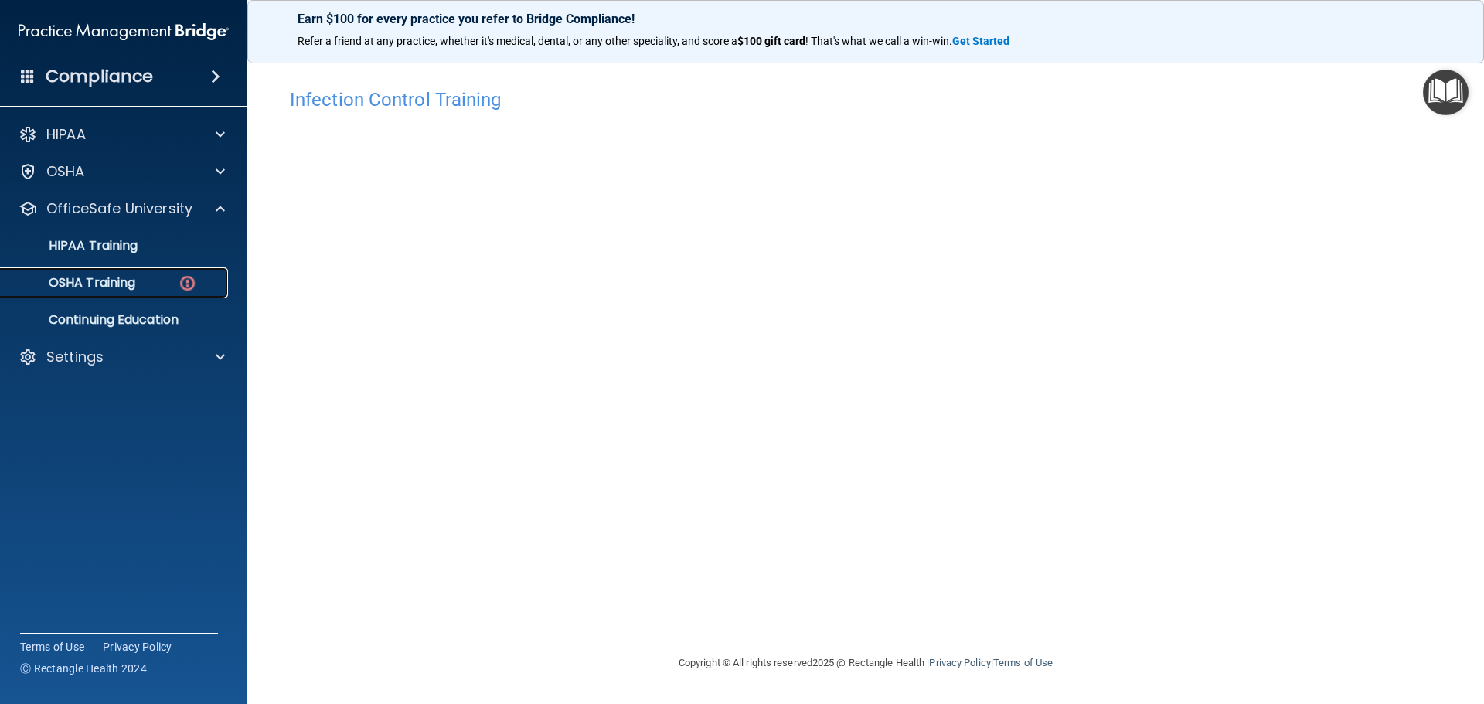
click at [109, 284] on p "OSHA Training" at bounding box center [72, 282] width 125 height 15
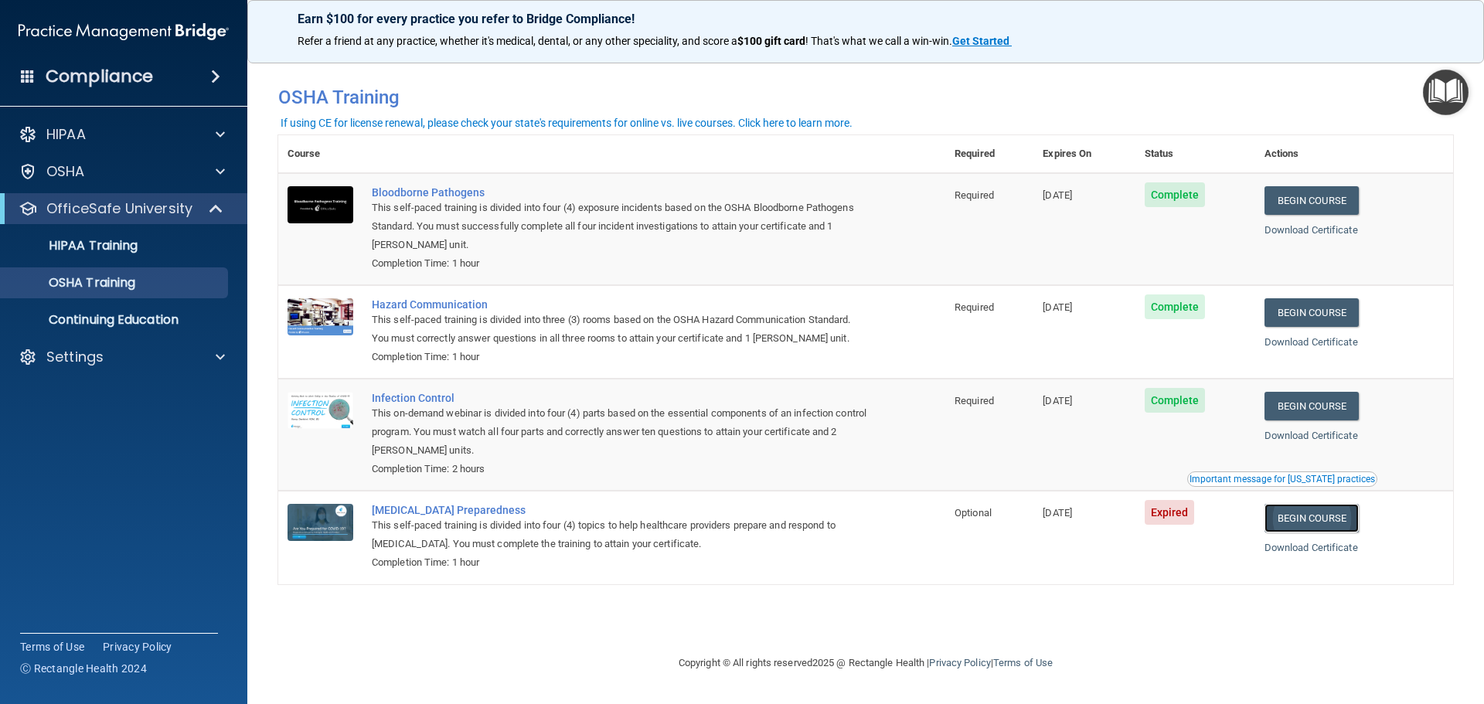
click at [1330, 522] on link "Begin Course" at bounding box center [1311, 518] width 94 height 29
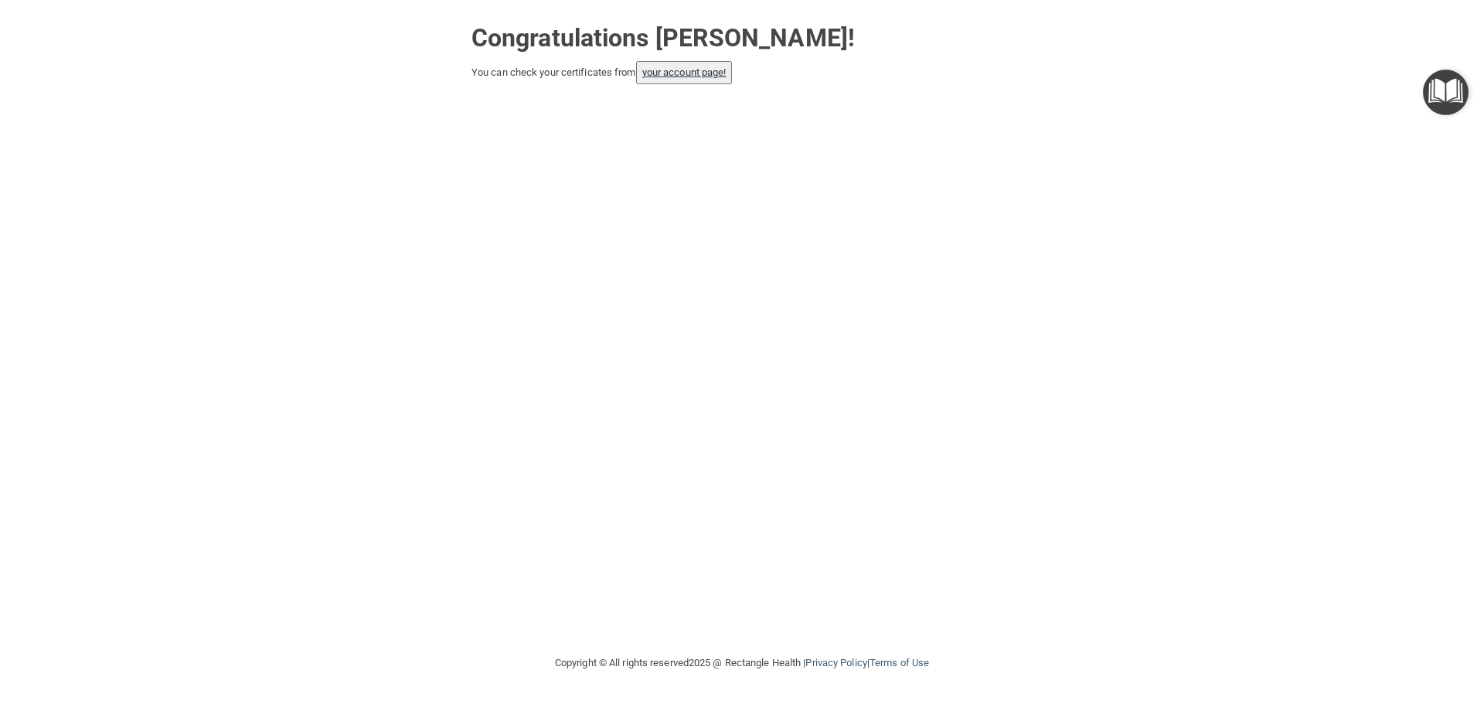
drag, startPoint x: 669, startPoint y: 90, endPoint x: 688, endPoint y: 83, distance: 19.6
click at [684, 84] on button "your account page!" at bounding box center [684, 72] width 97 height 23
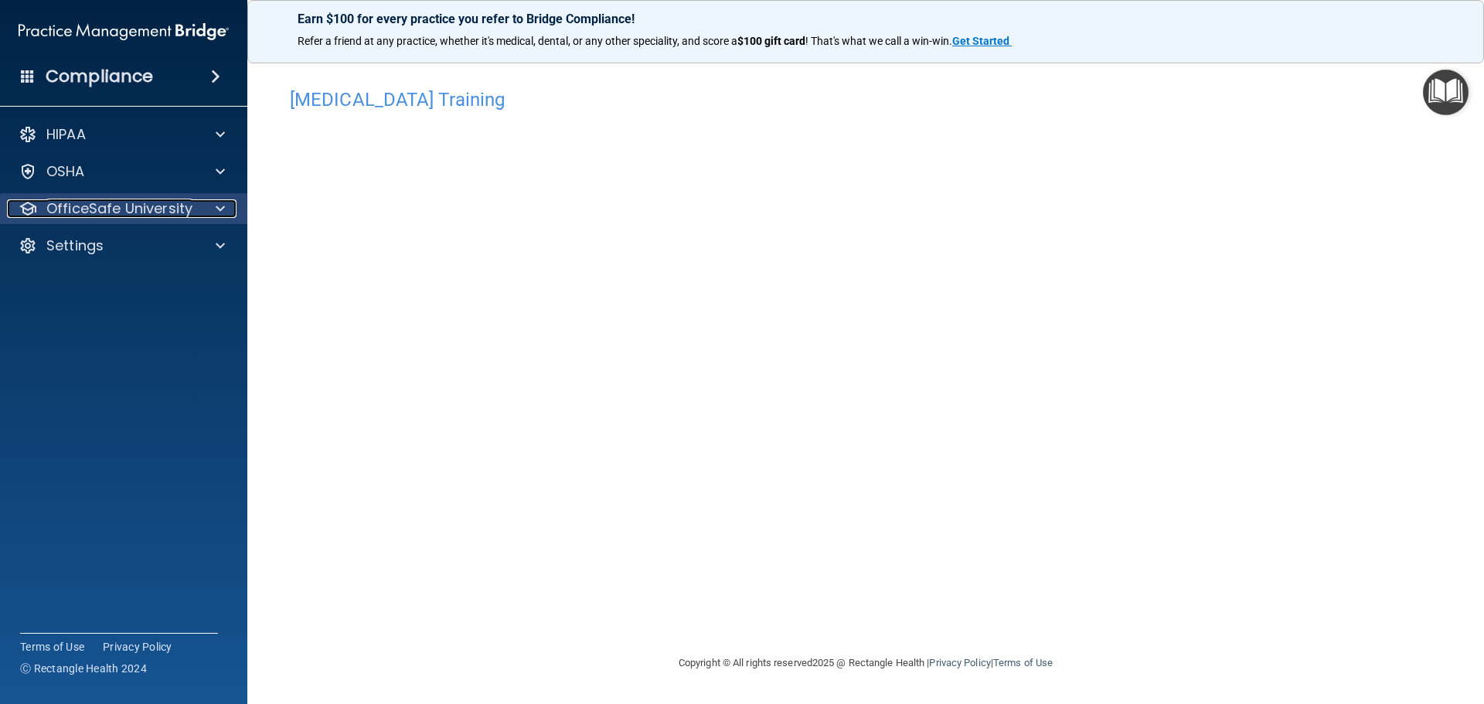
click at [87, 202] on p "OfficeSafe University" at bounding box center [119, 208] width 146 height 19
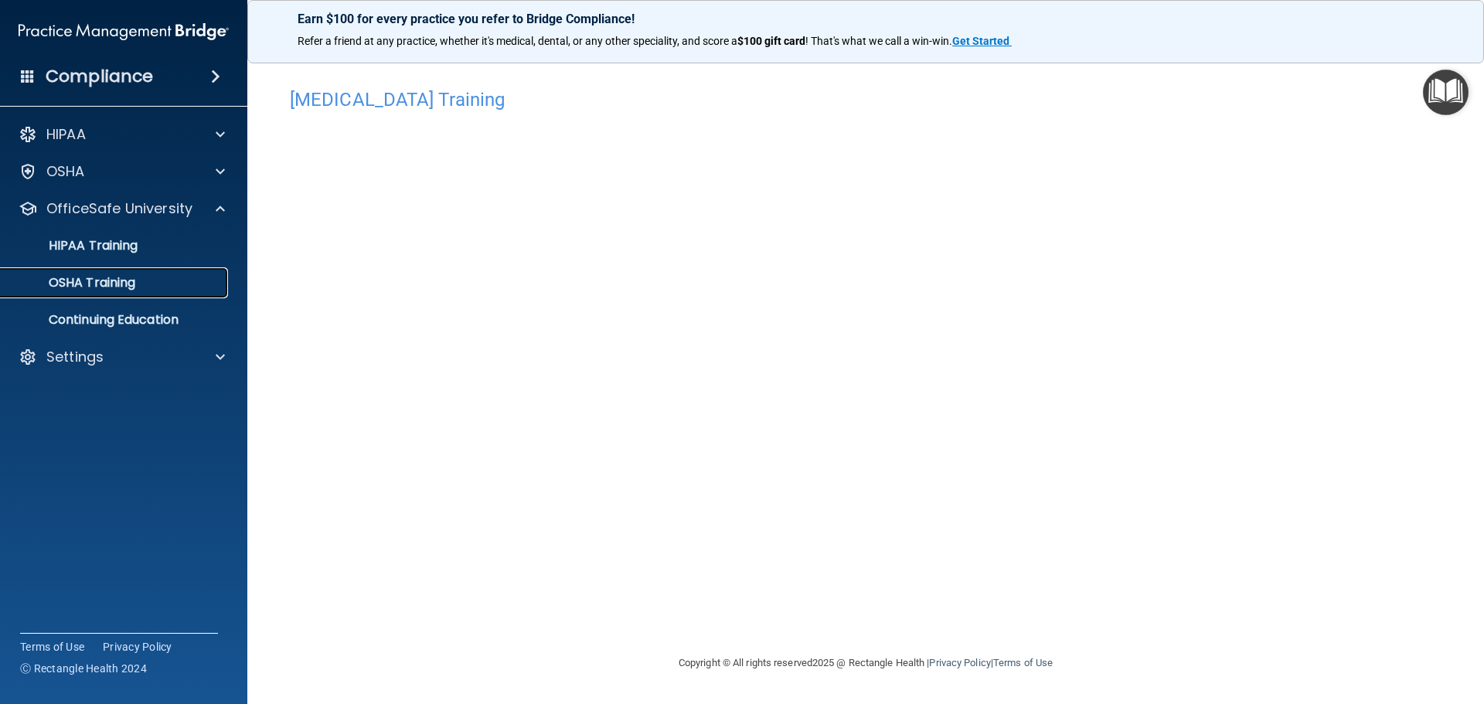
click at [119, 278] on p "OSHA Training" at bounding box center [72, 282] width 125 height 15
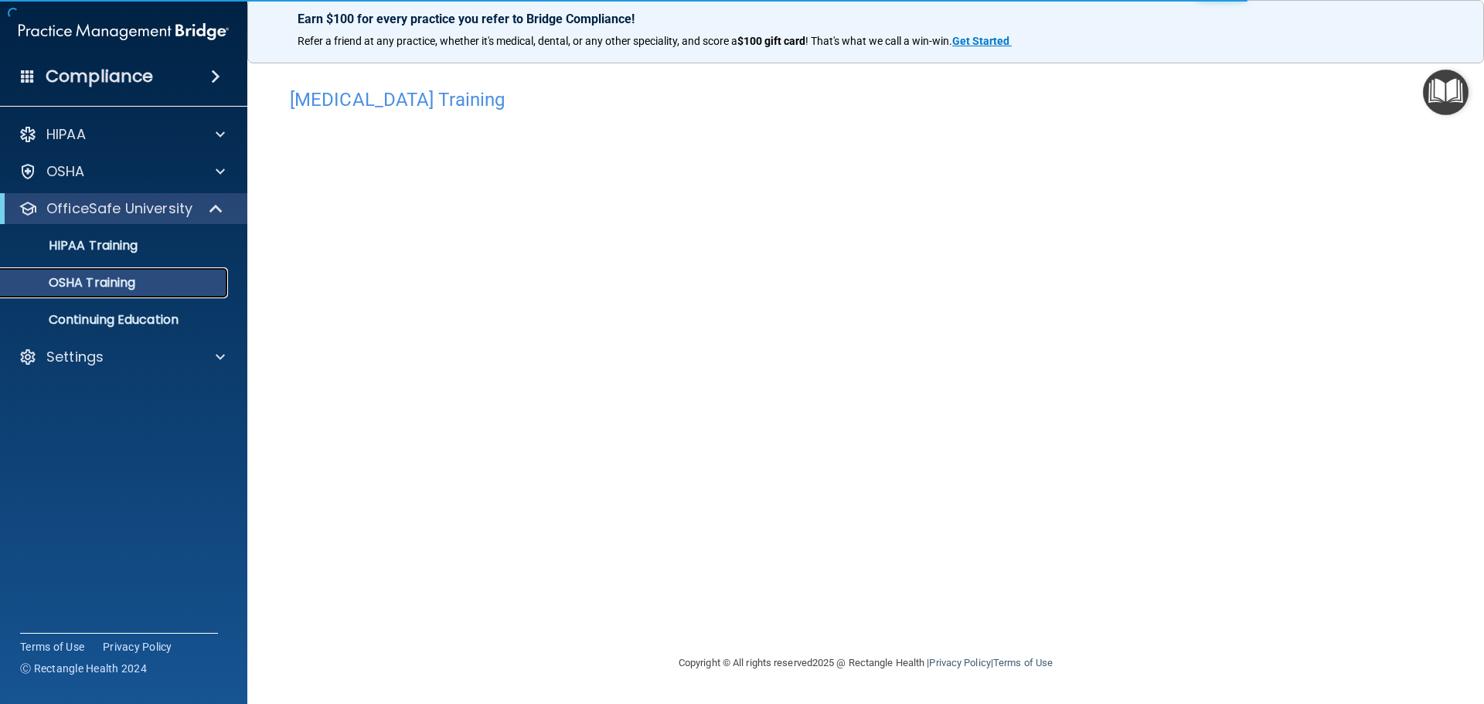
click at [130, 281] on p "OSHA Training" at bounding box center [72, 282] width 125 height 15
click at [96, 287] on p "OSHA Training" at bounding box center [72, 282] width 125 height 15
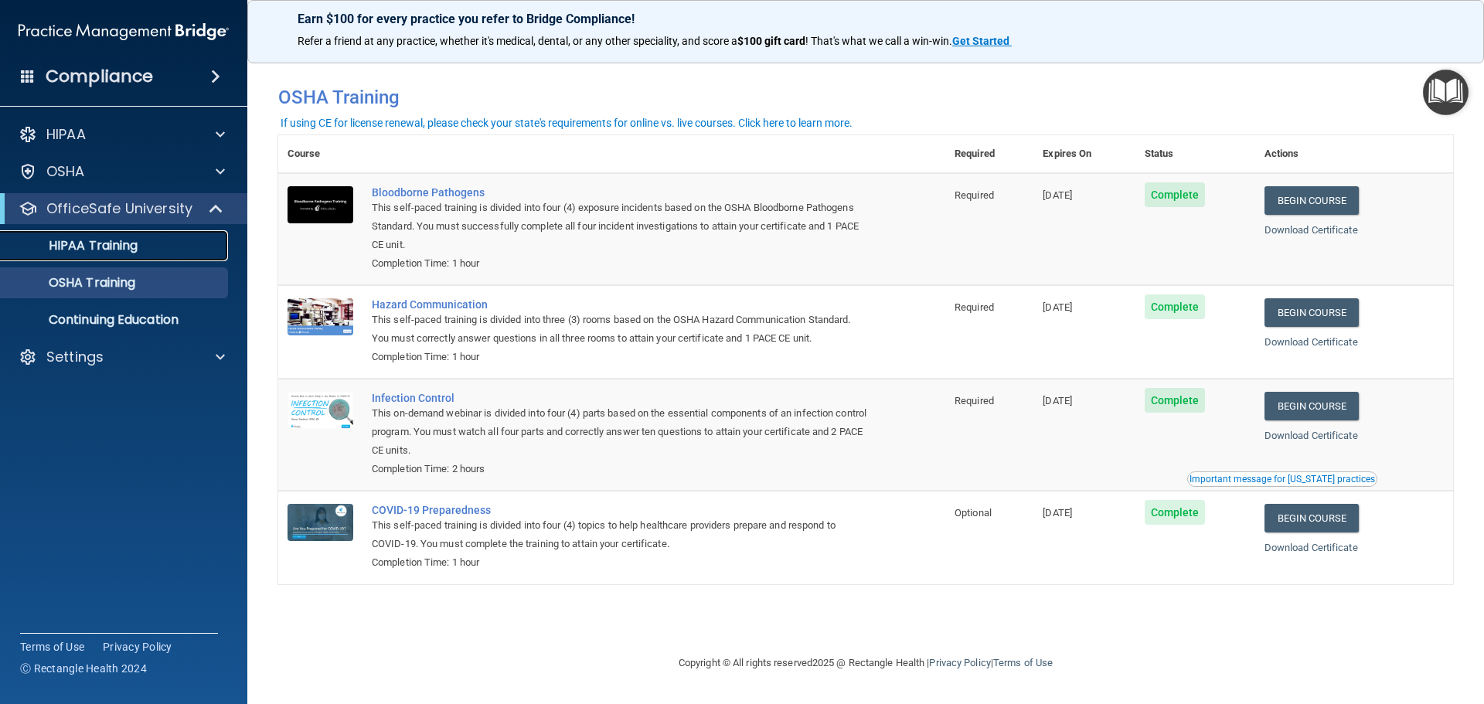
click at [110, 236] on link "HIPAA Training" at bounding box center [106, 245] width 243 height 31
